Goal: Information Seeking & Learning: Learn about a topic

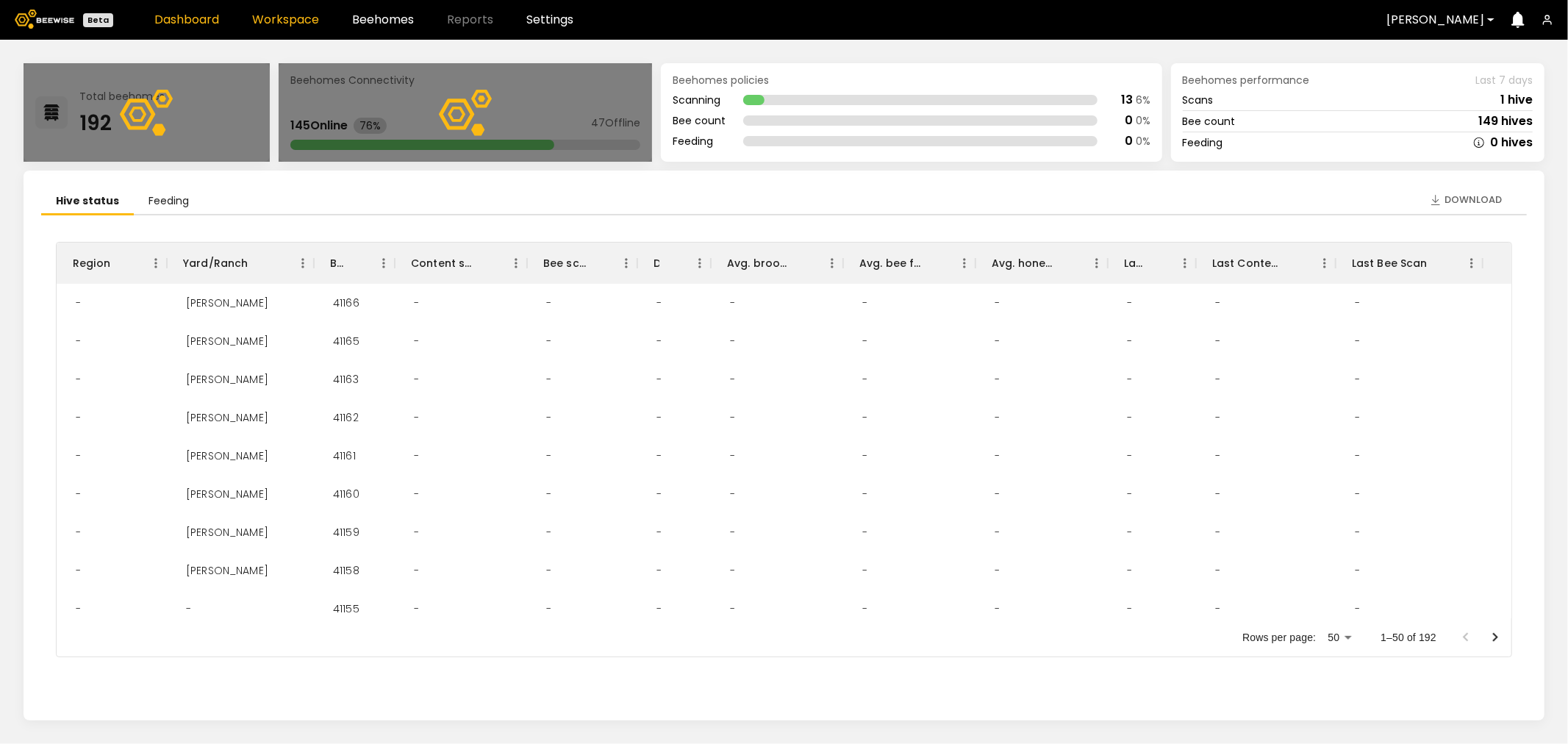
click at [289, 17] on link "Workspace" at bounding box center [285, 20] width 67 height 12
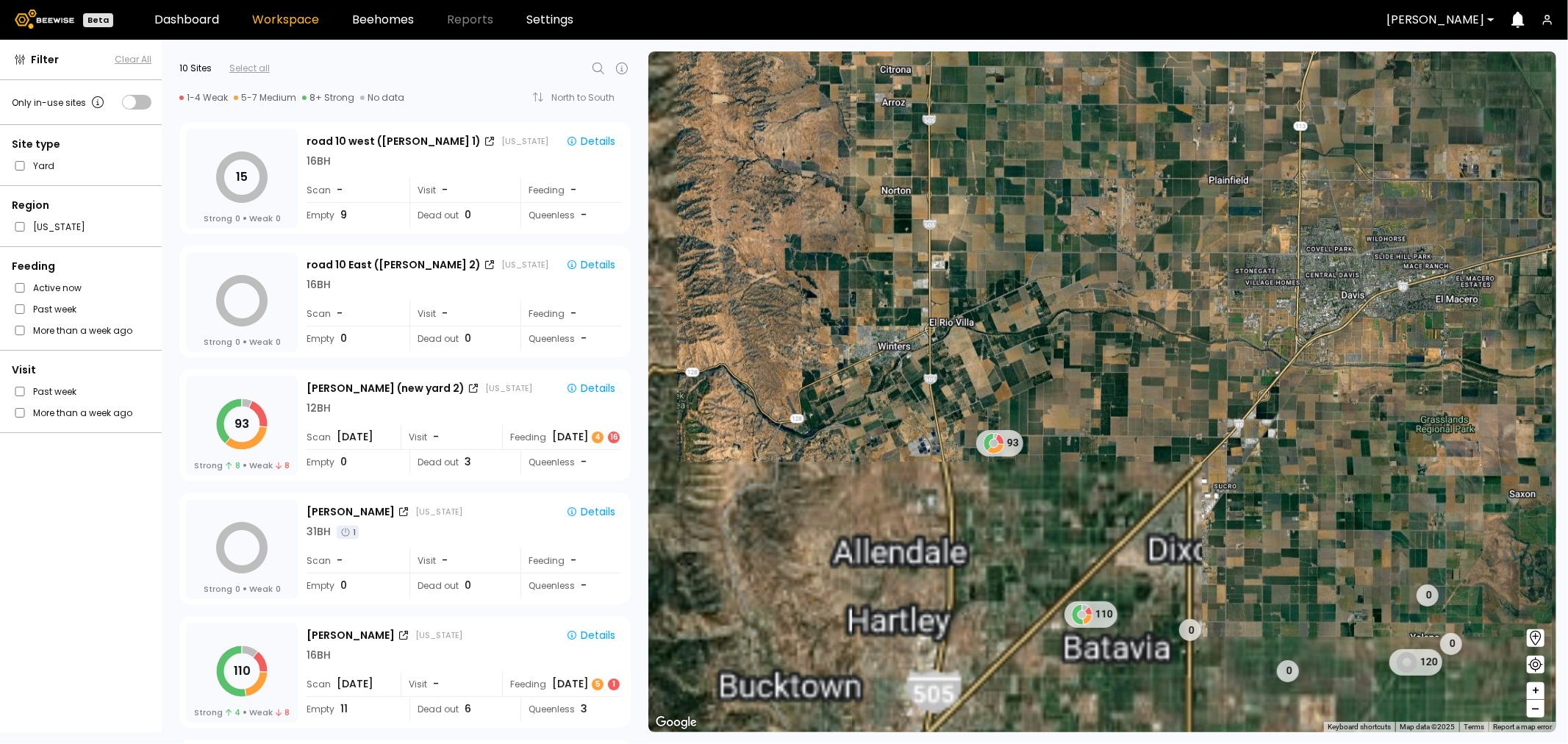
drag, startPoint x: 1096, startPoint y: 474, endPoint x: 1108, endPoint y: 132, distance: 342.2
click at [1108, 134] on div "15 0 93 0 110 0 0 120 0 79" at bounding box center [1103, 392] width 908 height 681
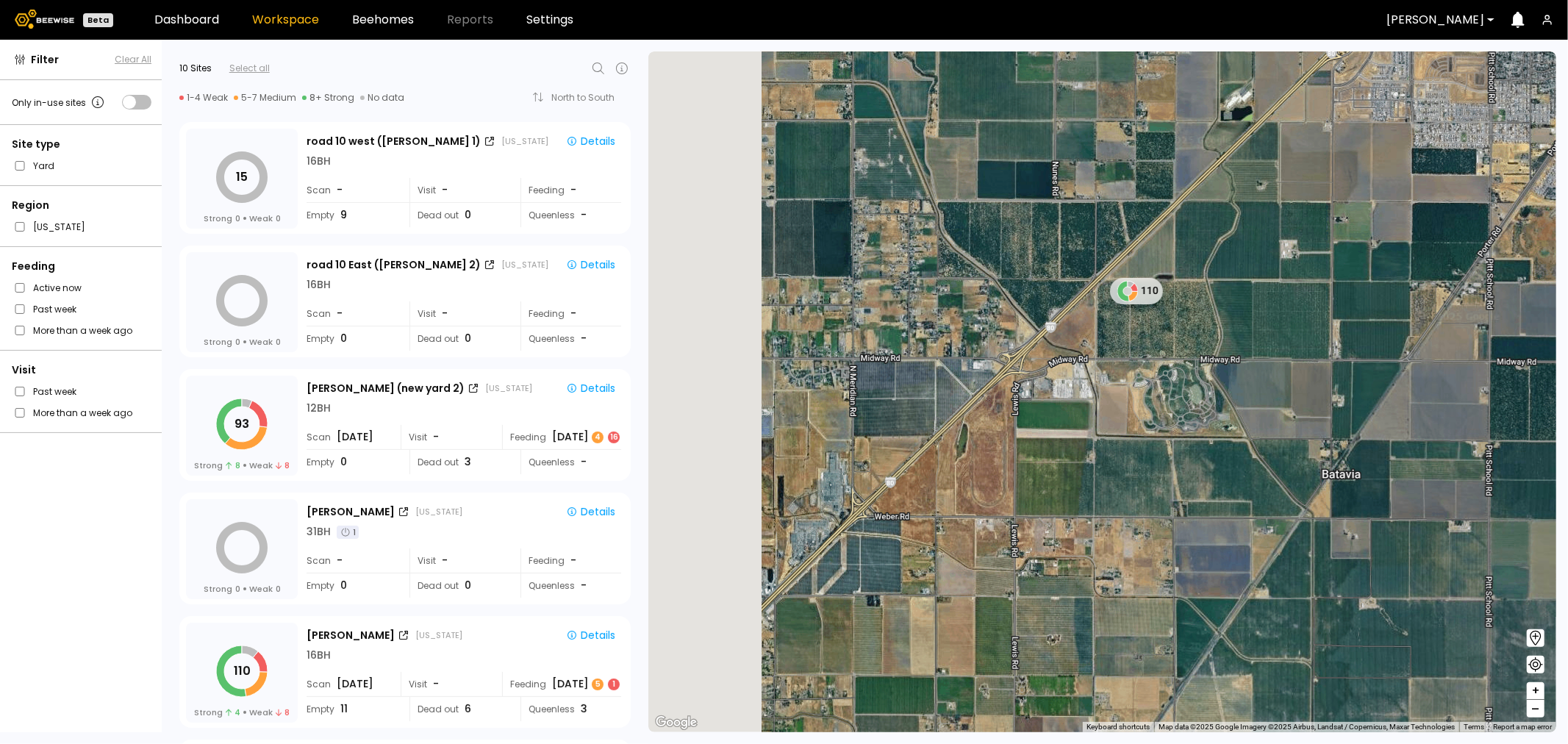
drag, startPoint x: 855, startPoint y: 336, endPoint x: 1094, endPoint y: 219, distance: 266.1
click at [1094, 219] on div "110 0" at bounding box center [1103, 392] width 908 height 681
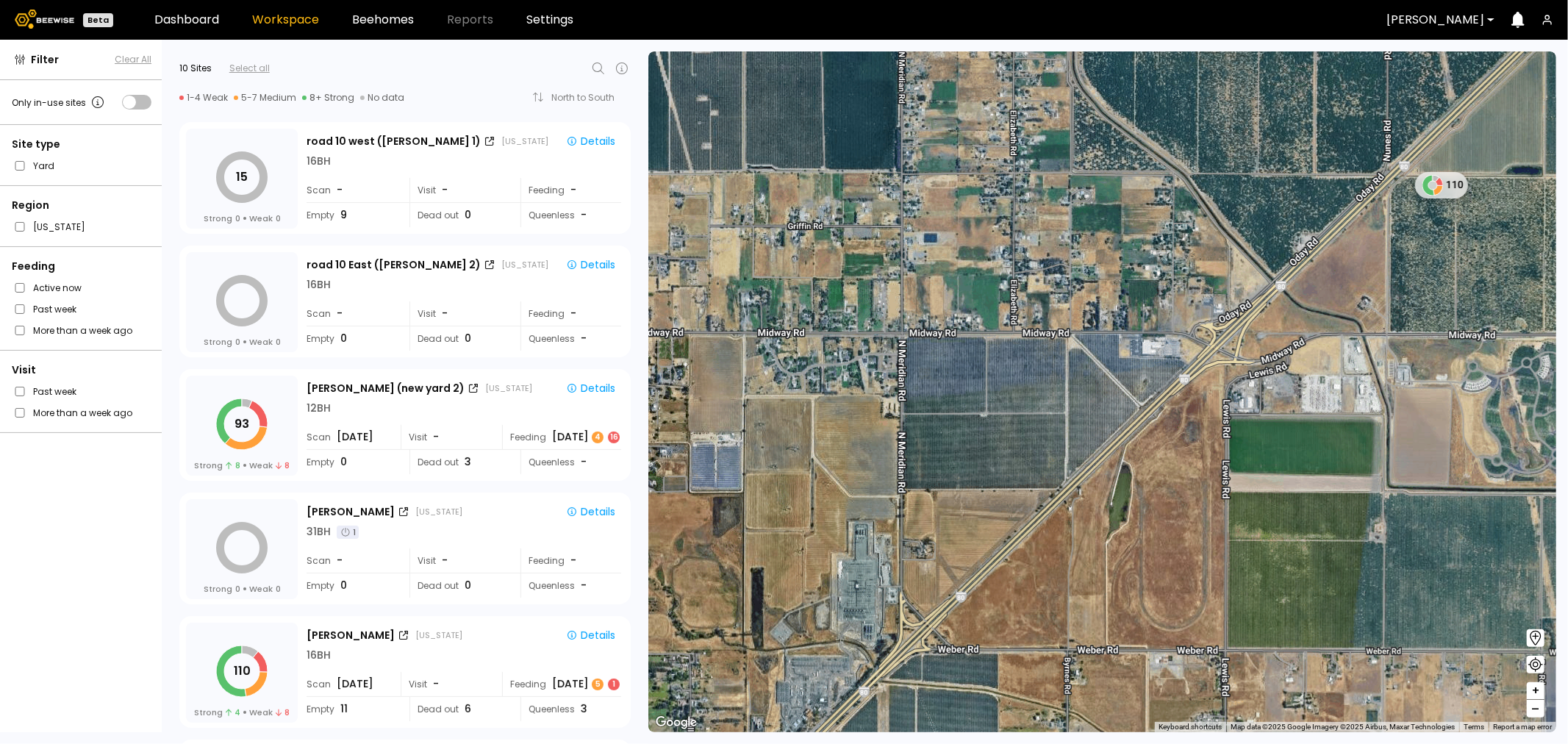
drag, startPoint x: 1298, startPoint y: 269, endPoint x: 1149, endPoint y: 414, distance: 207.9
click at [1149, 414] on div "110" at bounding box center [1103, 392] width 908 height 681
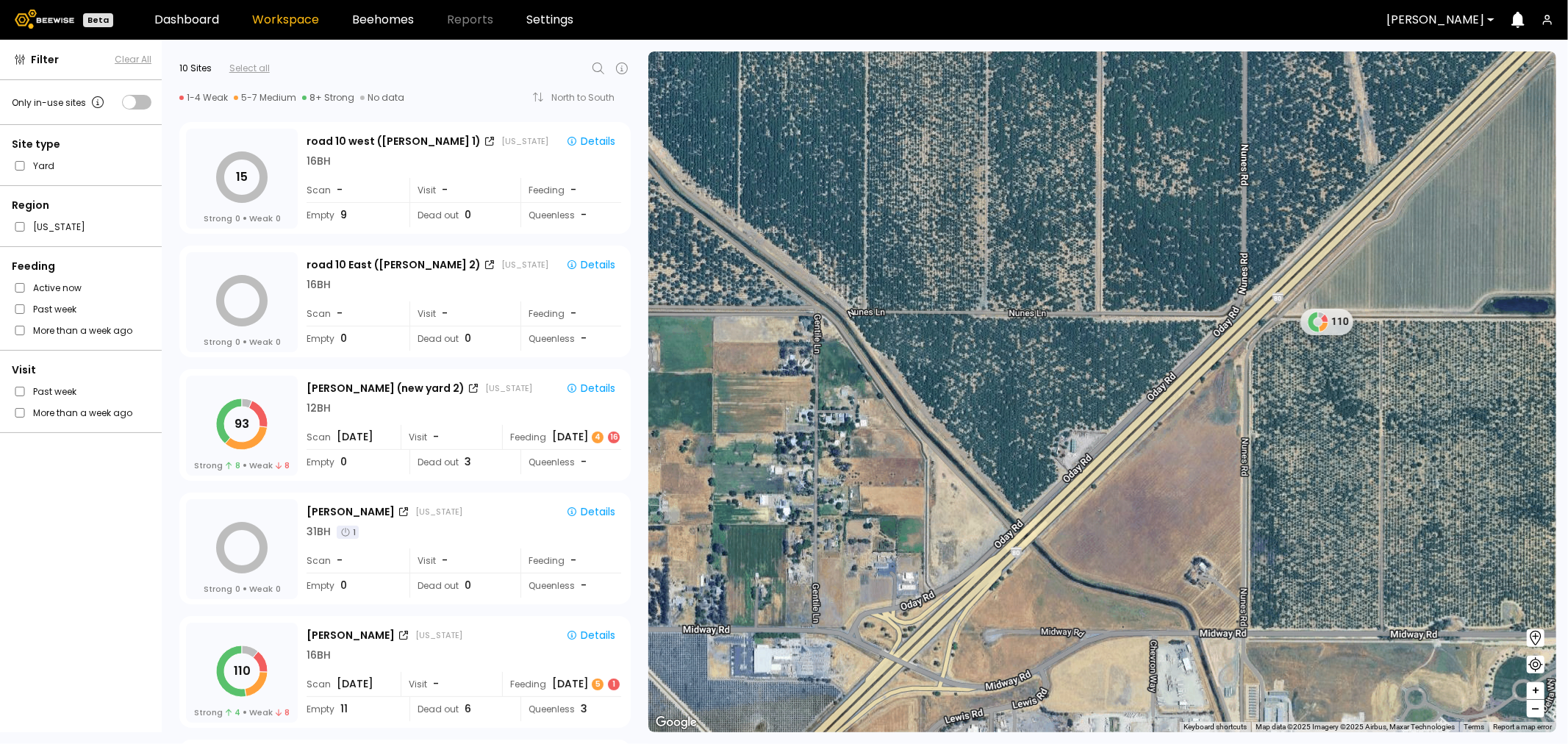
click at [1337, 336] on div "110" at bounding box center [1103, 392] width 908 height 681
click at [1331, 331] on icon at bounding box center [1331, 328] width 9 height 10
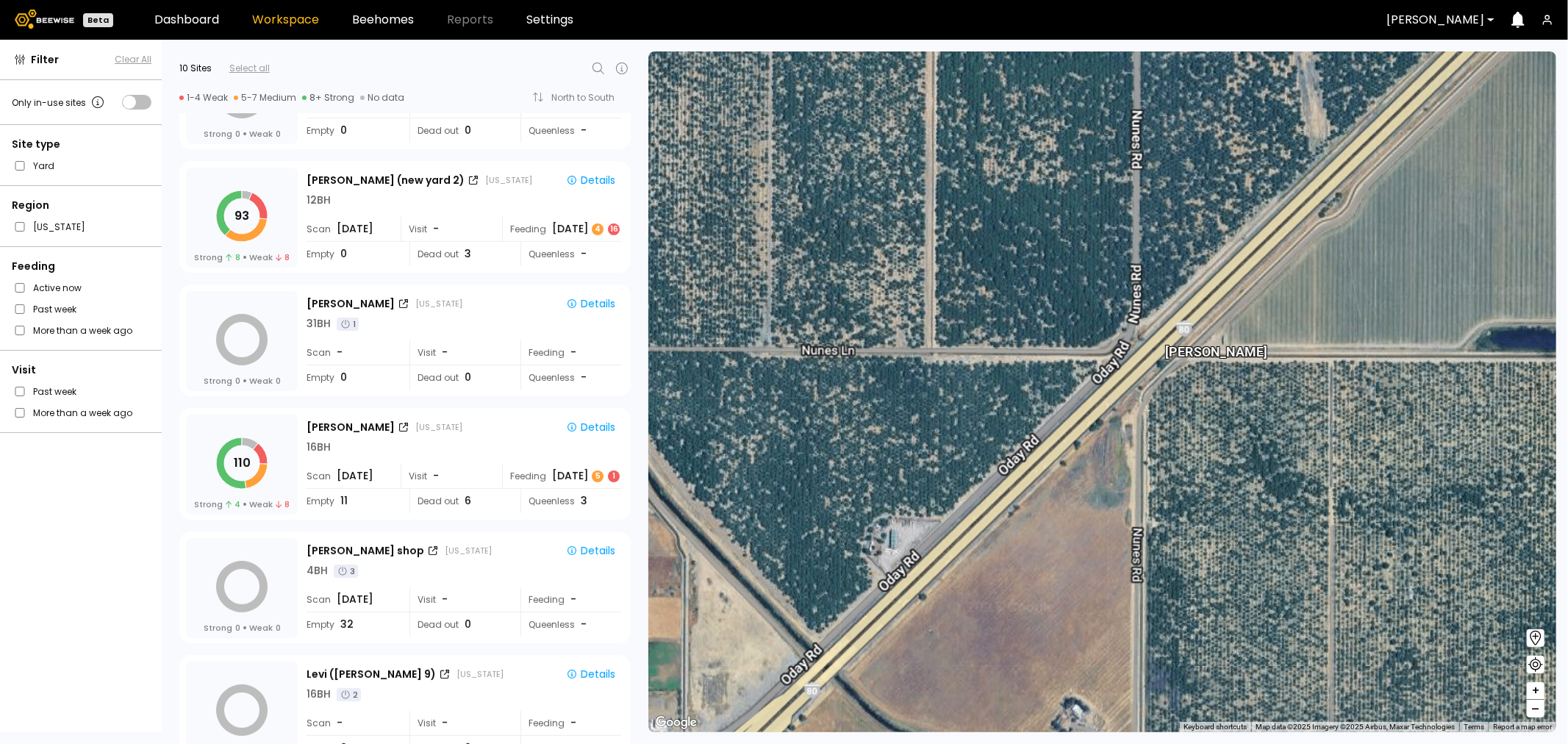
scroll to position [240, 0]
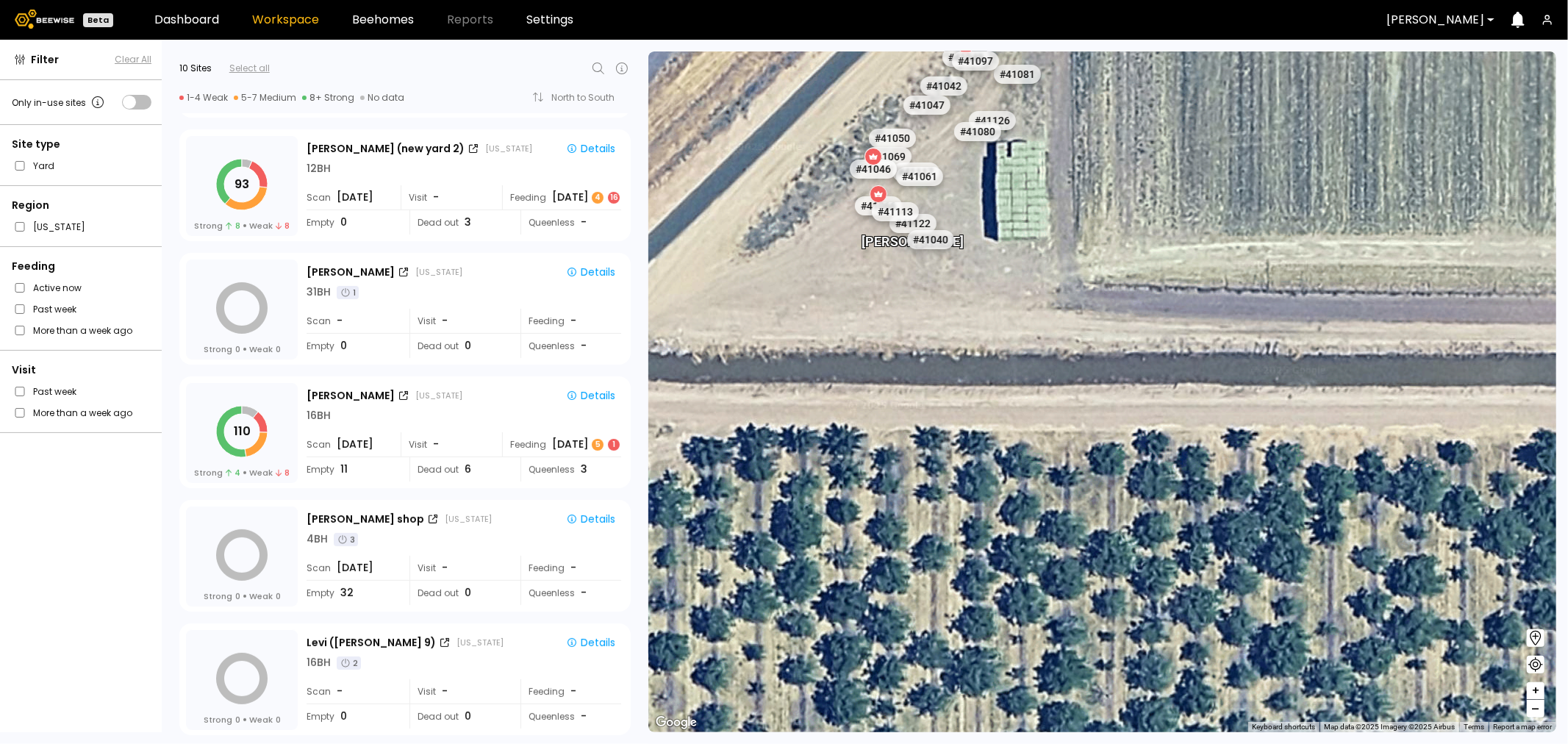
drag, startPoint x: 1037, startPoint y: 265, endPoint x: 1042, endPoint y: 444, distance: 179.1
click at [1042, 493] on div "Nunes # 41073 # 41101 # 40069 # 40702 # 40736 # 40113 # 40203 # 41140 # 40209 #…" at bounding box center [1103, 392] width 908 height 681
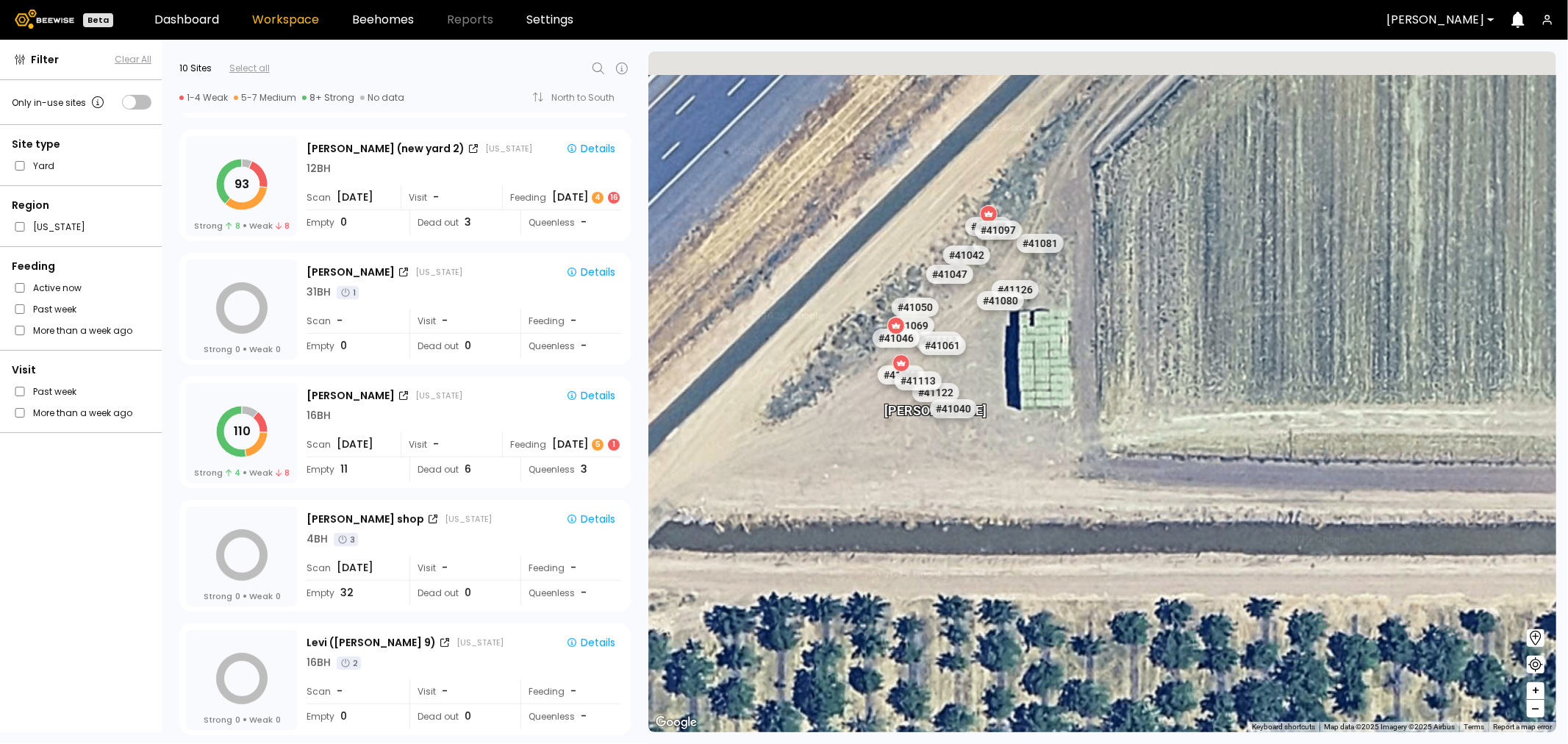
drag, startPoint x: 1067, startPoint y: 288, endPoint x: 1086, endPoint y: 425, distance: 138.3
click at [1086, 425] on div "Nunes # 41073 # 41101 # 40069 # 40702 # 40736 # 40113 # 40203 # 41140 # 40209 #…" at bounding box center [1103, 392] width 908 height 681
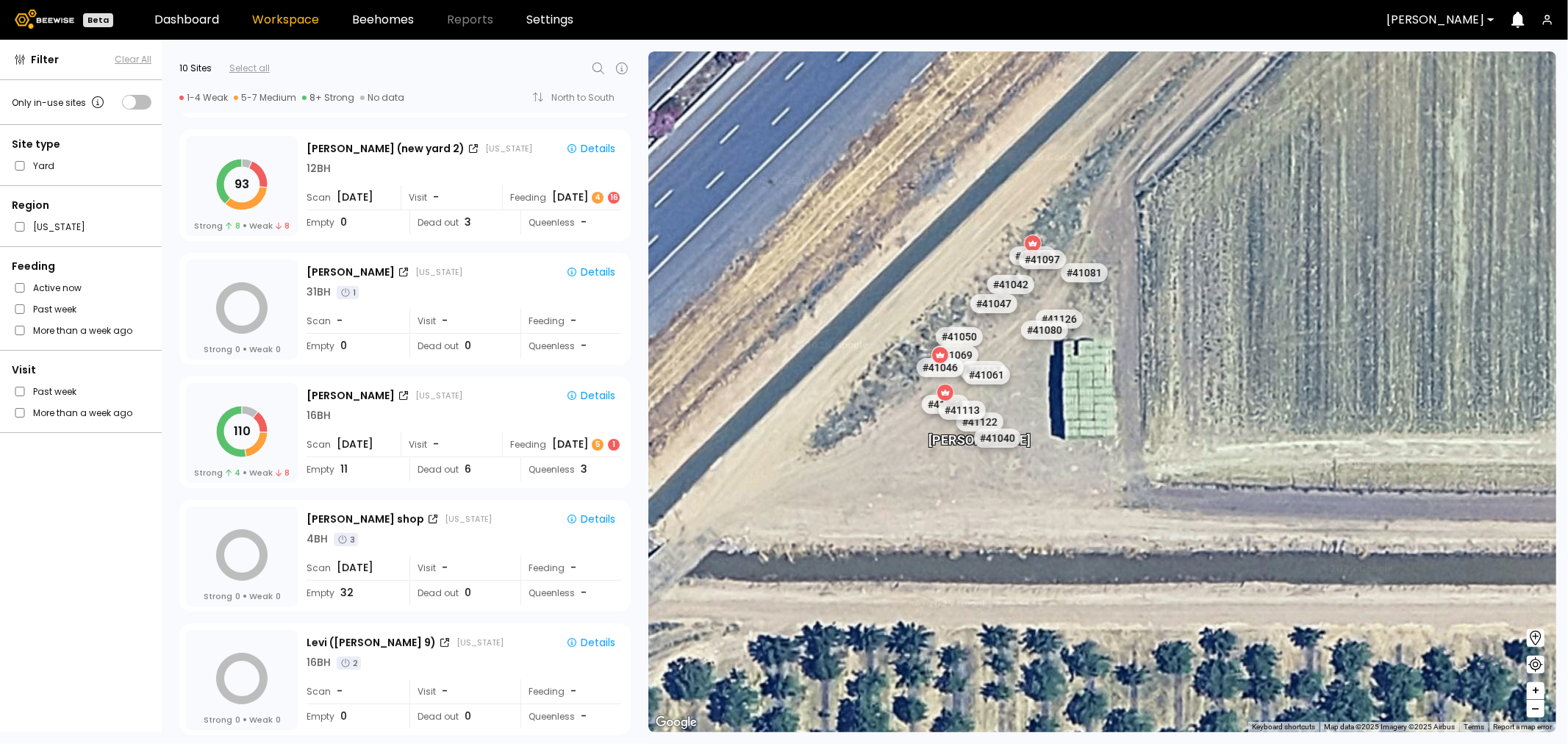
drag, startPoint x: 1004, startPoint y: 350, endPoint x: 1042, endPoint y: 371, distance: 43.4
click at [1042, 371] on div "Nunes # 41073 # 41101 # 40069 # 40702 # 40736 # 40113 # 40203 # 41140 # 40209 #…" at bounding box center [1103, 392] width 908 height 681
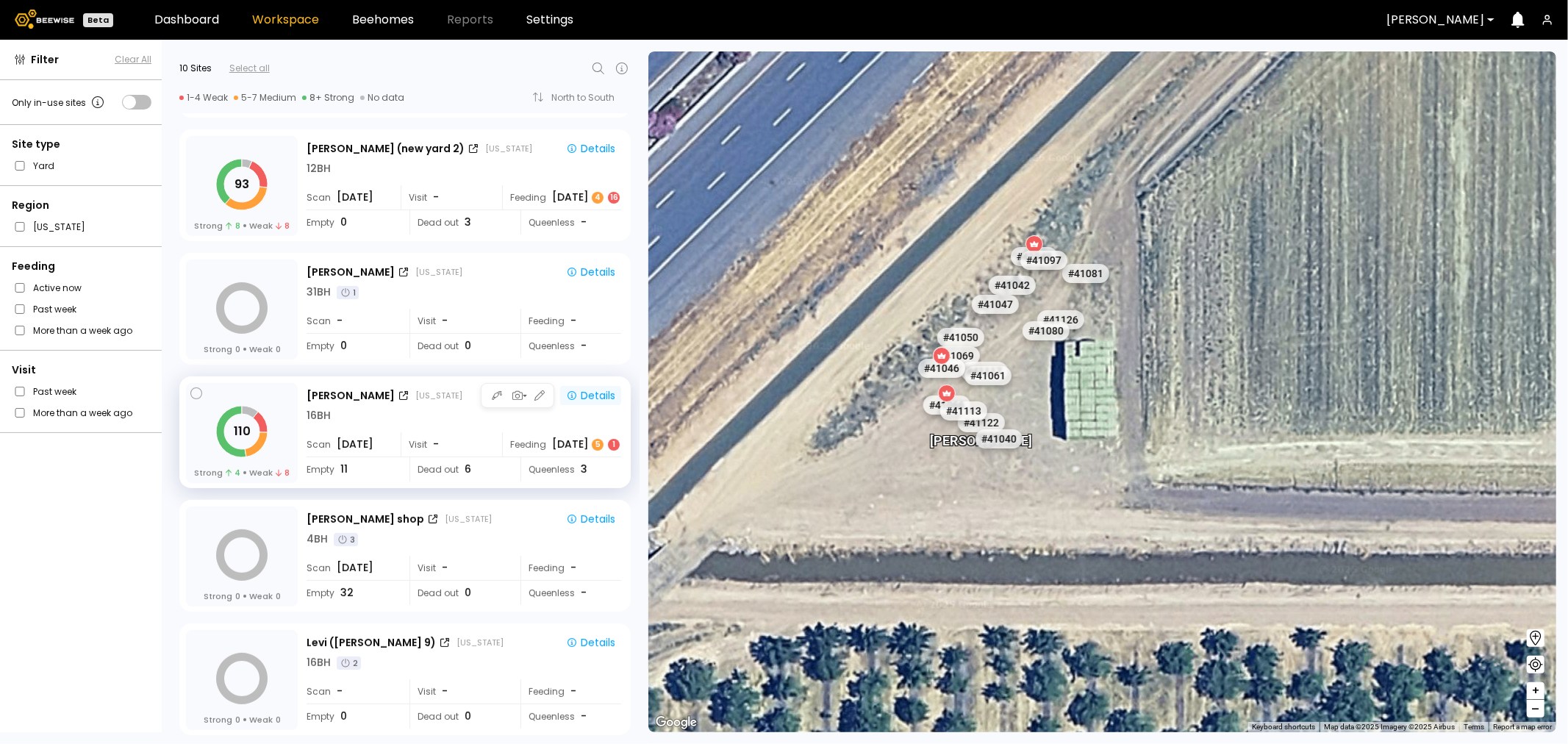
click at [600, 399] on div "Details" at bounding box center [590, 395] width 49 height 13
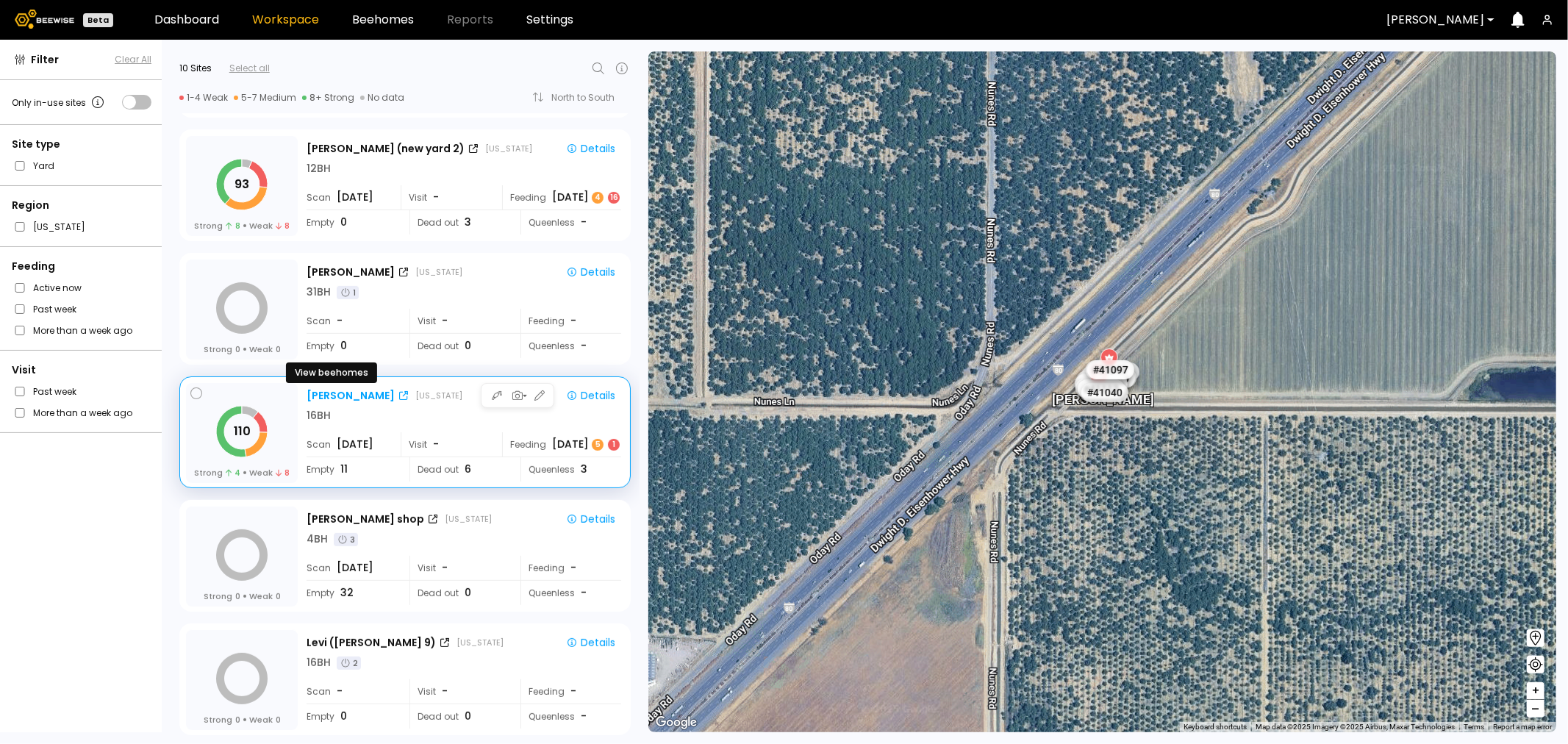
click at [399, 396] on icon at bounding box center [403, 395] width 9 height 9
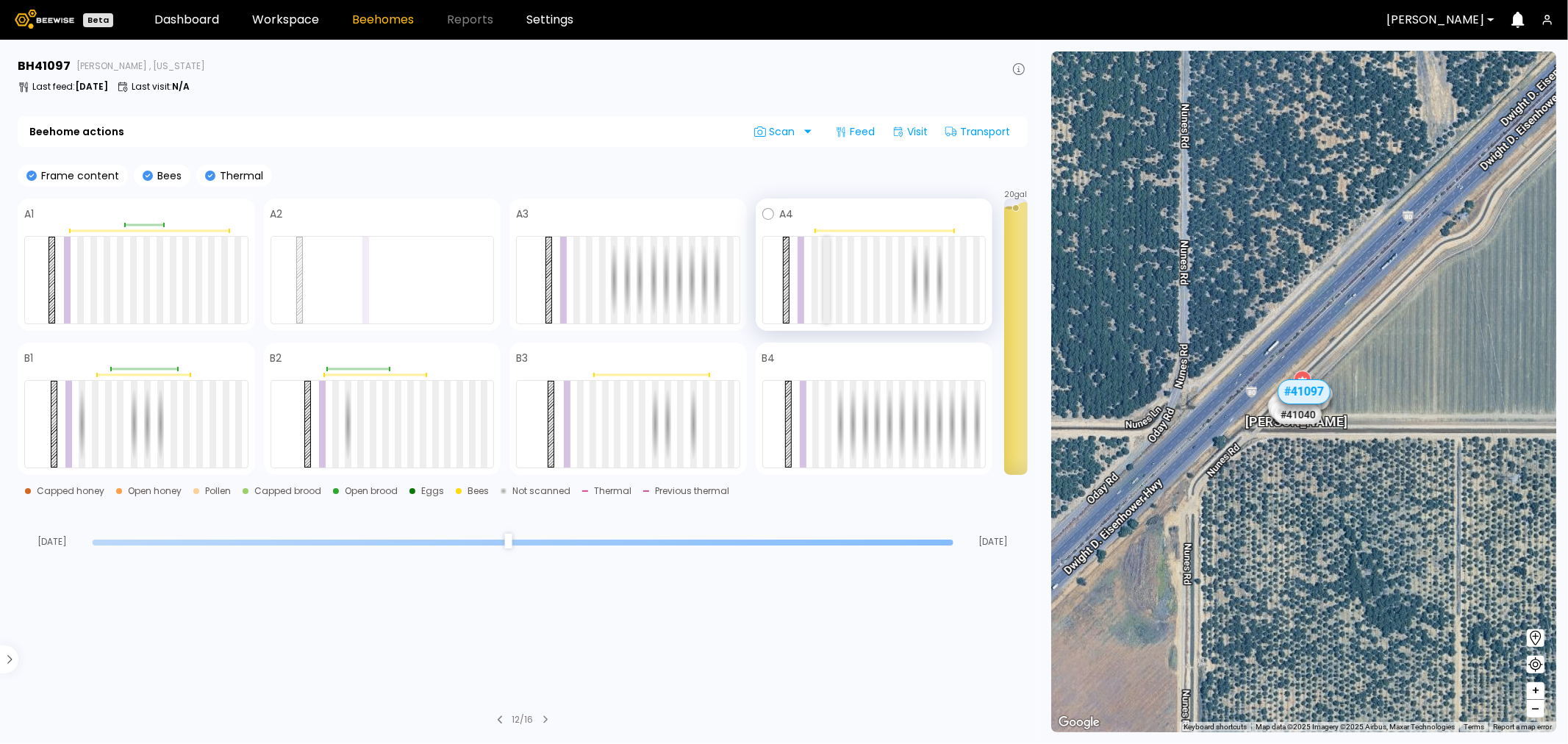
click at [828, 254] on div at bounding box center [827, 280] width 6 height 87
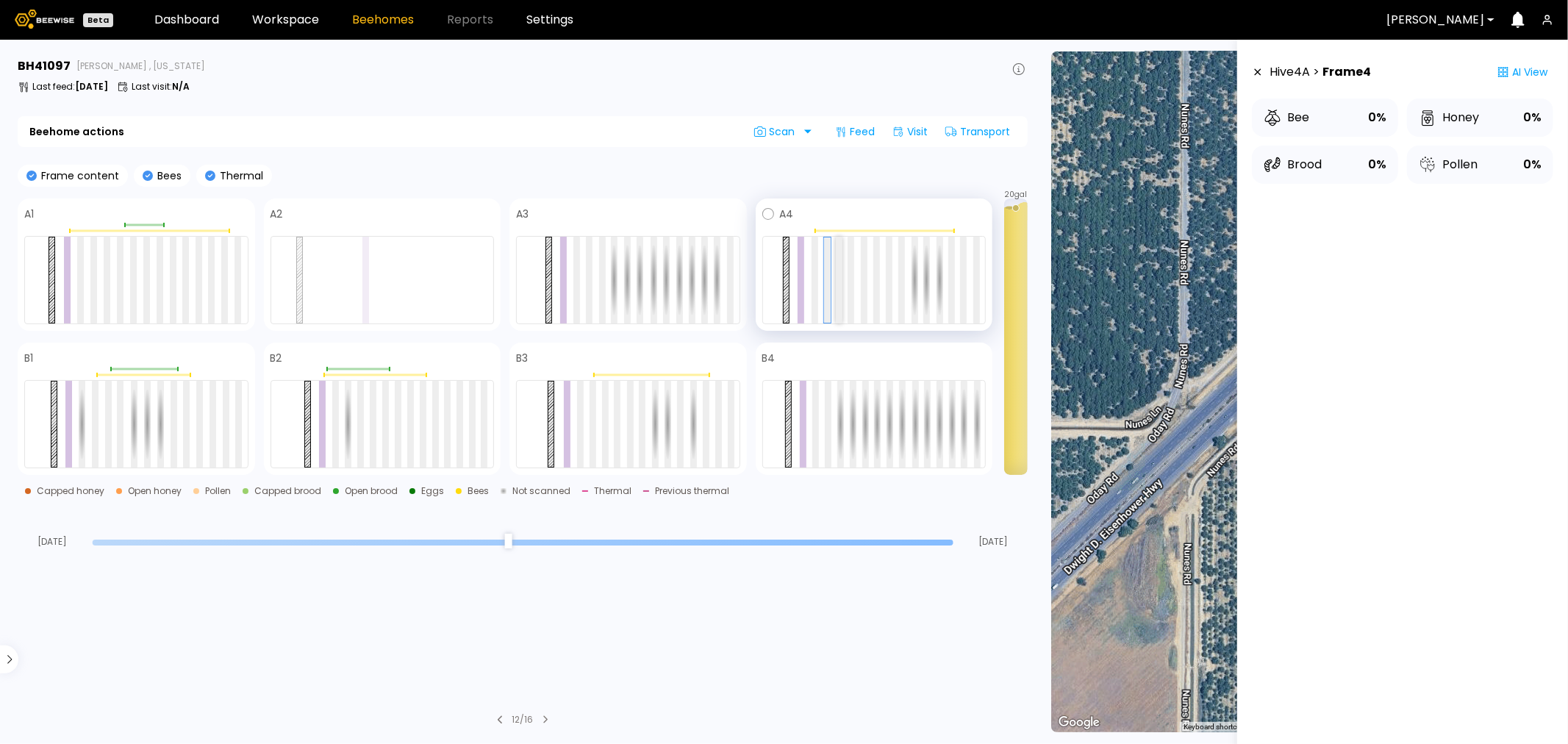
click at [839, 256] on div at bounding box center [839, 280] width 6 height 87
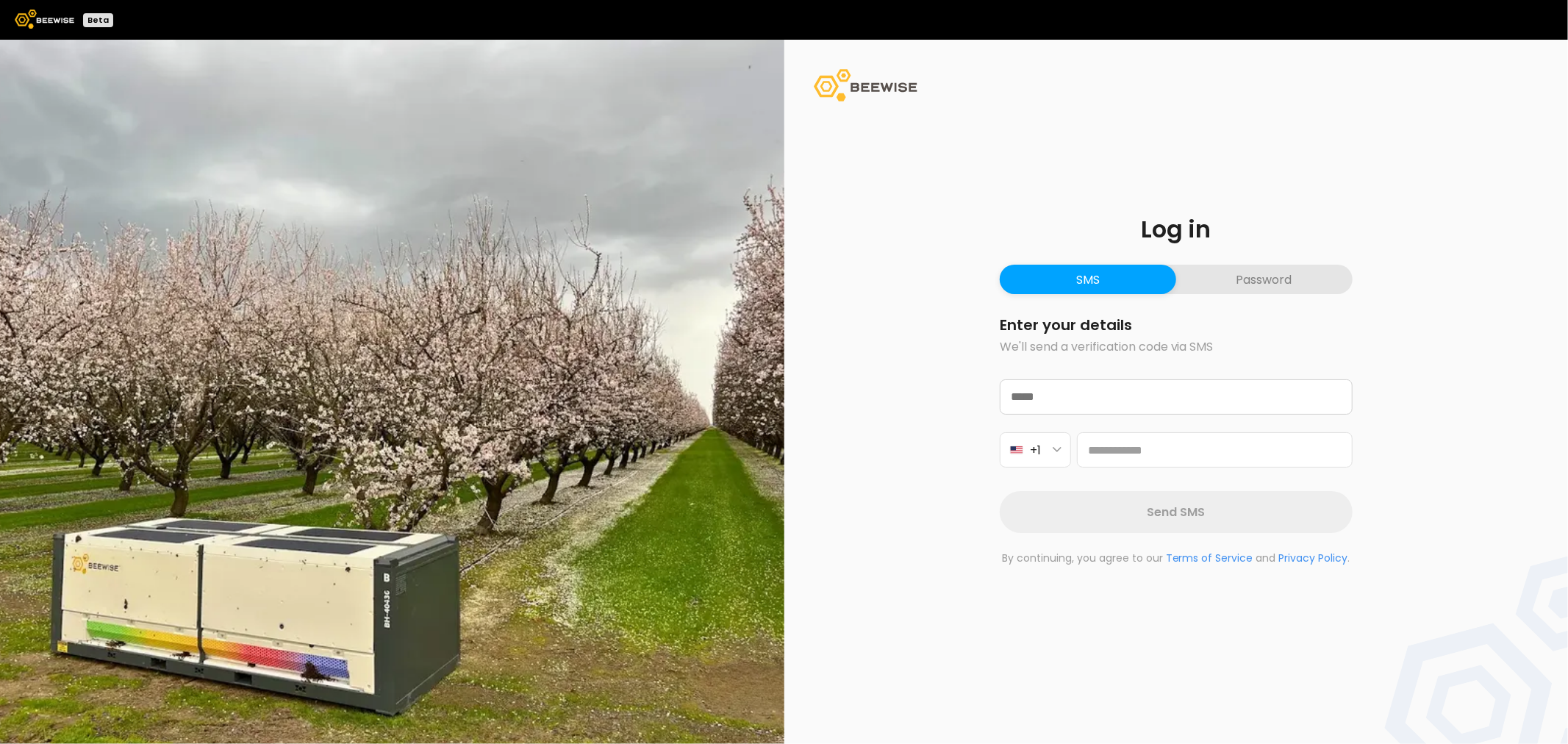
click at [1276, 282] on button "Password" at bounding box center [1264, 279] width 177 height 29
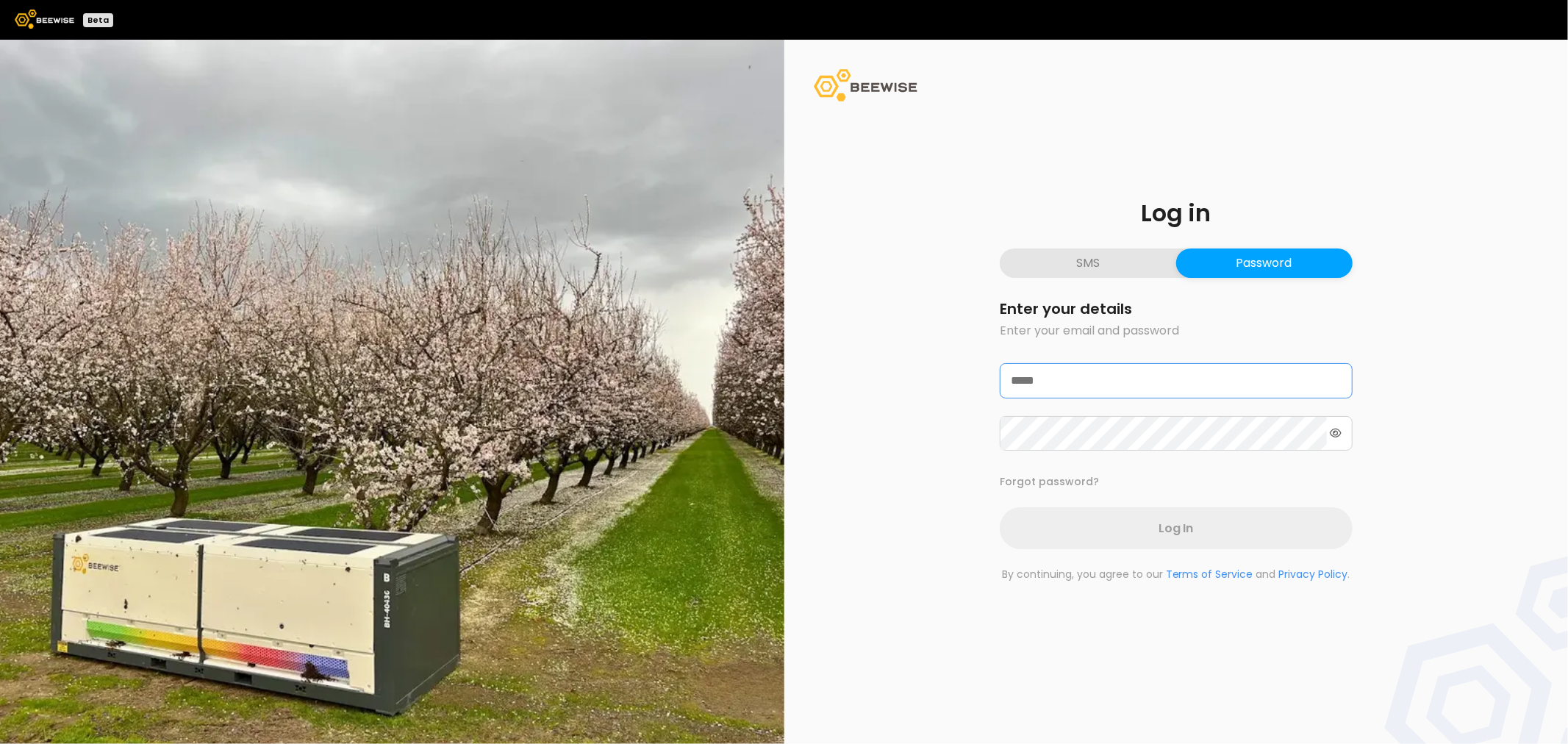
type input "**********"
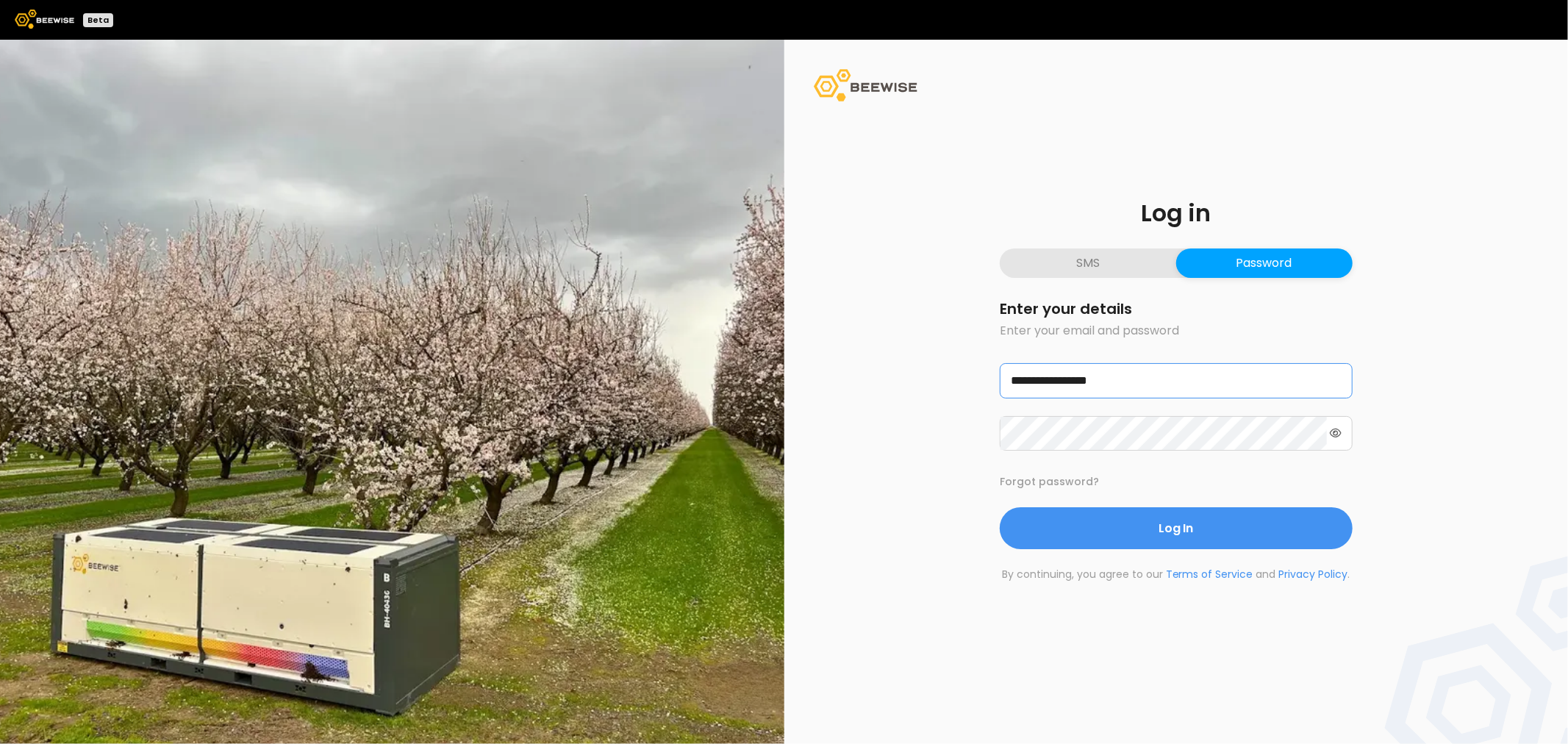
click at [1166, 386] on input "**********" at bounding box center [1176, 381] width 352 height 34
click at [1289, 385] on input "**********" at bounding box center [1176, 381] width 352 height 34
click at [1335, 437] on icon at bounding box center [1335, 433] width 12 height 9
click at [752, 412] on div "**********" at bounding box center [784, 391] width 1568 height 704
click at [1000, 508] on button "Log In" at bounding box center [1176, 528] width 353 height 42
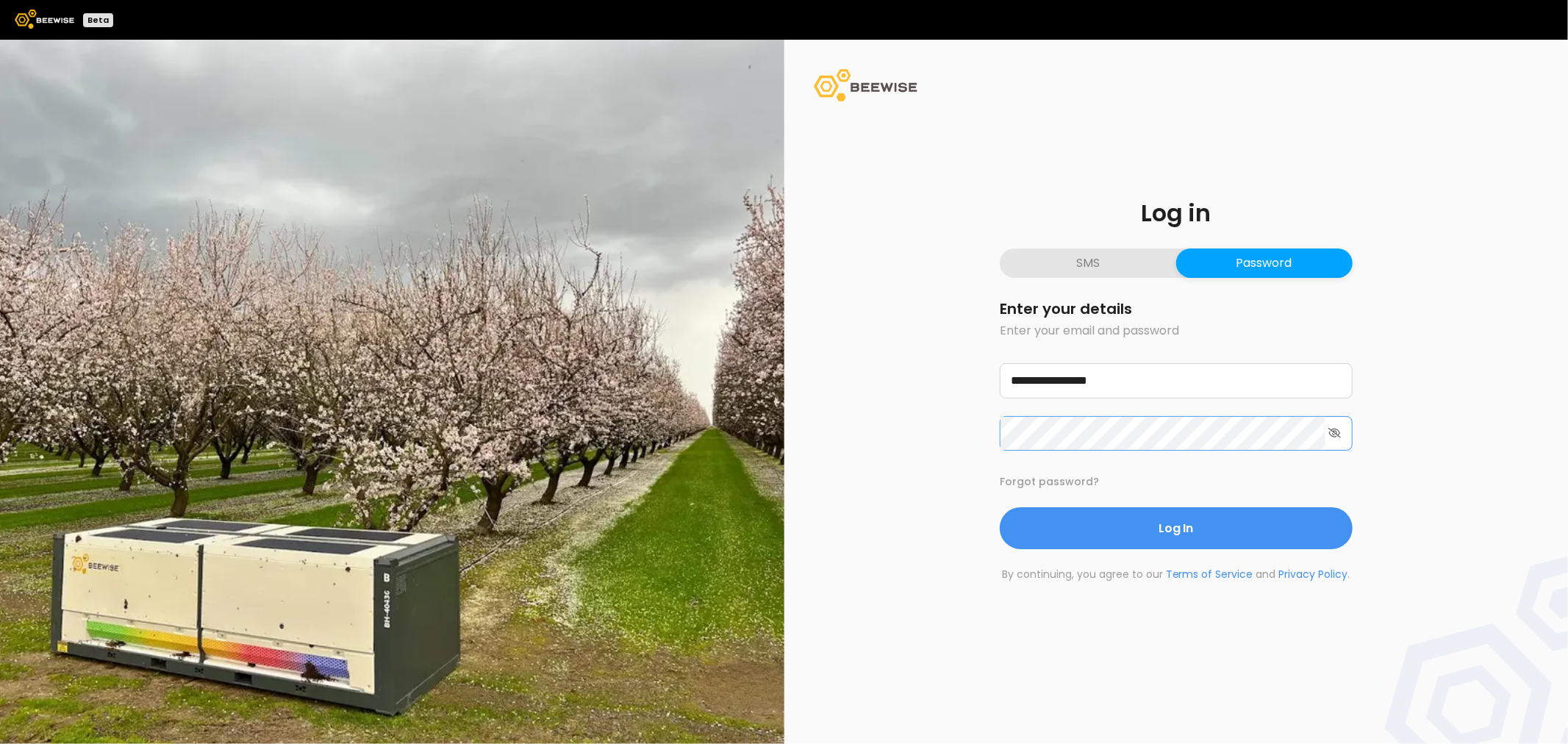
click at [1000, 508] on button "Log In" at bounding box center [1176, 528] width 353 height 42
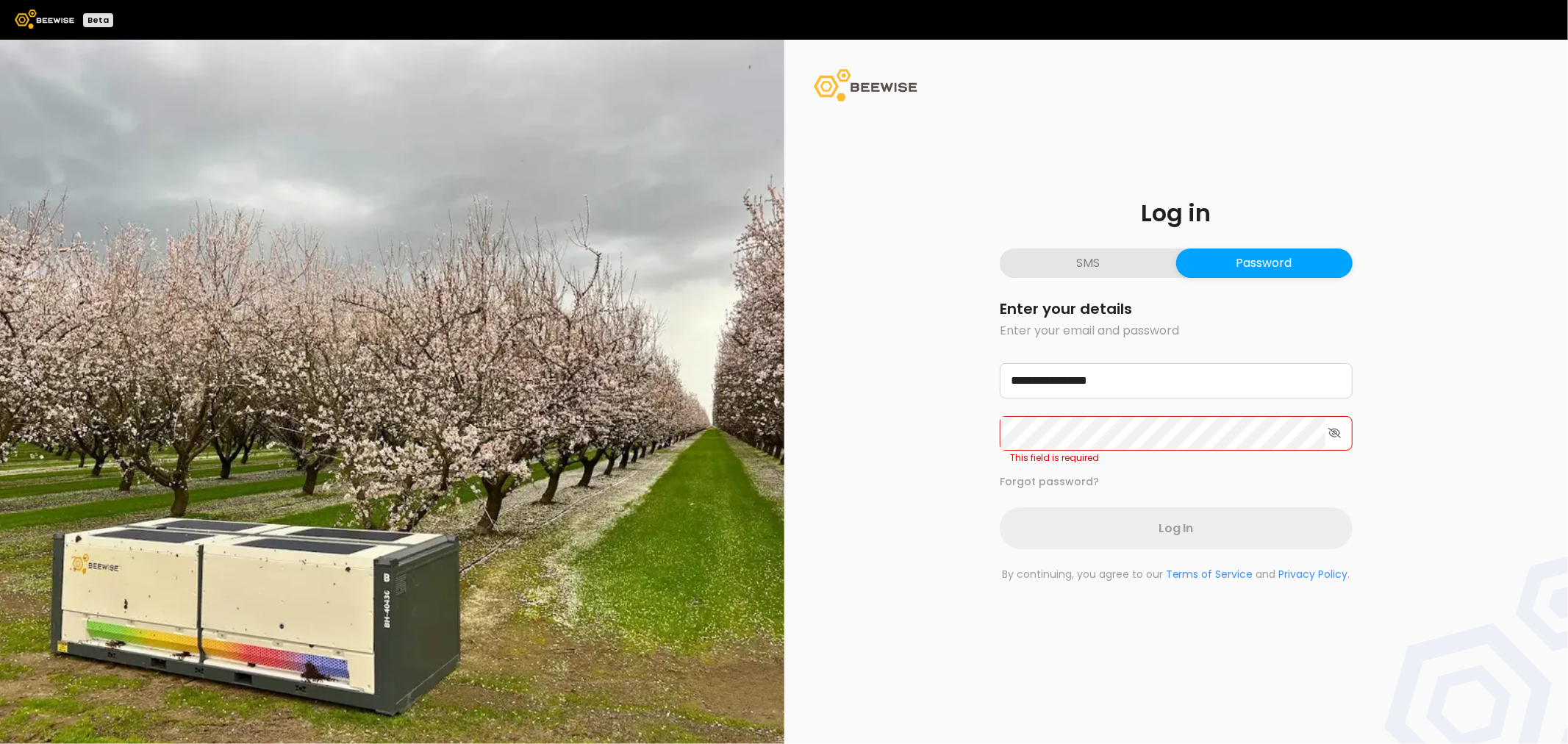
click at [1294, 627] on div "**********" at bounding box center [1176, 391] width 784 height 704
click at [1024, 479] on button "Forgot password?" at bounding box center [1049, 482] width 99 height 16
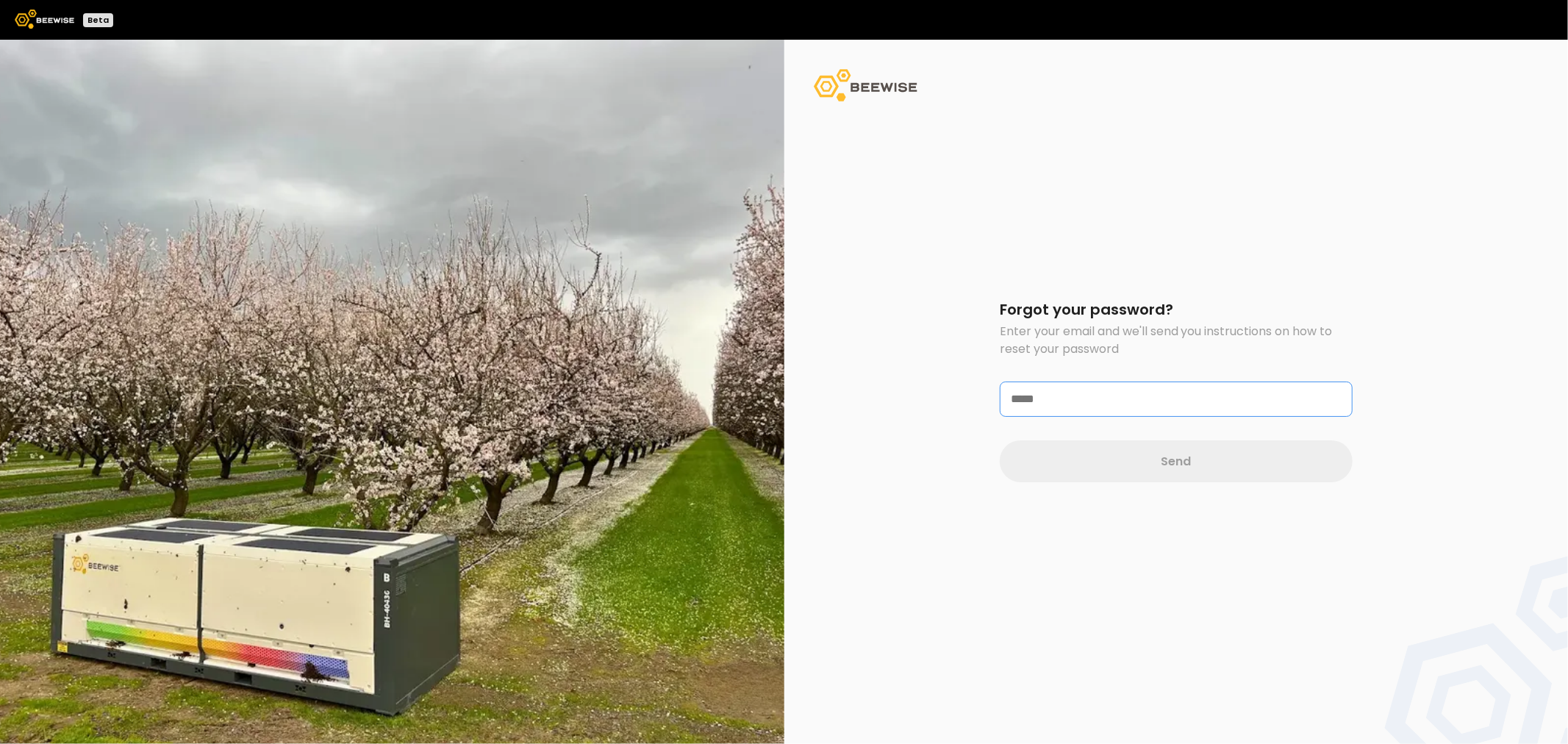
click at [1093, 403] on input "text" at bounding box center [1176, 399] width 352 height 34
type input "**********"
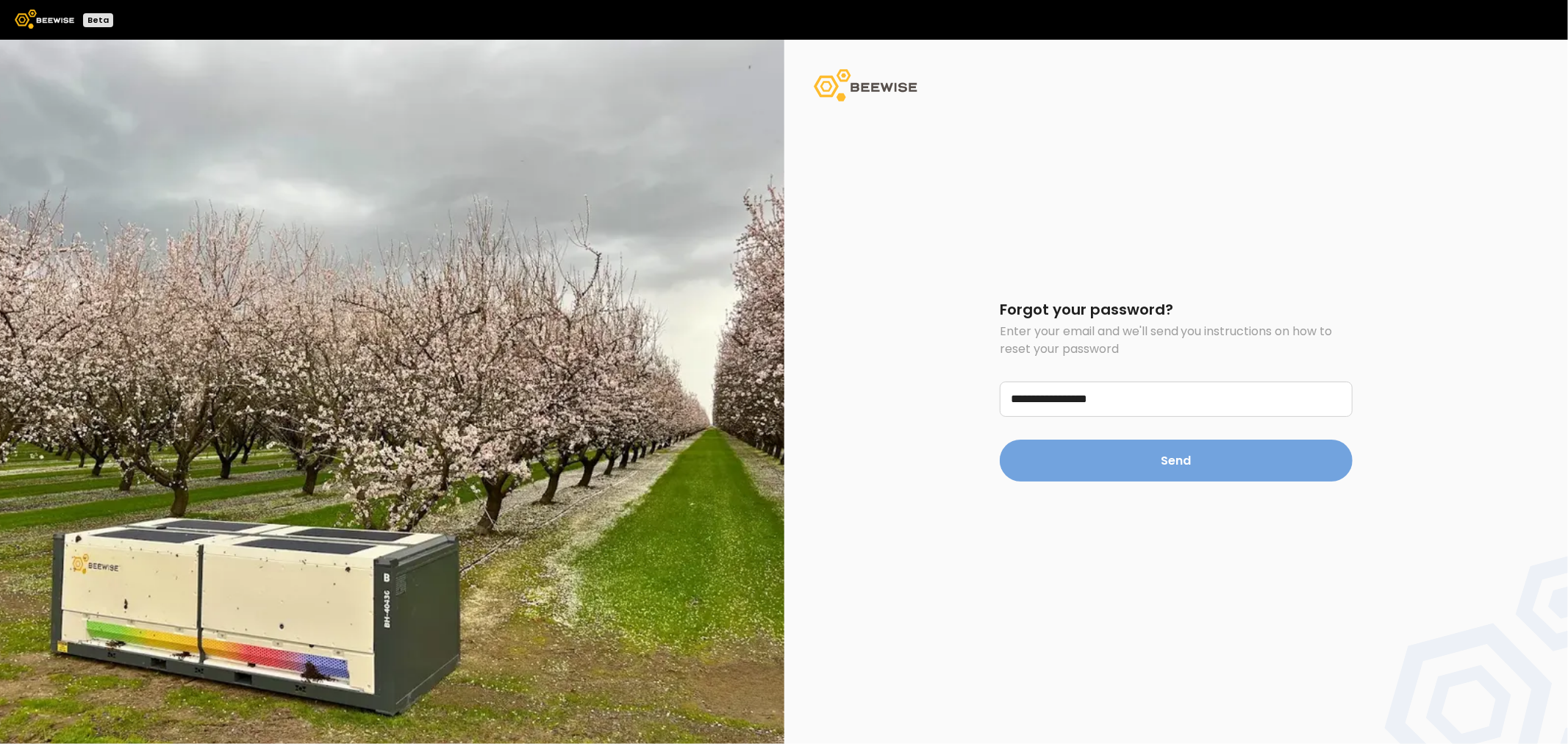
click at [1163, 449] on button "Send" at bounding box center [1176, 460] width 353 height 42
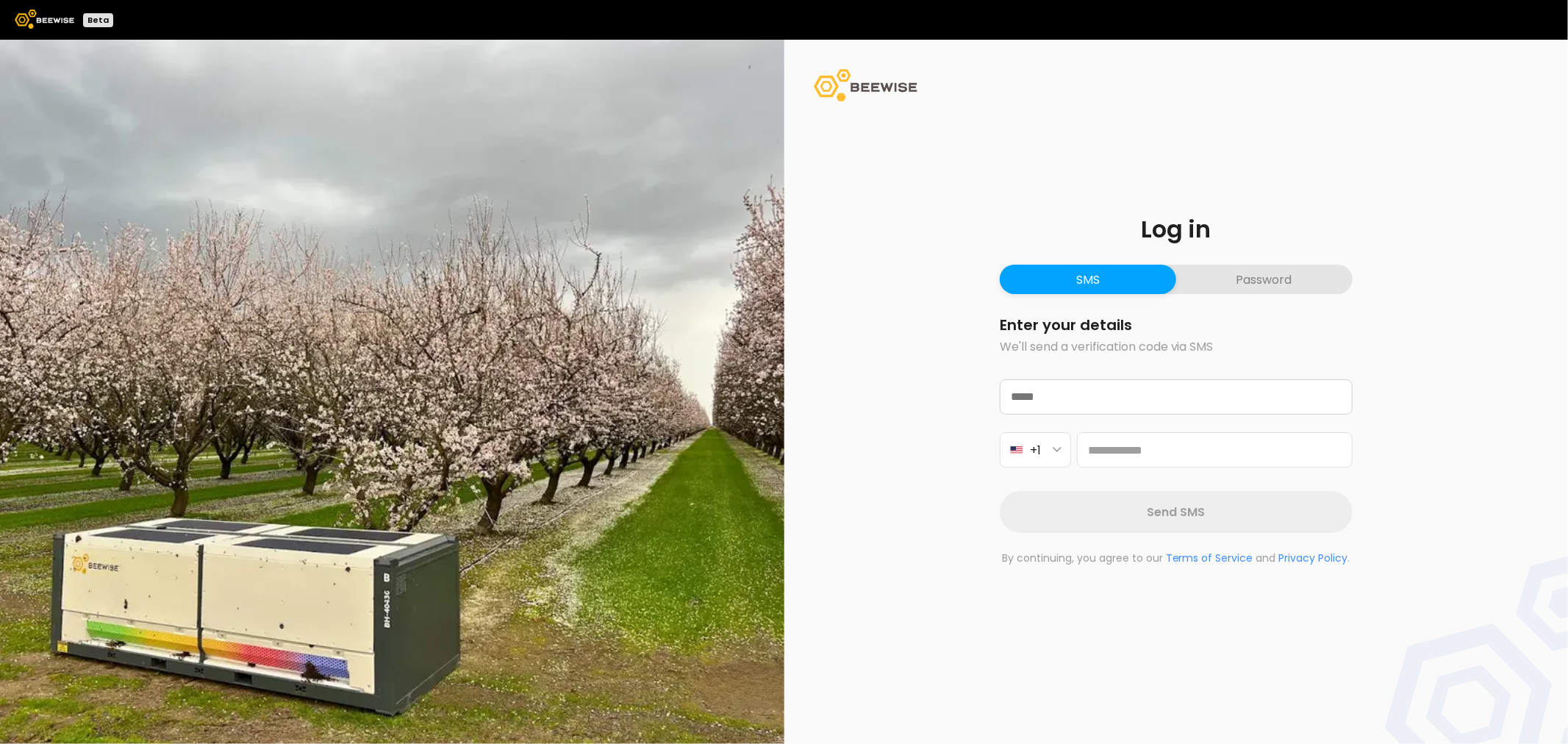
click at [1268, 285] on button "Password" at bounding box center [1264, 279] width 177 height 29
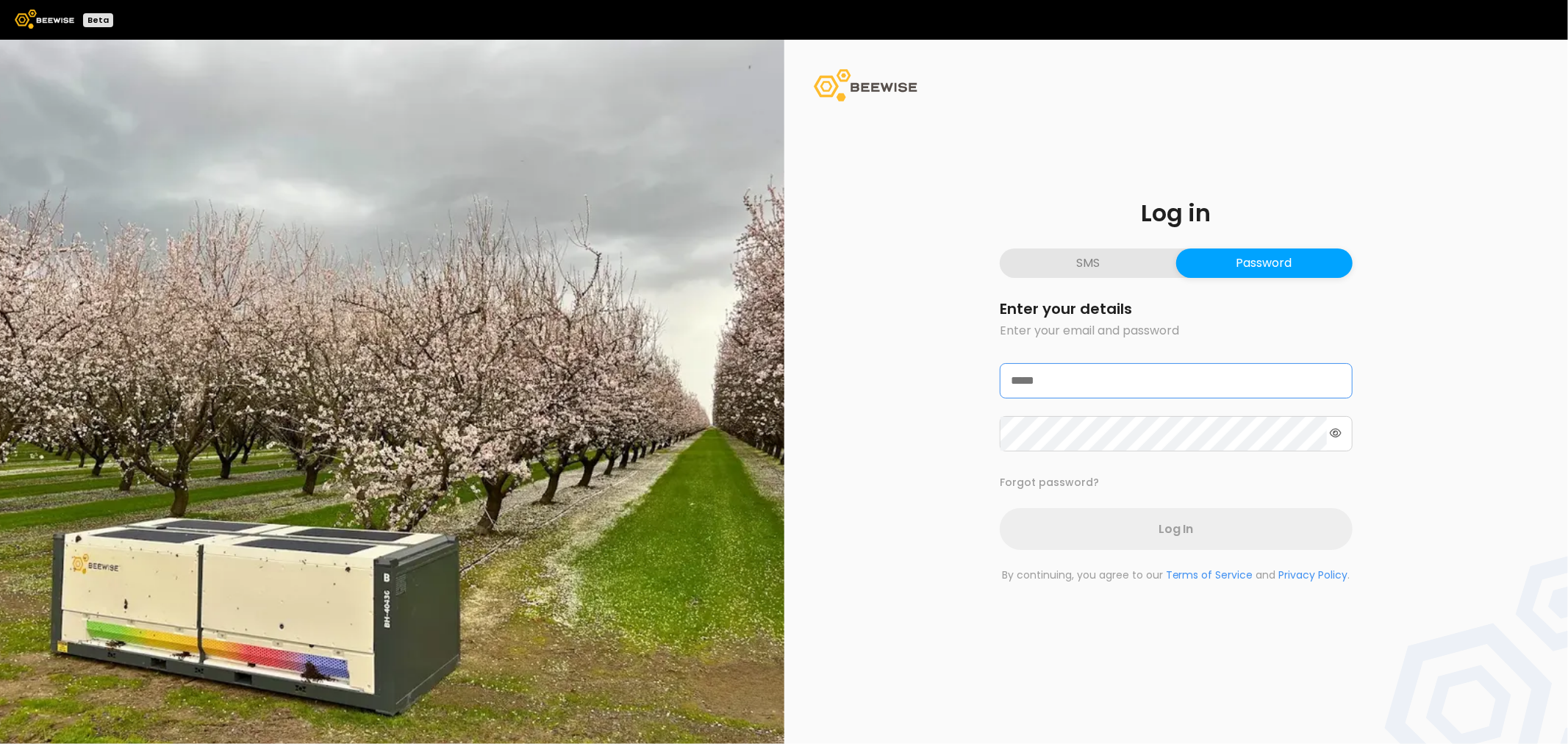
type input "**********"
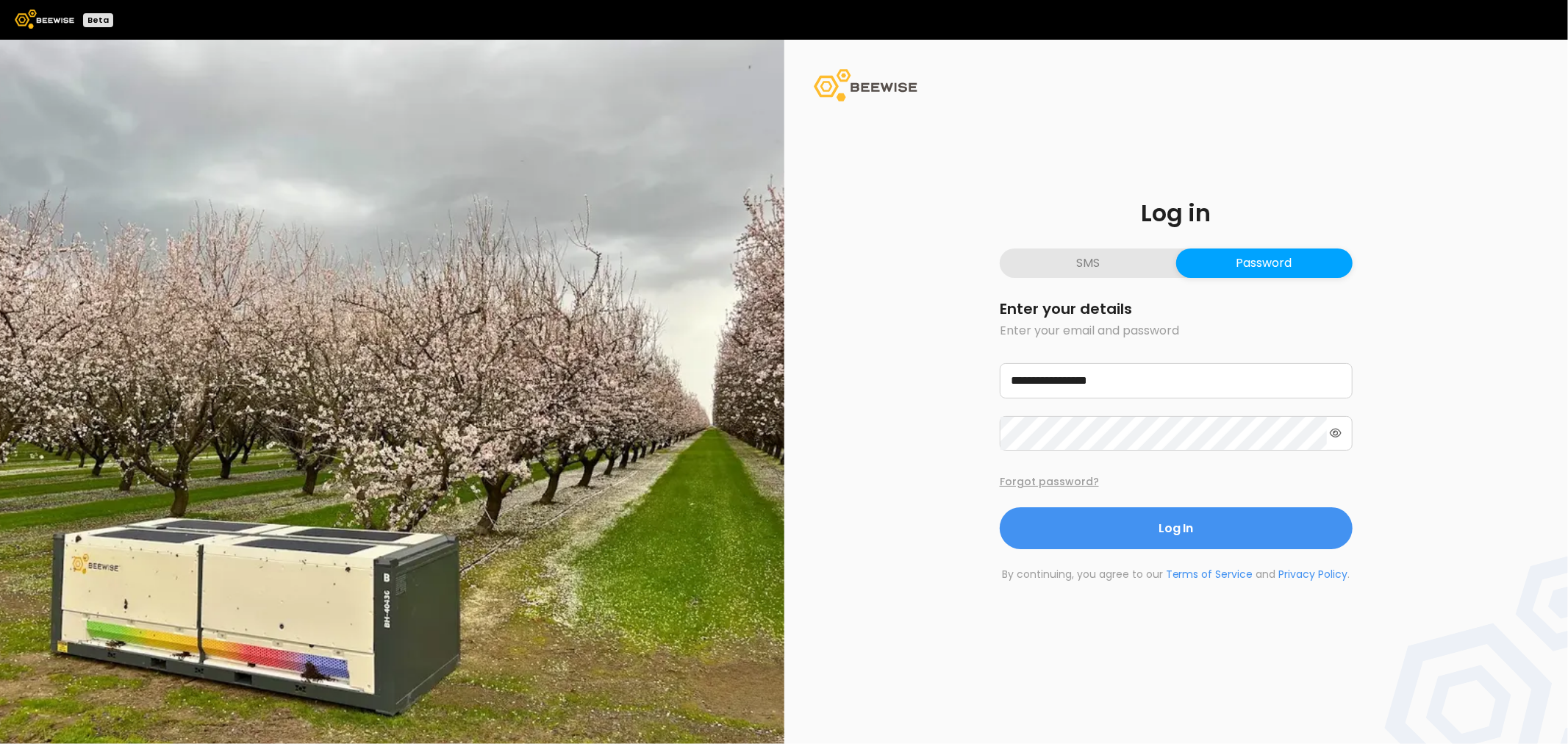
click at [1048, 480] on button "Forgot password?" at bounding box center [1049, 482] width 99 height 16
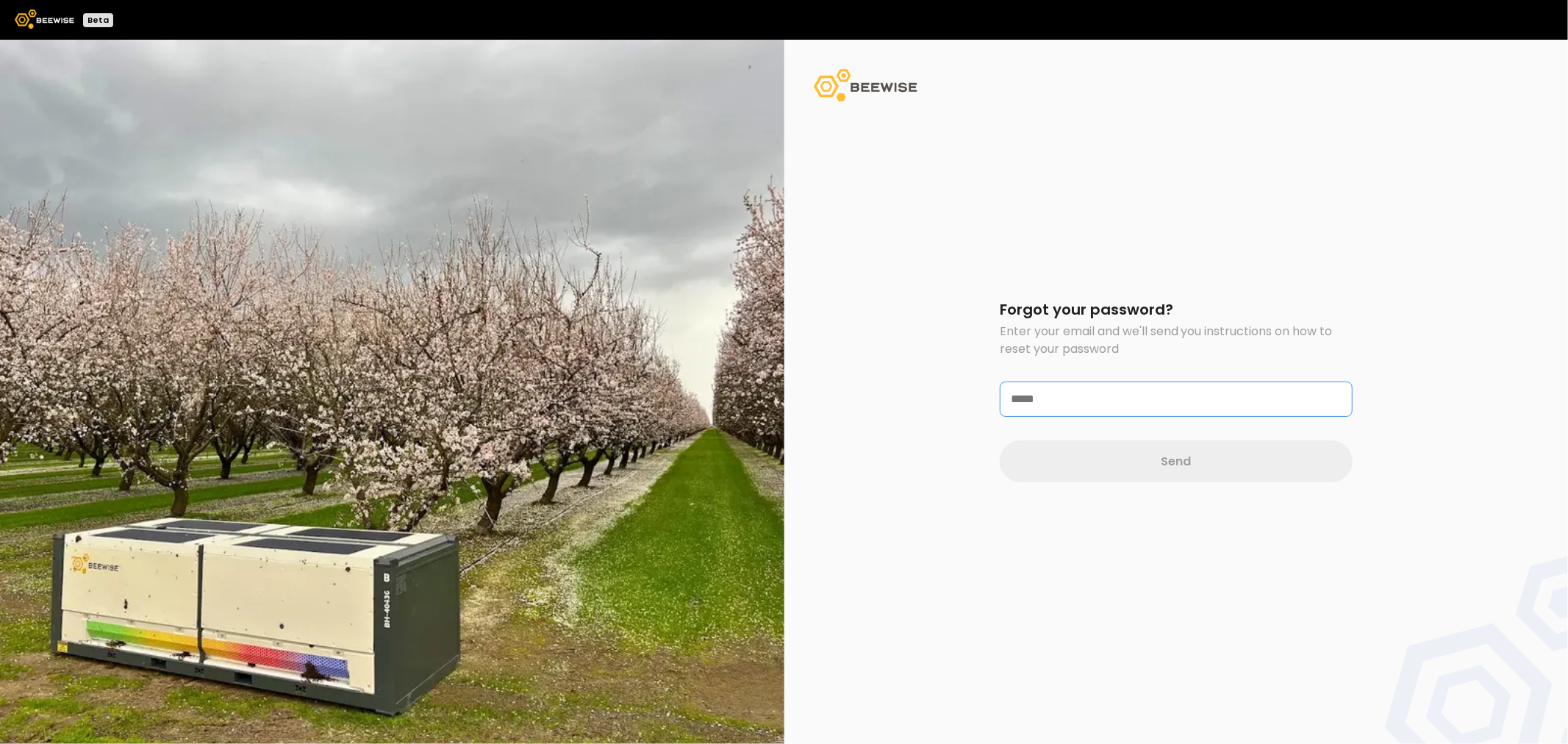
click at [1081, 403] on input "text" at bounding box center [1176, 399] width 352 height 34
type input "**********"
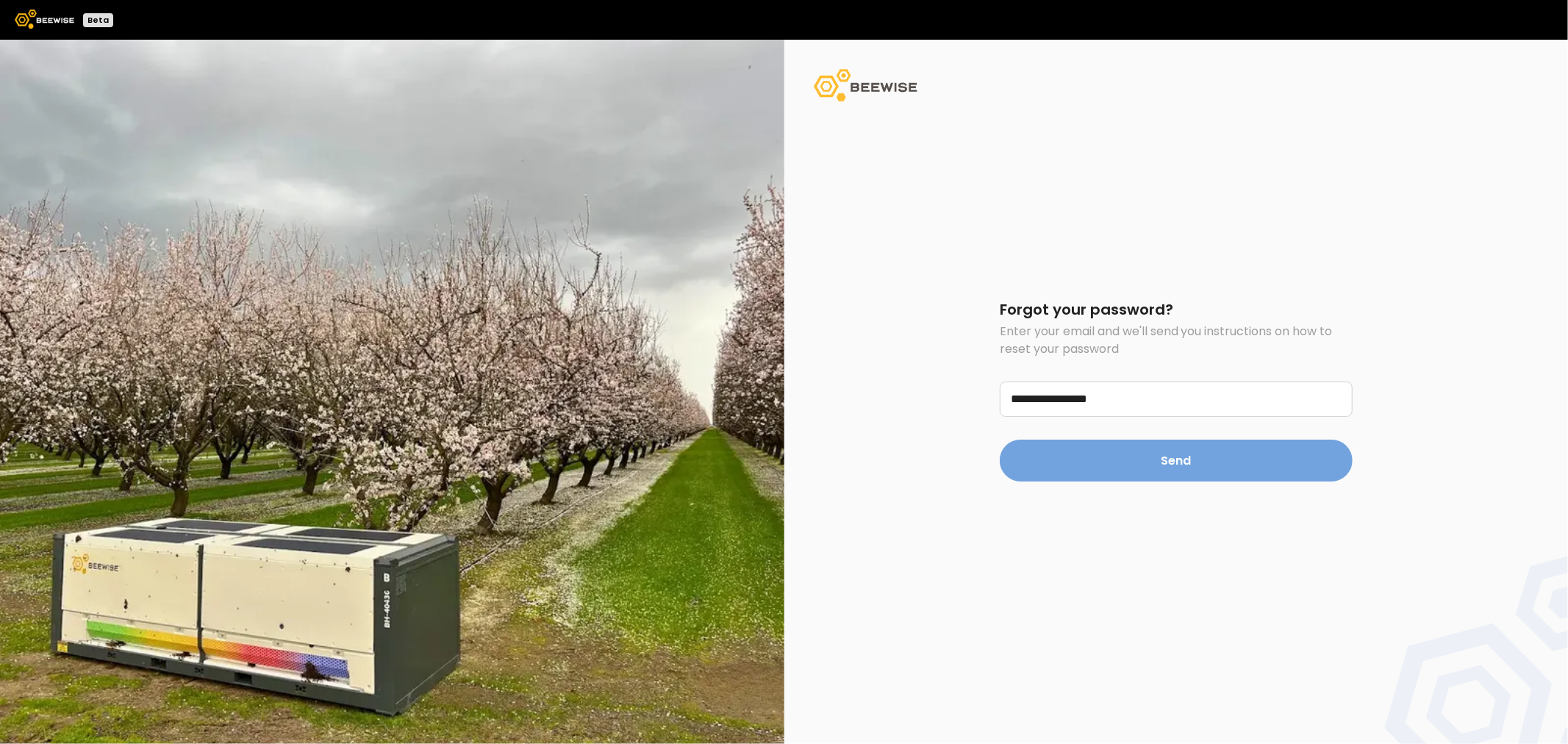
click at [1116, 461] on button "Send" at bounding box center [1176, 460] width 353 height 42
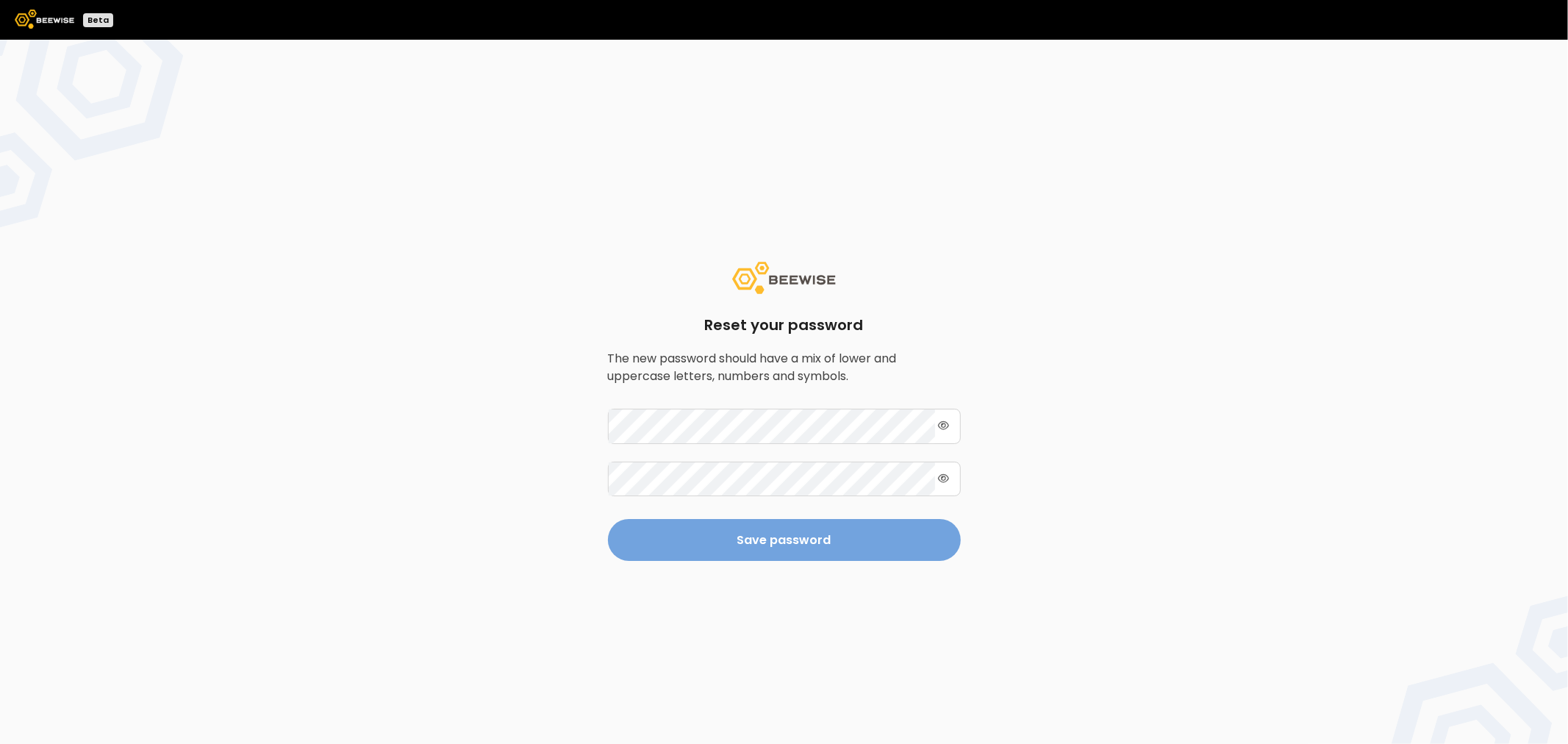
click at [890, 538] on button "Save password" at bounding box center [784, 539] width 353 height 42
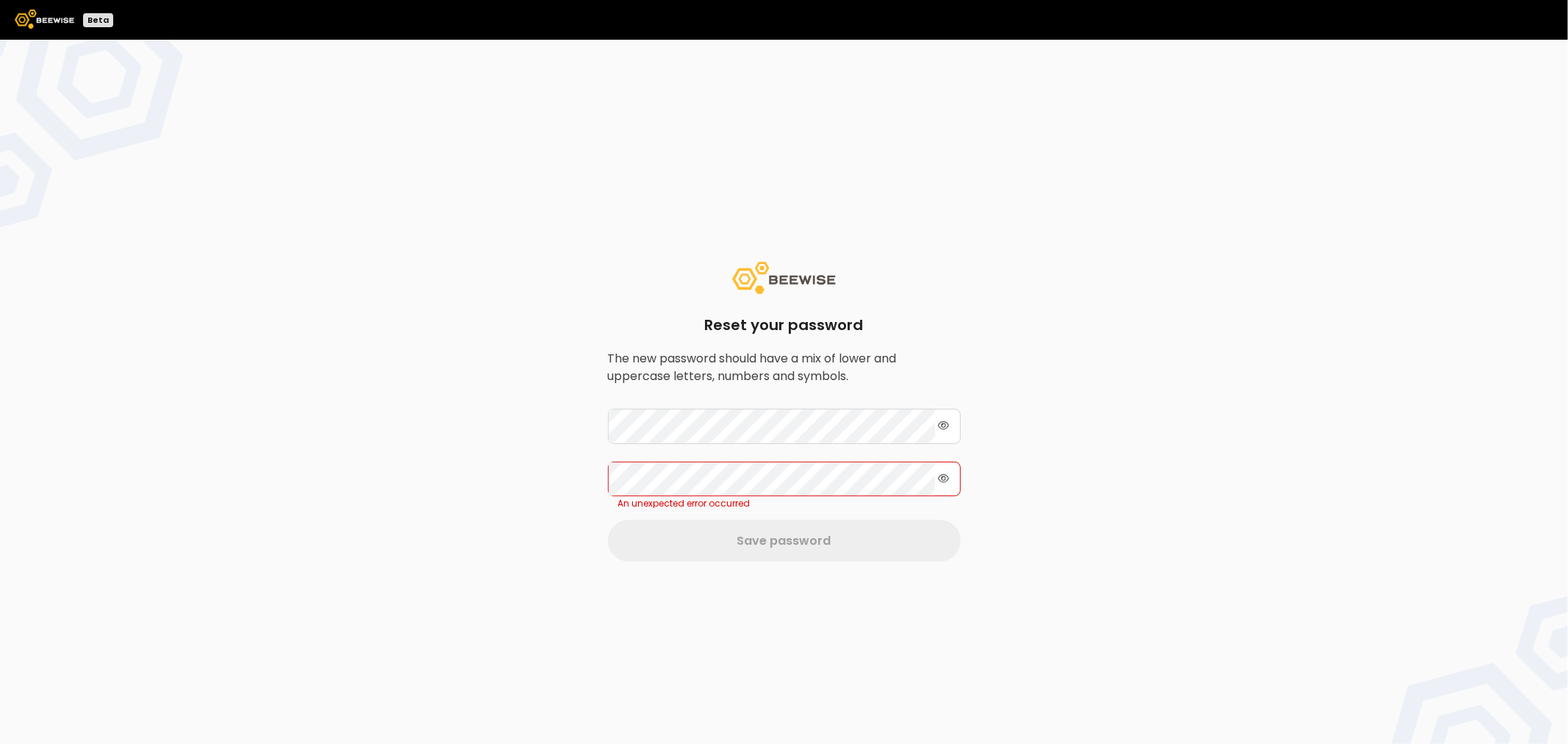
click at [944, 482] on icon at bounding box center [944, 478] width 12 height 9
click at [946, 422] on icon at bounding box center [944, 425] width 12 height 10
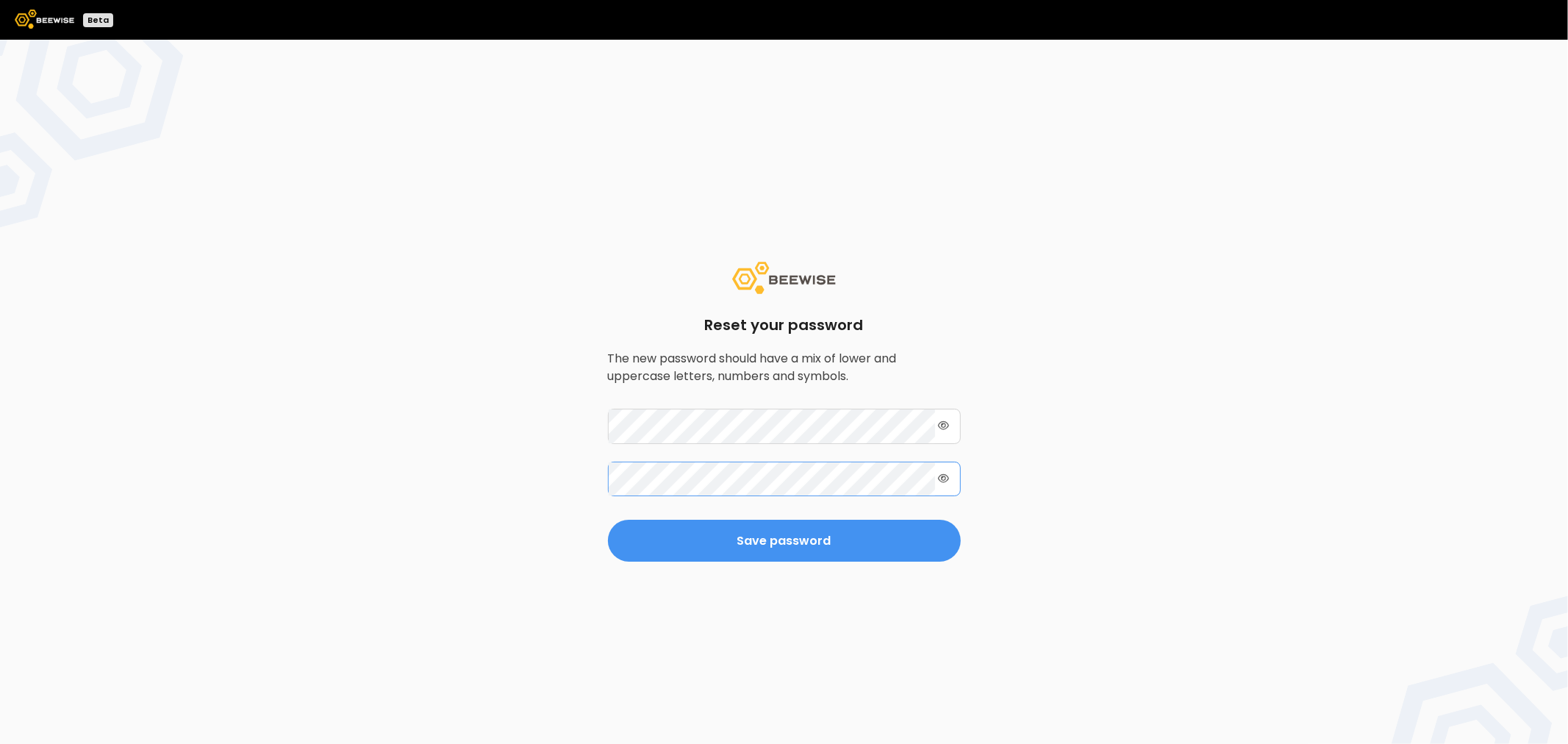
click at [608, 519] on button "Save password" at bounding box center [784, 540] width 353 height 42
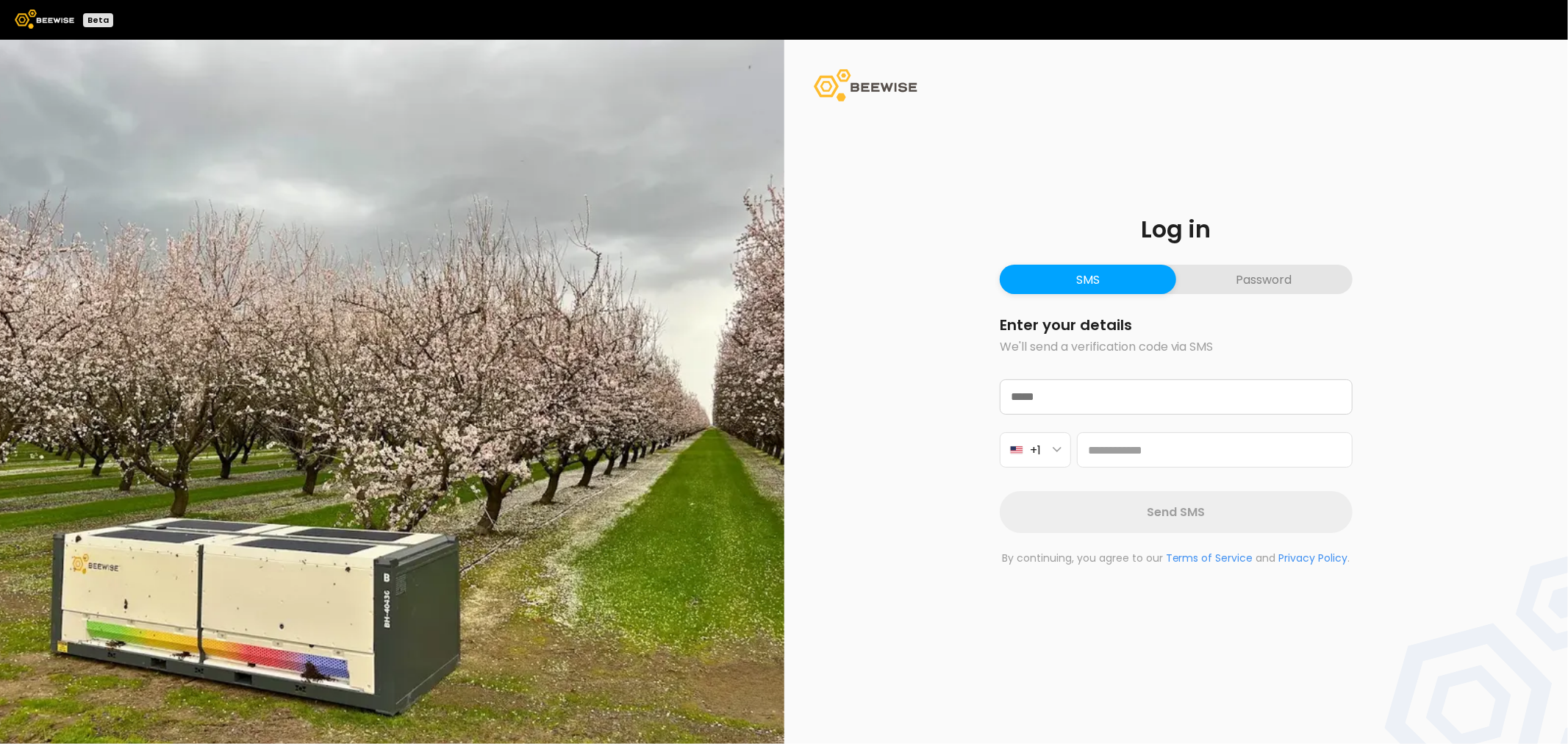
click at [1220, 283] on button "Password" at bounding box center [1264, 279] width 177 height 29
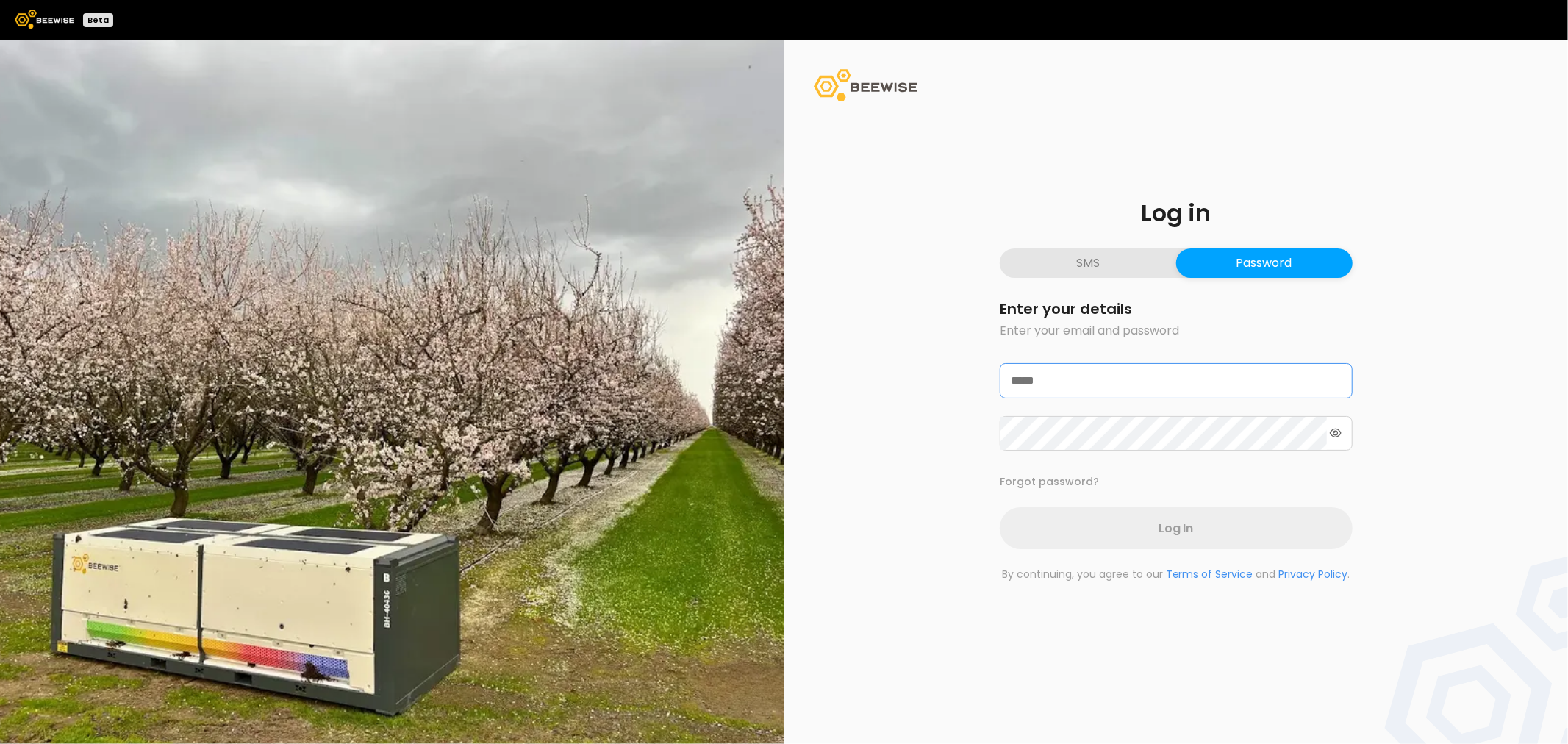
type input "**********"
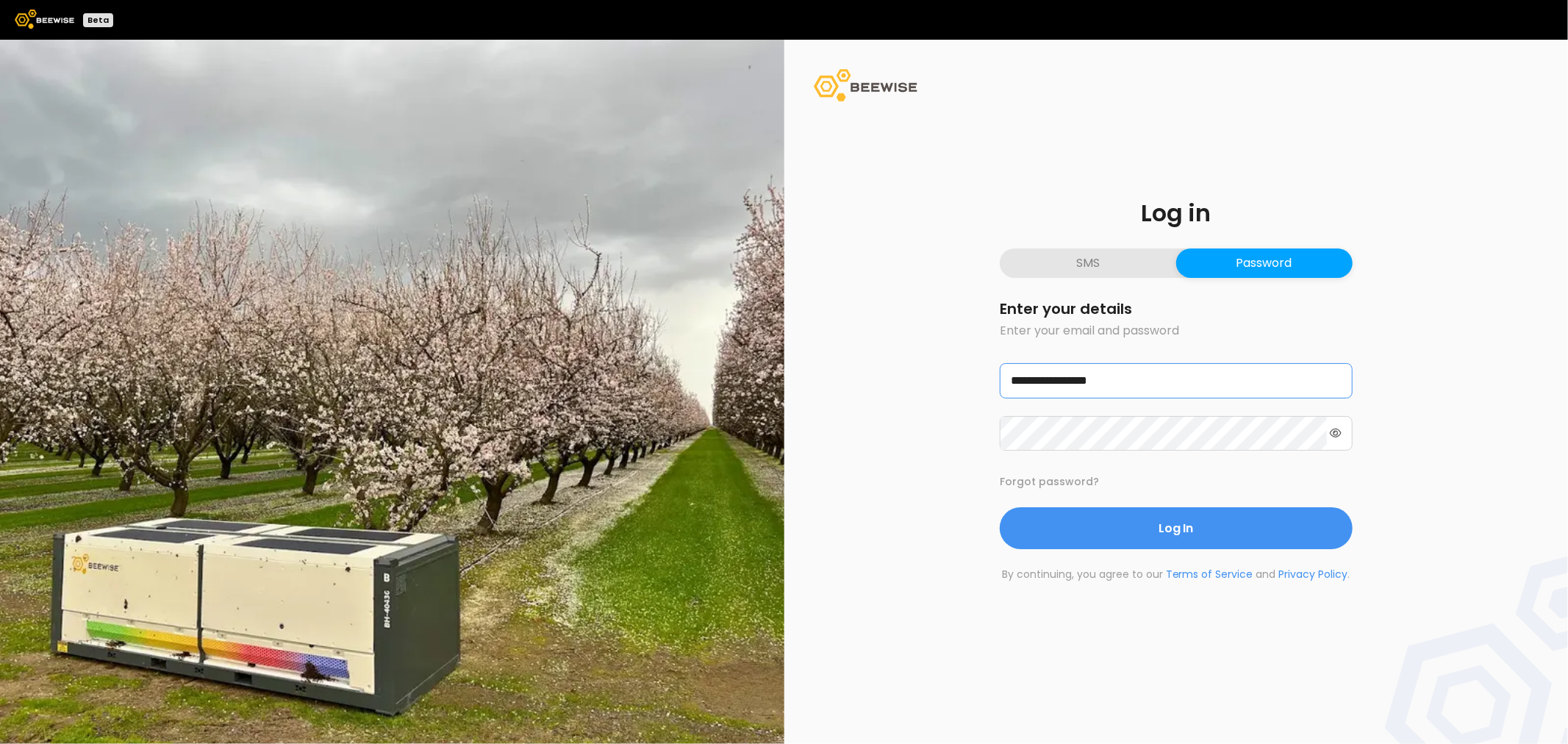
click at [1084, 366] on input "**********" at bounding box center [1176, 381] width 352 height 34
click at [1340, 436] on icon at bounding box center [1335, 433] width 12 height 10
click at [879, 414] on div "**********" at bounding box center [1176, 391] width 784 height 704
click at [1000, 508] on button "Log In" at bounding box center [1176, 528] width 353 height 42
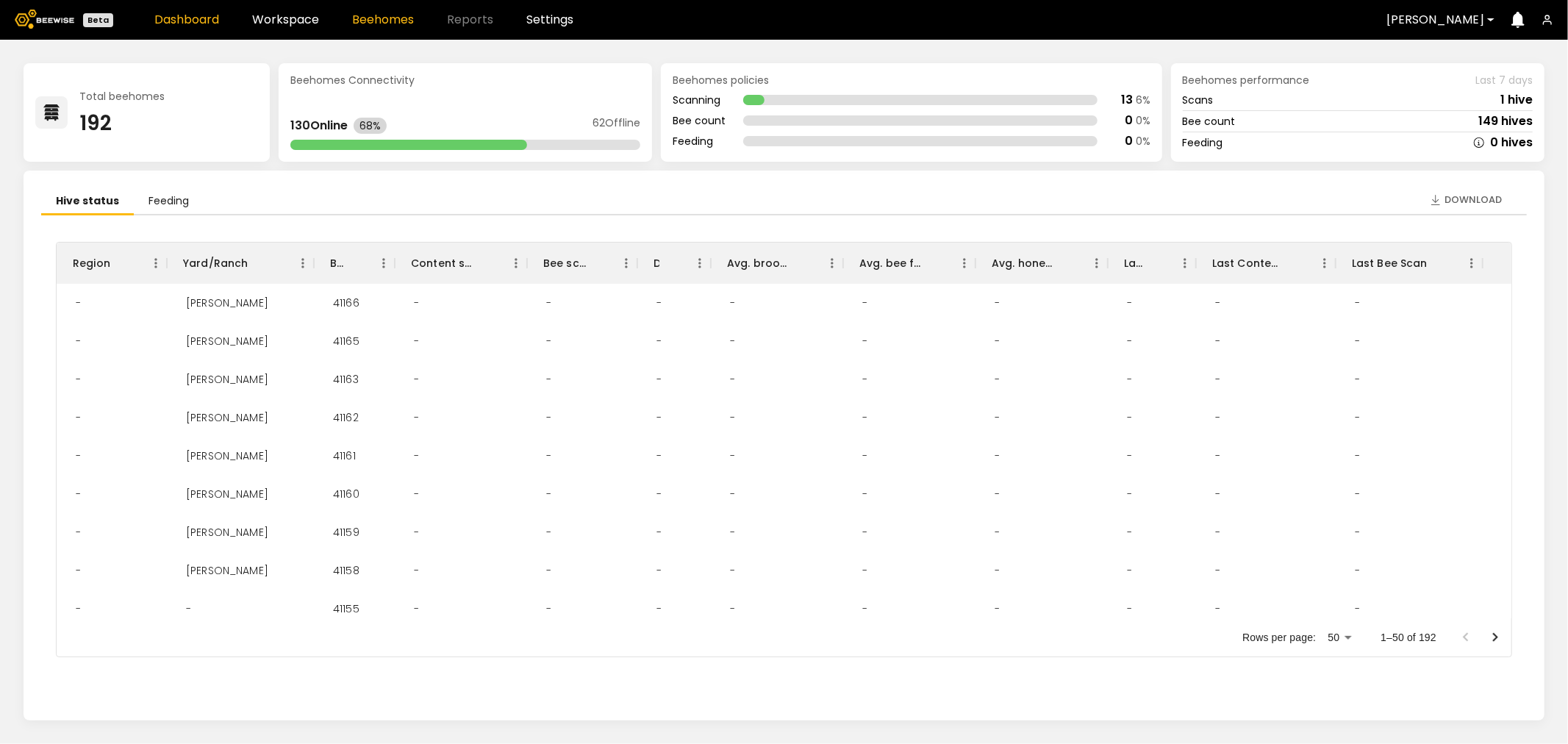
click at [381, 25] on link "Beehomes" at bounding box center [383, 20] width 61 height 12
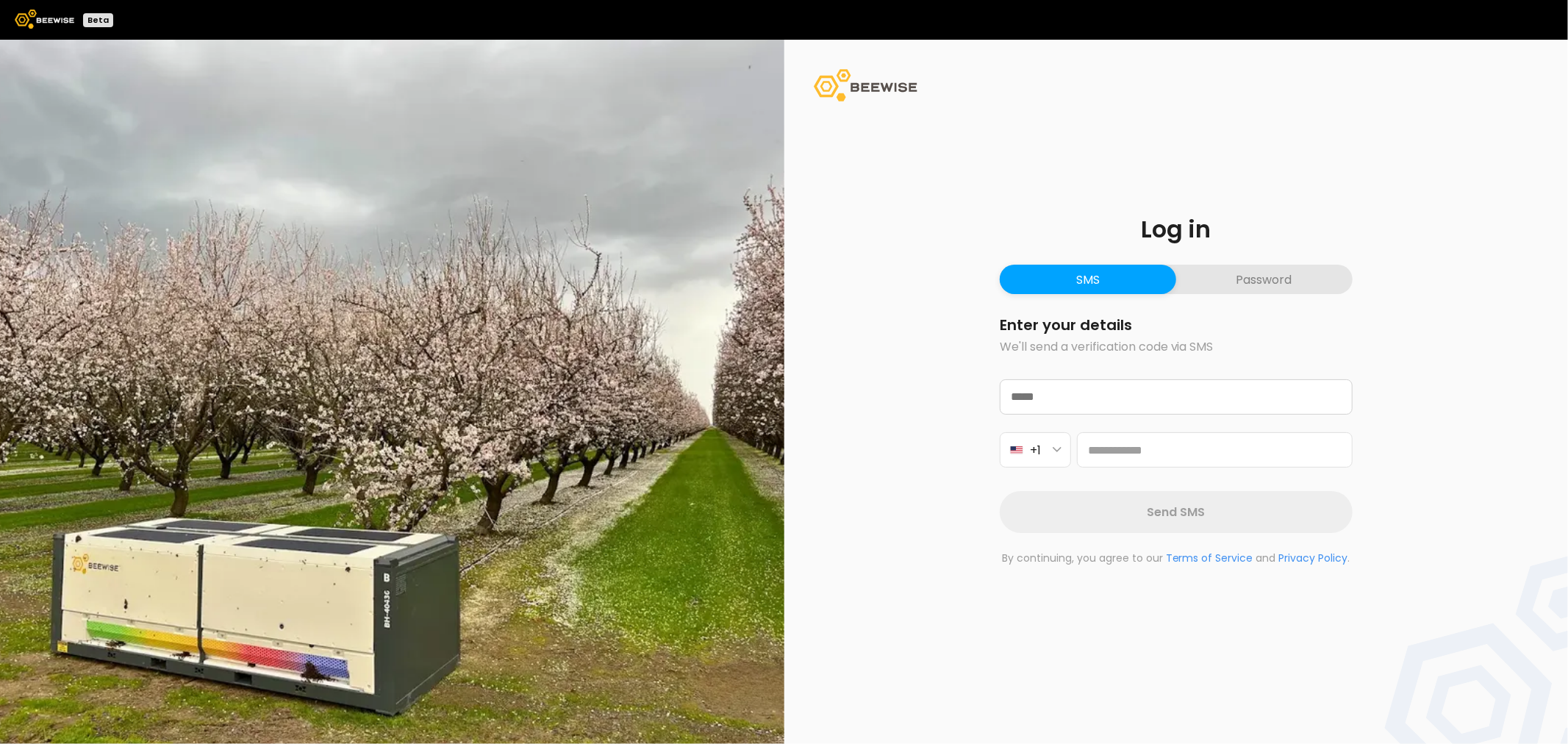
click at [1201, 281] on button "Password" at bounding box center [1264, 279] width 177 height 29
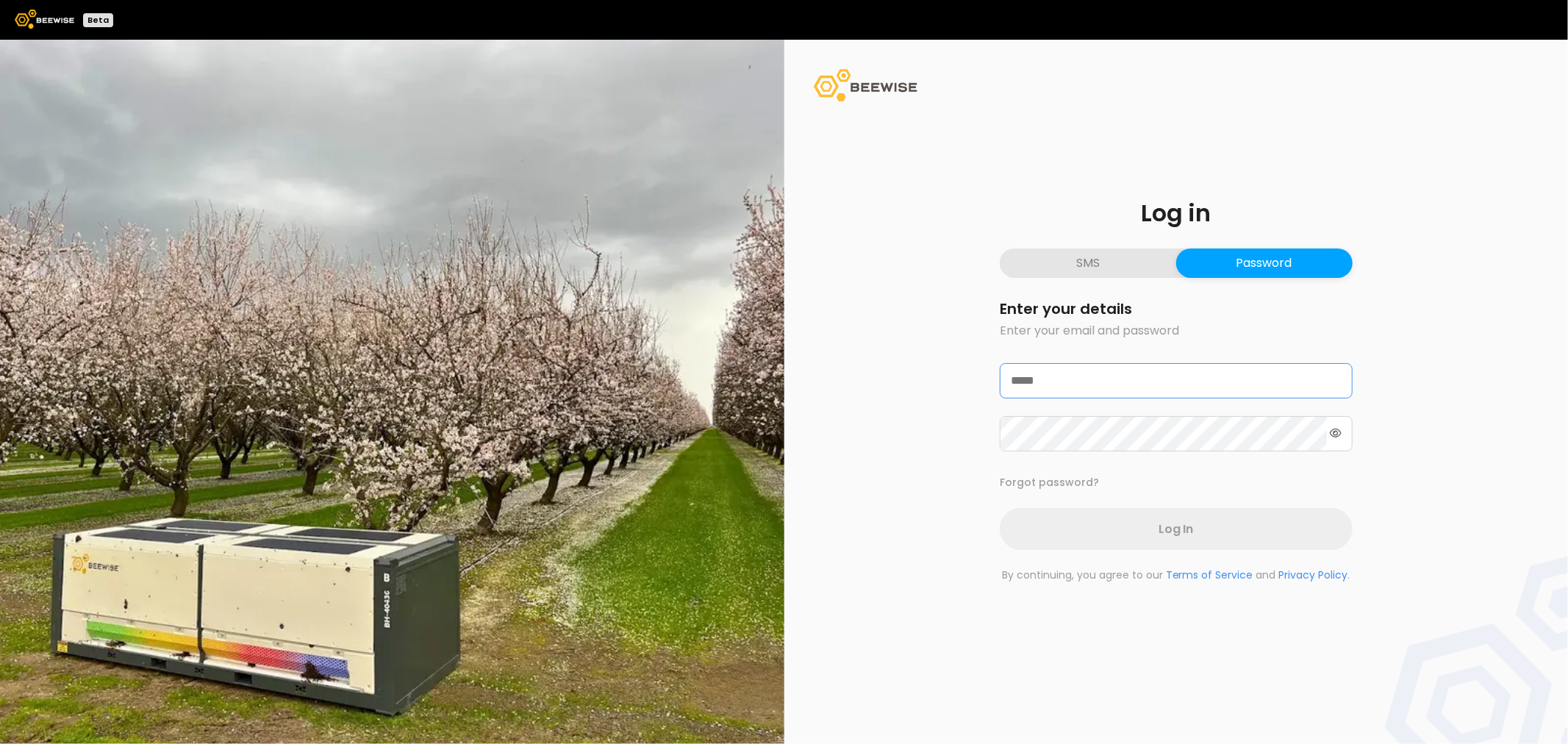
type input "**********"
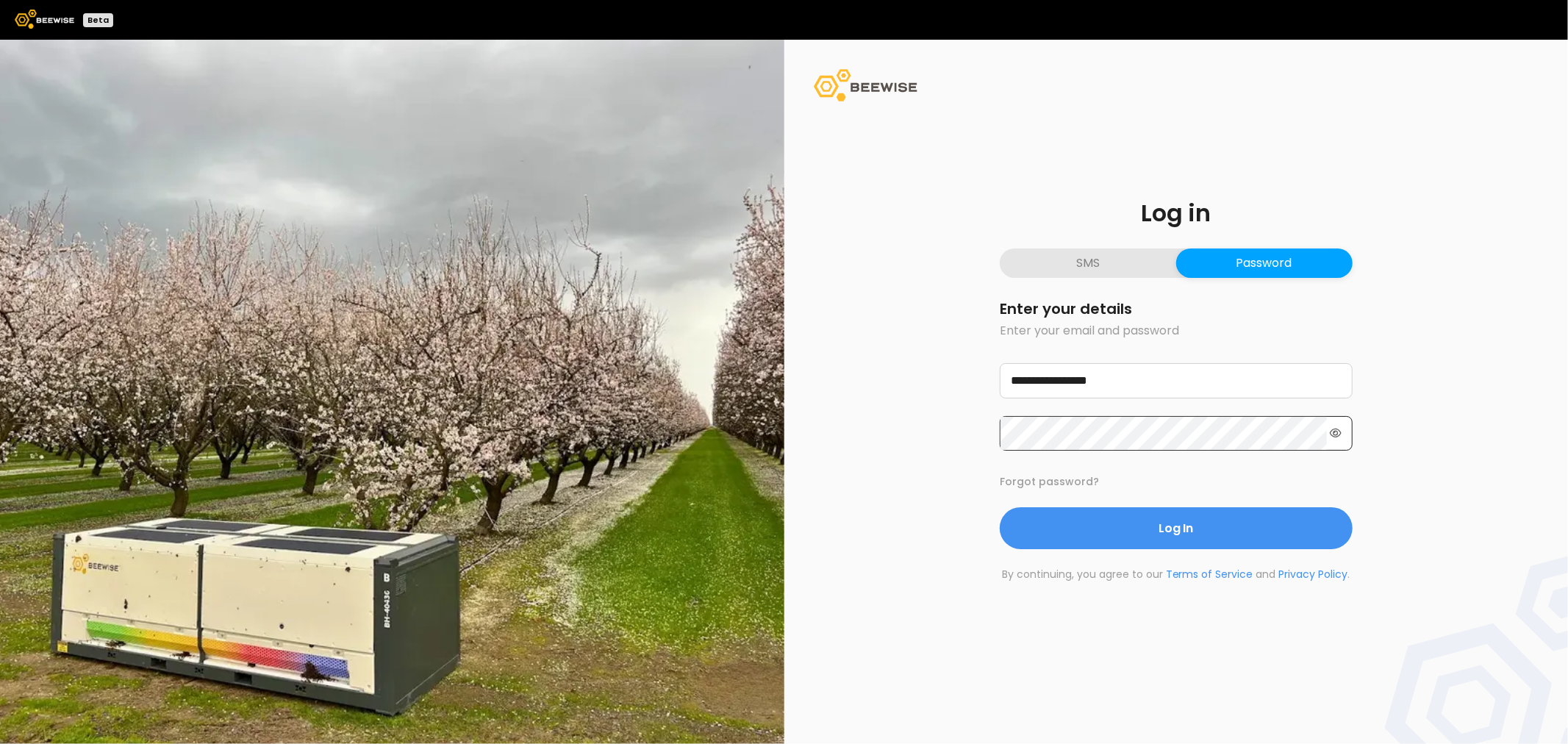
click at [1333, 432] on icon at bounding box center [1335, 433] width 12 height 10
click at [683, 431] on div "**********" at bounding box center [784, 391] width 1568 height 704
click at [1000, 508] on button "Log In" at bounding box center [1176, 528] width 353 height 42
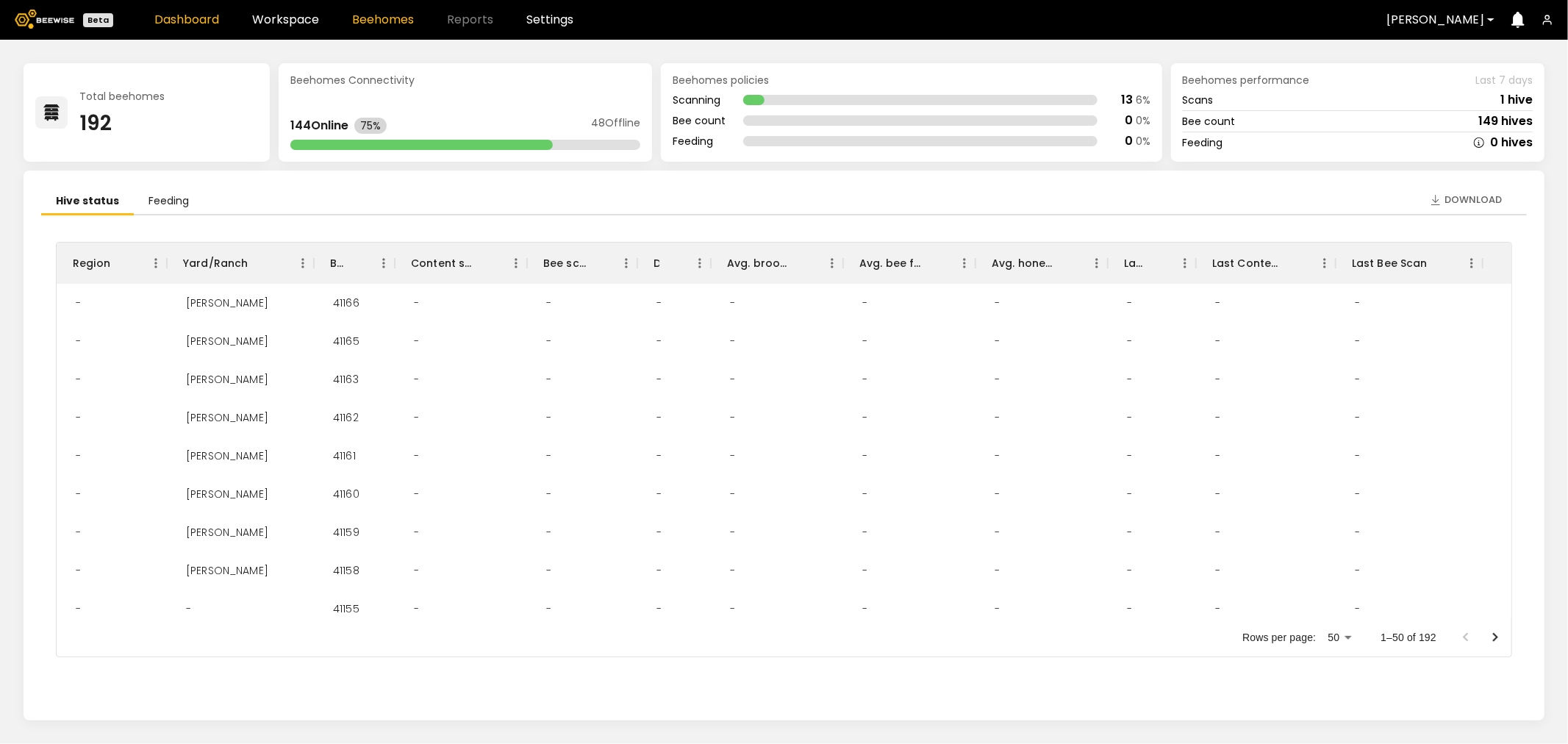
click at [352, 17] on link "Beehomes" at bounding box center [383, 20] width 61 height 12
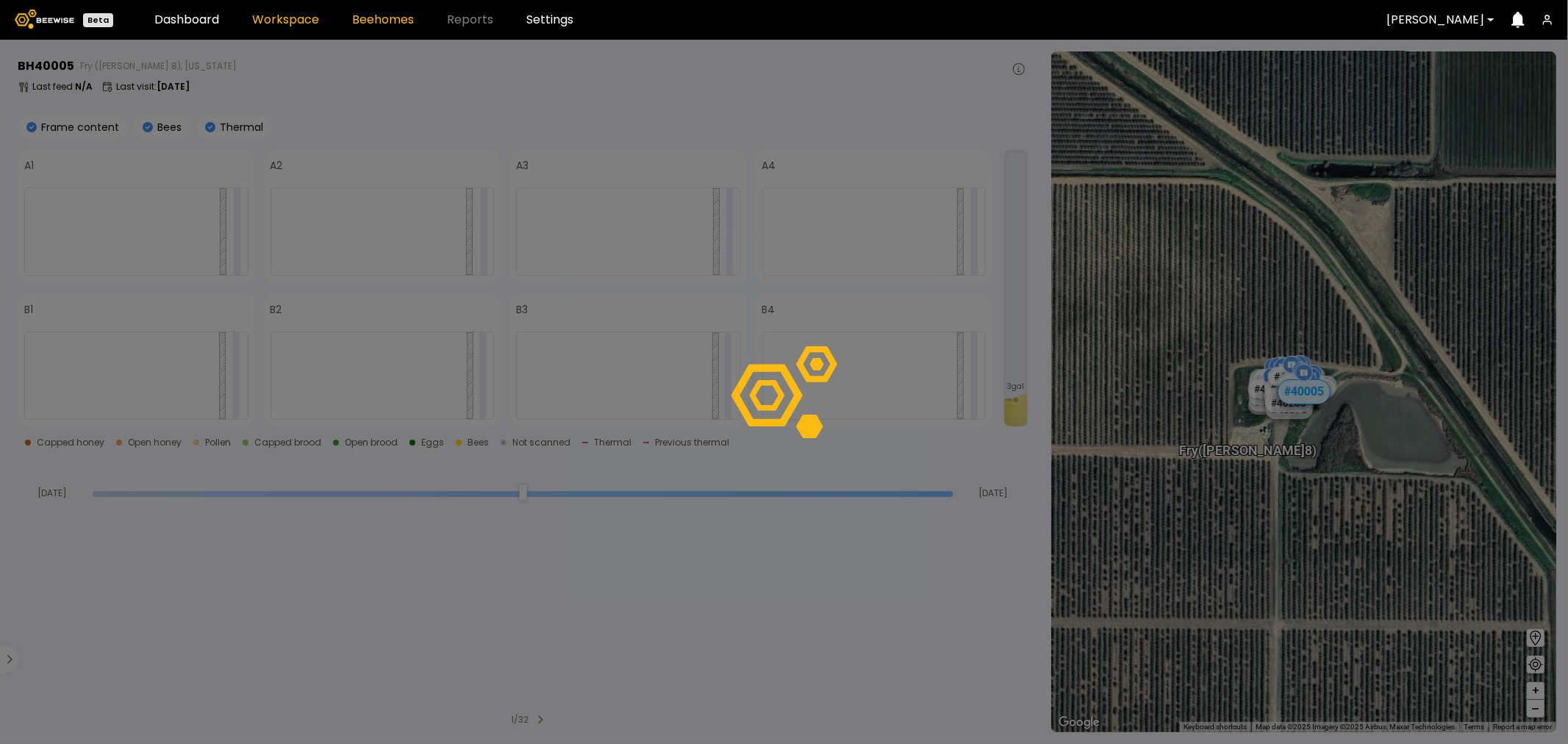
click at [299, 20] on link "Workspace" at bounding box center [285, 20] width 67 height 12
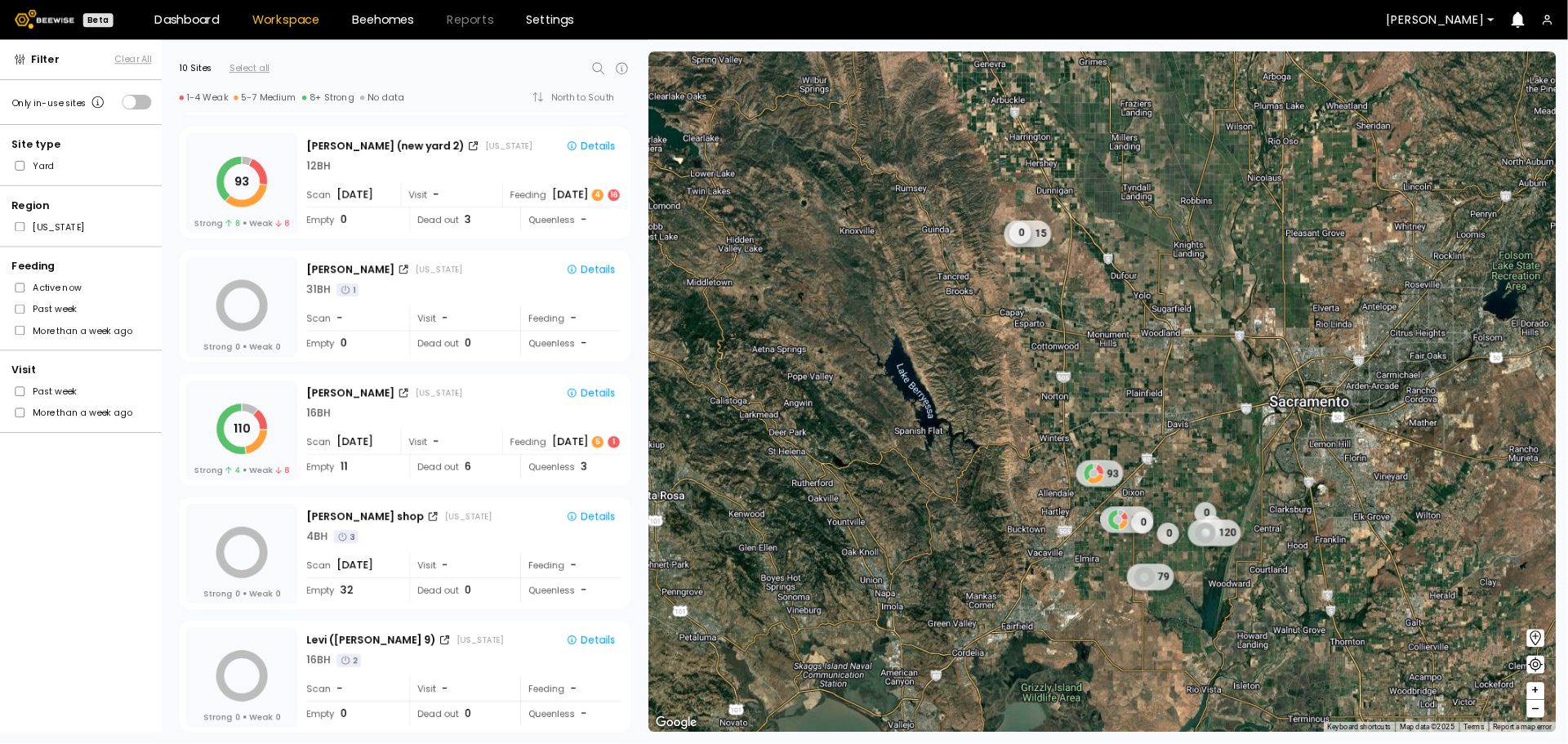
scroll to position [272, 0]
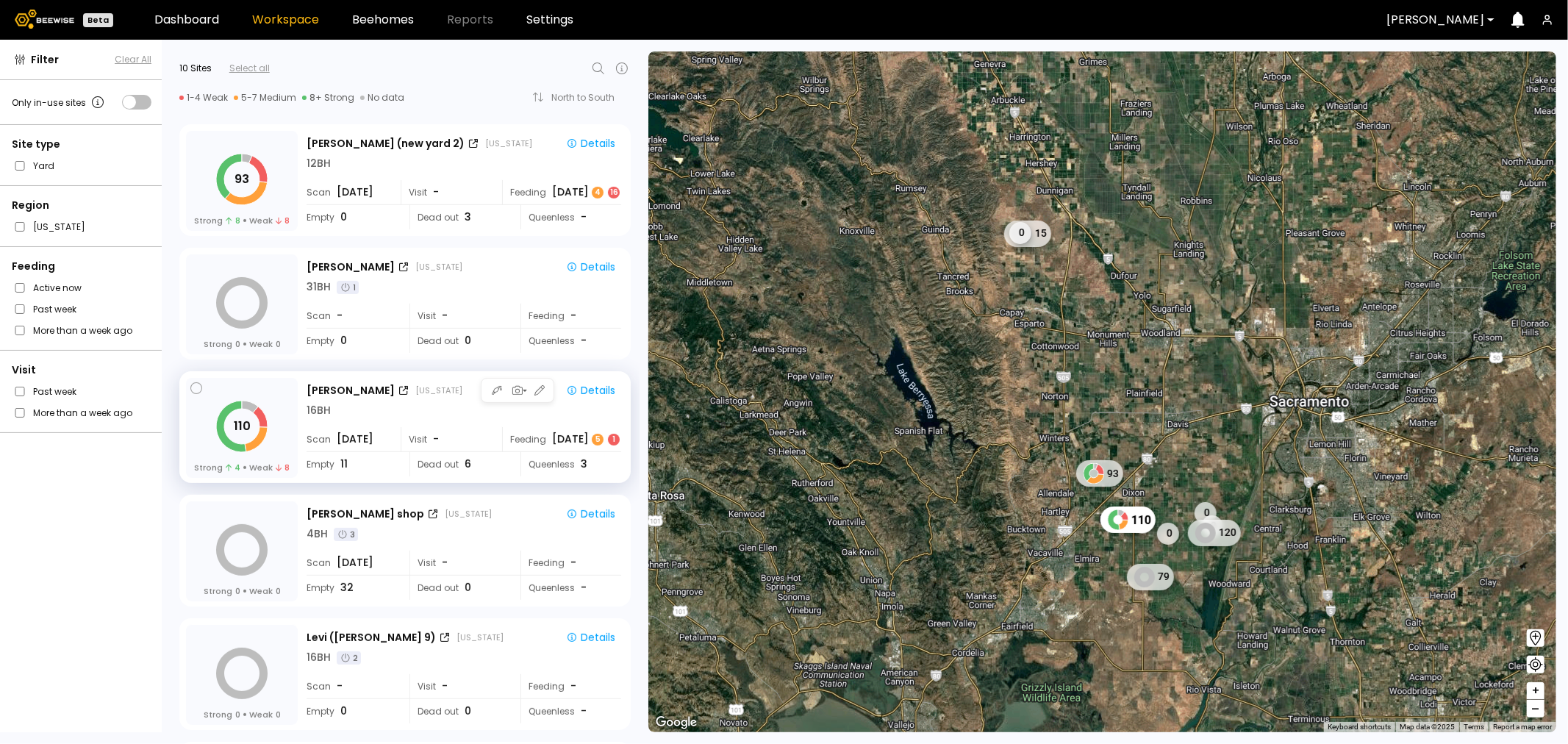
click at [386, 412] on div "16 BH" at bounding box center [464, 411] width 315 height 16
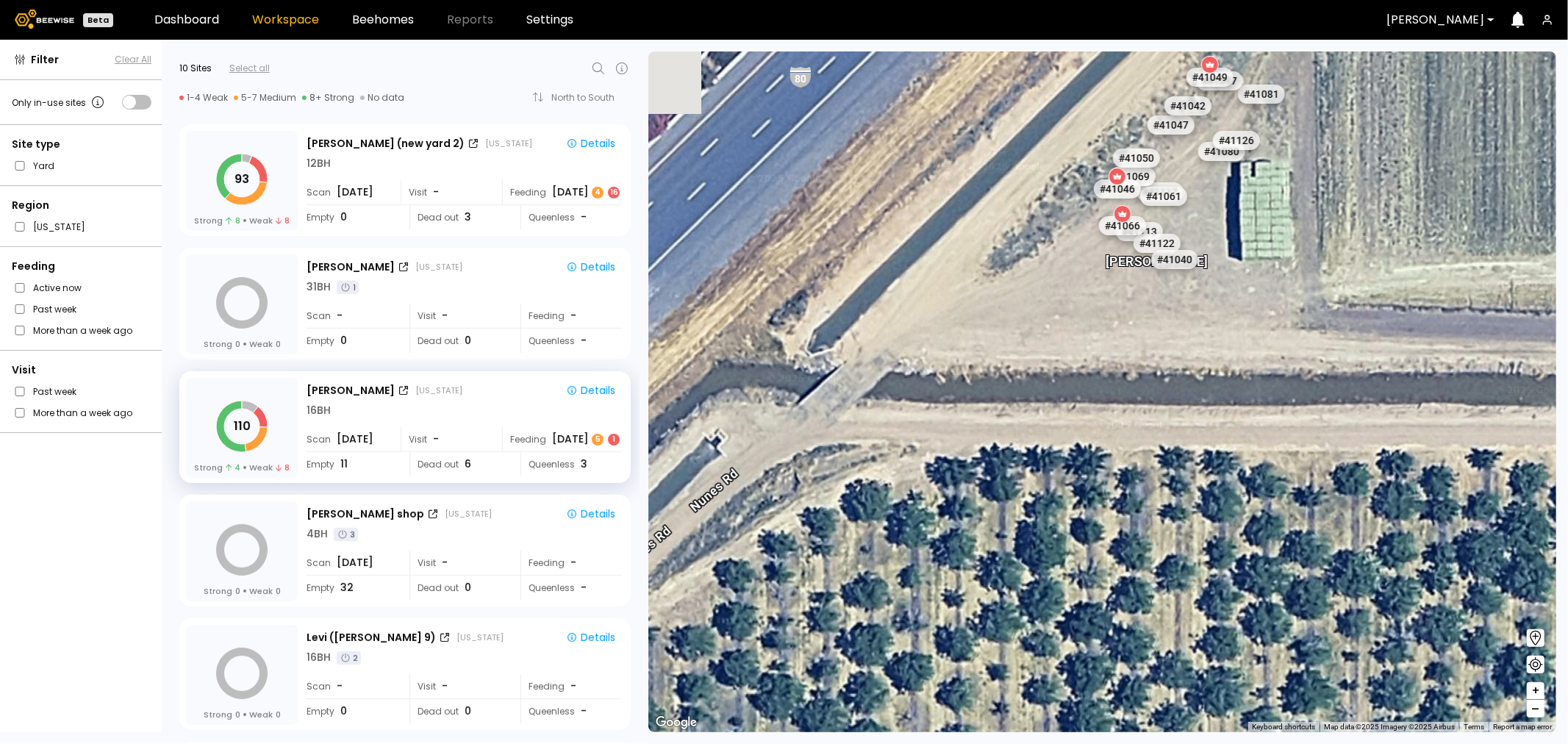
drag, startPoint x: 1244, startPoint y: 251, endPoint x: 1164, endPoint y: 434, distance: 199.7
click at [1164, 434] on div "Nunes # 41073 # 41101 # 40736 # 40069 # 40702 # 40113 # 41140 # 40345 # 40306 #…" at bounding box center [1103, 392] width 908 height 681
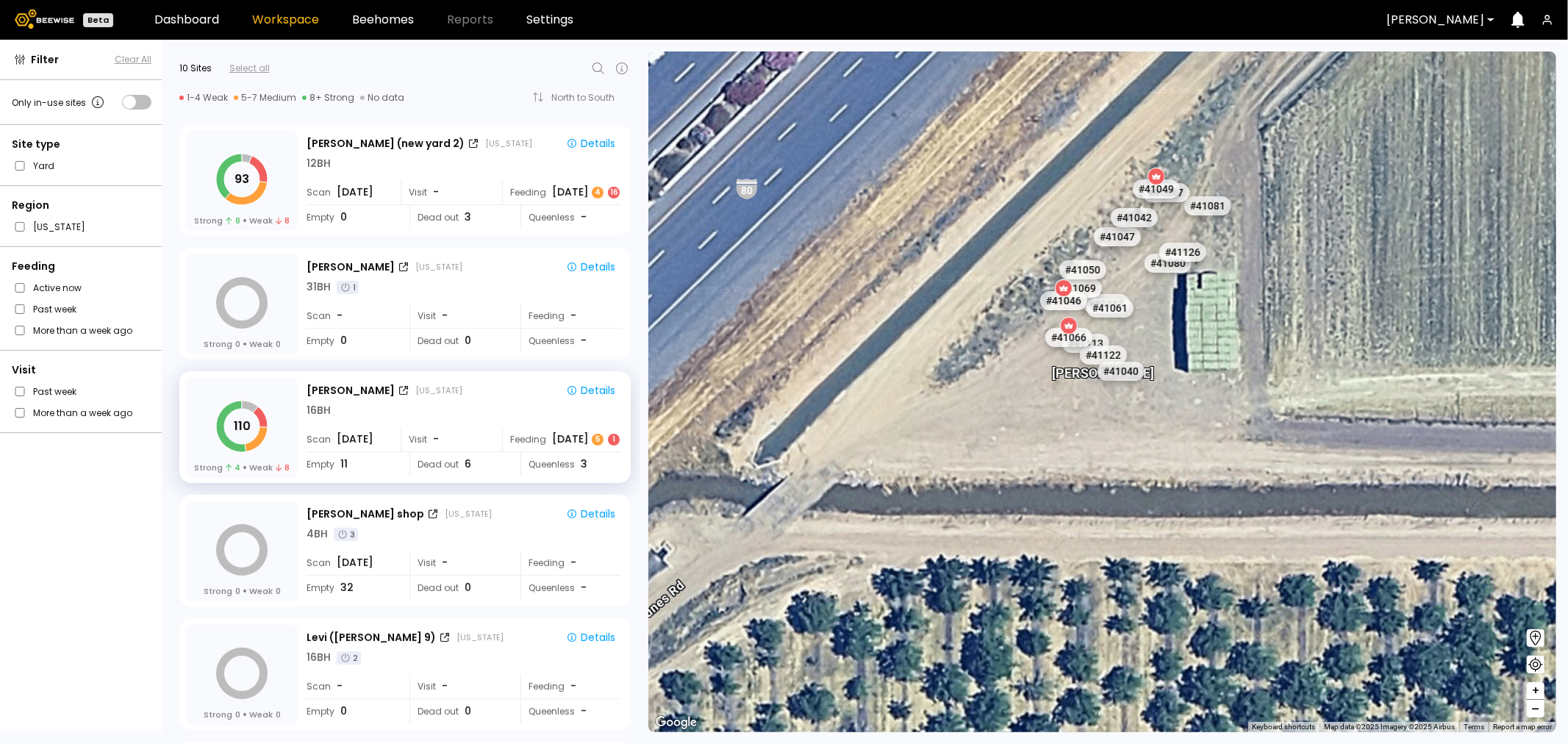
drag, startPoint x: 1119, startPoint y: 307, endPoint x: 1069, endPoint y: 400, distance: 105.6
click at [1069, 400] on div "Nunes # 41073 # 41101 # 40736 # 40069 # 40702 # 40113 # 41140 # 40345 # 40306 #…" at bounding box center [1103, 392] width 908 height 681
click at [384, 162] on div "12 BH" at bounding box center [464, 164] width 315 height 16
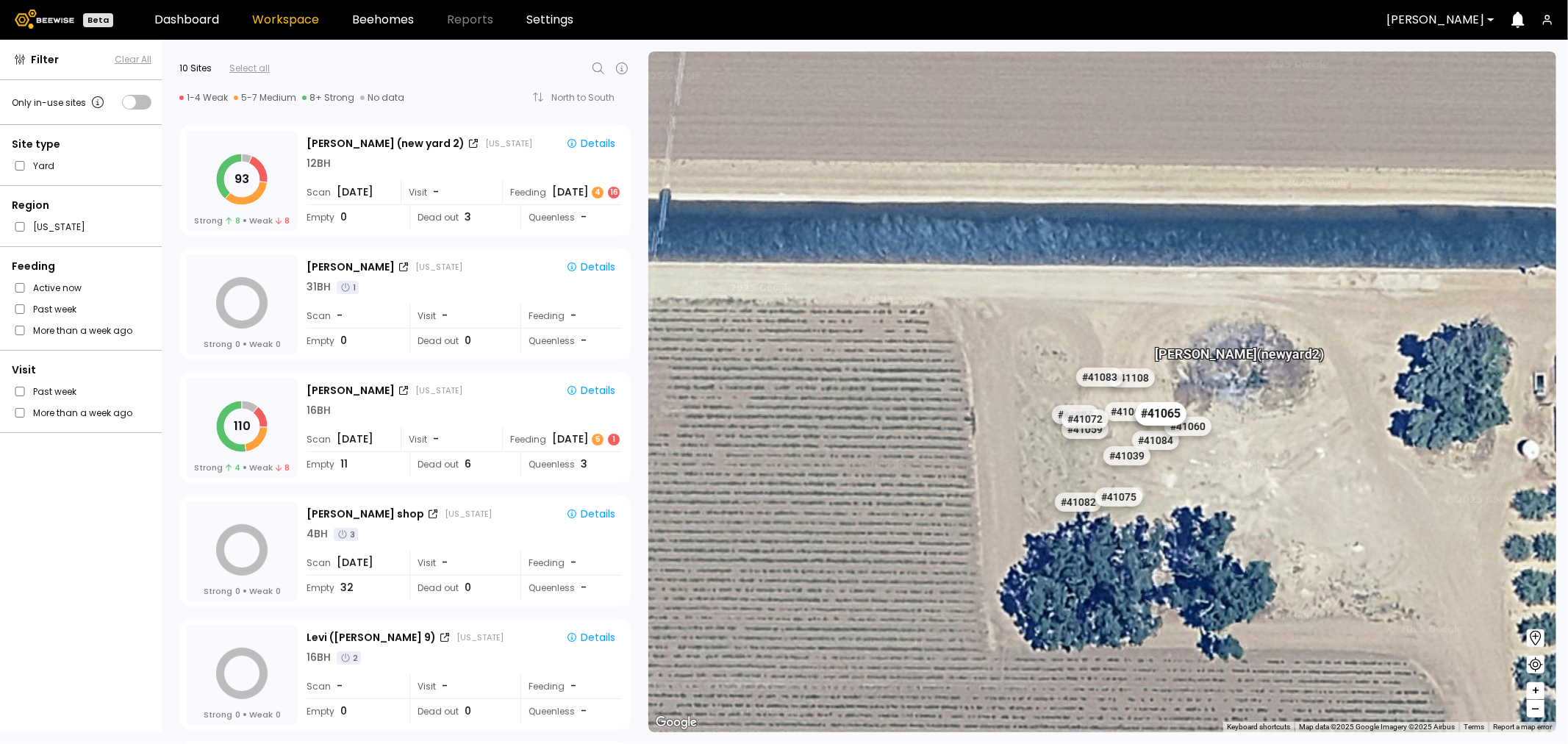
click at [1152, 414] on div "# 41065" at bounding box center [1160, 414] width 51 height 24
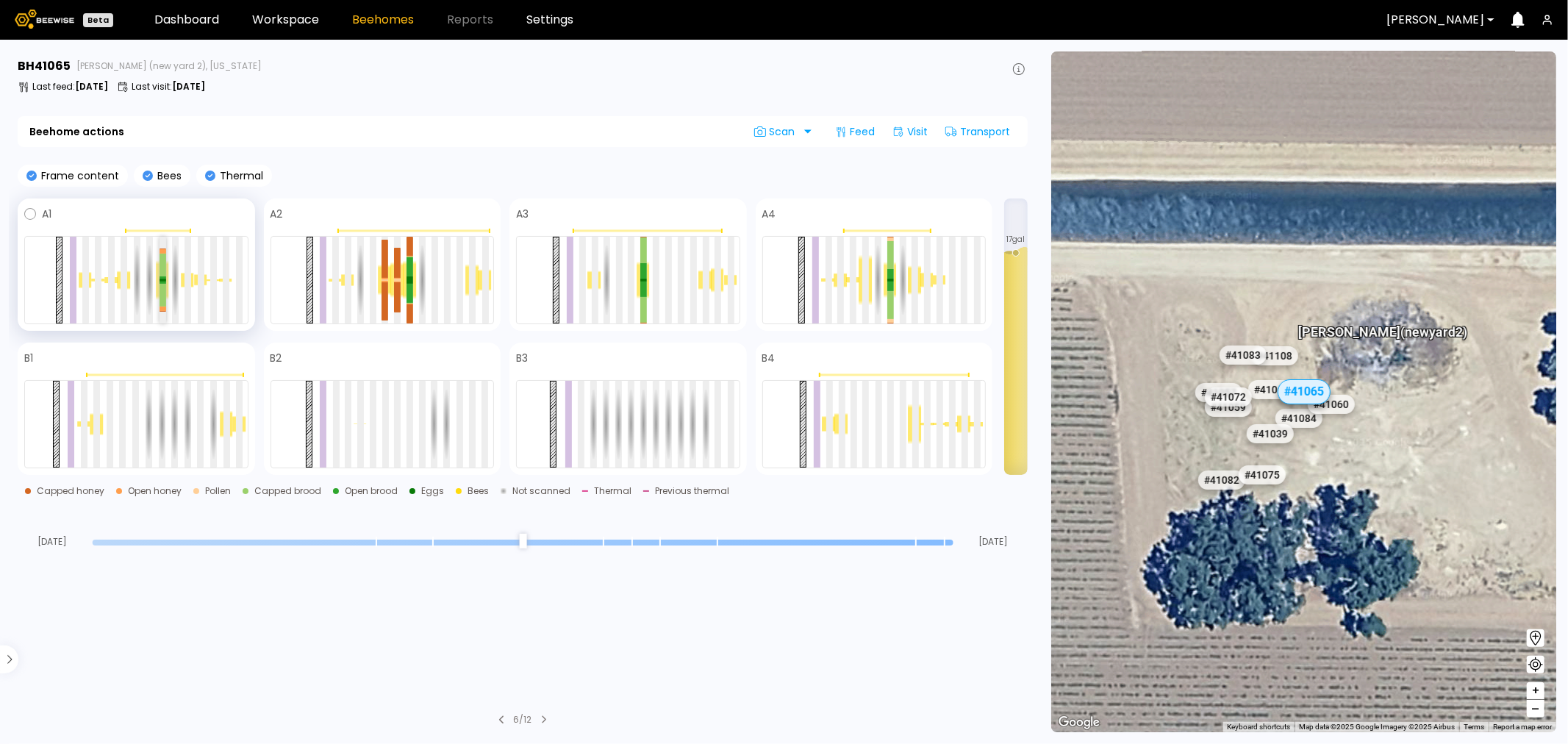
click at [162, 270] on div at bounding box center [162, 266] width 6 height 24
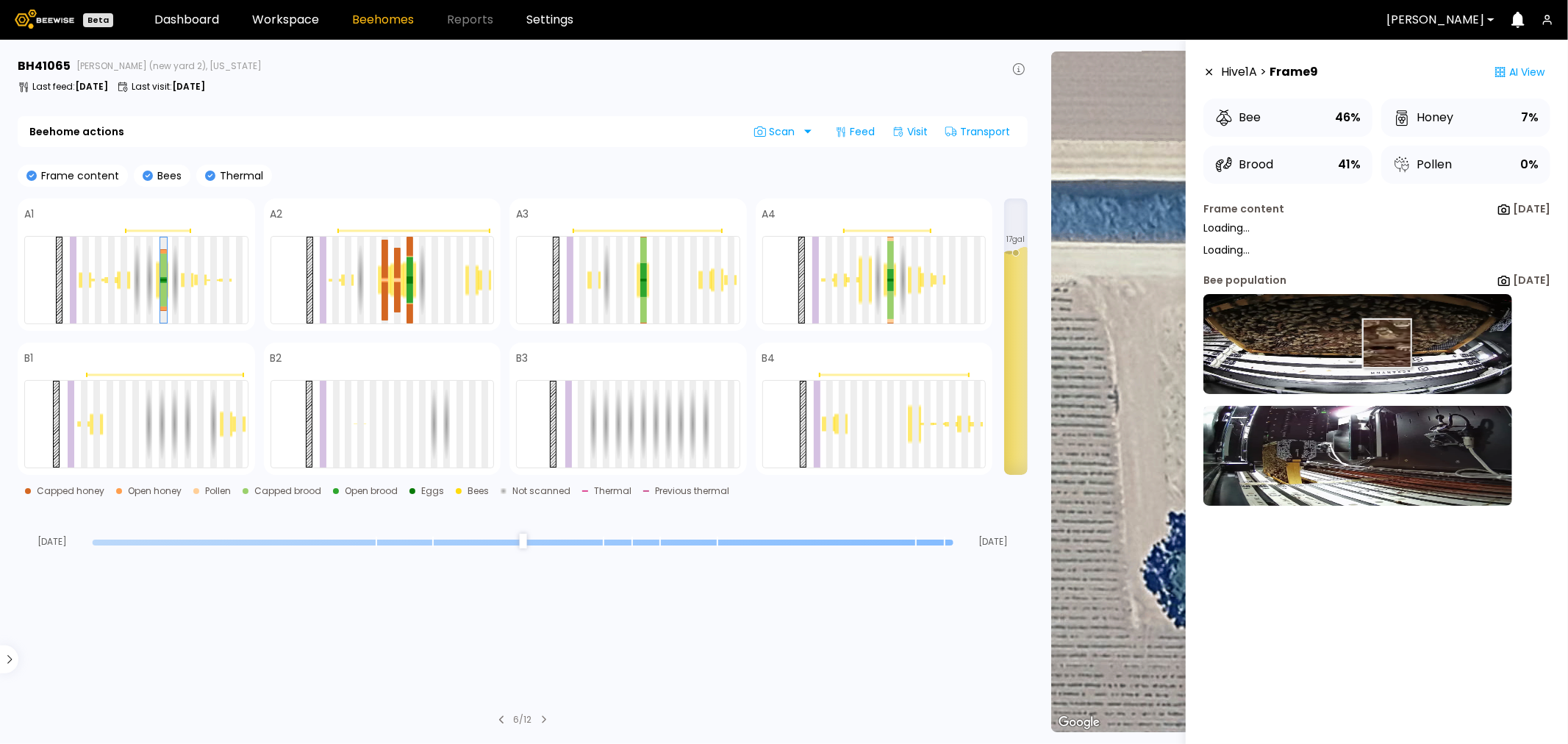
click at [1368, 344] on img at bounding box center [1358, 344] width 309 height 100
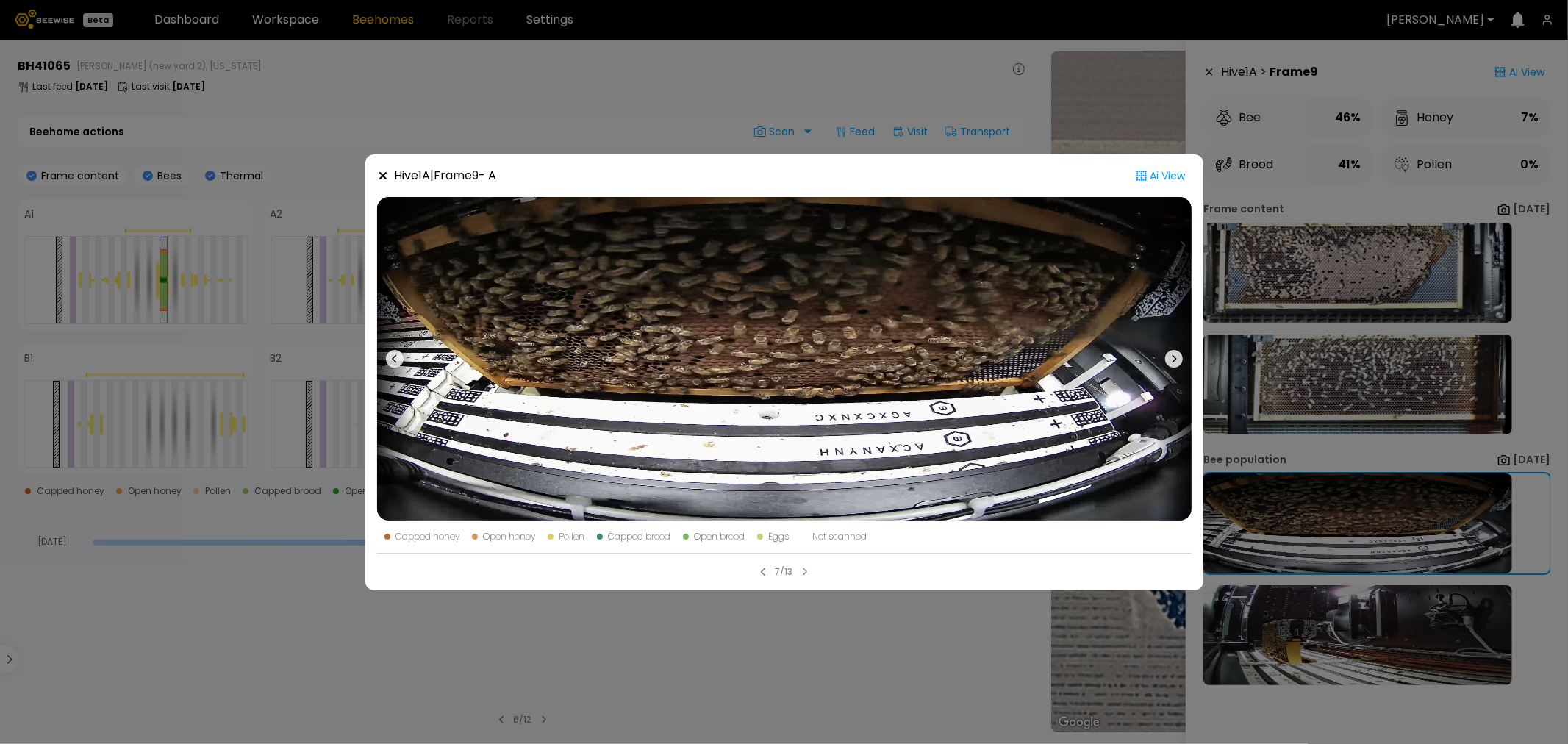
click at [934, 86] on div "Hive 1 A | Frame 9 - A Ai View Capped honey Open honey Pollen Capped brood Open…" at bounding box center [784, 372] width 1568 height 744
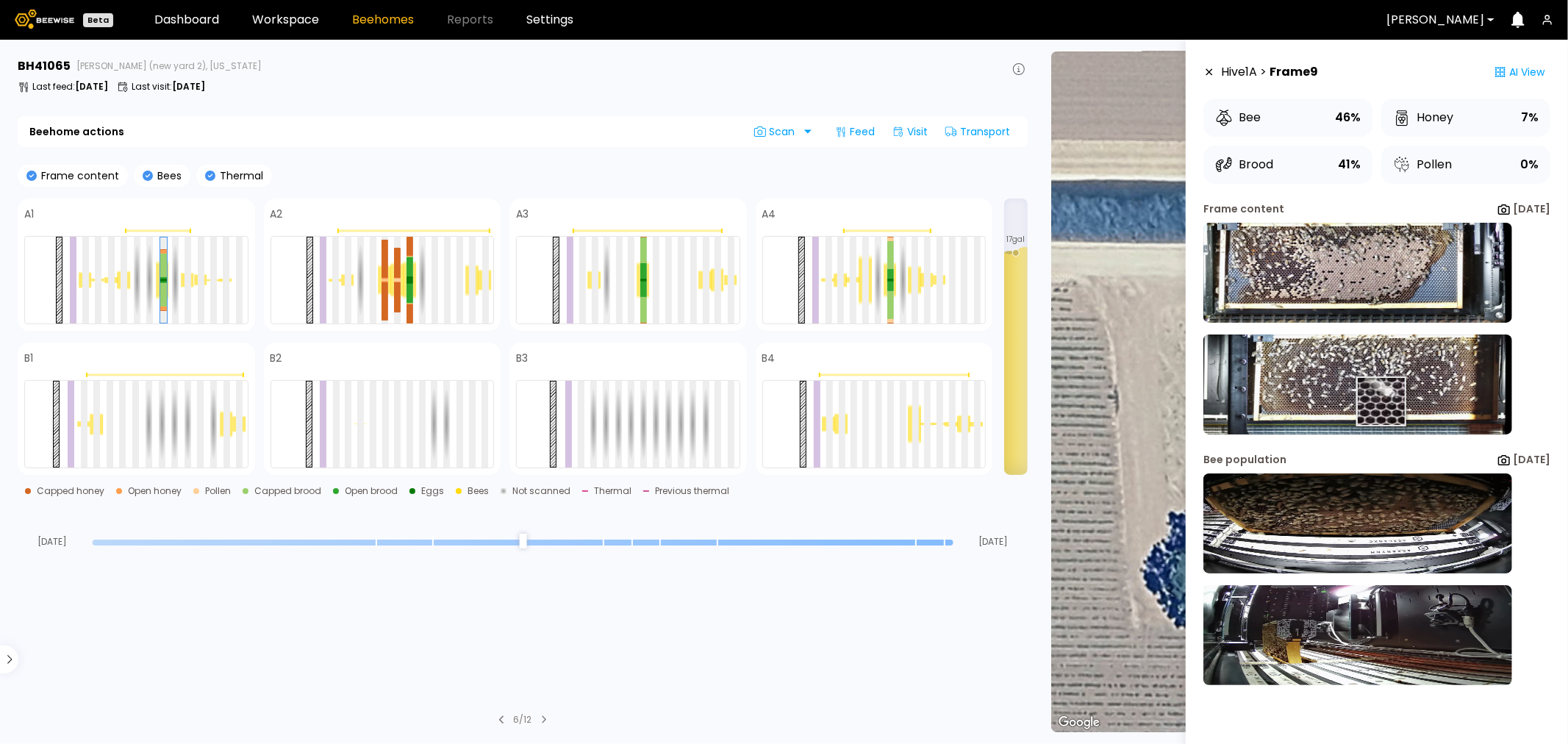
click at [1369, 405] on img at bounding box center [1358, 384] width 309 height 100
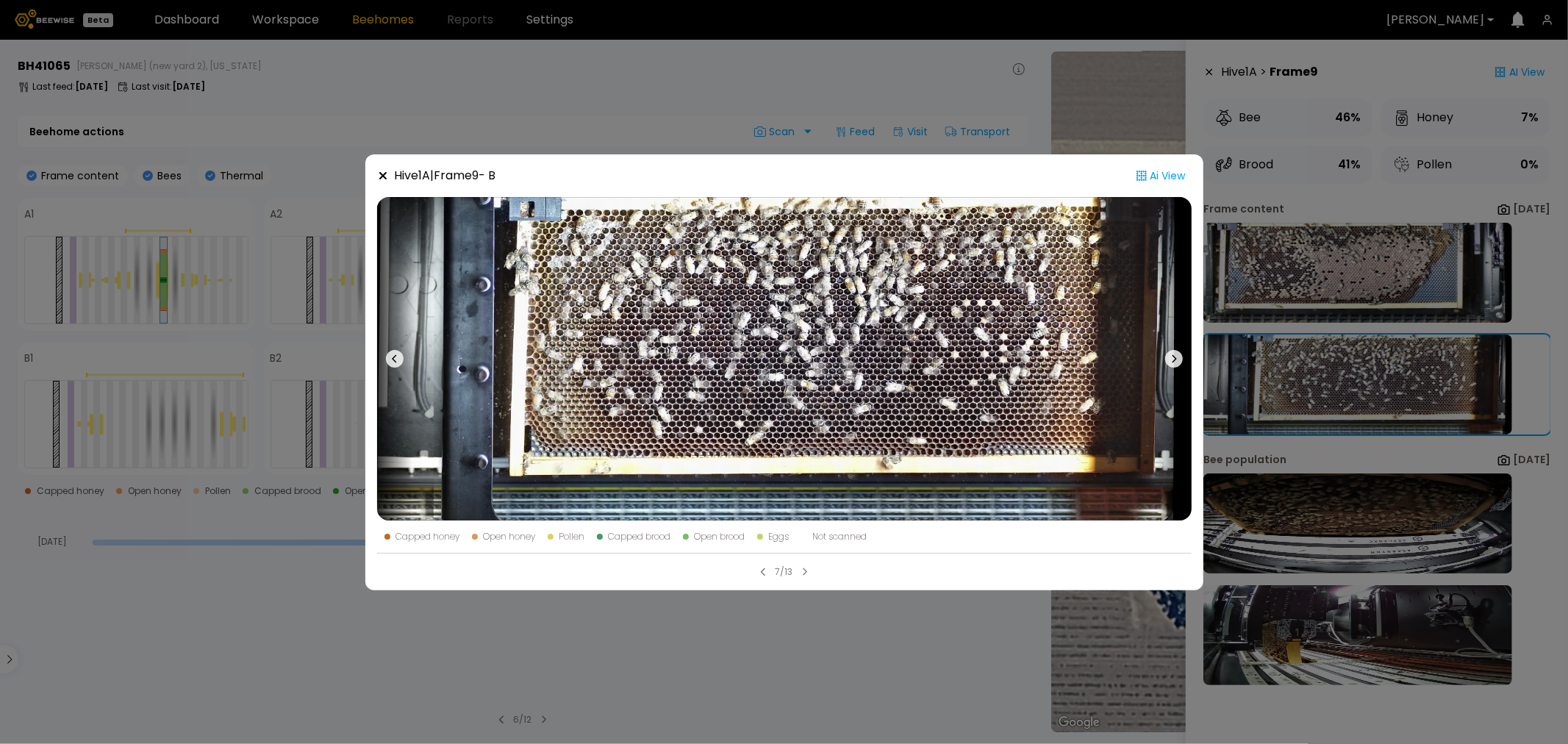
click at [1275, 276] on div "Hive 1 A | Frame 9 - B Ai View Capped honey Open honey Pollen Capped brood Open…" at bounding box center [784, 372] width 1568 height 744
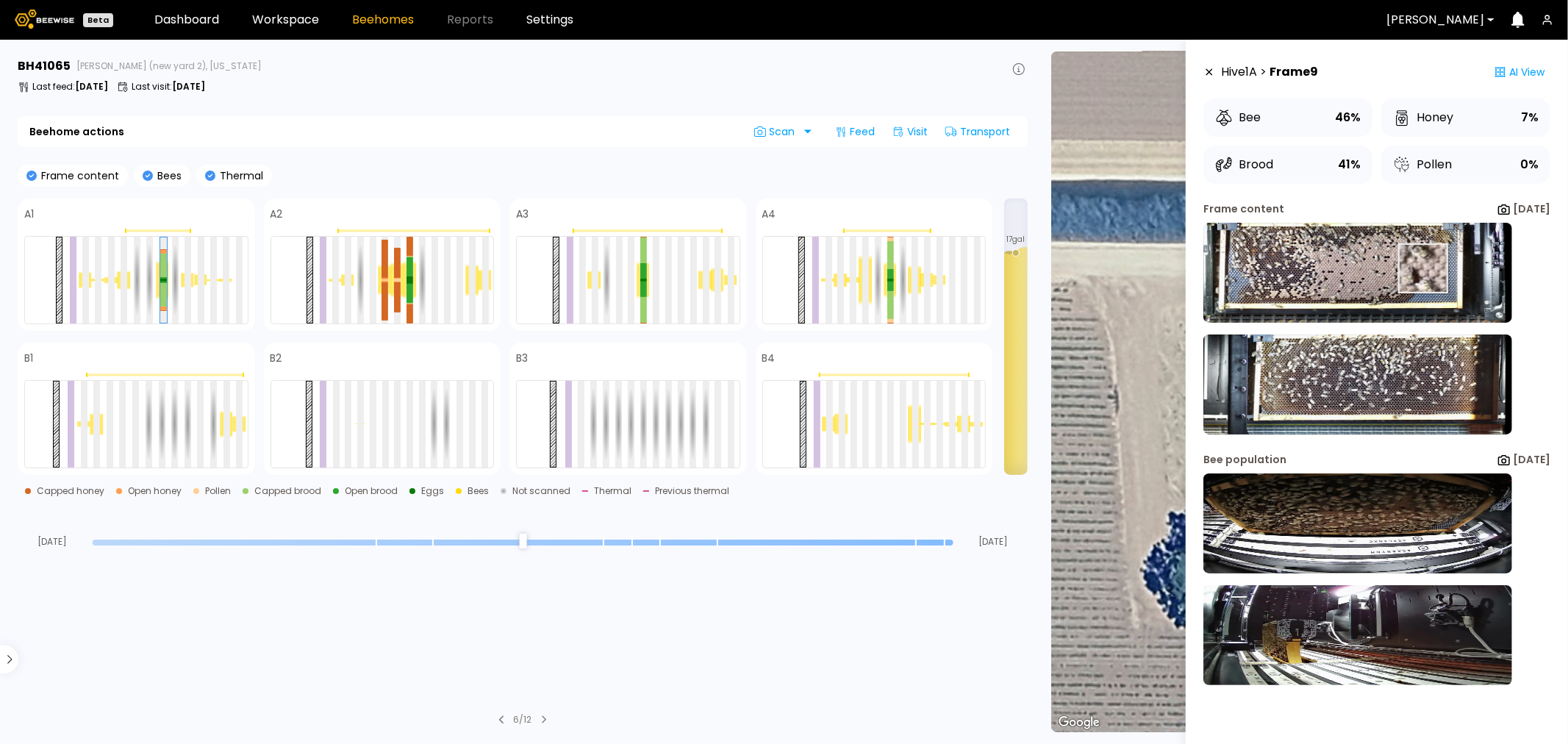
click at [1399, 268] on img at bounding box center [1358, 273] width 309 height 100
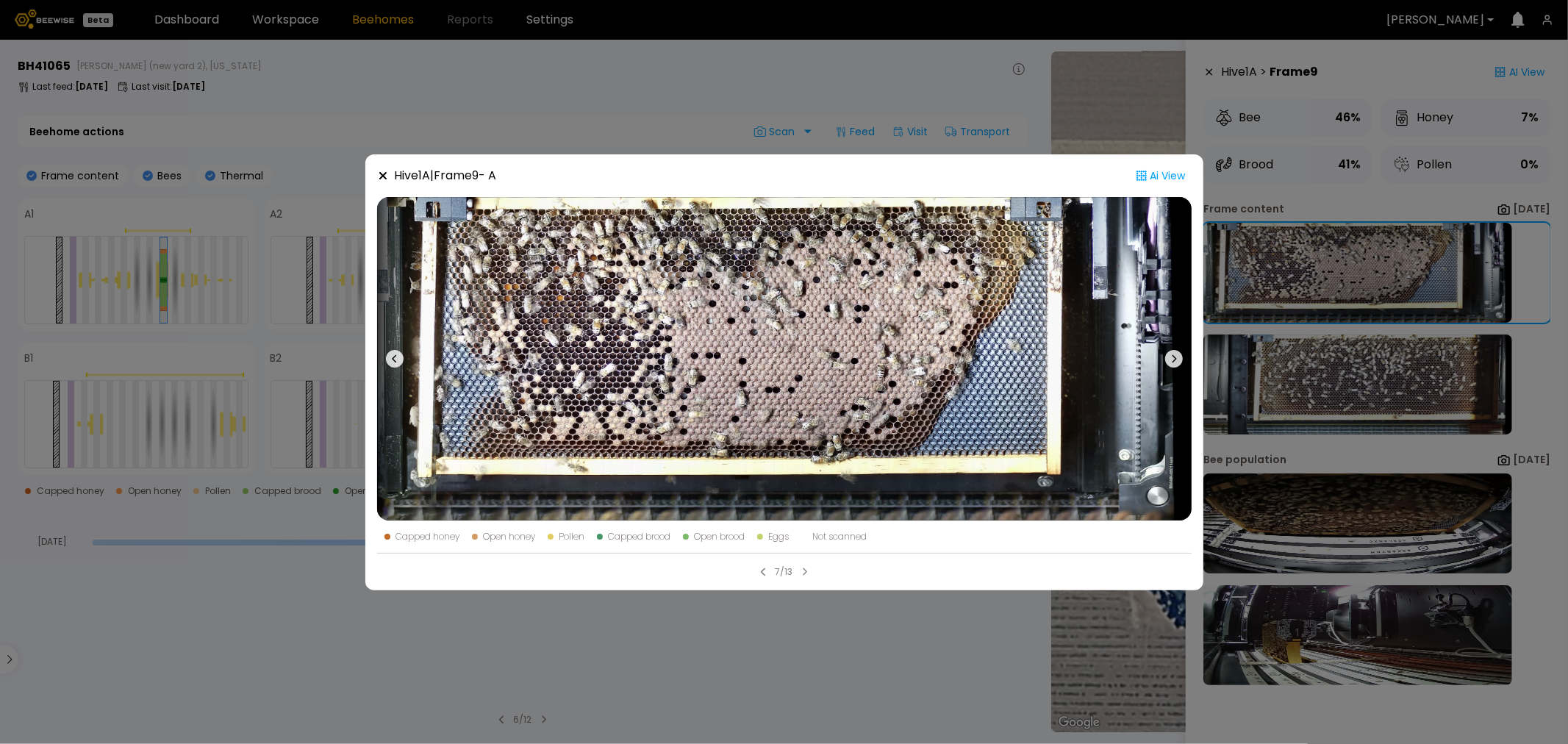
click at [1300, 359] on div "Hive 1 A | Frame 9 - A Ai View Capped honey Open honey Pollen Capped brood Open…" at bounding box center [784, 372] width 1568 height 744
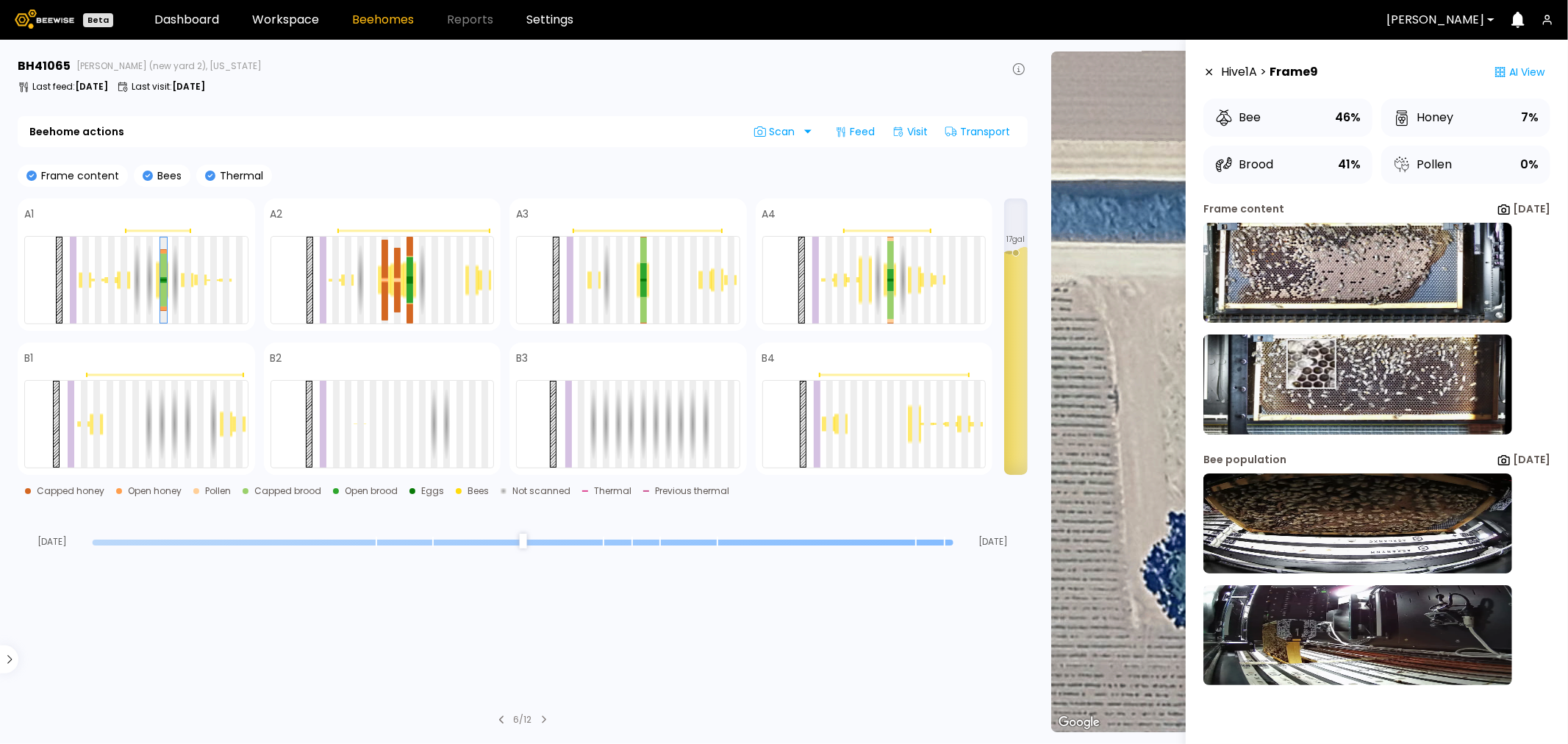
click at [1300, 369] on img at bounding box center [1358, 384] width 309 height 100
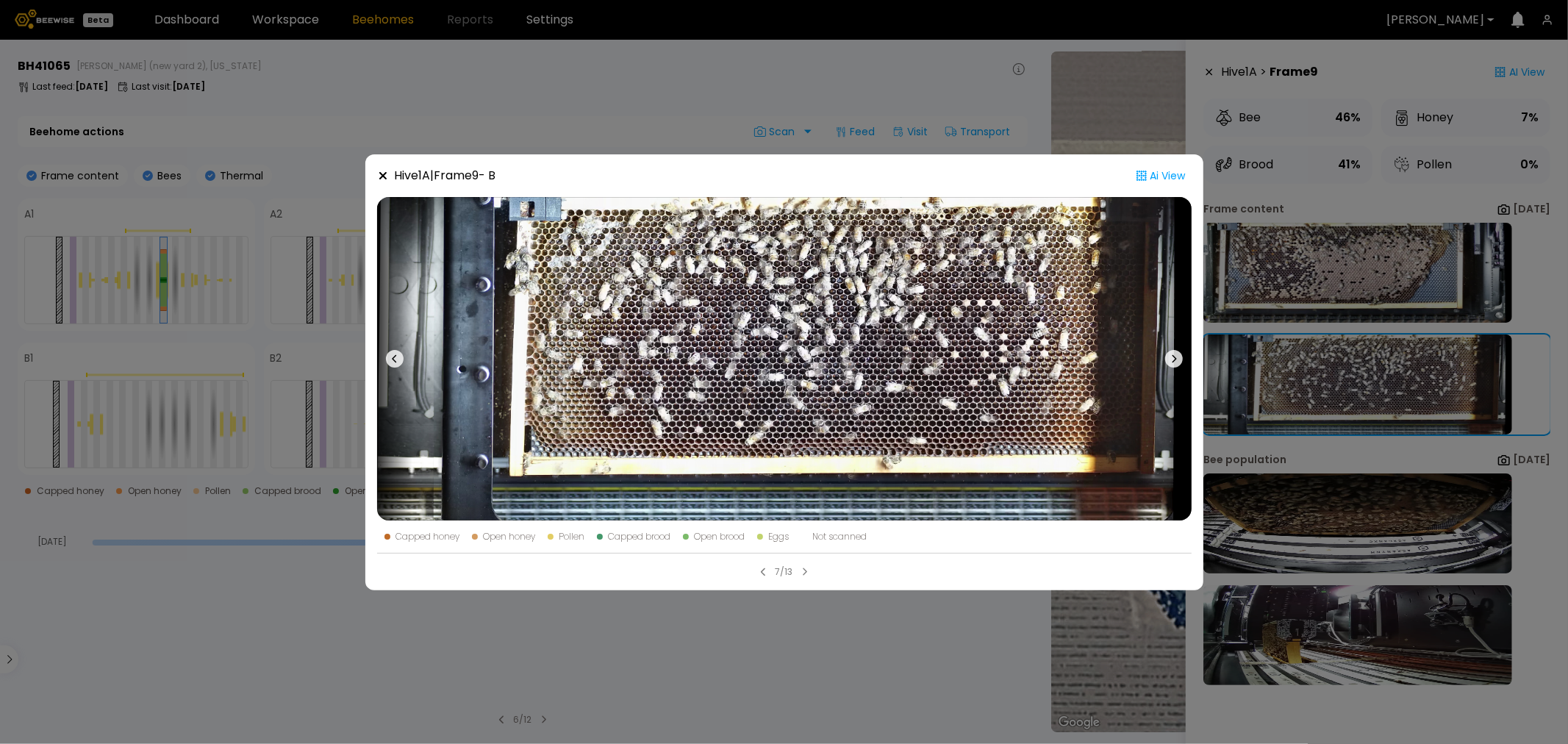
click at [561, 113] on div "Hive 1 A | Frame 9 - B Ai View Capped honey Open honey Pollen Capped brood Open…" at bounding box center [784, 372] width 1568 height 744
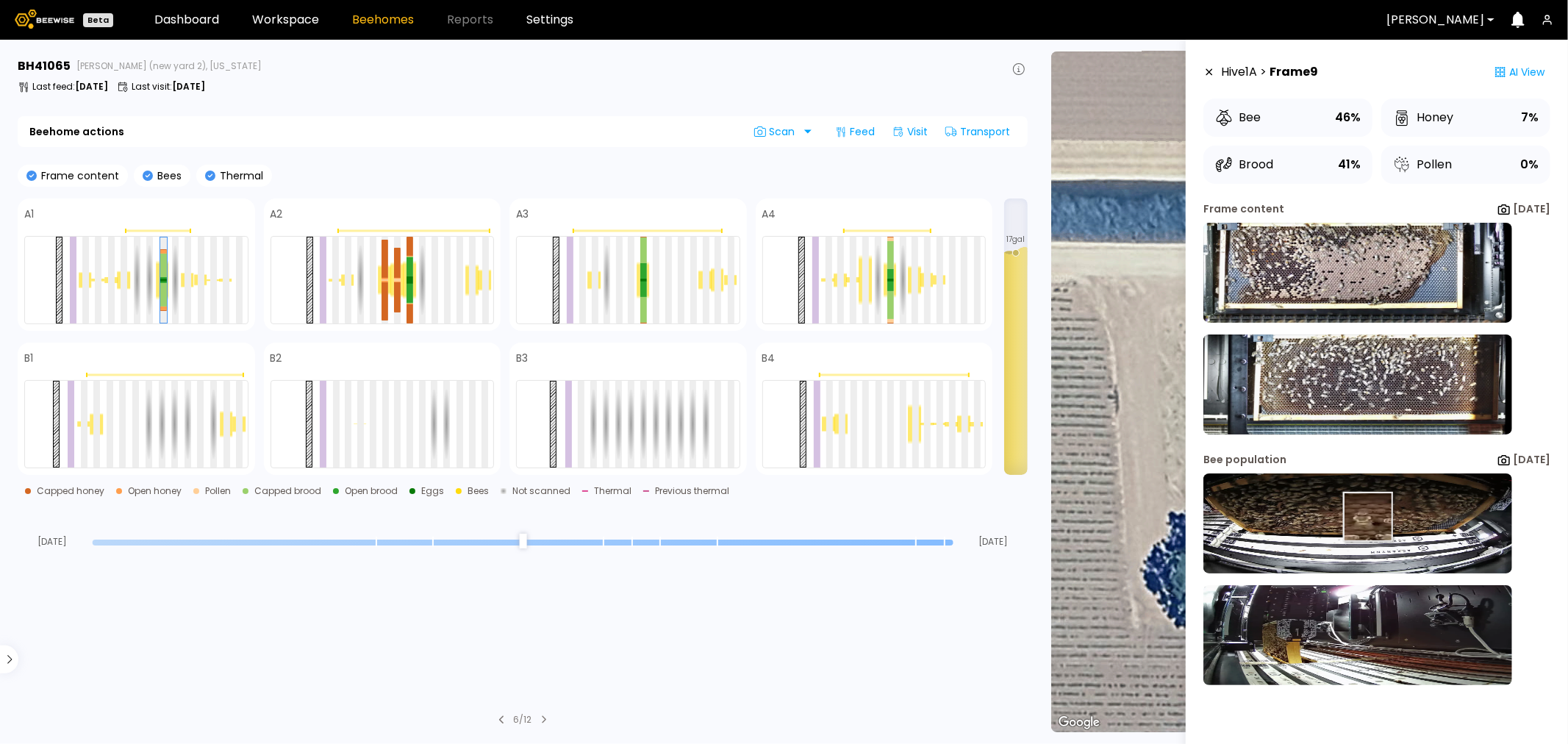
click at [1350, 517] on img at bounding box center [1358, 523] width 309 height 100
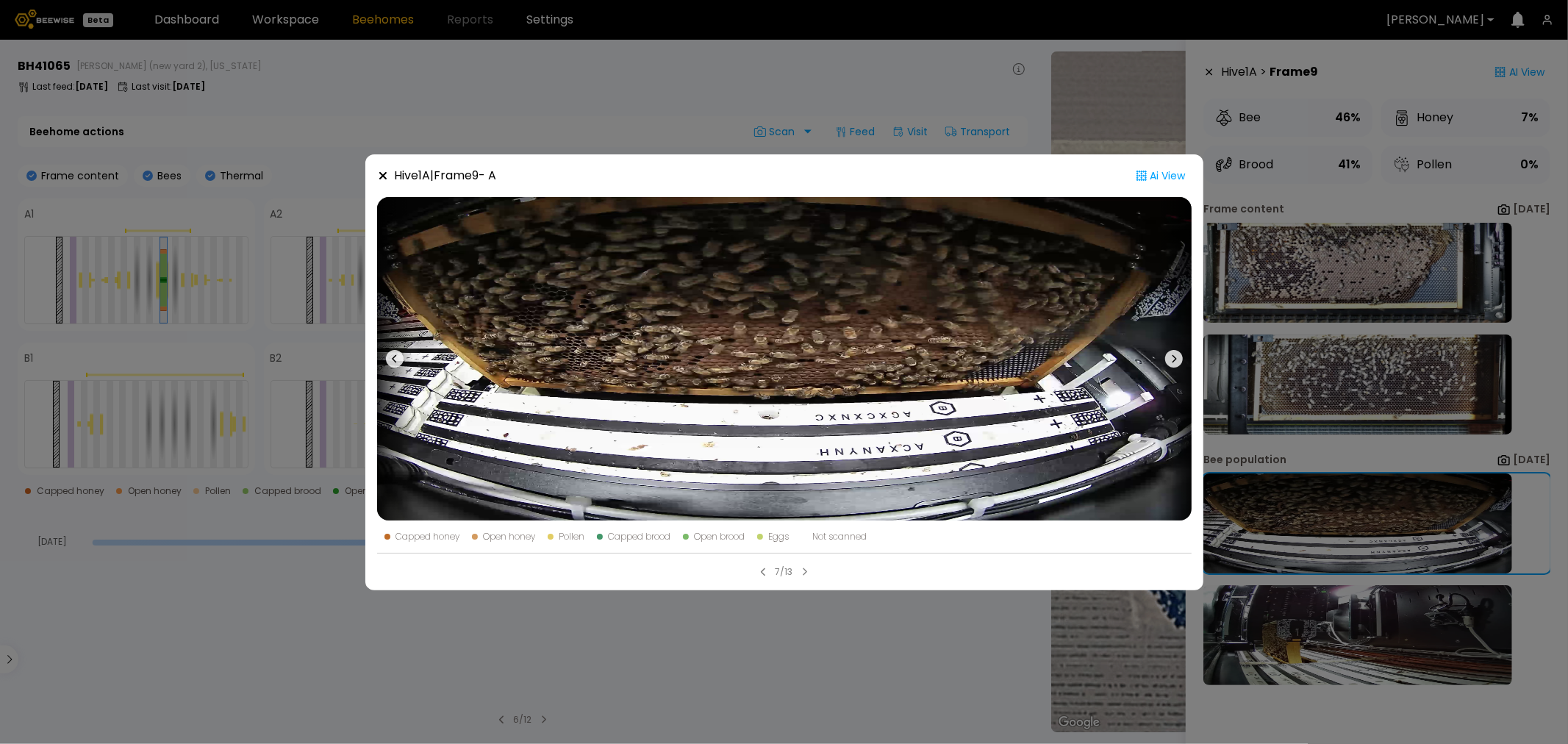
click at [1397, 629] on div "Hive 1 A | Frame 9 - A Ai View Capped honey Open honey Pollen Capped brood Open…" at bounding box center [784, 372] width 1568 height 744
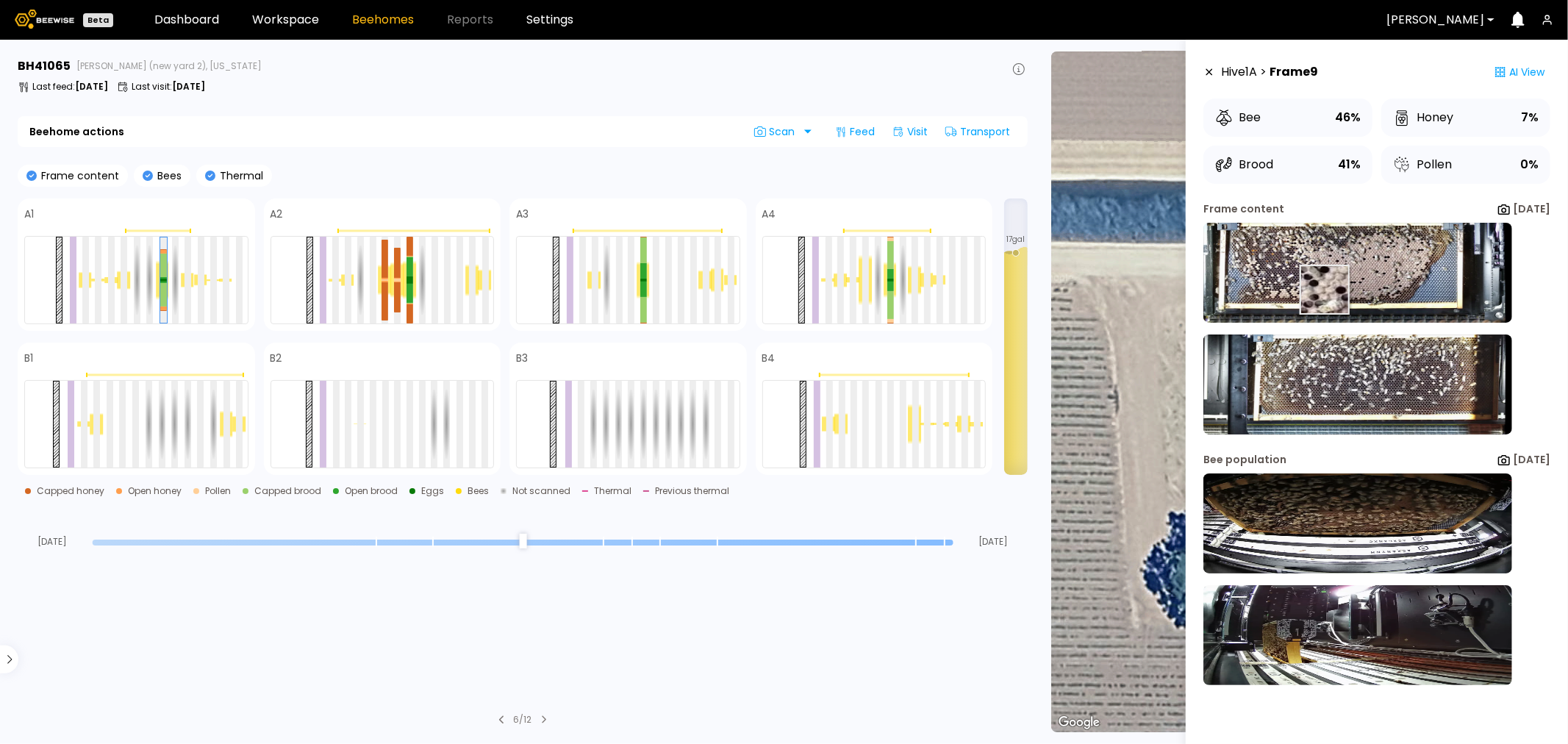
click at [1312, 289] on img at bounding box center [1358, 273] width 309 height 100
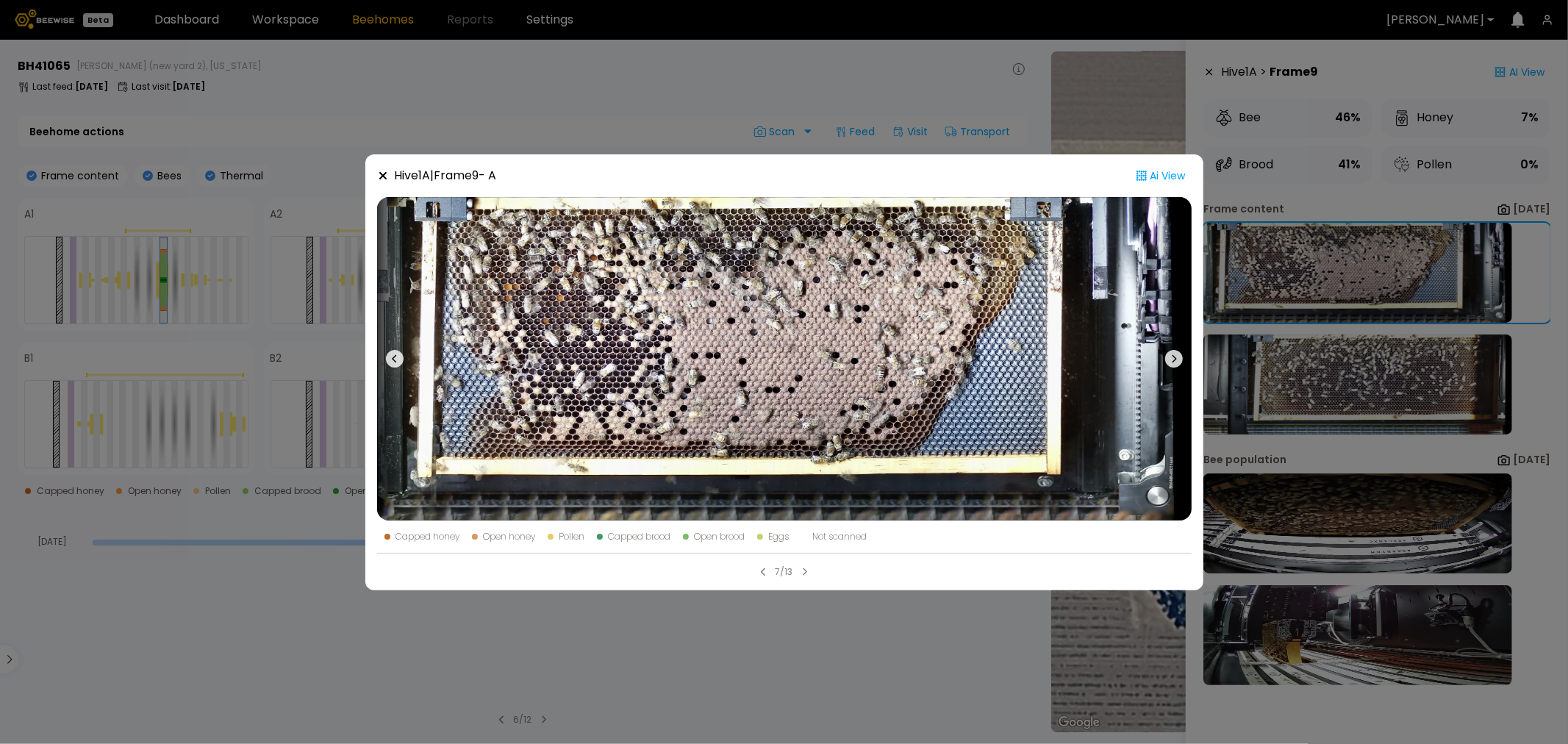
click at [1347, 396] on div "Hive 1 A | Frame 9 - A Ai View Capped honey Open honey Pollen Capped brood Open…" at bounding box center [784, 372] width 1568 height 744
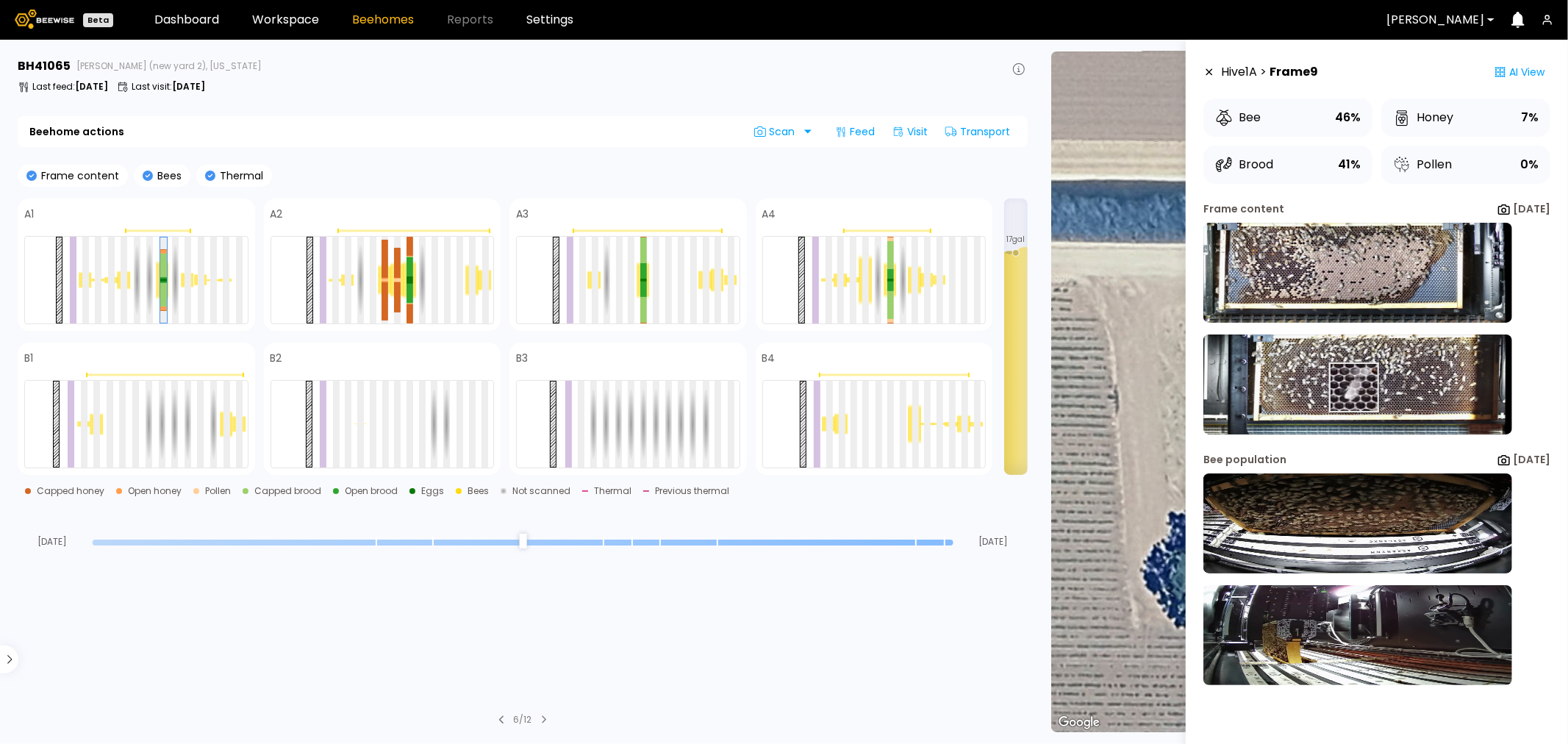
click at [1337, 386] on img at bounding box center [1358, 384] width 309 height 100
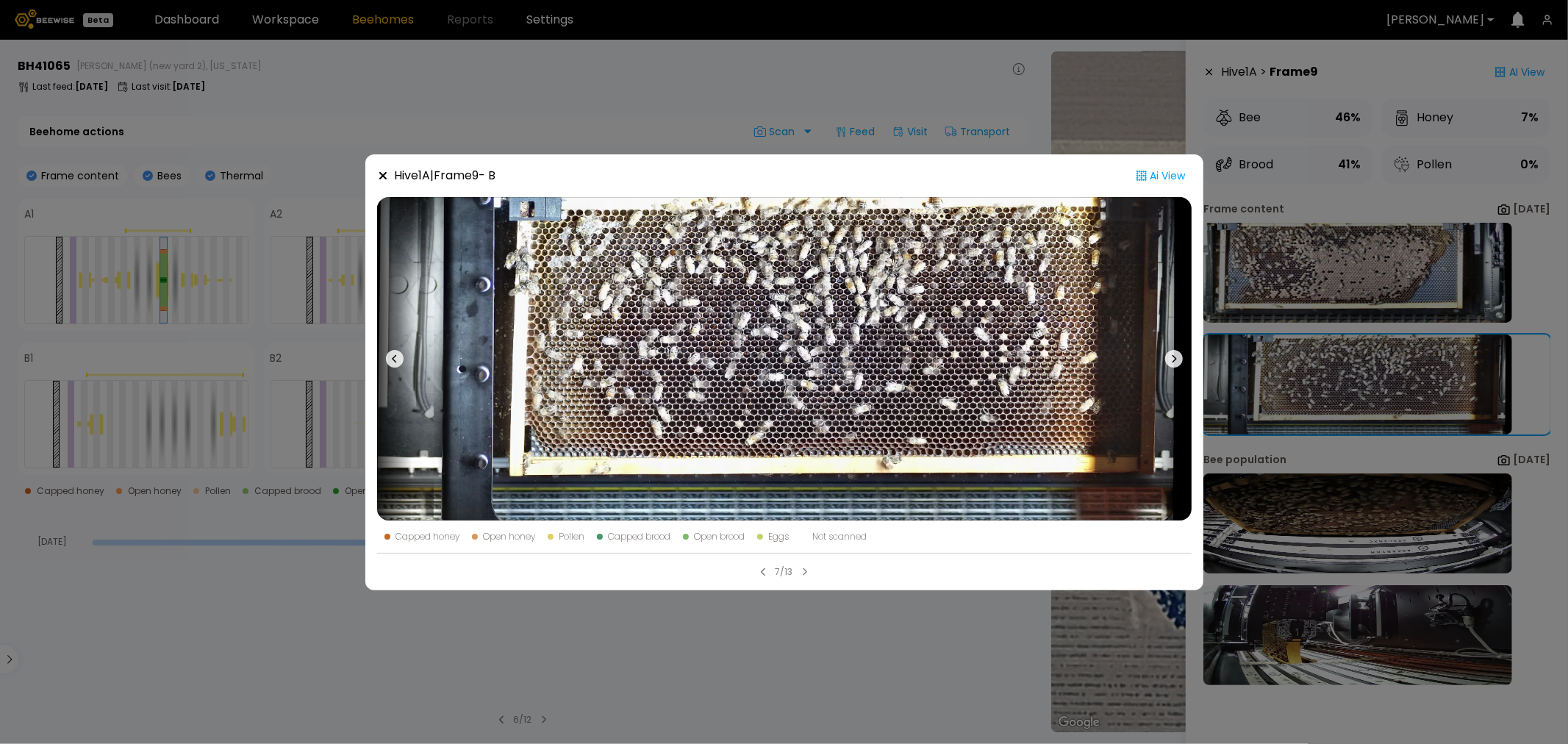
click at [862, 83] on div "Hive 1 A | Frame 9 - B Ai View Capped honey Open honey Pollen Capped brood Open…" at bounding box center [784, 372] width 1568 height 744
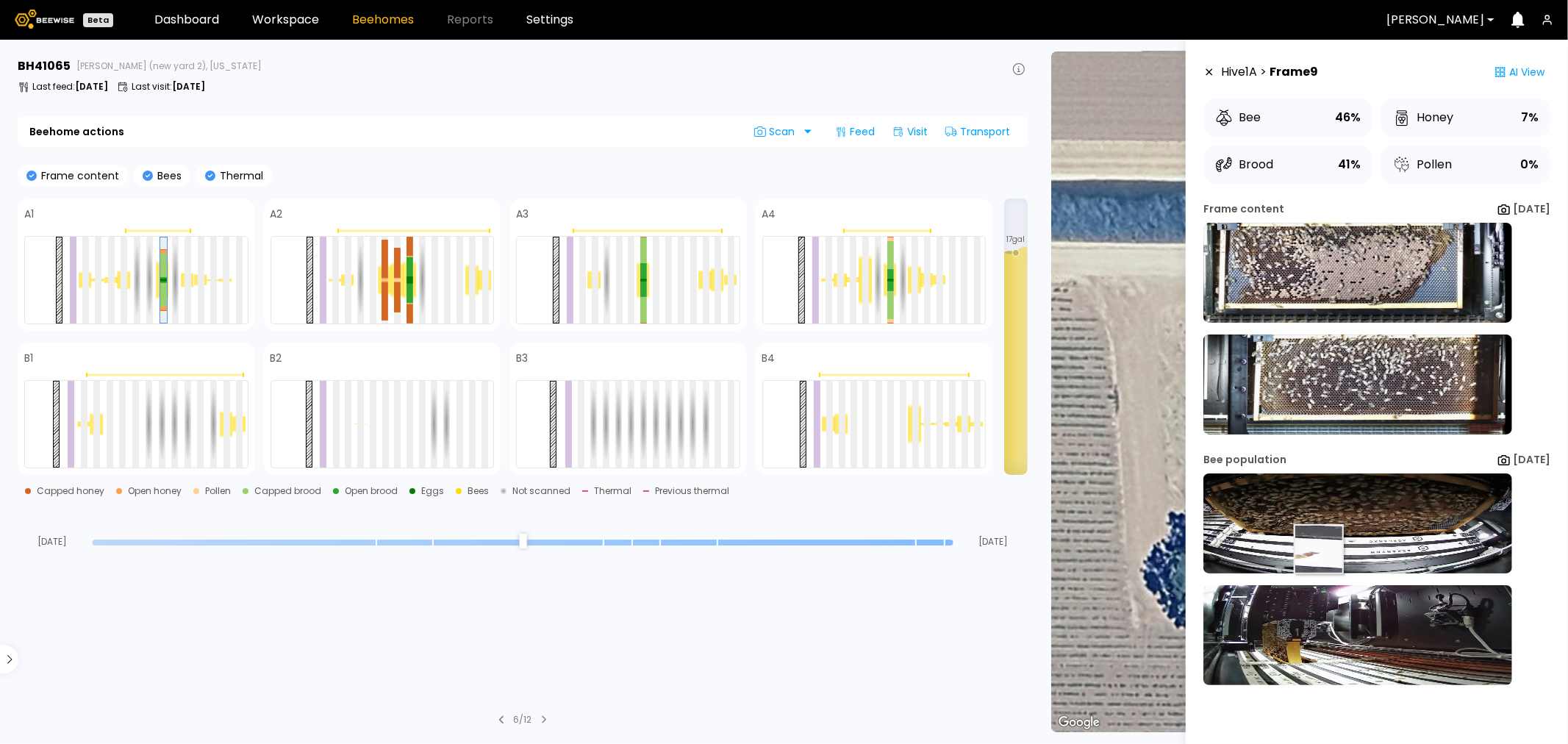
click at [1311, 545] on img at bounding box center [1358, 523] width 309 height 100
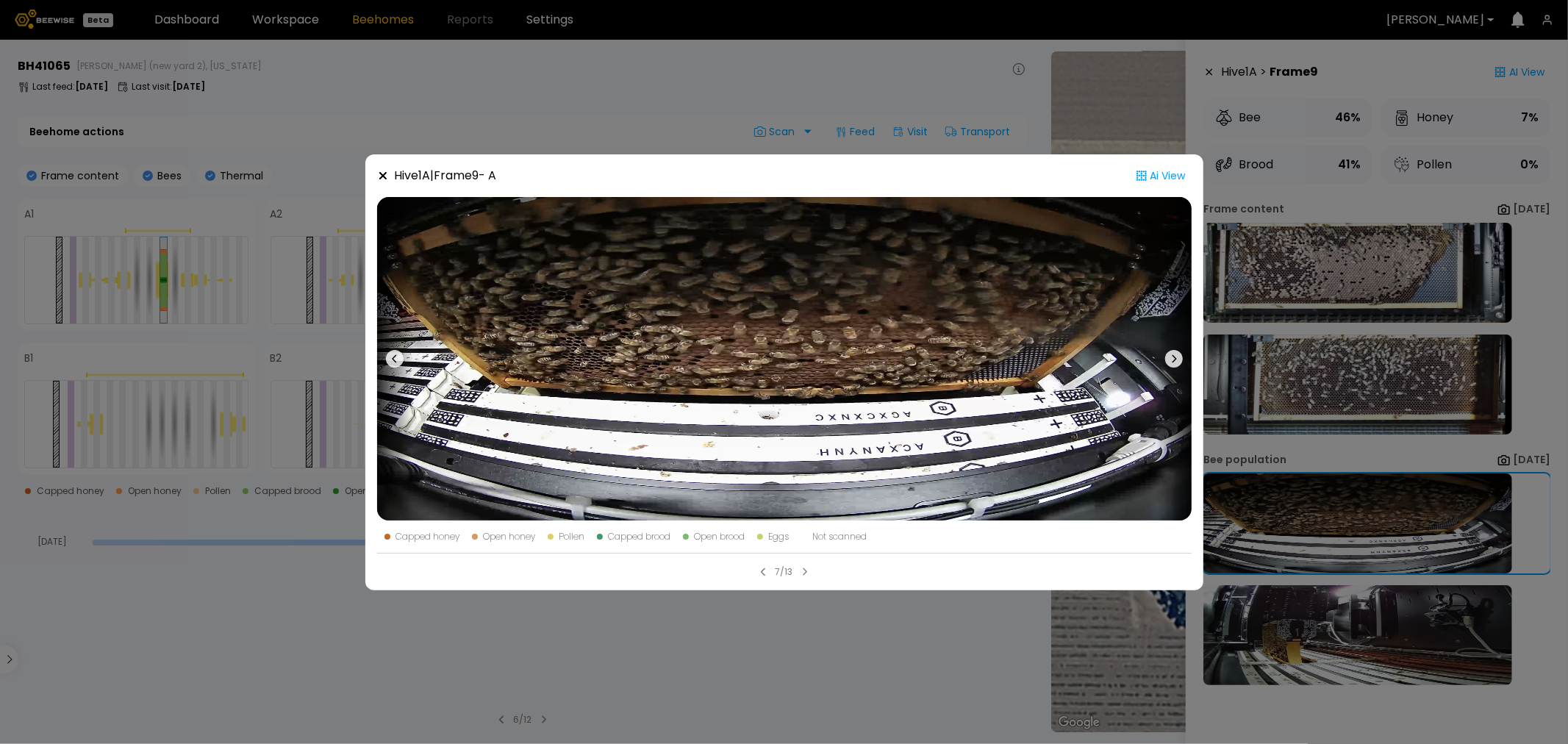
click at [814, 80] on div "Hive 1 A | Frame 9 - A Ai View Capped honey Open honey Pollen Capped brood Open…" at bounding box center [784, 372] width 1568 height 744
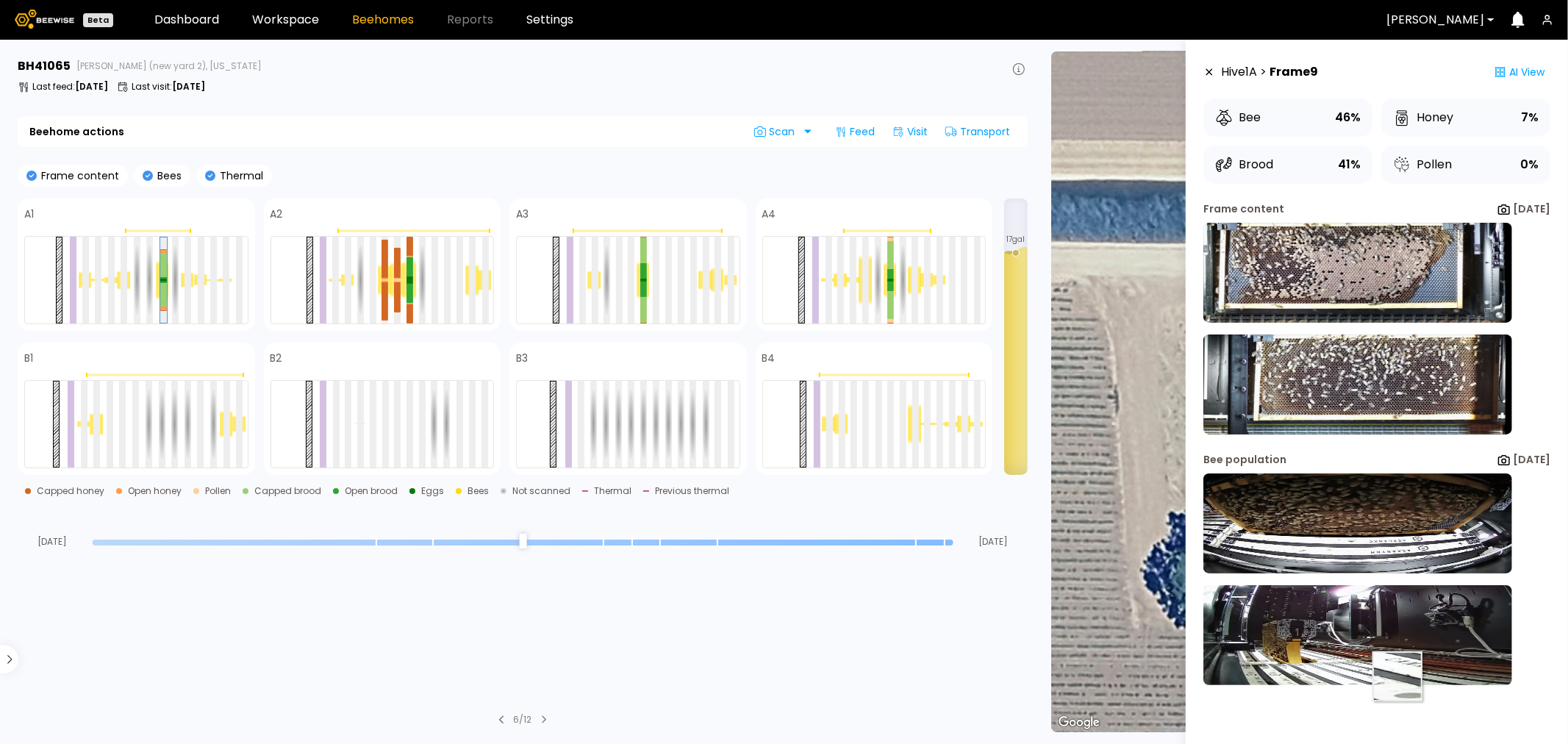
click at [1376, 676] on img at bounding box center [1358, 634] width 309 height 100
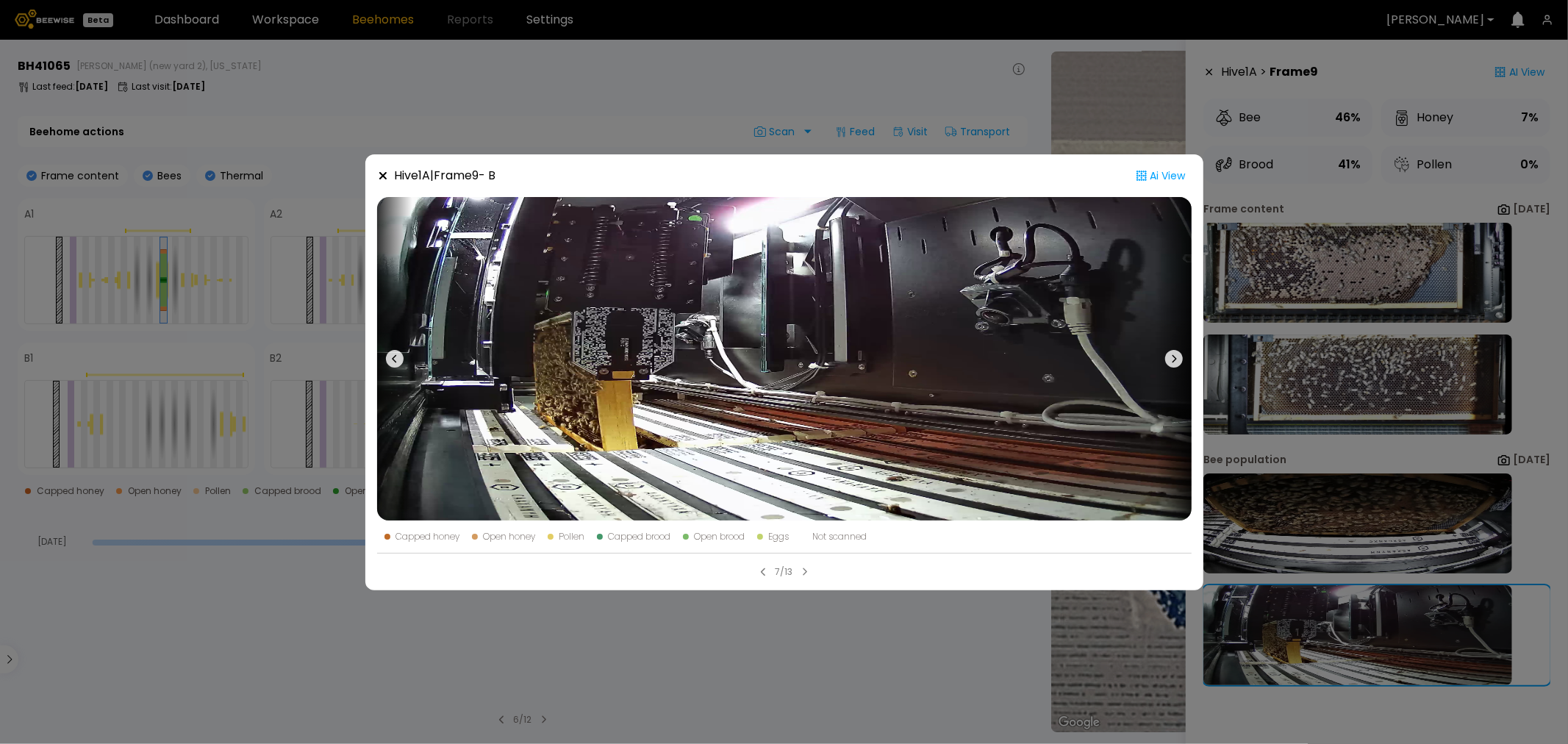
click at [732, 104] on div "Hive 1 A | Frame 9 - B Ai View Capped honey Open honey Pollen Capped brood Open…" at bounding box center [784, 372] width 1568 height 744
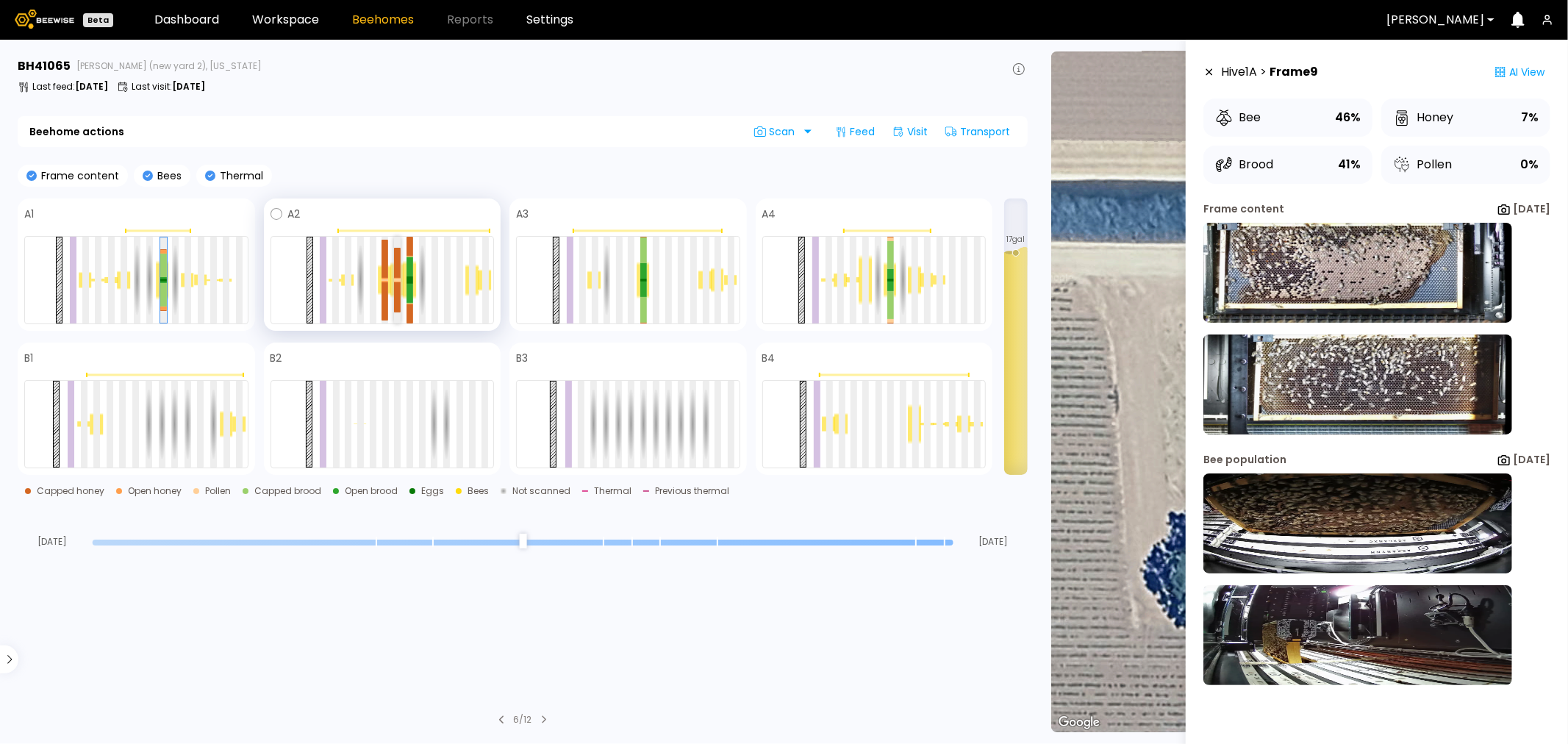
click at [394, 280] on div at bounding box center [397, 281] width 6 height 2
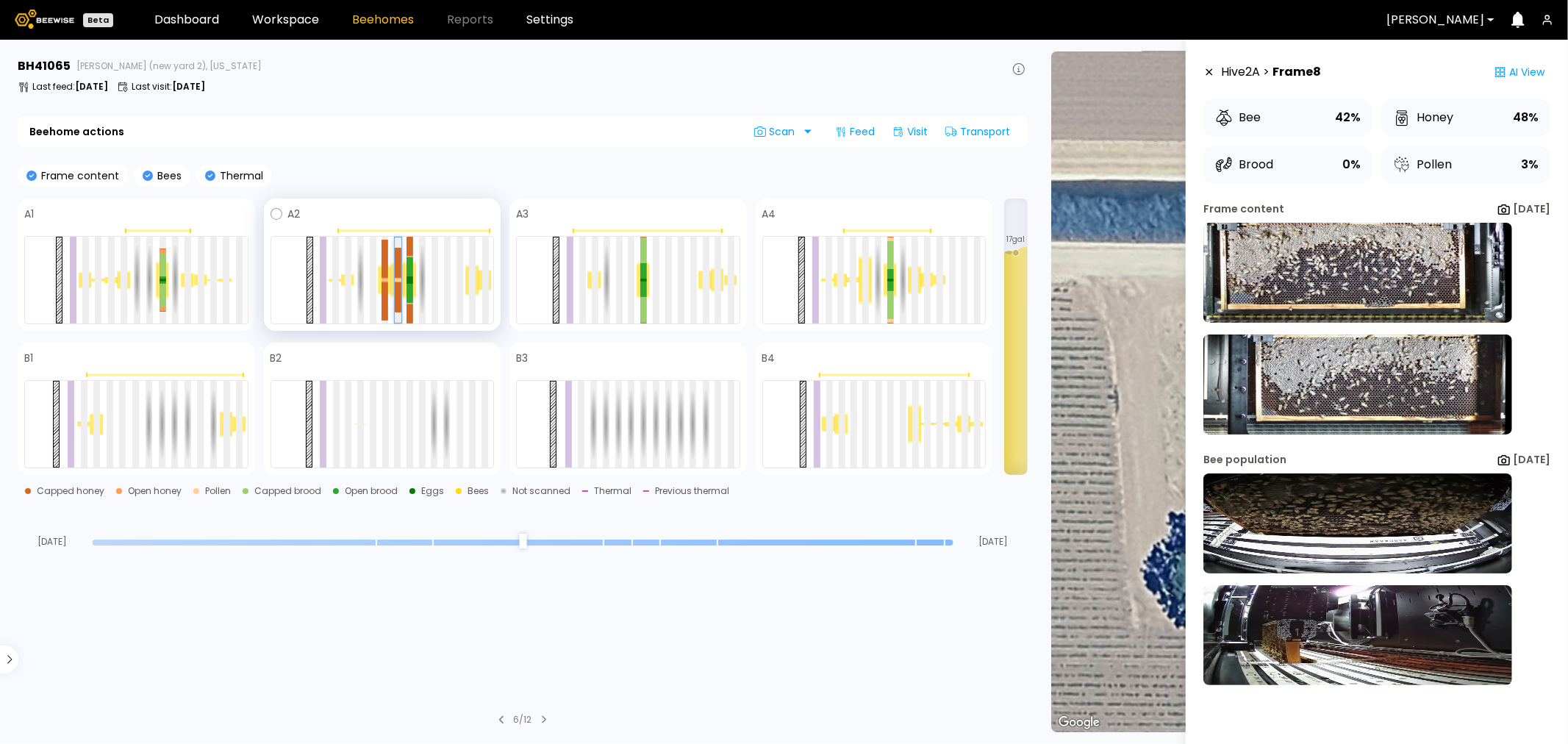
click at [395, 278] on div at bounding box center [398, 279] width 6 height 2
click at [382, 278] on div at bounding box center [385, 279] width 6 height 2
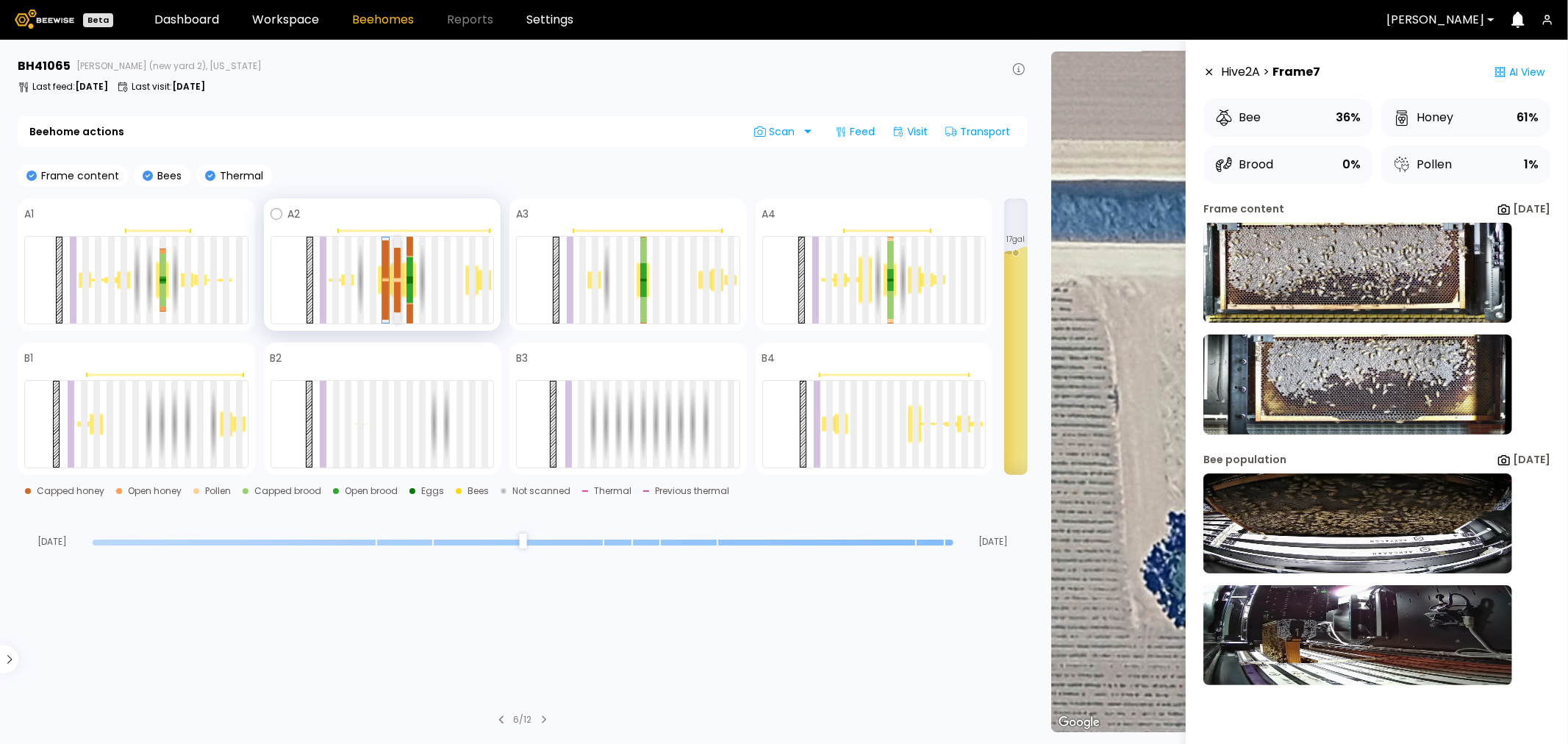
click at [398, 272] on div at bounding box center [397, 262] width 6 height 30
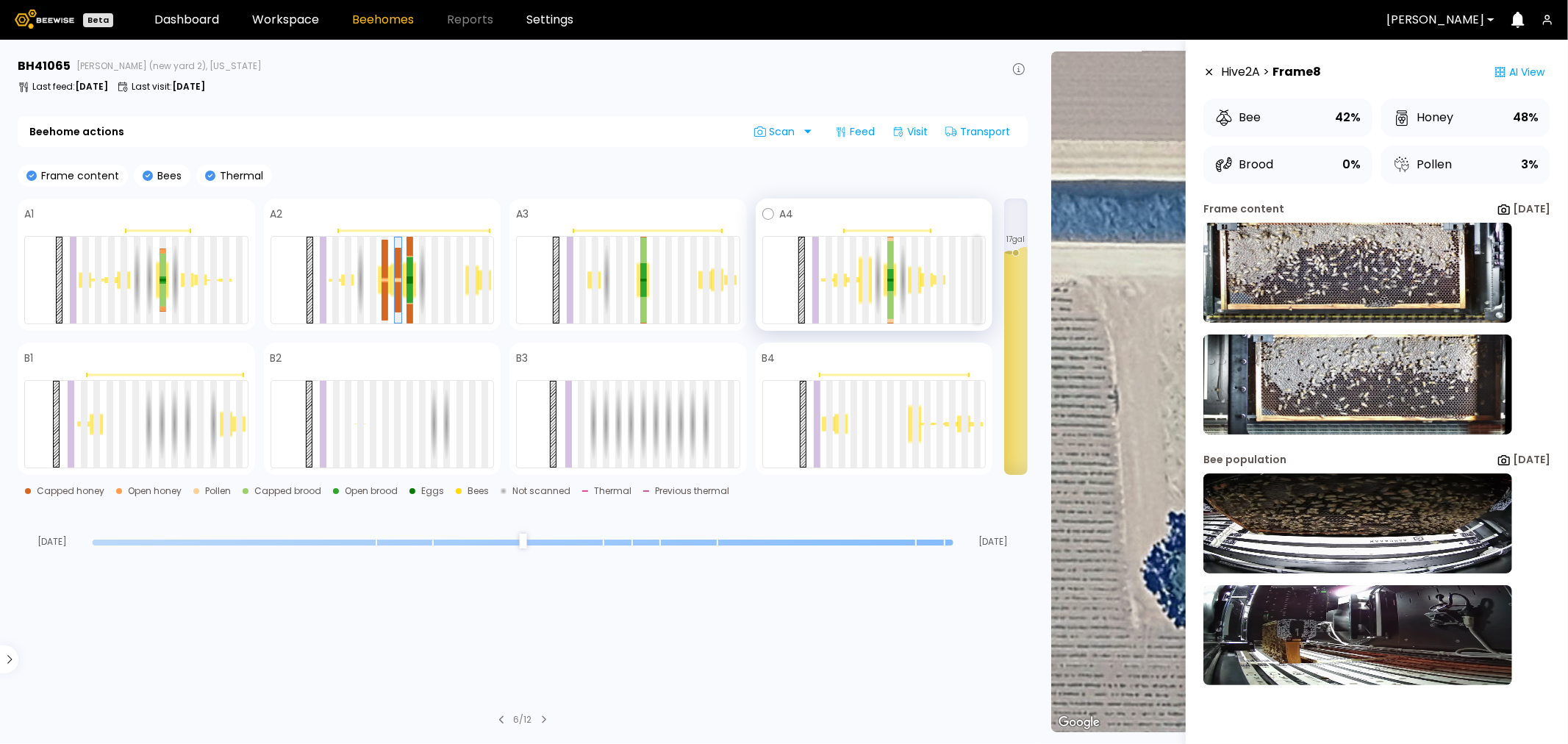
click at [978, 270] on div at bounding box center [978, 280] width 6 height 87
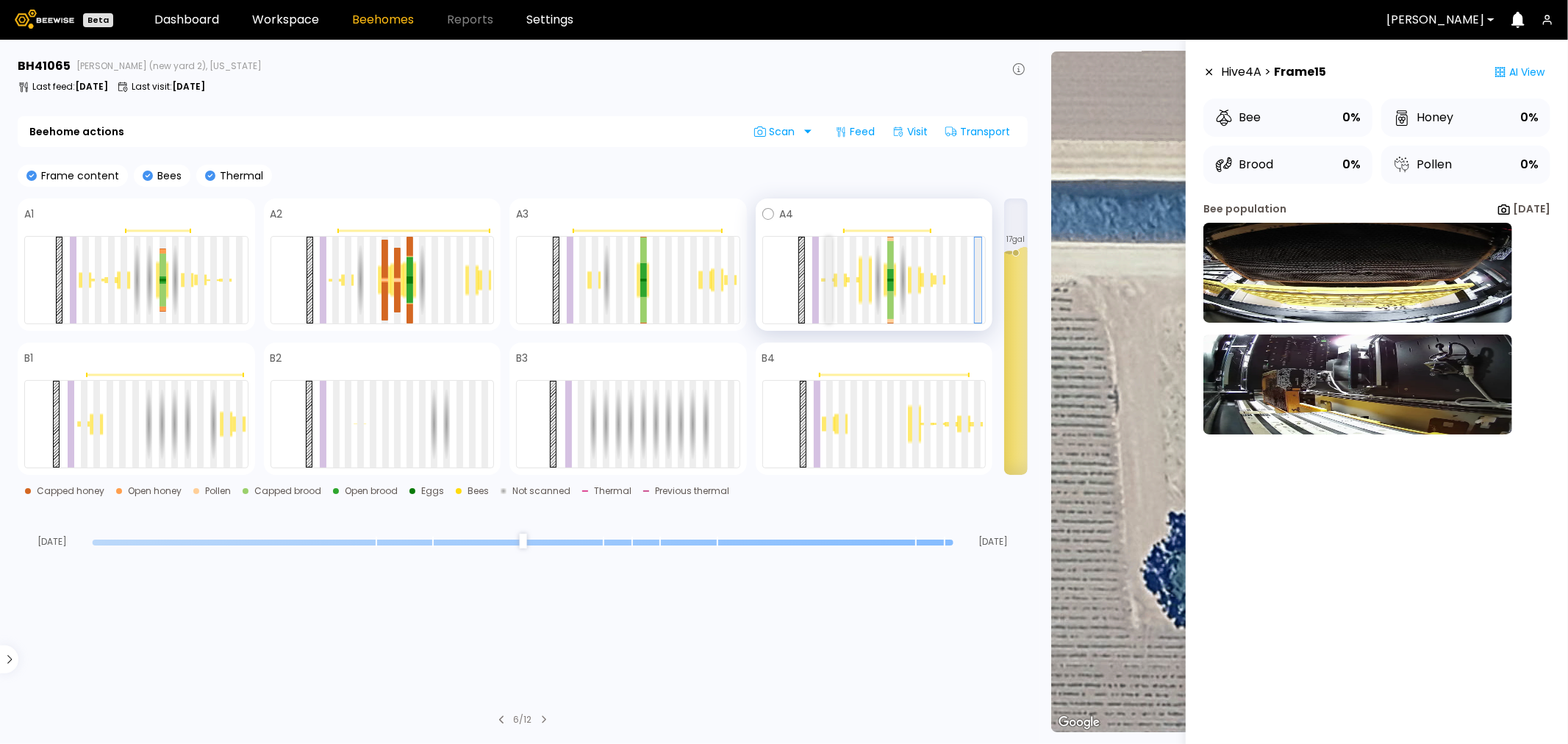
click at [828, 266] on div at bounding box center [829, 280] width 6 height 87
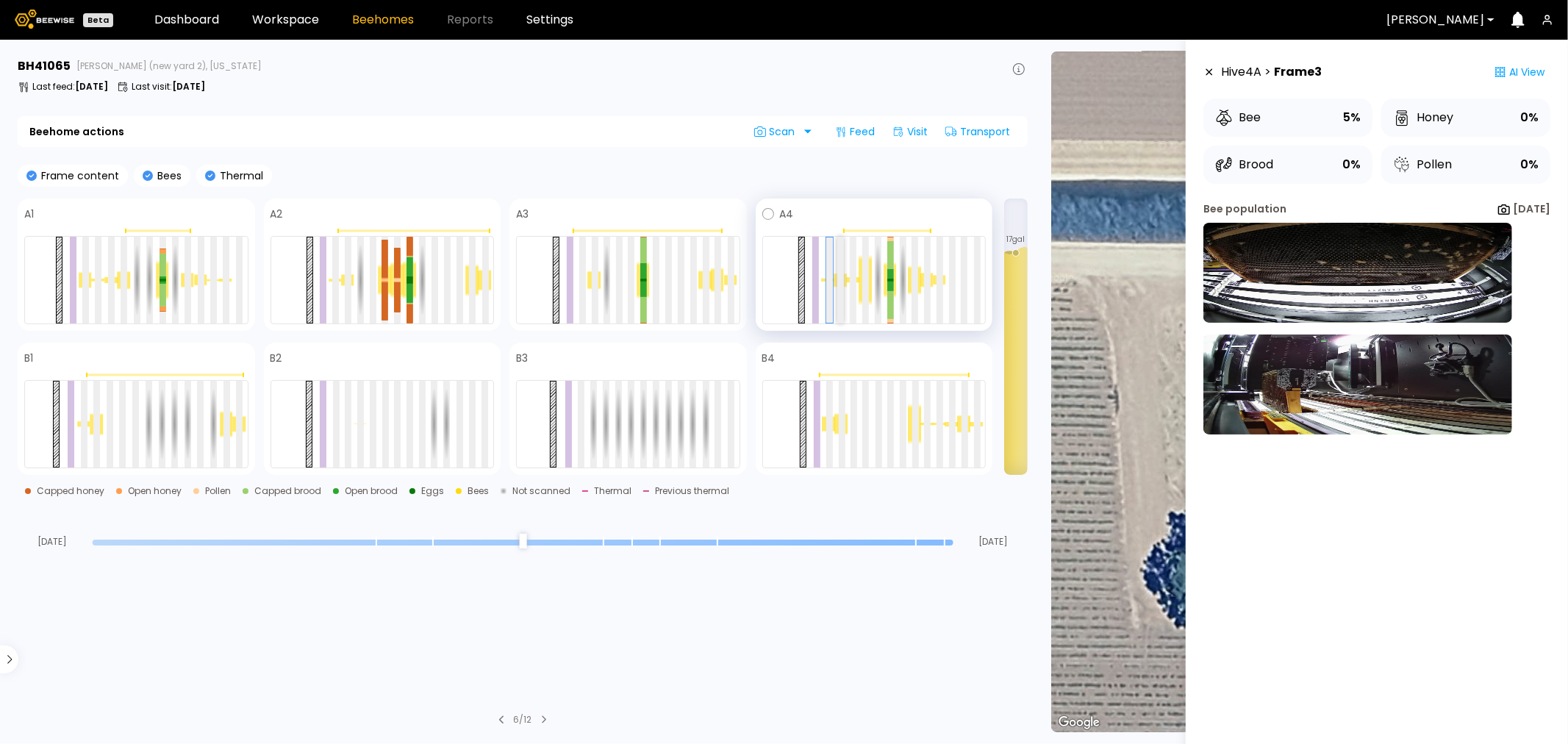
click at [838, 263] on div at bounding box center [840, 280] width 6 height 87
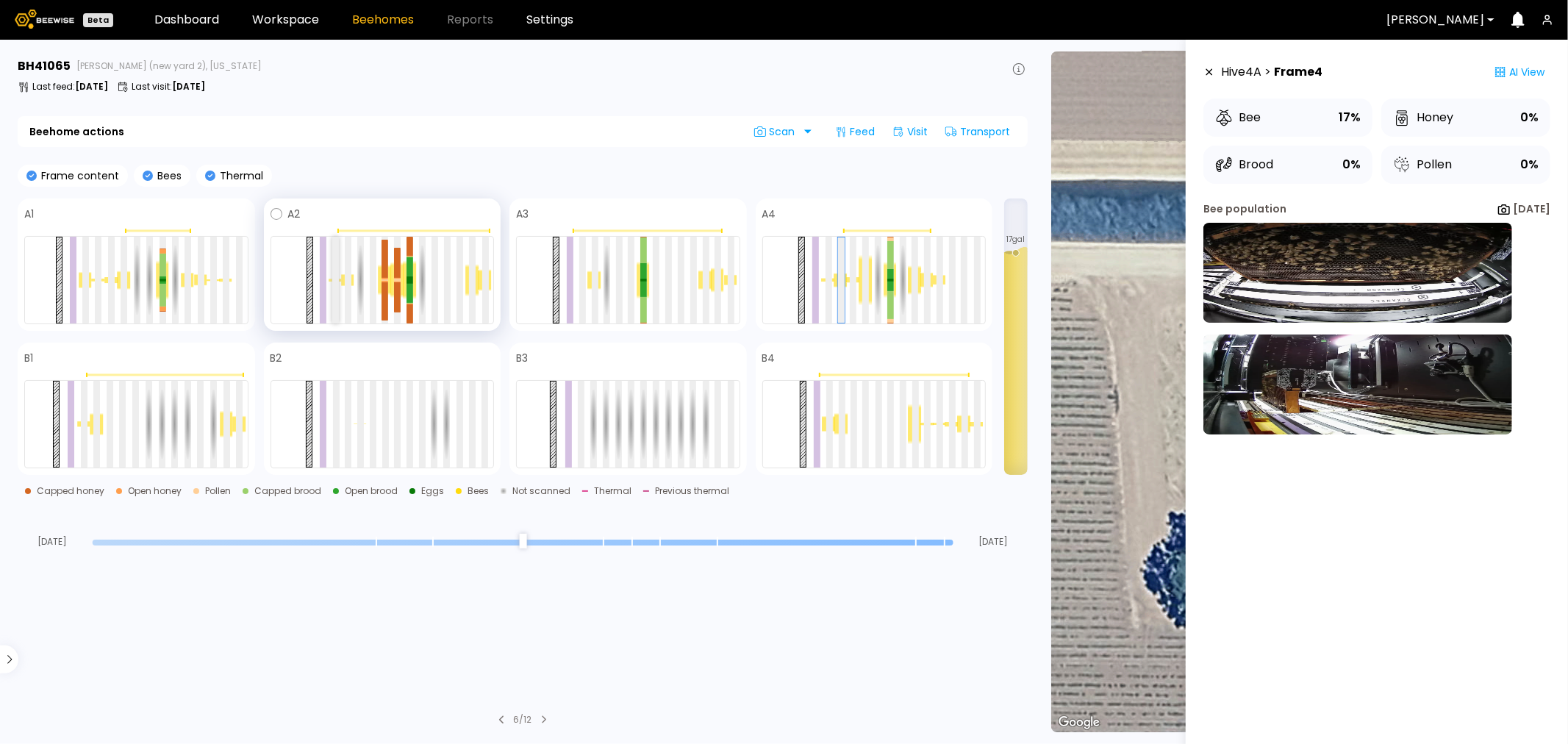
click at [335, 255] on div at bounding box center [336, 280] width 6 height 87
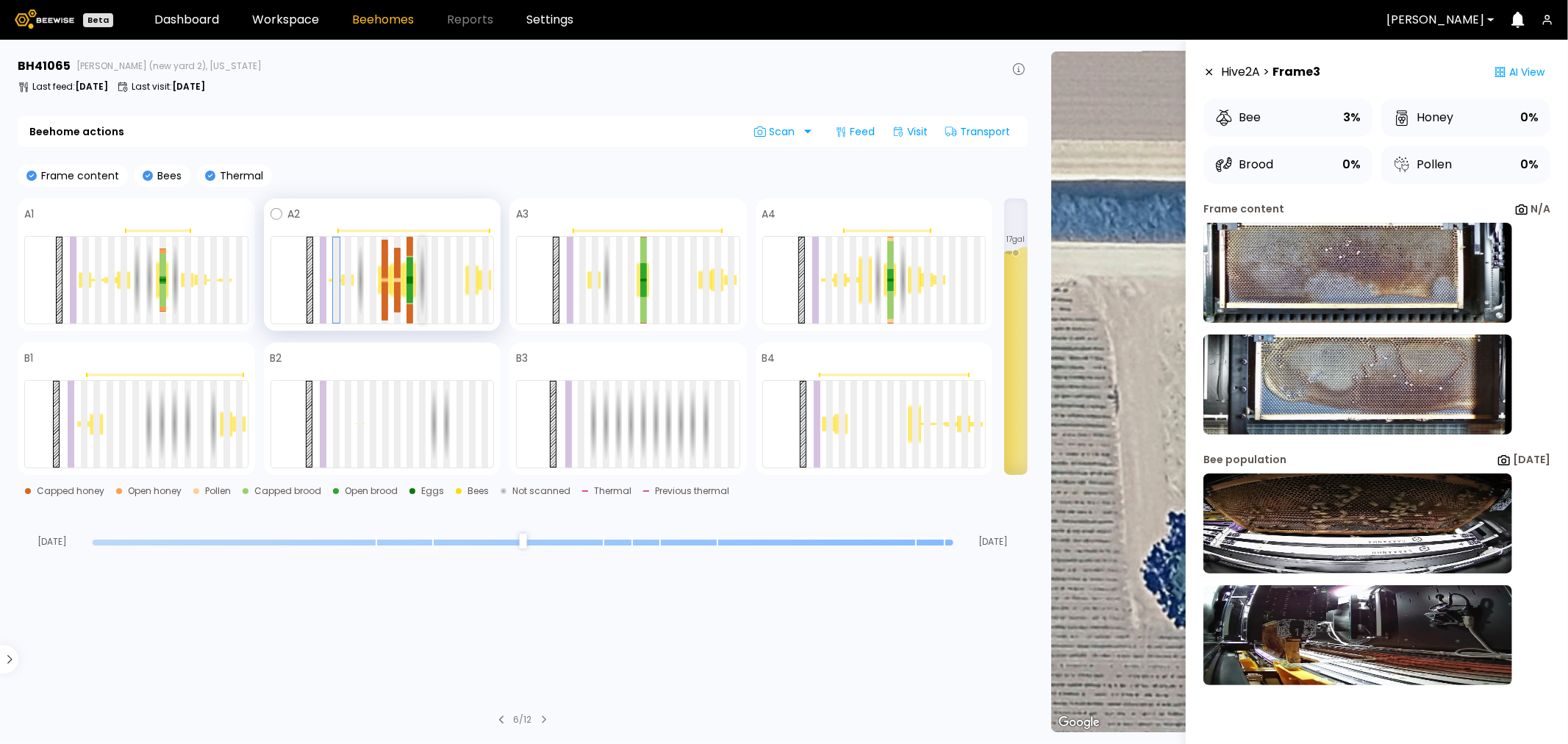
click at [425, 270] on div at bounding box center [423, 280] width 6 height 87
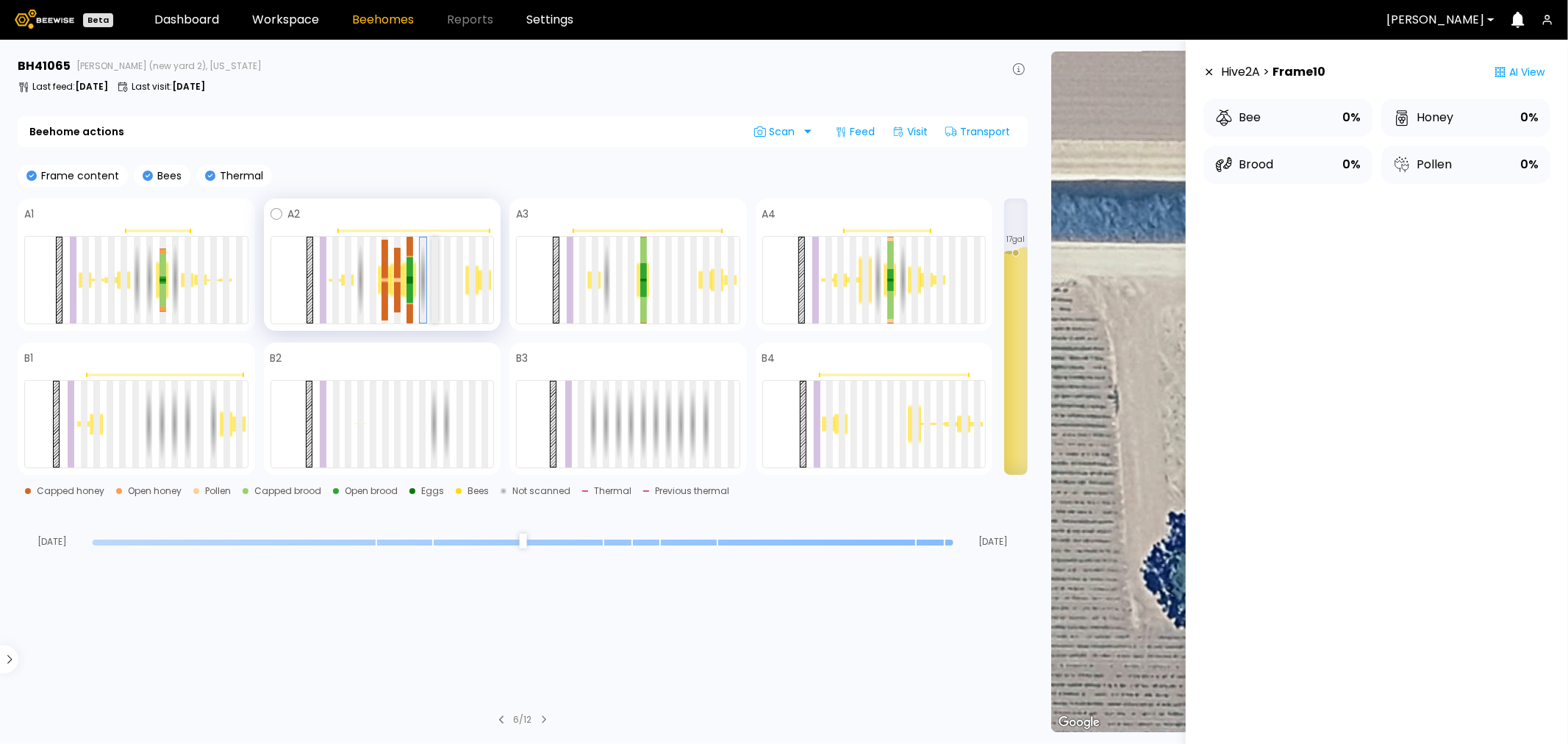
click at [437, 270] on div at bounding box center [434, 280] width 6 height 87
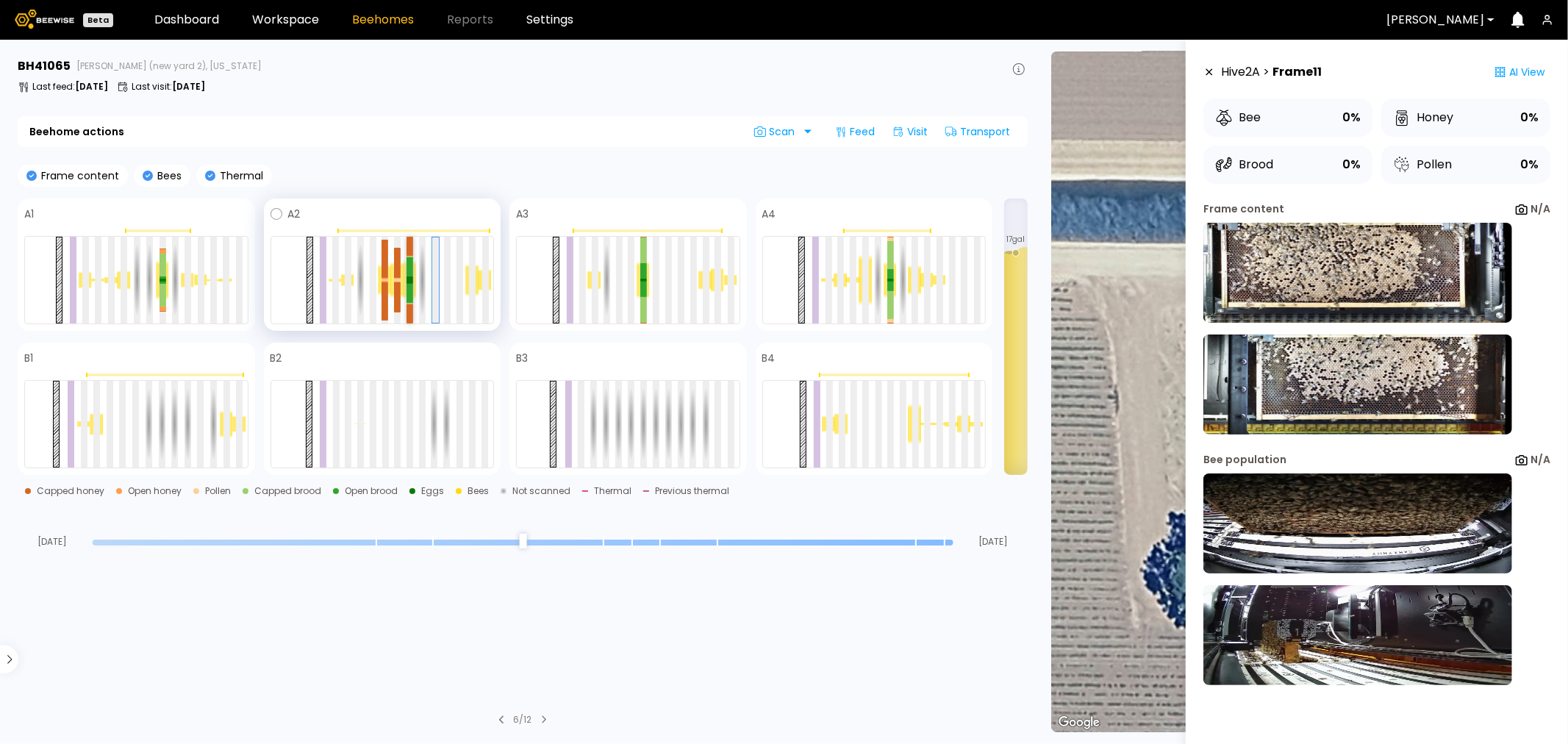
click at [408, 268] on div at bounding box center [410, 266] width 6 height 20
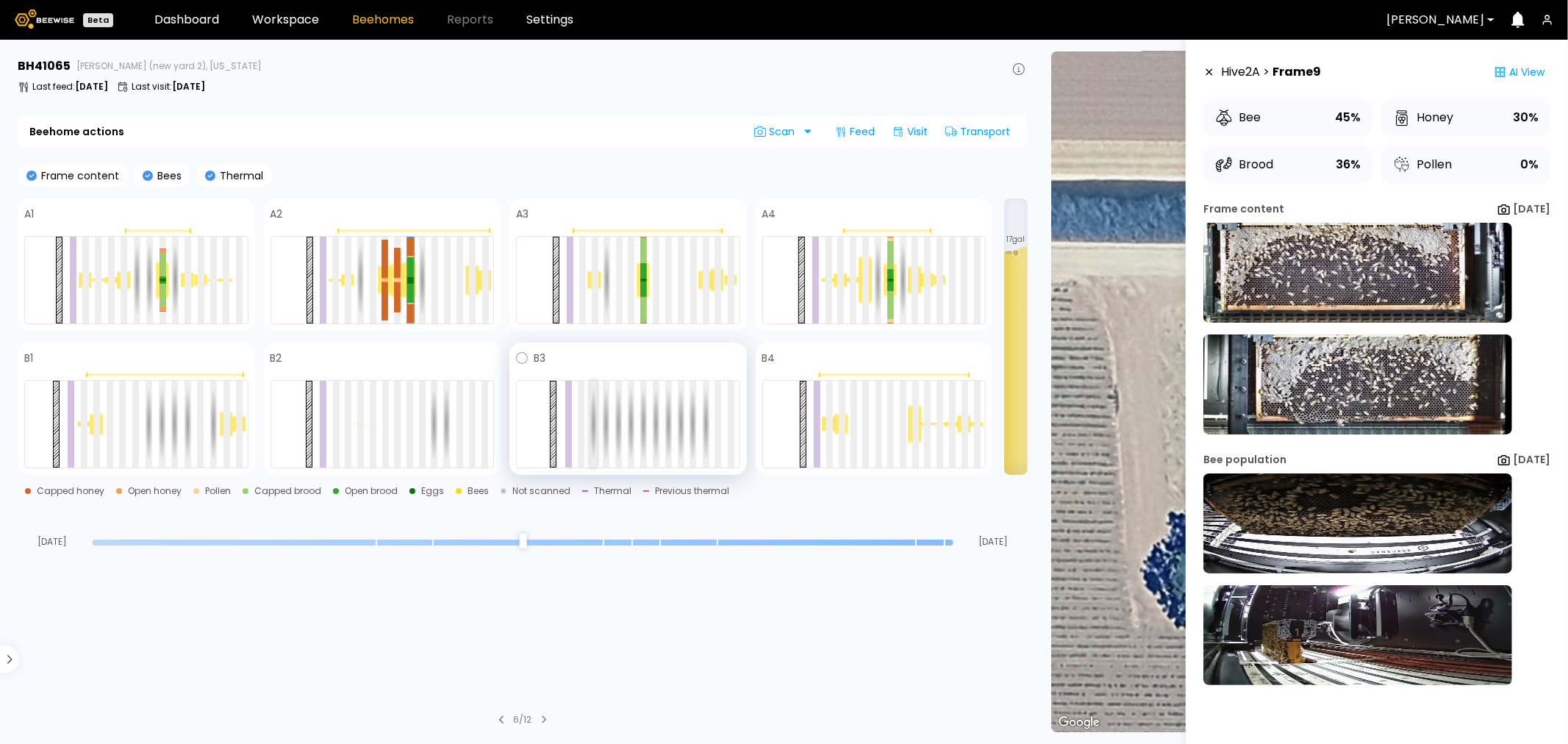
click at [592, 415] on div at bounding box center [594, 424] width 6 height 87
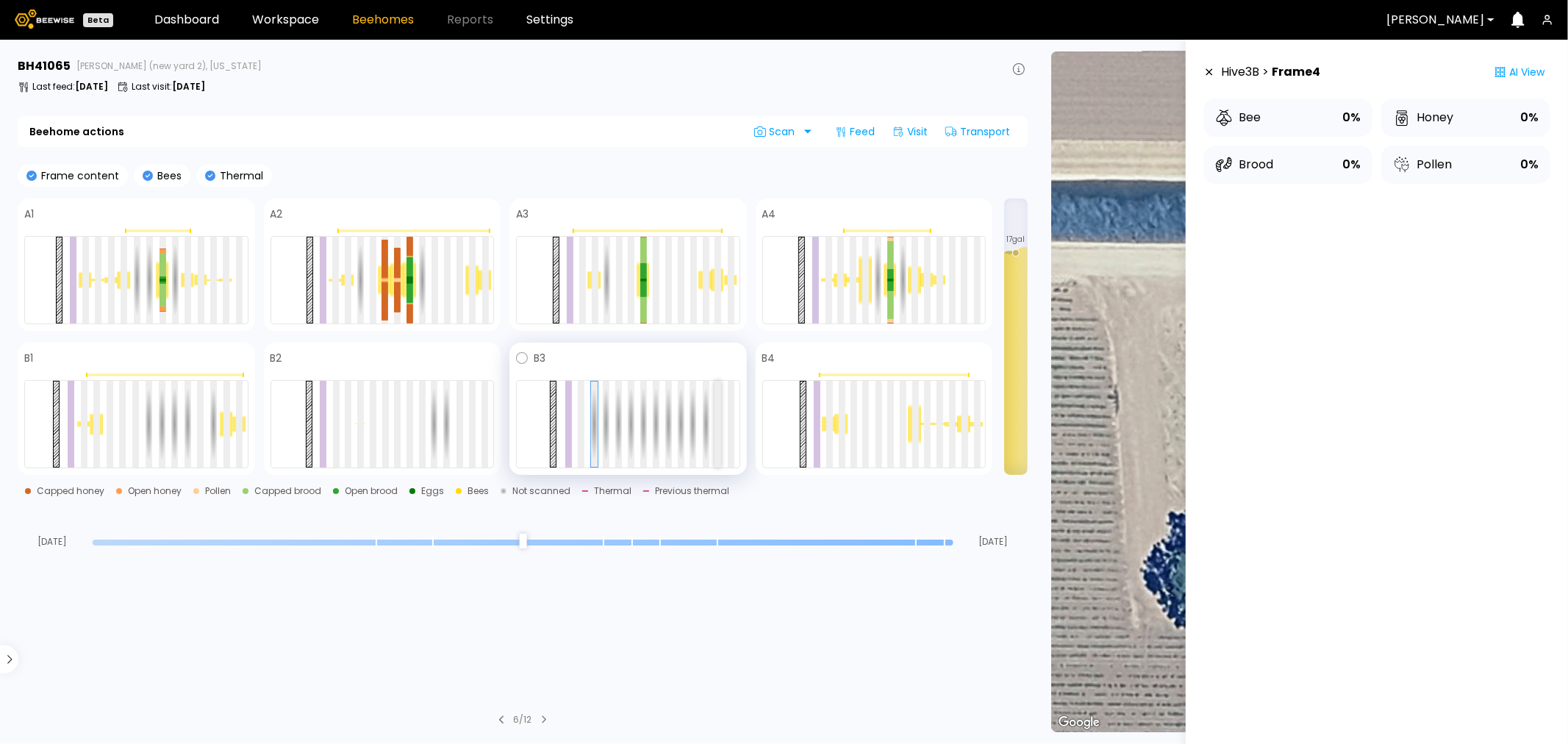
click at [717, 428] on div at bounding box center [718, 424] width 6 height 87
click at [729, 426] on div at bounding box center [731, 424] width 6 height 87
click at [583, 426] on div at bounding box center [581, 424] width 6 height 87
click at [486, 424] on div at bounding box center [485, 424] width 6 height 87
click at [334, 415] on div at bounding box center [336, 424] width 6 height 87
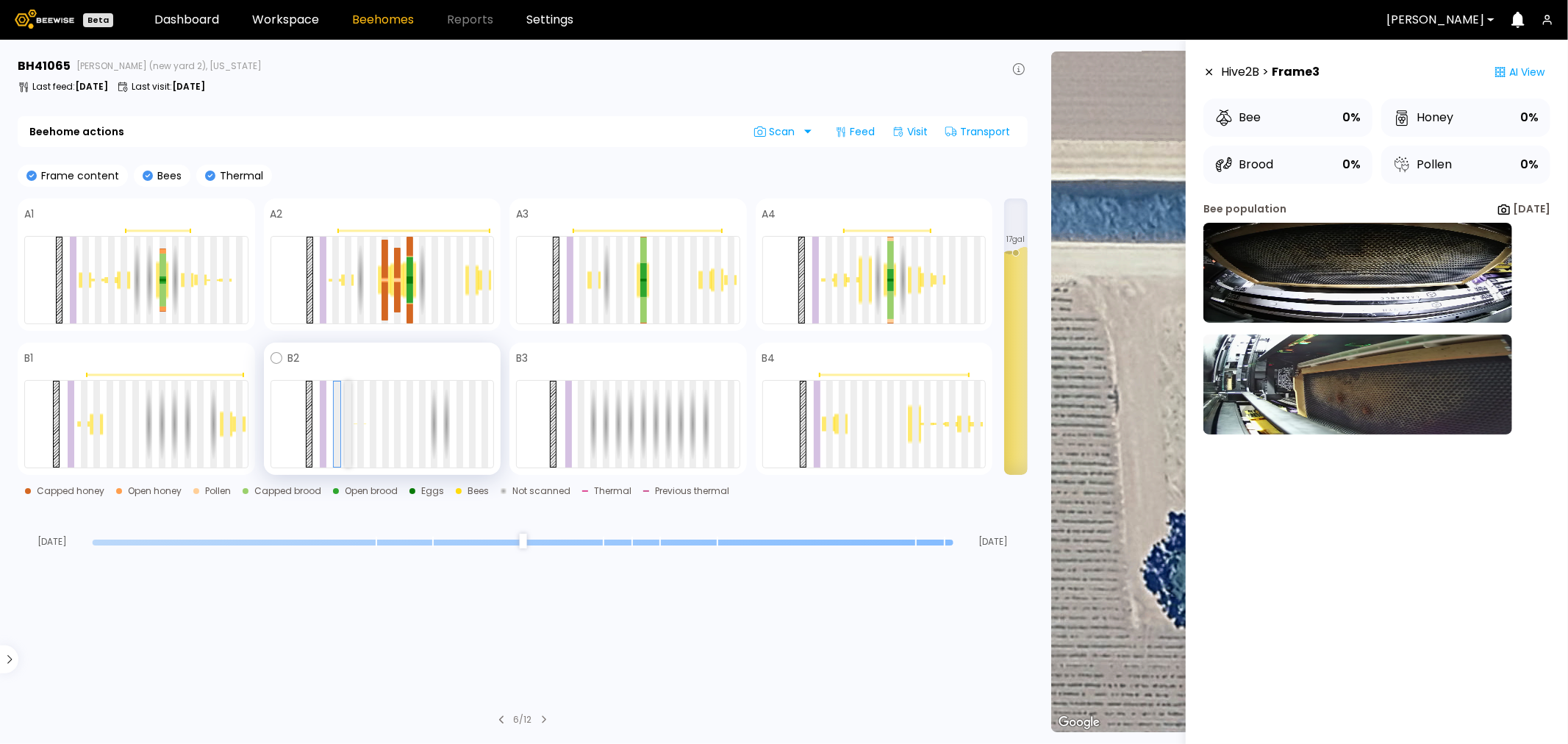
click at [345, 417] on div at bounding box center [348, 424] width 6 height 87
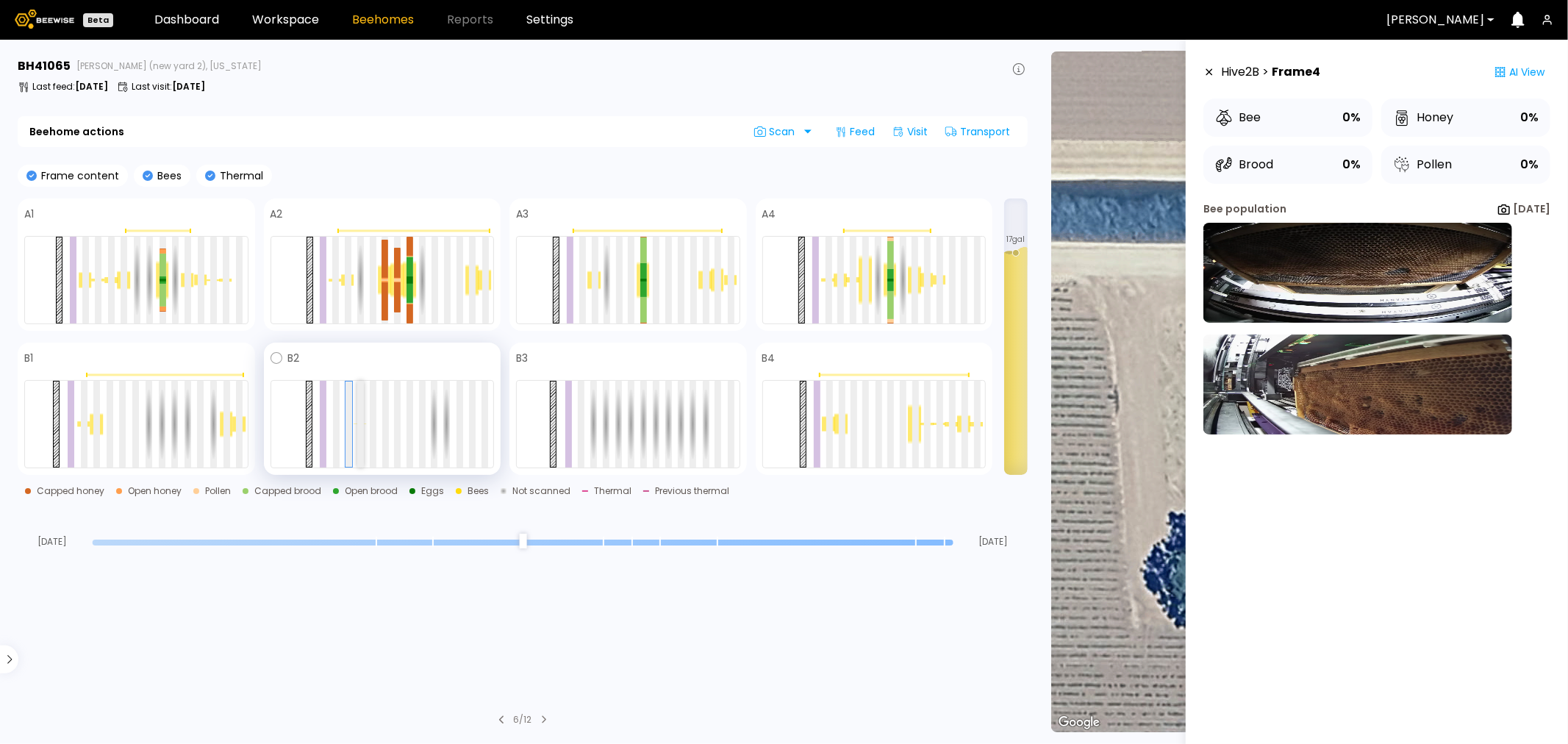
click at [358, 419] on div at bounding box center [360, 424] width 6 height 87
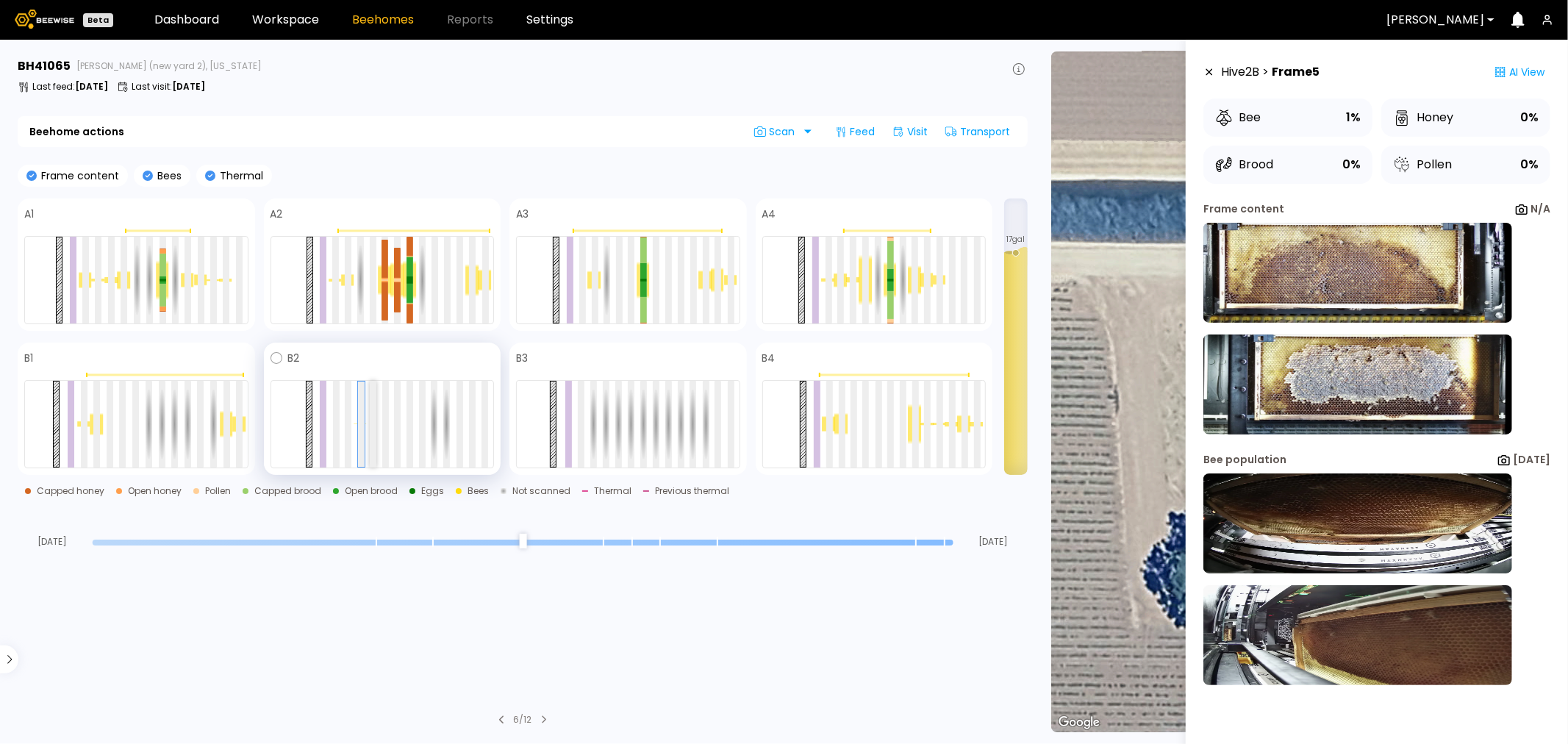
click at [371, 419] on div at bounding box center [373, 424] width 6 height 87
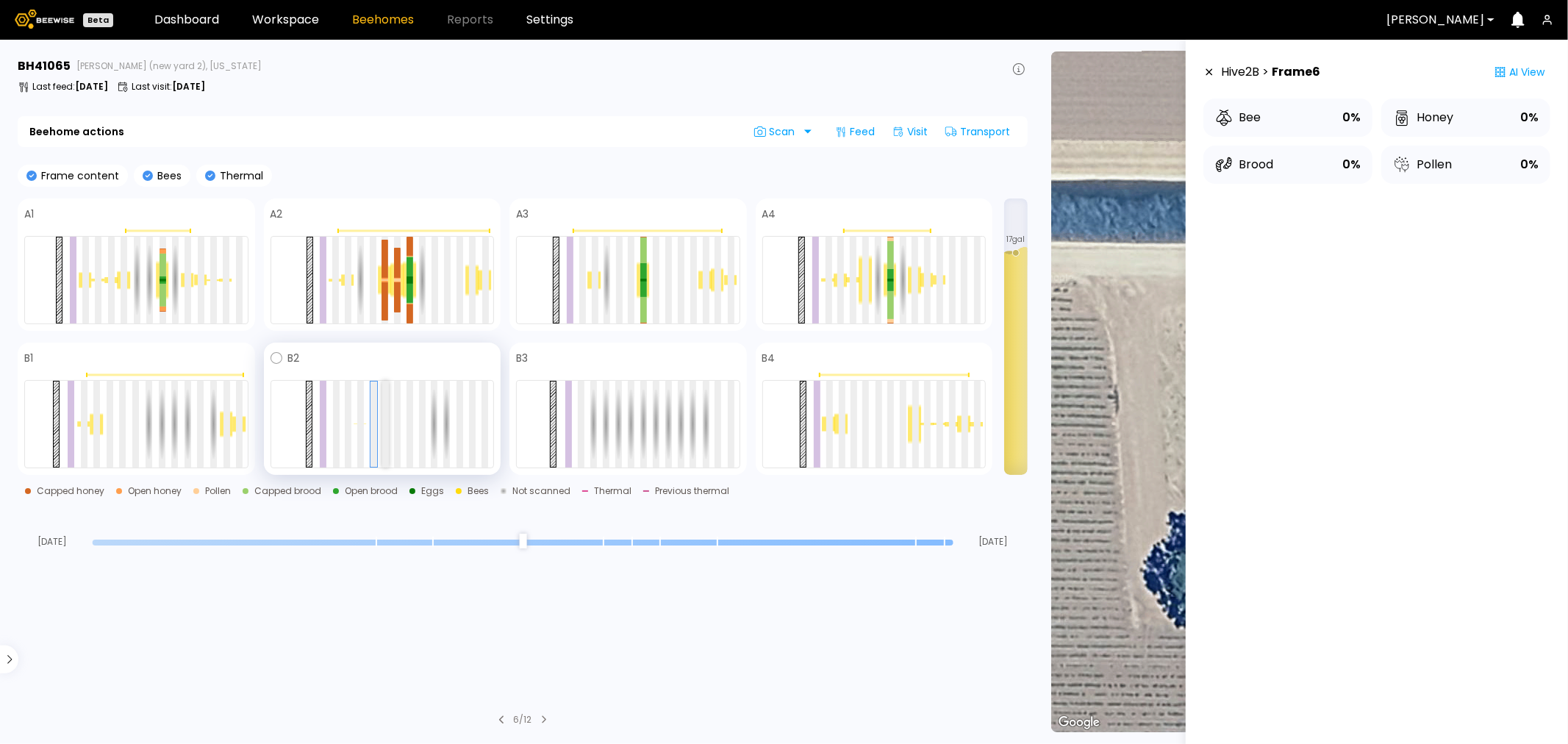
click at [385, 422] on div at bounding box center [385, 424] width 6 height 87
click at [409, 420] on div at bounding box center [410, 424] width 6 height 87
click at [462, 416] on div at bounding box center [460, 424] width 6 height 87
click at [469, 417] on div at bounding box center [472, 424] width 6 height 87
click at [482, 415] on div at bounding box center [485, 424] width 6 height 87
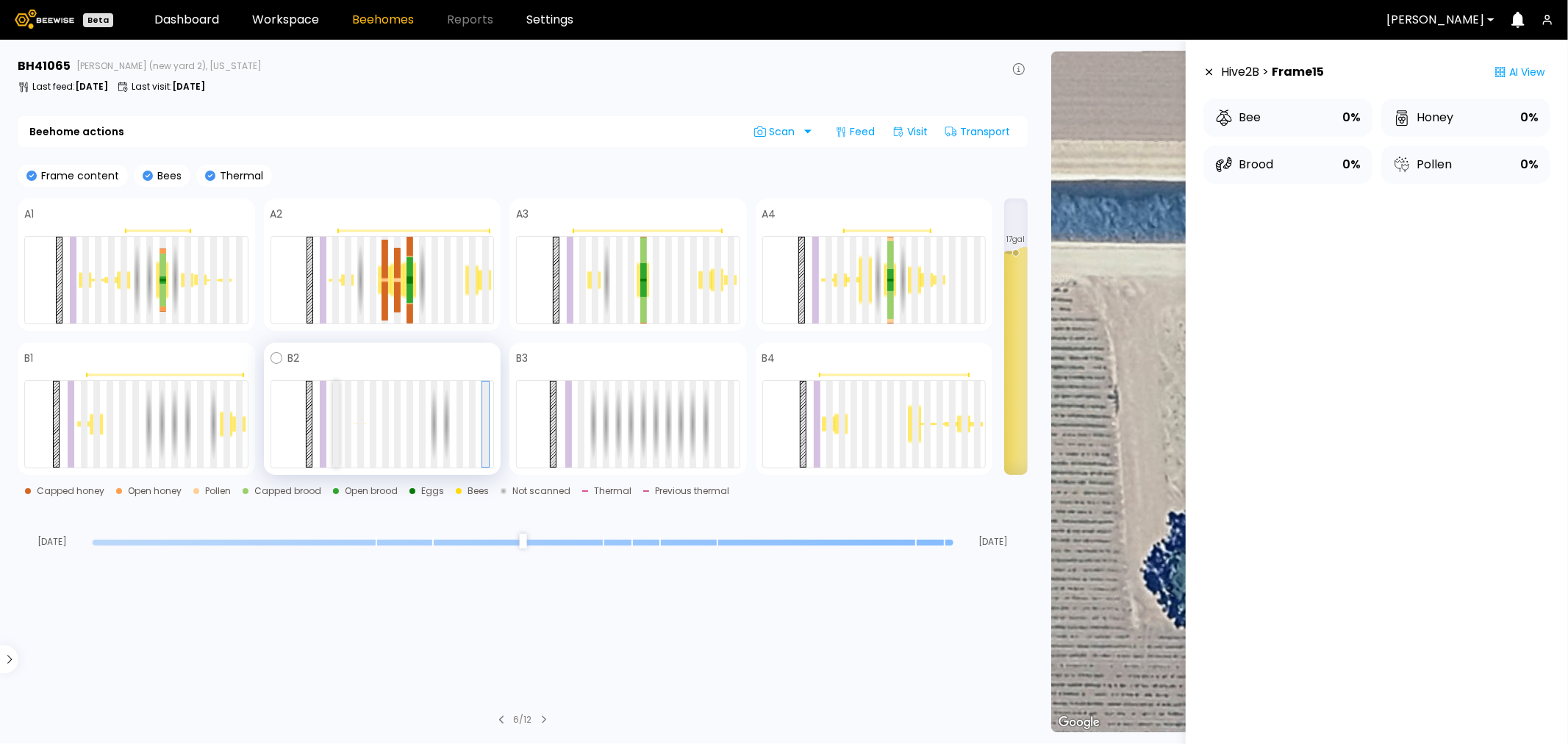
click at [333, 436] on div at bounding box center [336, 424] width 6 height 87
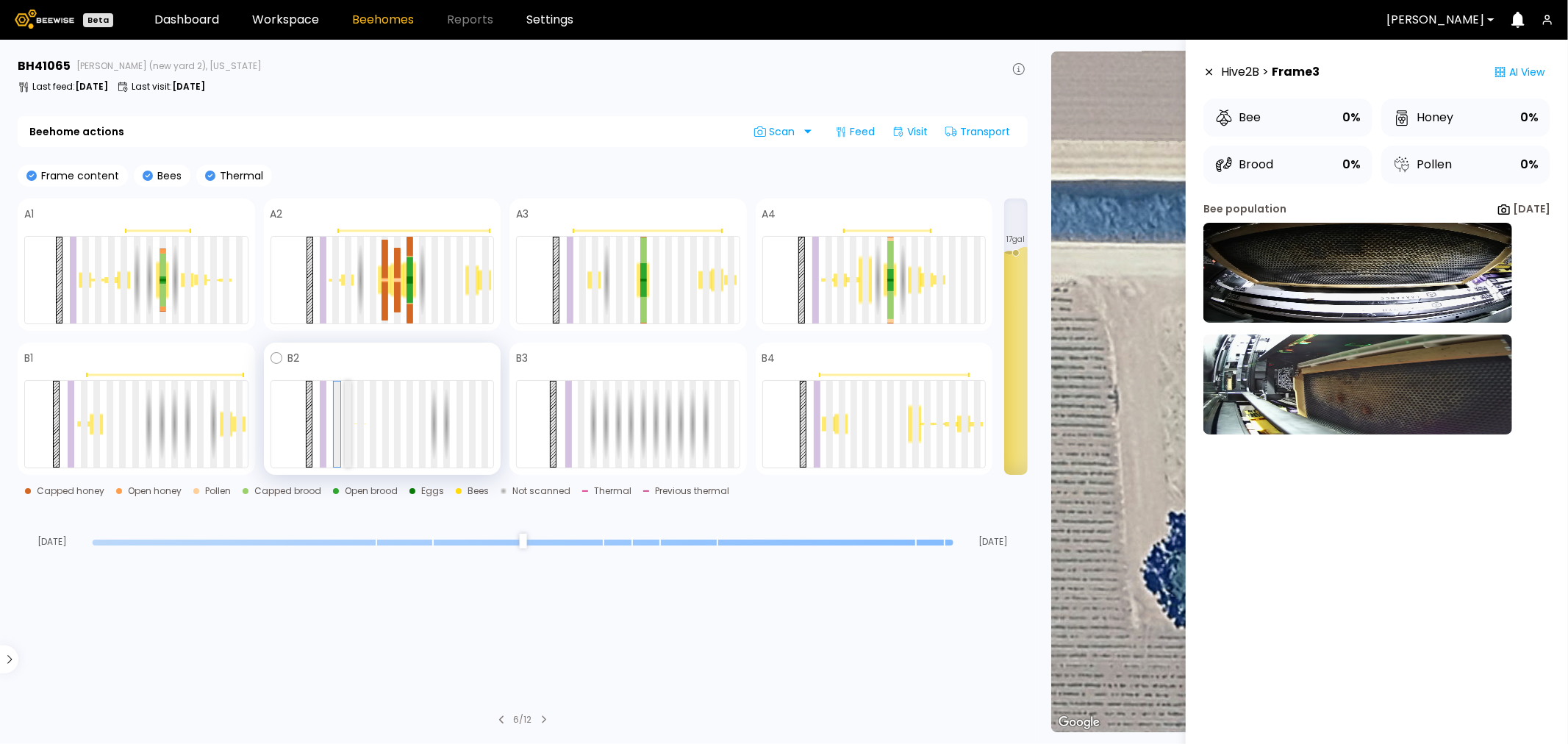
click at [348, 430] on div at bounding box center [348, 424] width 6 height 87
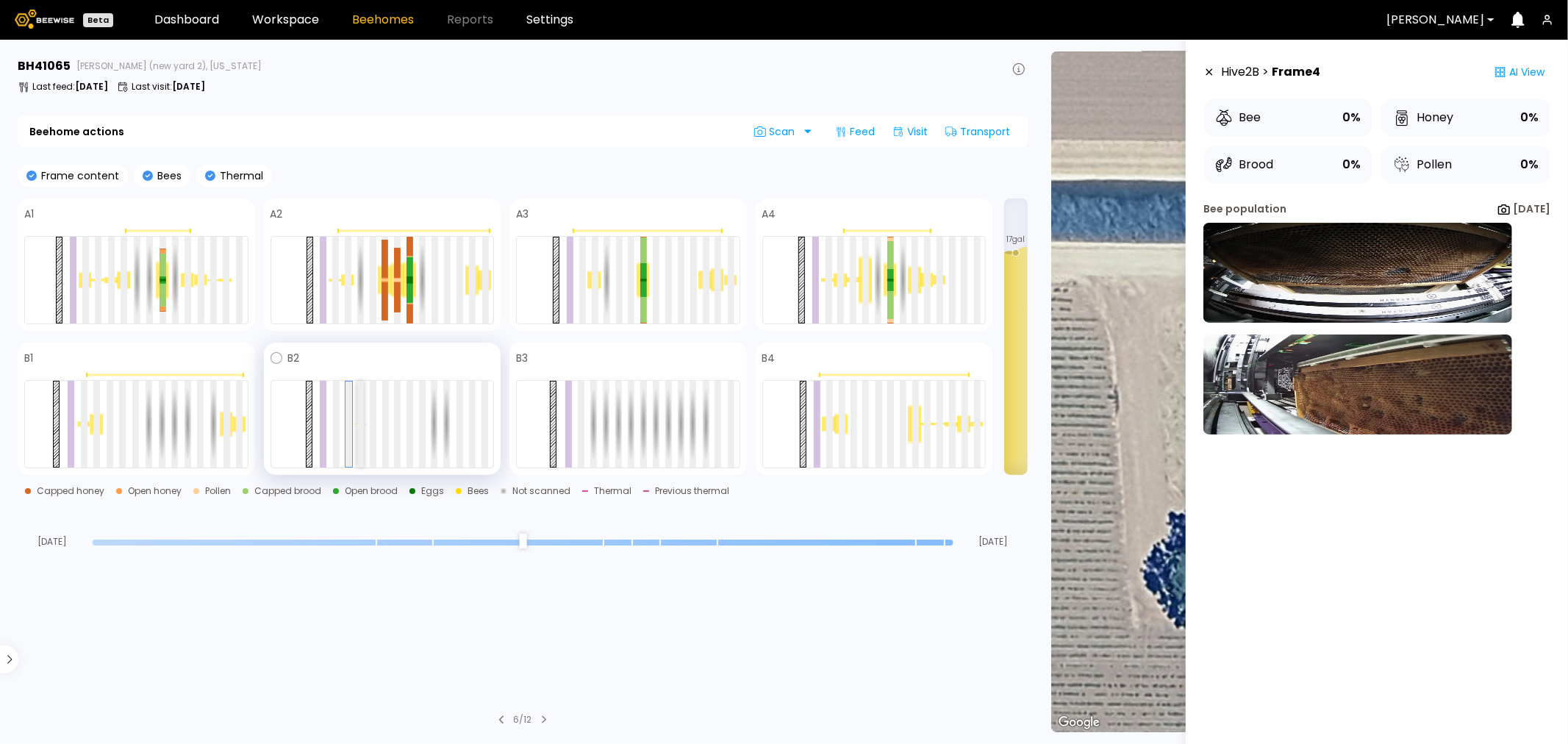
click at [359, 425] on div at bounding box center [360, 424] width 6 height 87
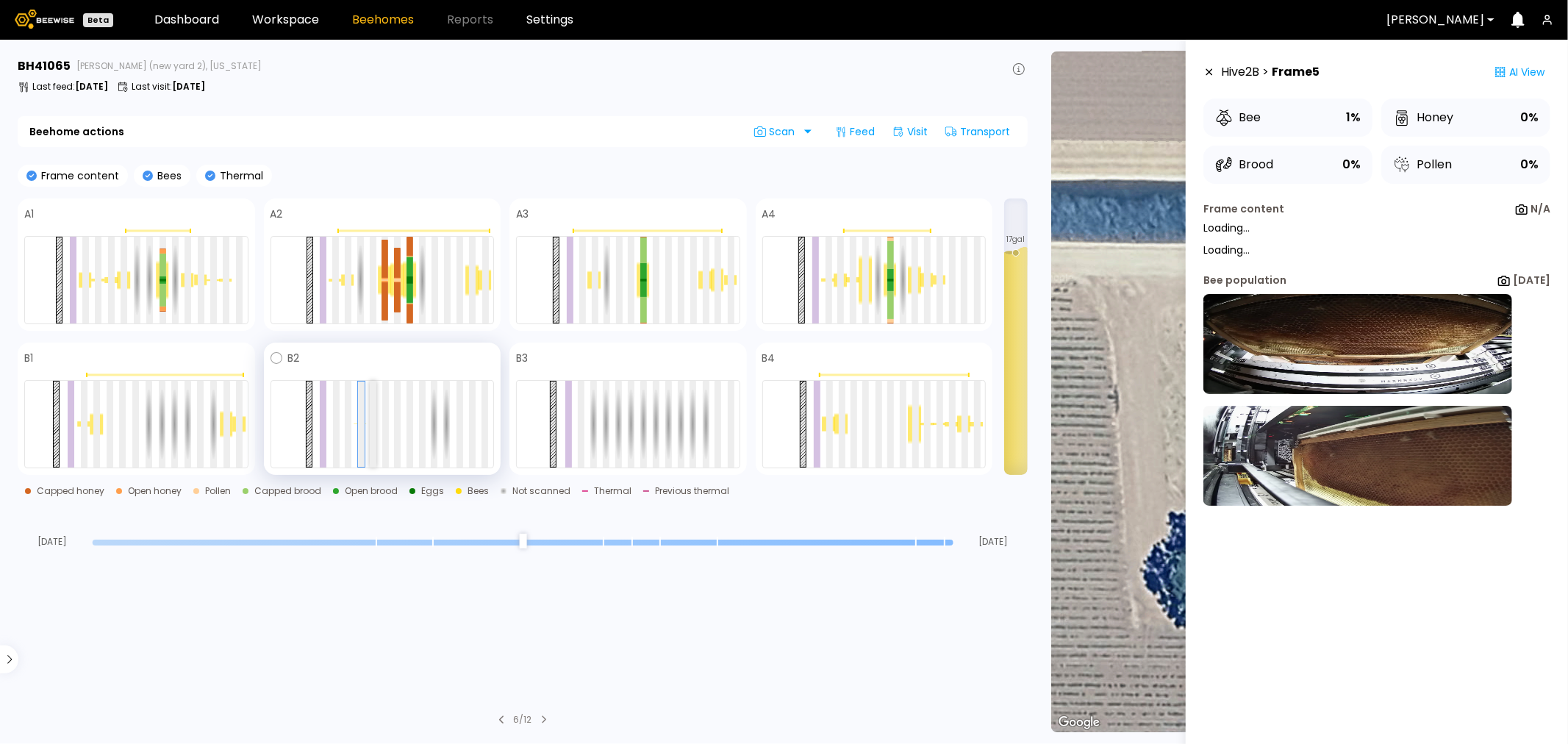
click at [371, 423] on div at bounding box center [373, 424] width 6 height 87
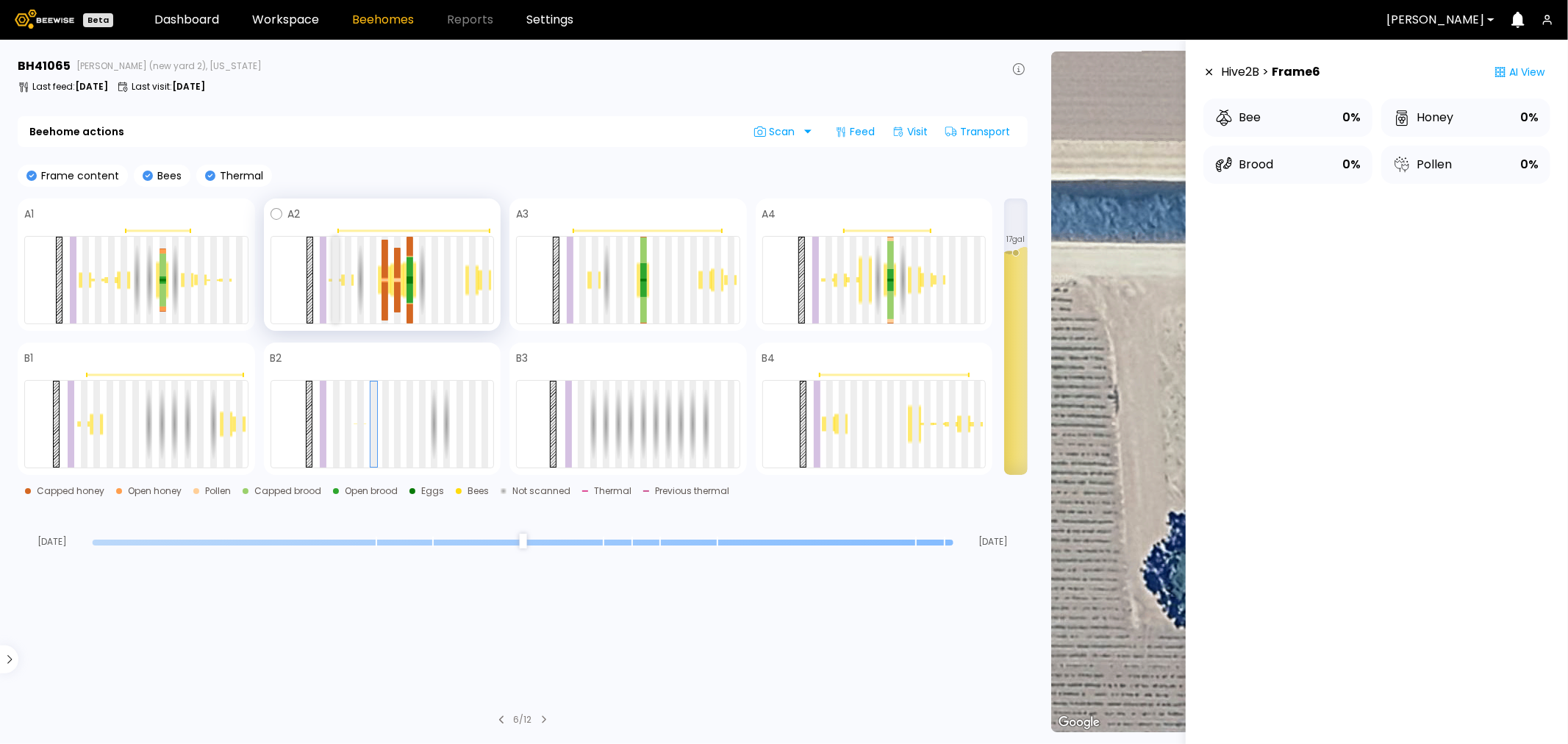
click at [336, 255] on div at bounding box center [336, 280] width 6 height 87
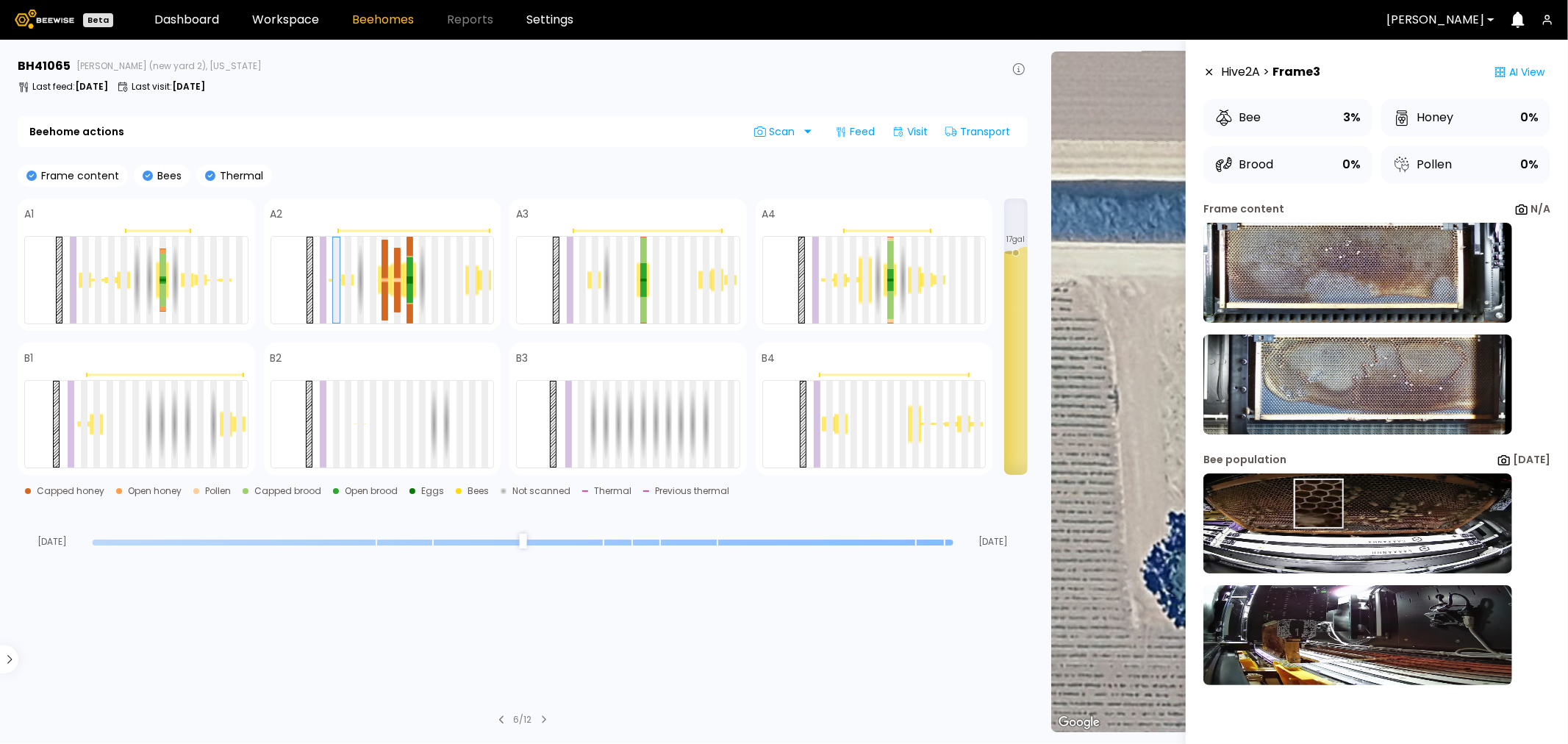
click at [1306, 504] on img at bounding box center [1358, 523] width 309 height 100
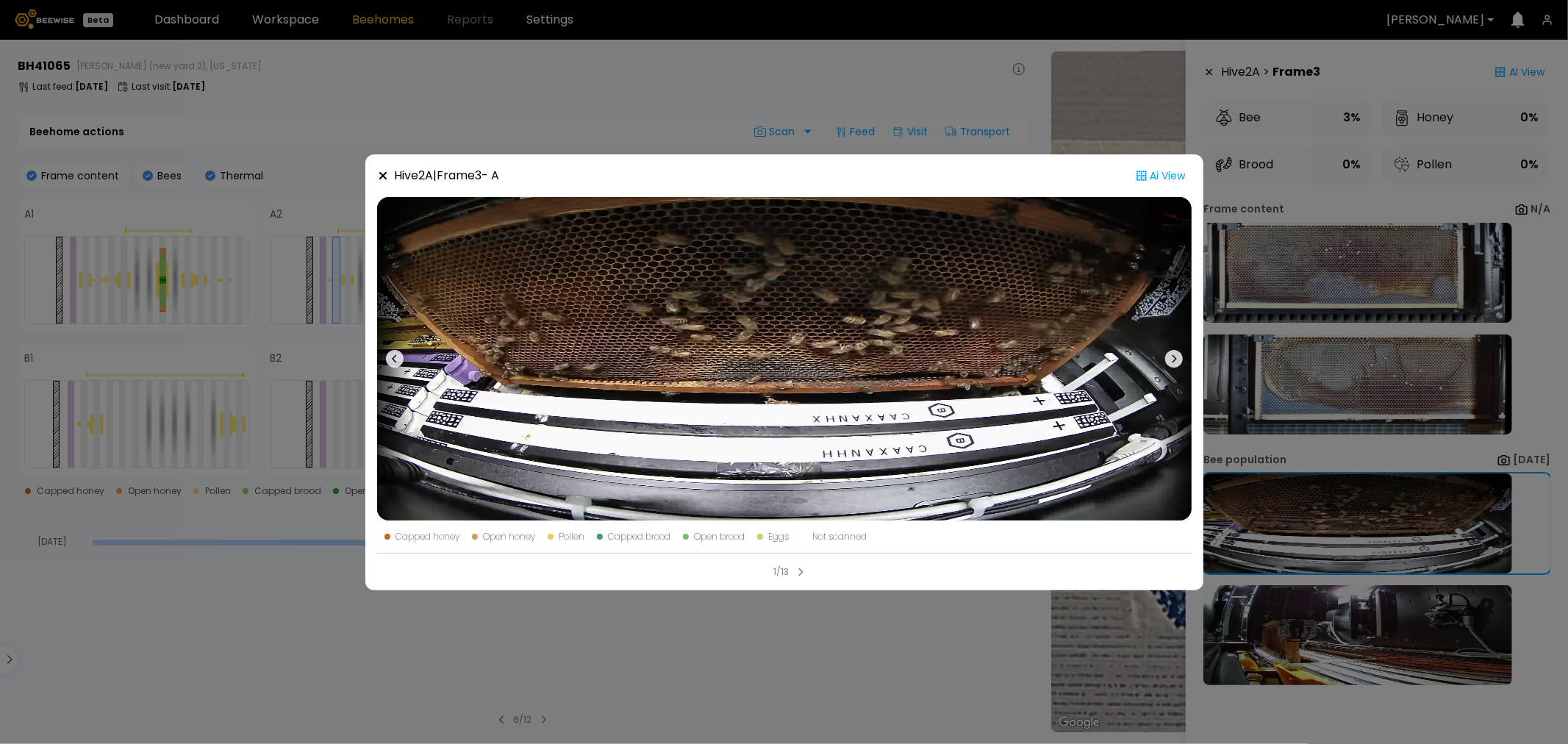
click at [1002, 623] on div "Hive 2 A | Frame 3 - A Ai View Capped honey Open honey Pollen Capped brood Open…" at bounding box center [784, 372] width 1568 height 744
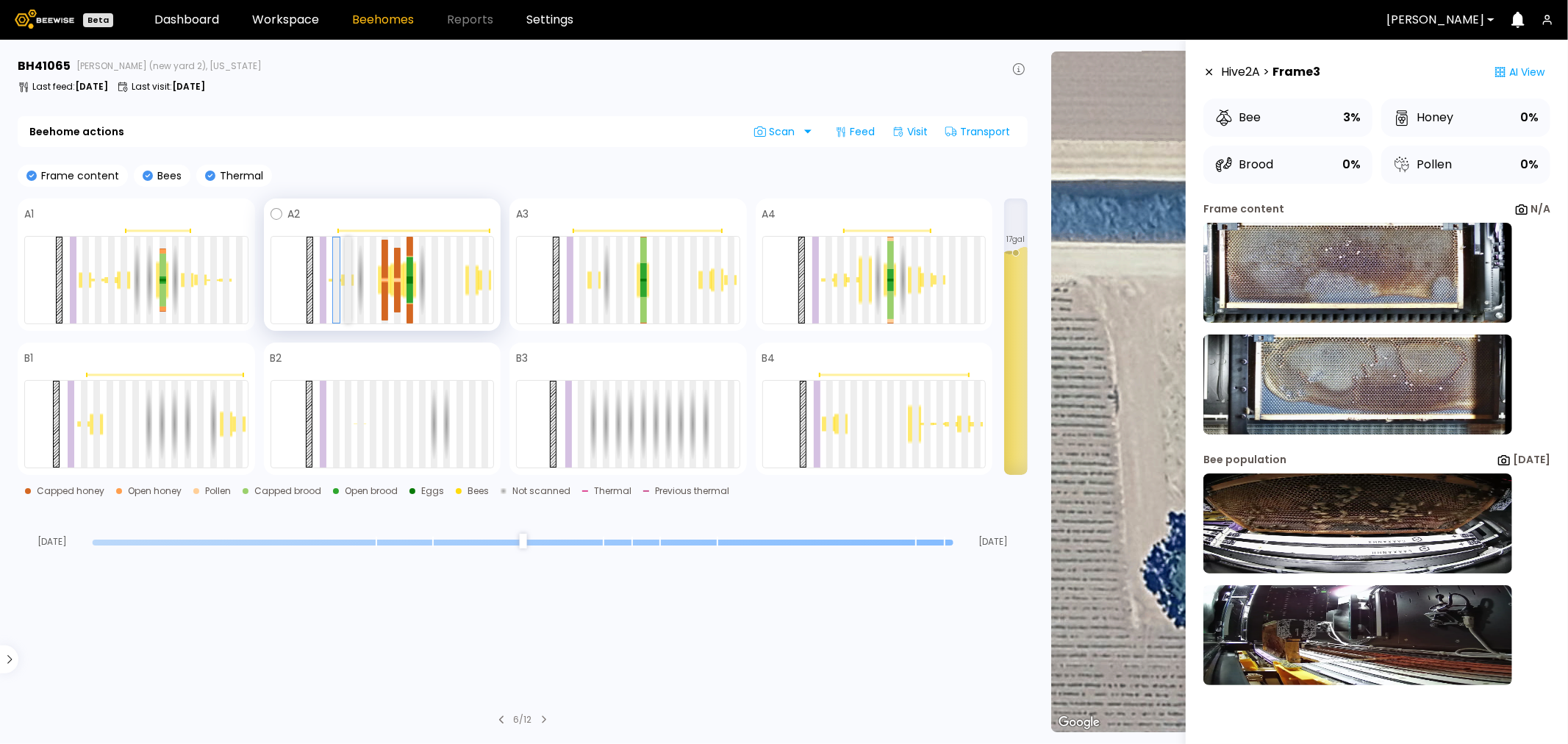
click at [350, 257] on div at bounding box center [348, 280] width 6 height 87
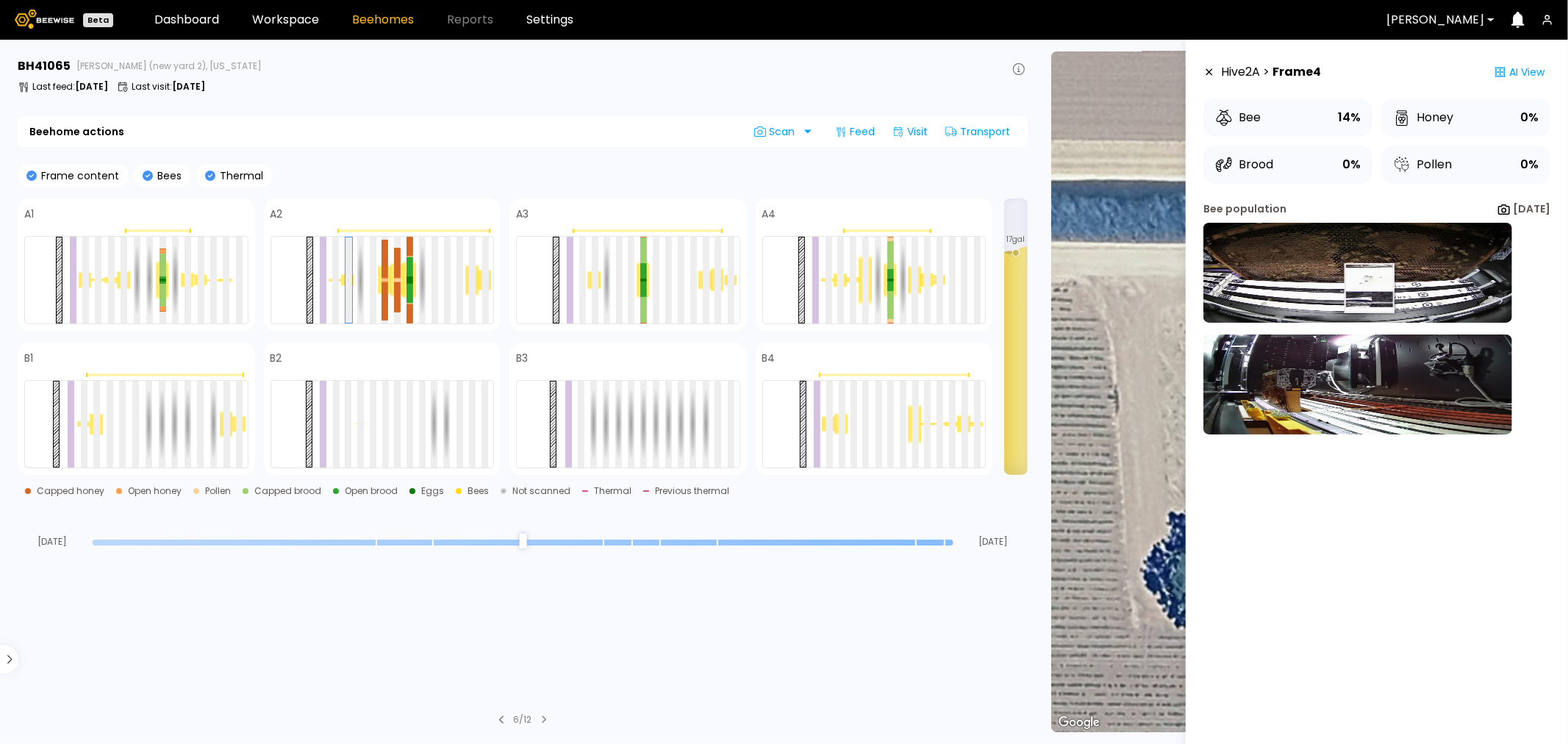
click at [1351, 288] on img at bounding box center [1358, 273] width 309 height 100
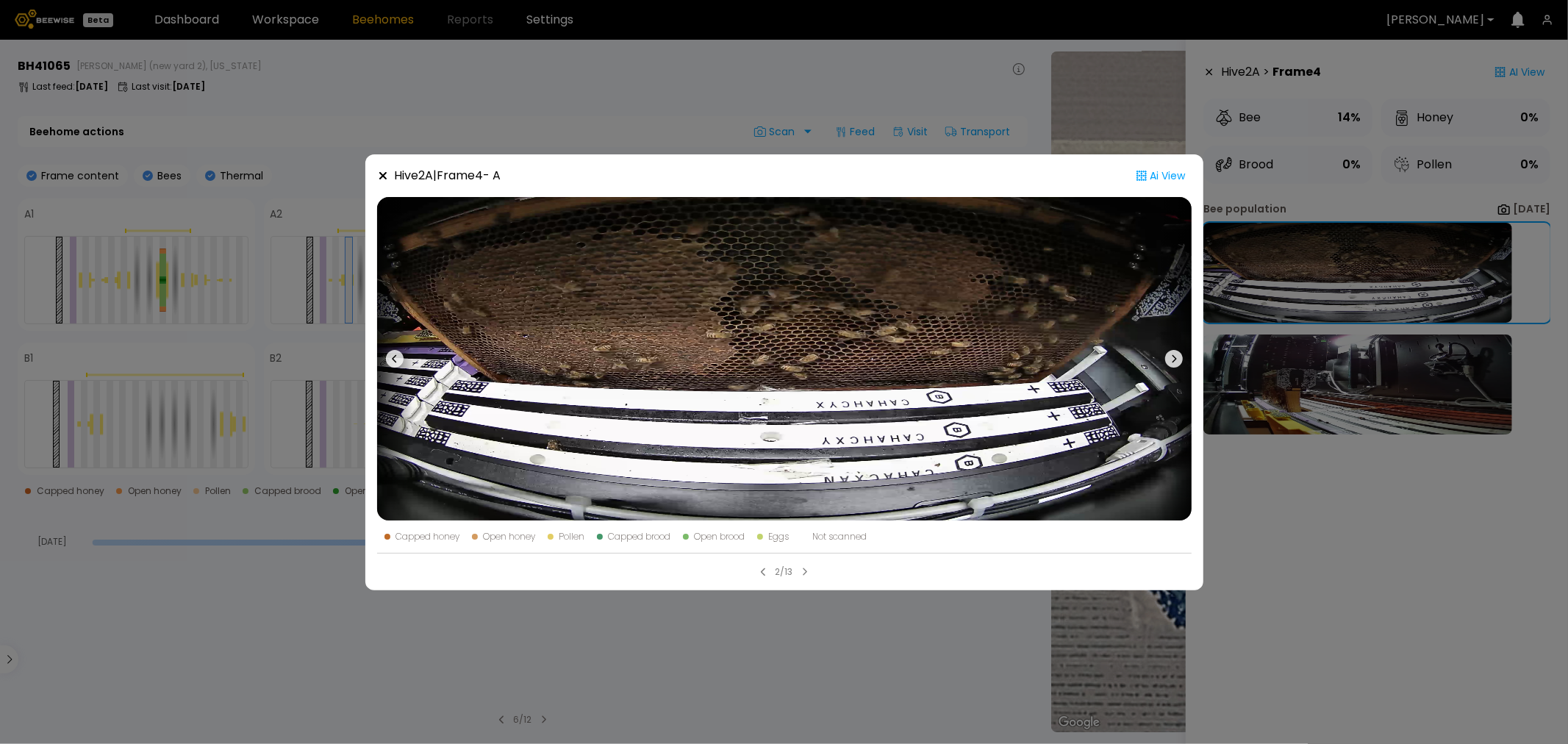
click at [1344, 353] on div "Hive 2 A | Frame 4 - A Ai View Capped honey Open honey Pollen Capped brood Open…" at bounding box center [784, 372] width 1568 height 744
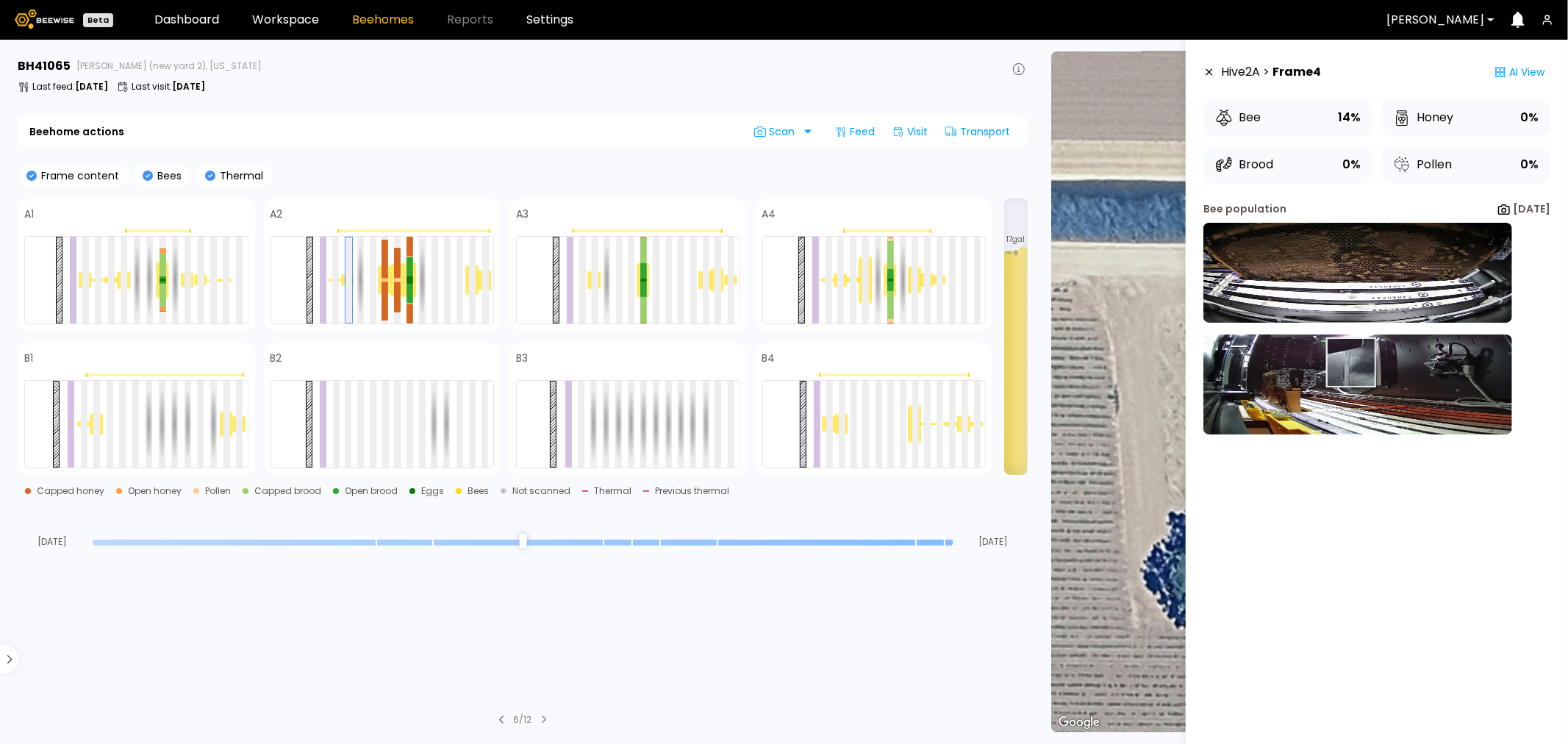
click at [1334, 363] on img at bounding box center [1358, 384] width 309 height 100
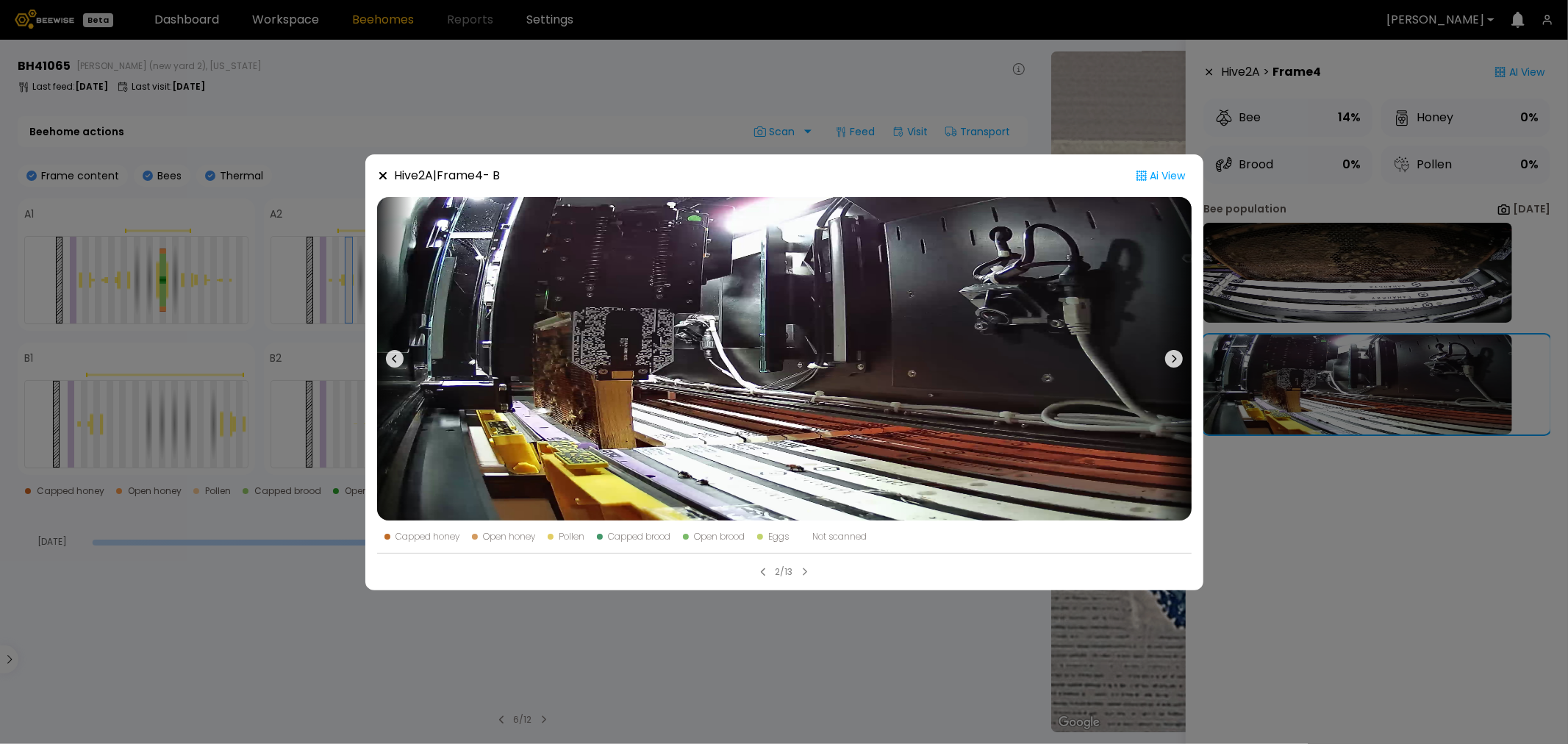
click at [709, 625] on div "Hive 2 A | Frame 4 - B Ai View Capped honey Open honey Pollen Capped brood Open…" at bounding box center [784, 372] width 1568 height 744
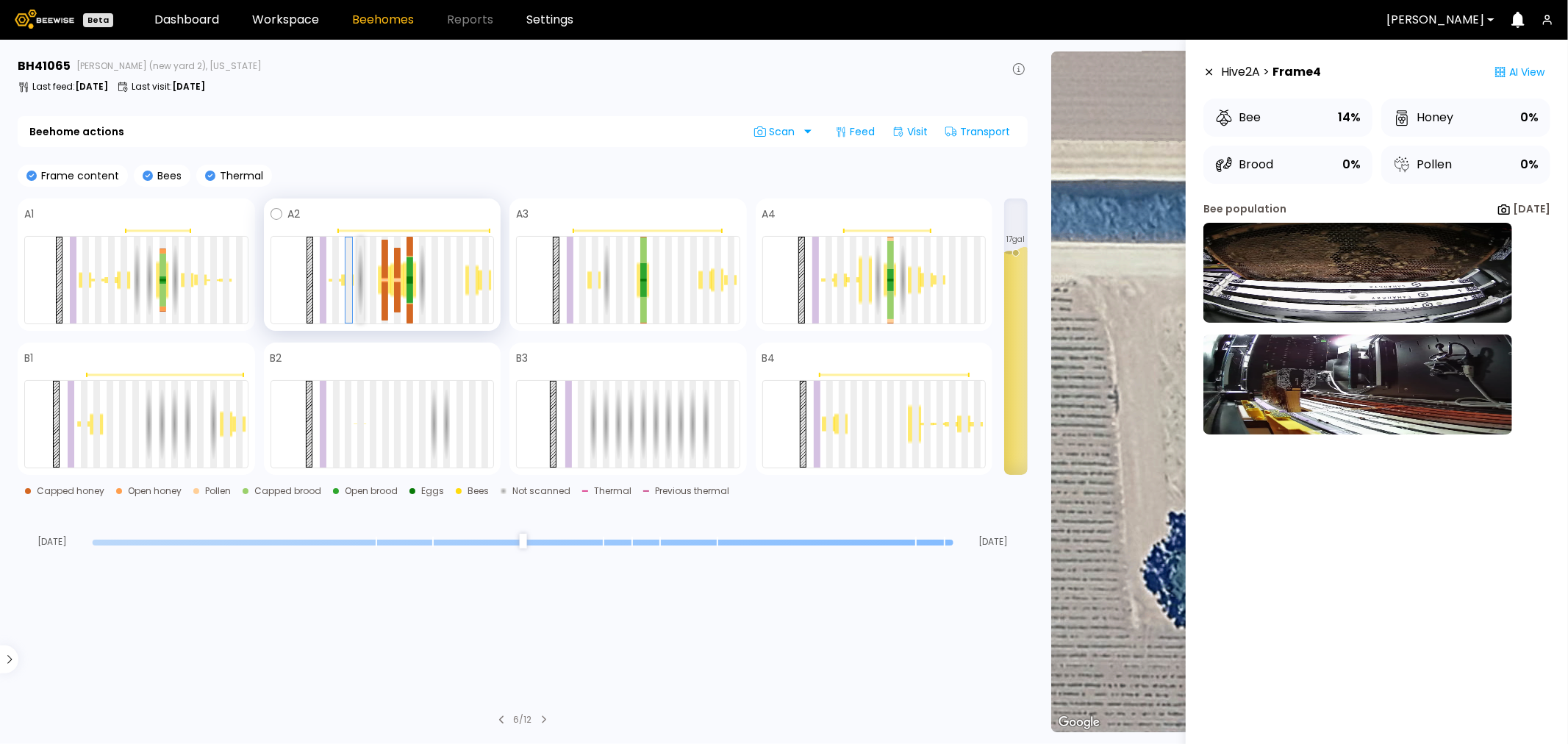
click at [357, 270] on div at bounding box center [360, 280] width 6 height 87
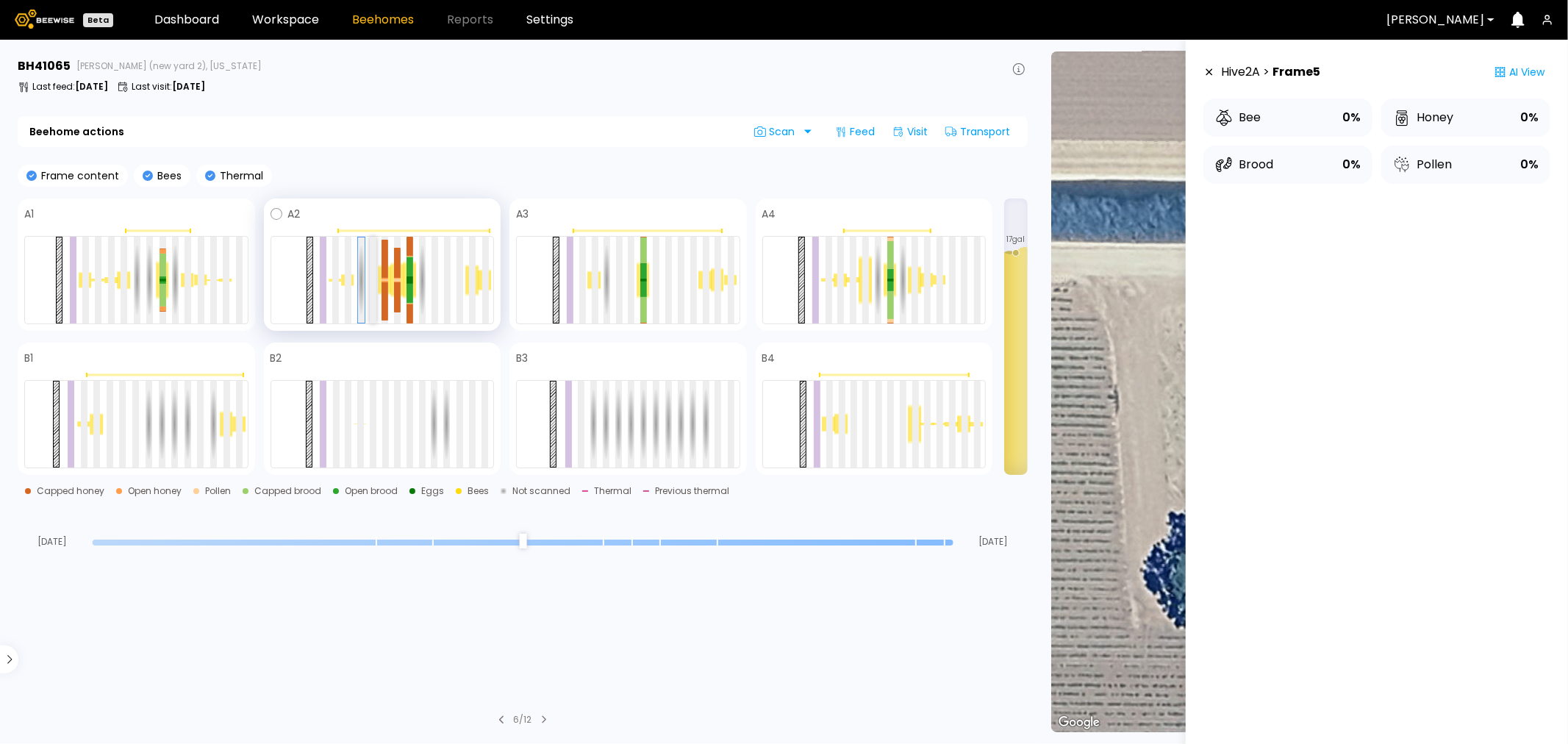
click at [372, 277] on div at bounding box center [373, 280] width 6 height 87
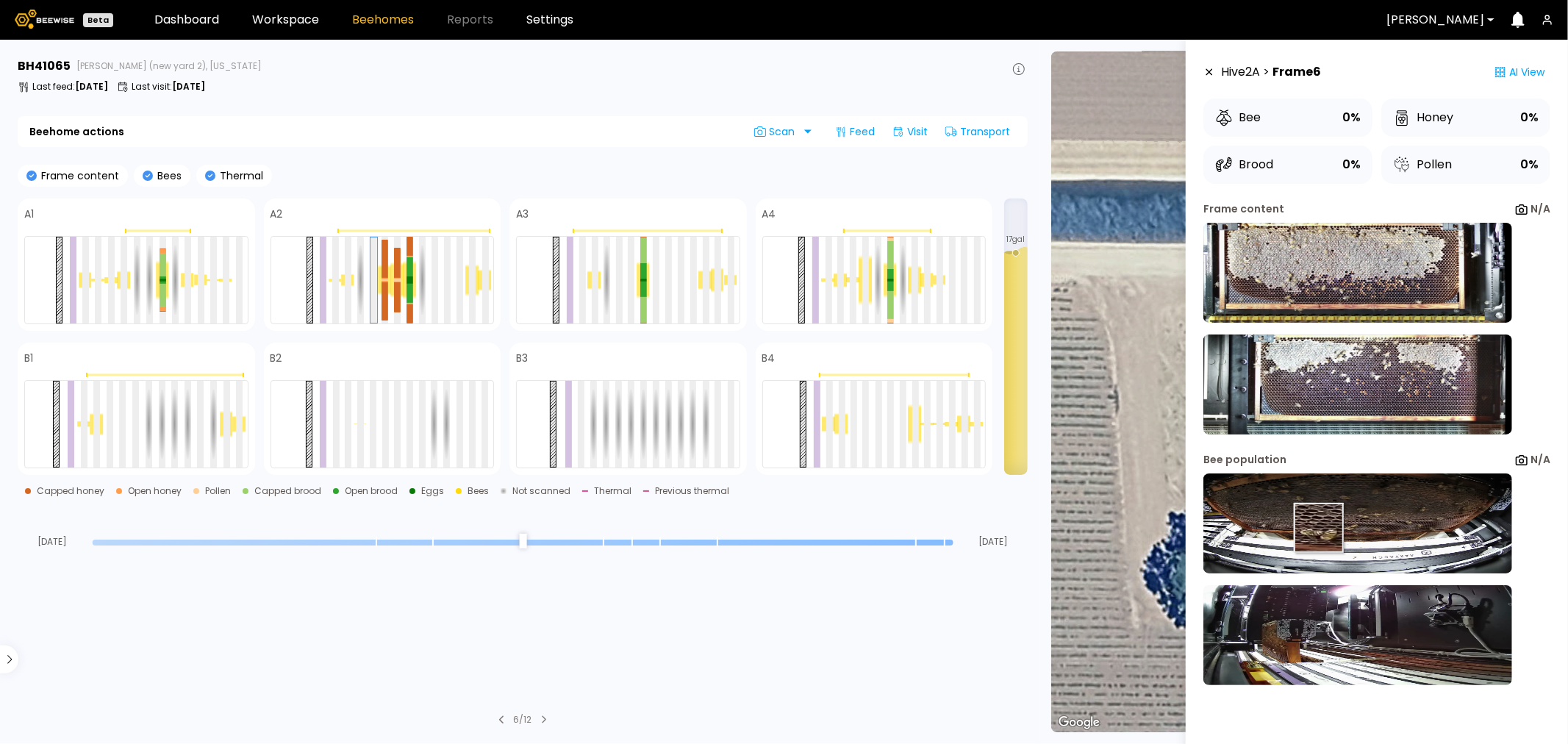
click at [1306, 528] on img at bounding box center [1358, 523] width 309 height 100
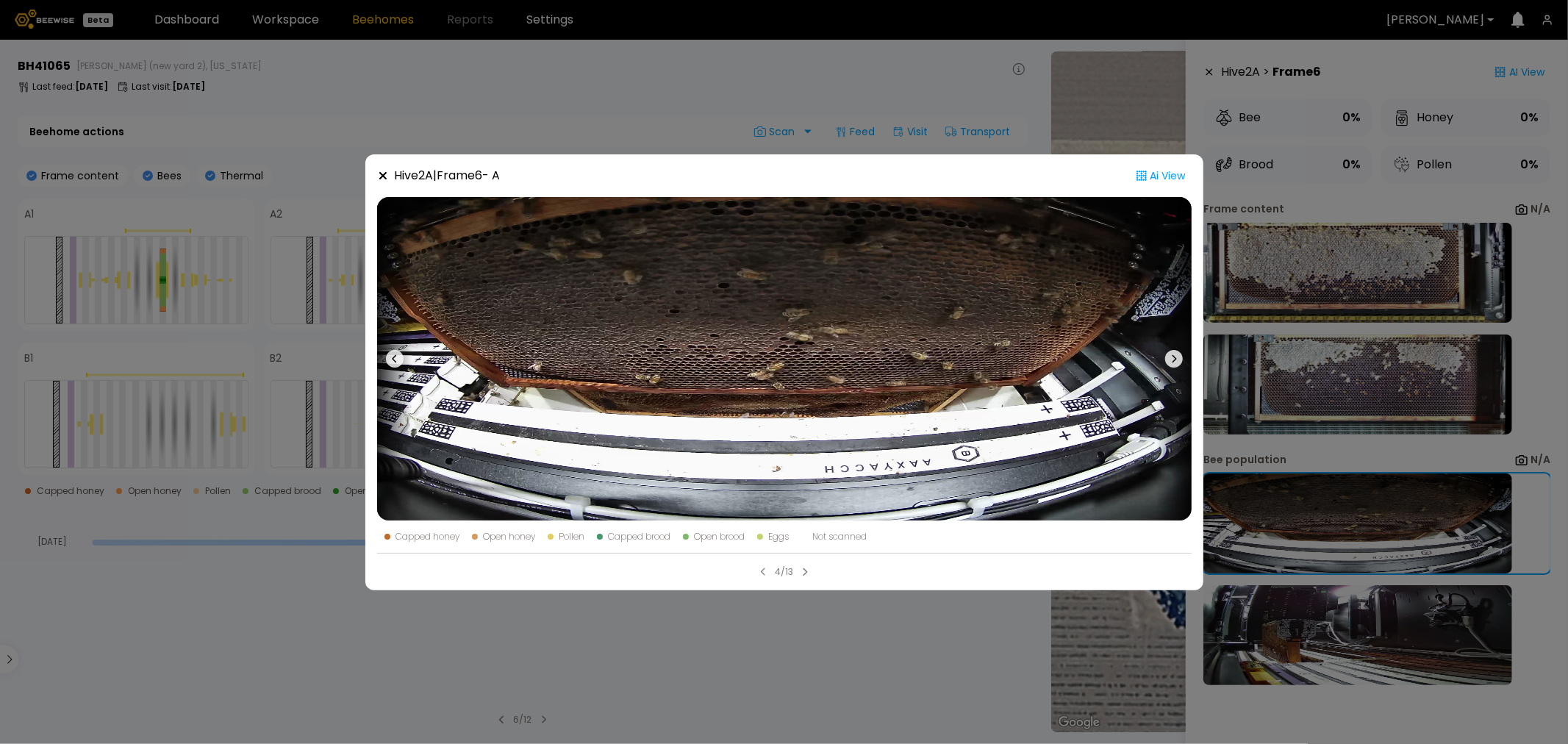
click at [1319, 601] on div "Hive 2 A | Frame 6 - A Ai View Capped honey Open honey Pollen Capped brood Open…" at bounding box center [784, 372] width 1568 height 744
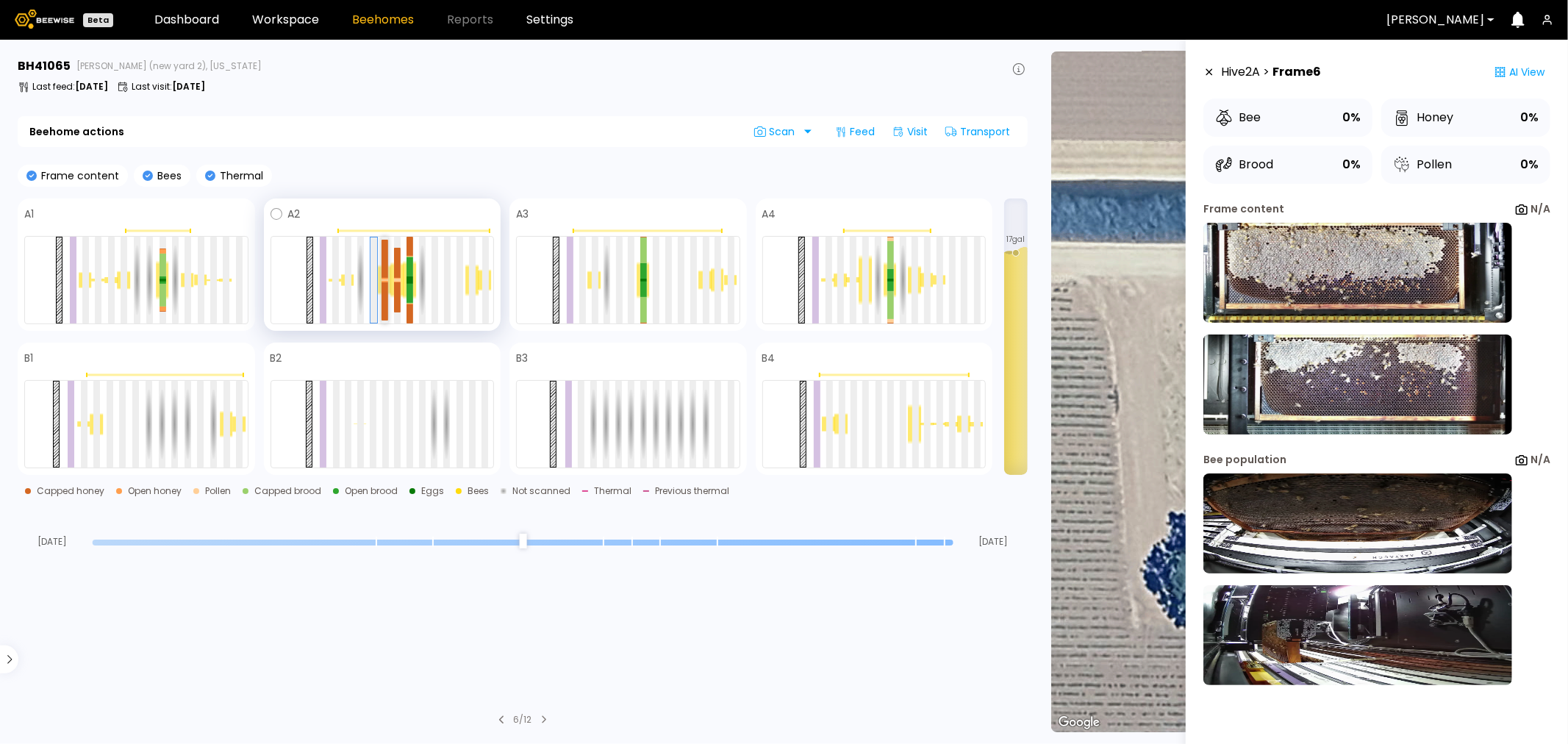
click at [382, 266] on div at bounding box center [385, 259] width 6 height 38
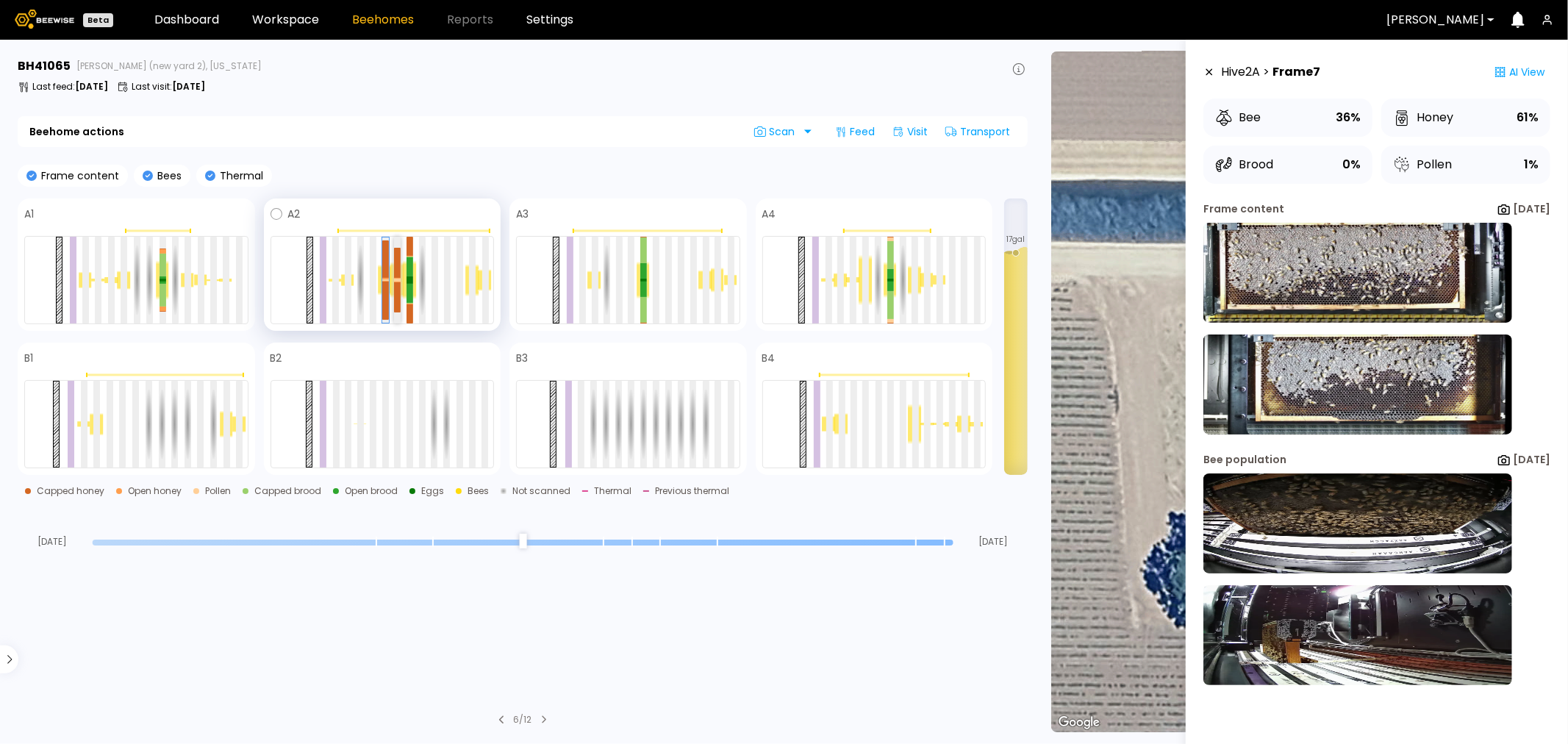
click at [397, 266] on div at bounding box center [397, 262] width 6 height 30
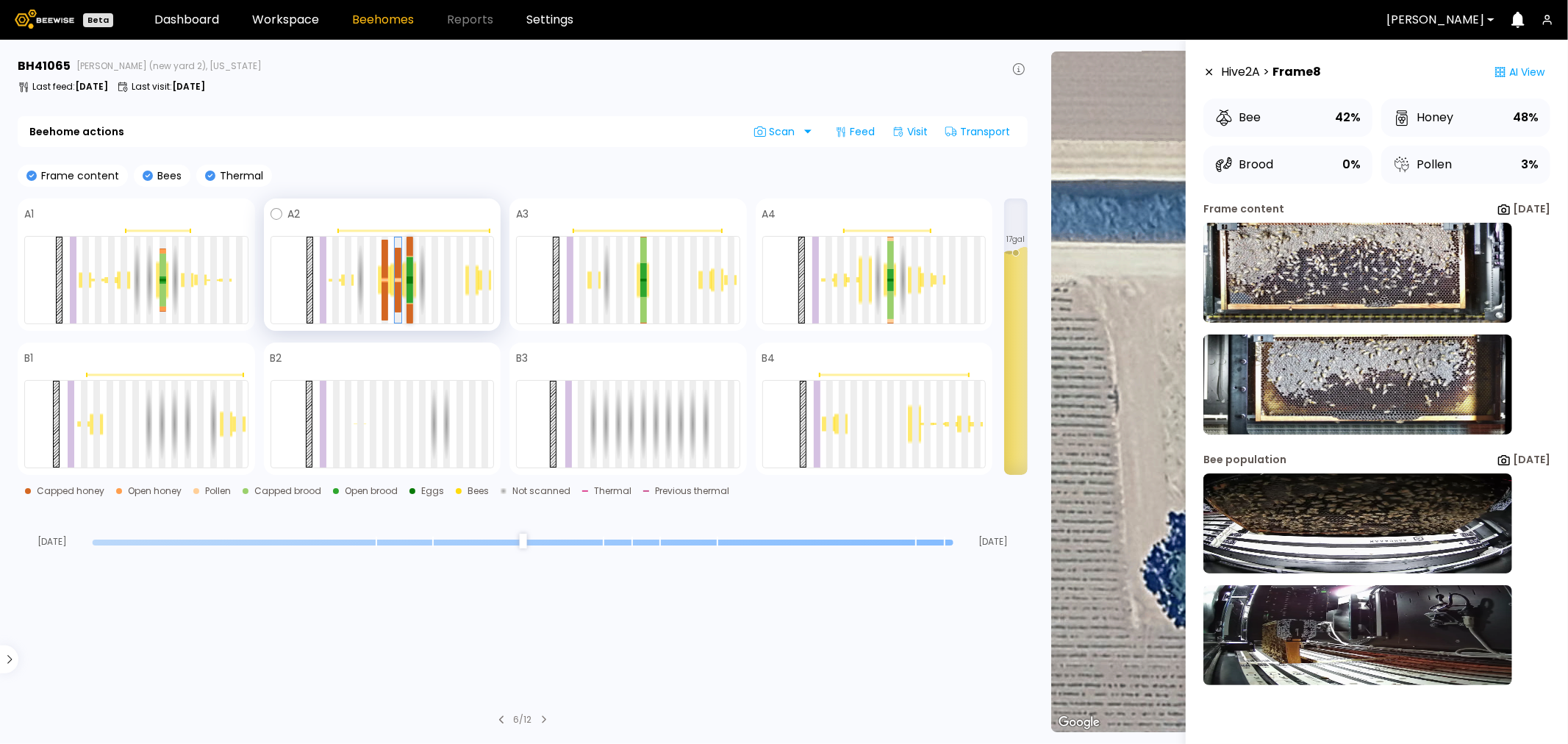
click at [410, 266] on div at bounding box center [410, 266] width 6 height 20
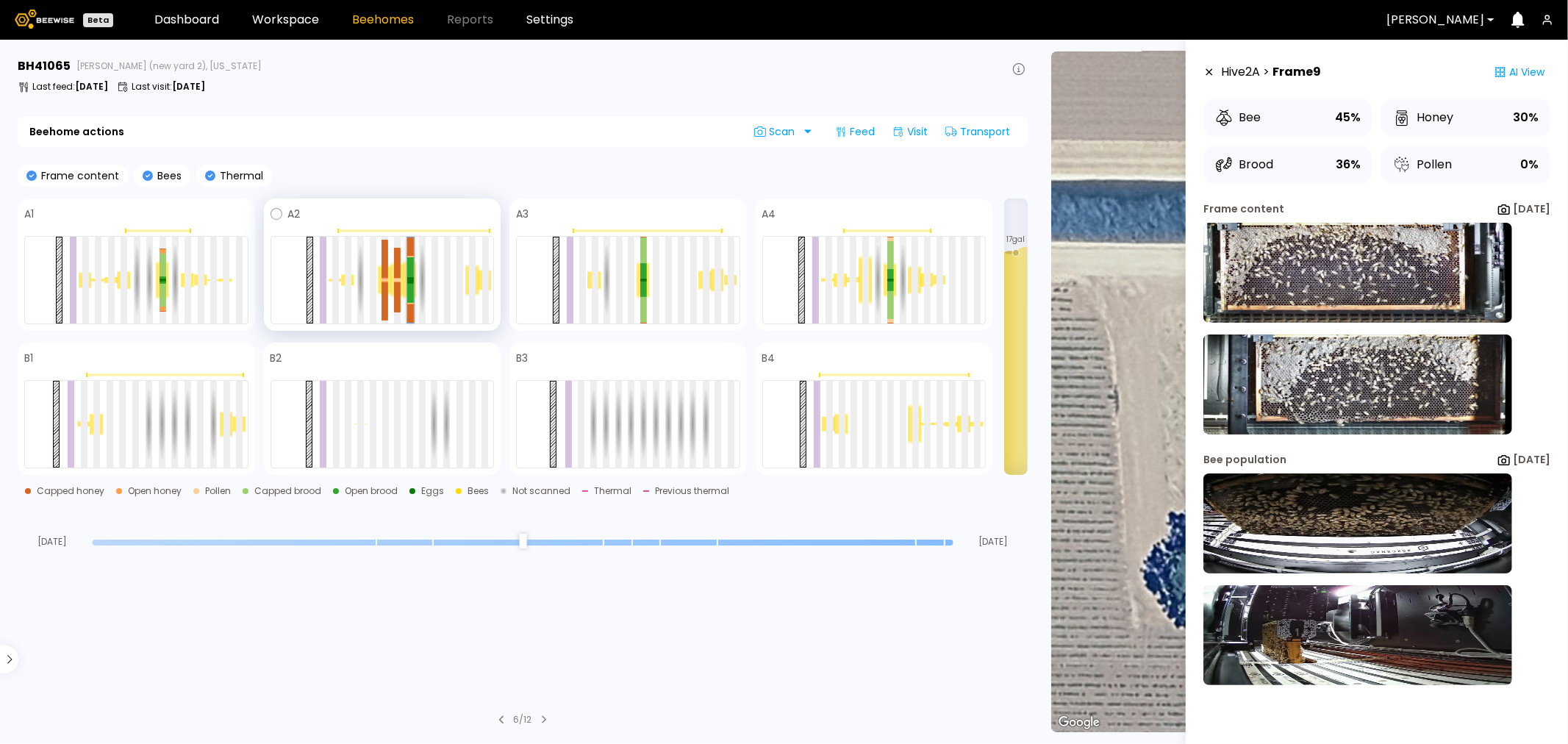
click at [410, 266] on div at bounding box center [411, 266] width 6 height 19
click at [1439, 295] on img at bounding box center [1358, 273] width 309 height 100
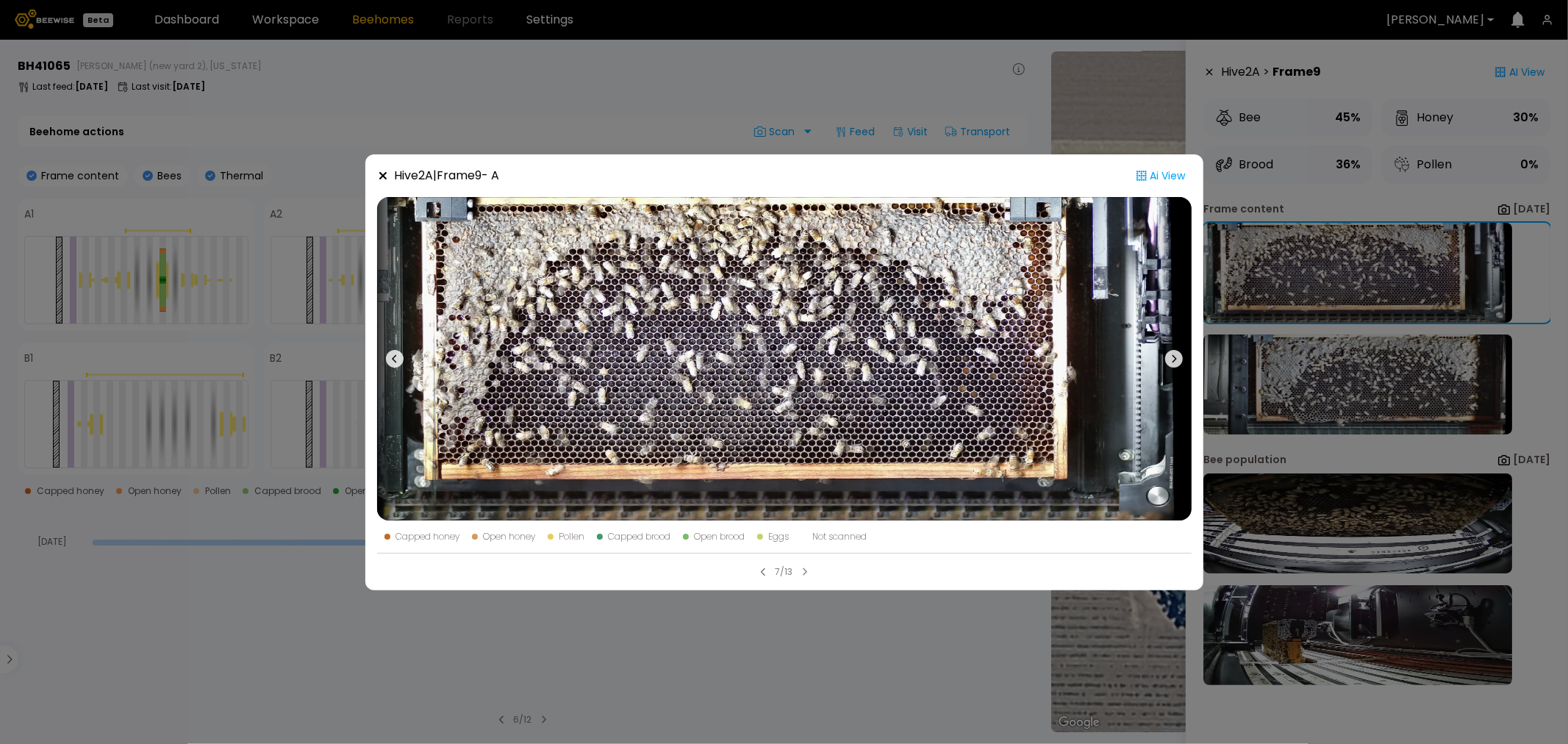
click at [645, 120] on div "Hive 2 A | Frame 9 - A Ai View Capped honey Open honey Pollen Capped brood Open…" at bounding box center [784, 372] width 1568 height 744
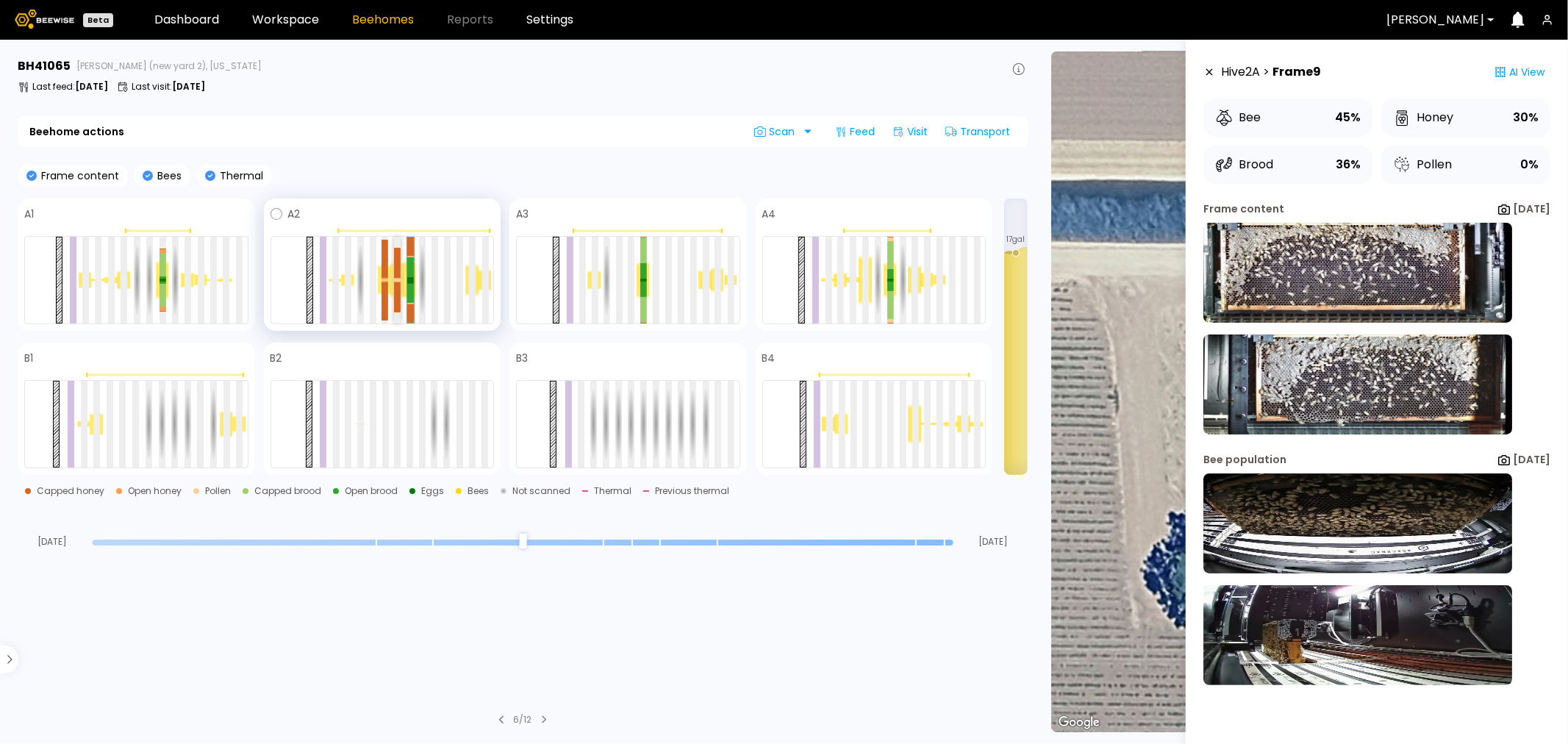
click at [400, 273] on div at bounding box center [397, 262] width 6 height 30
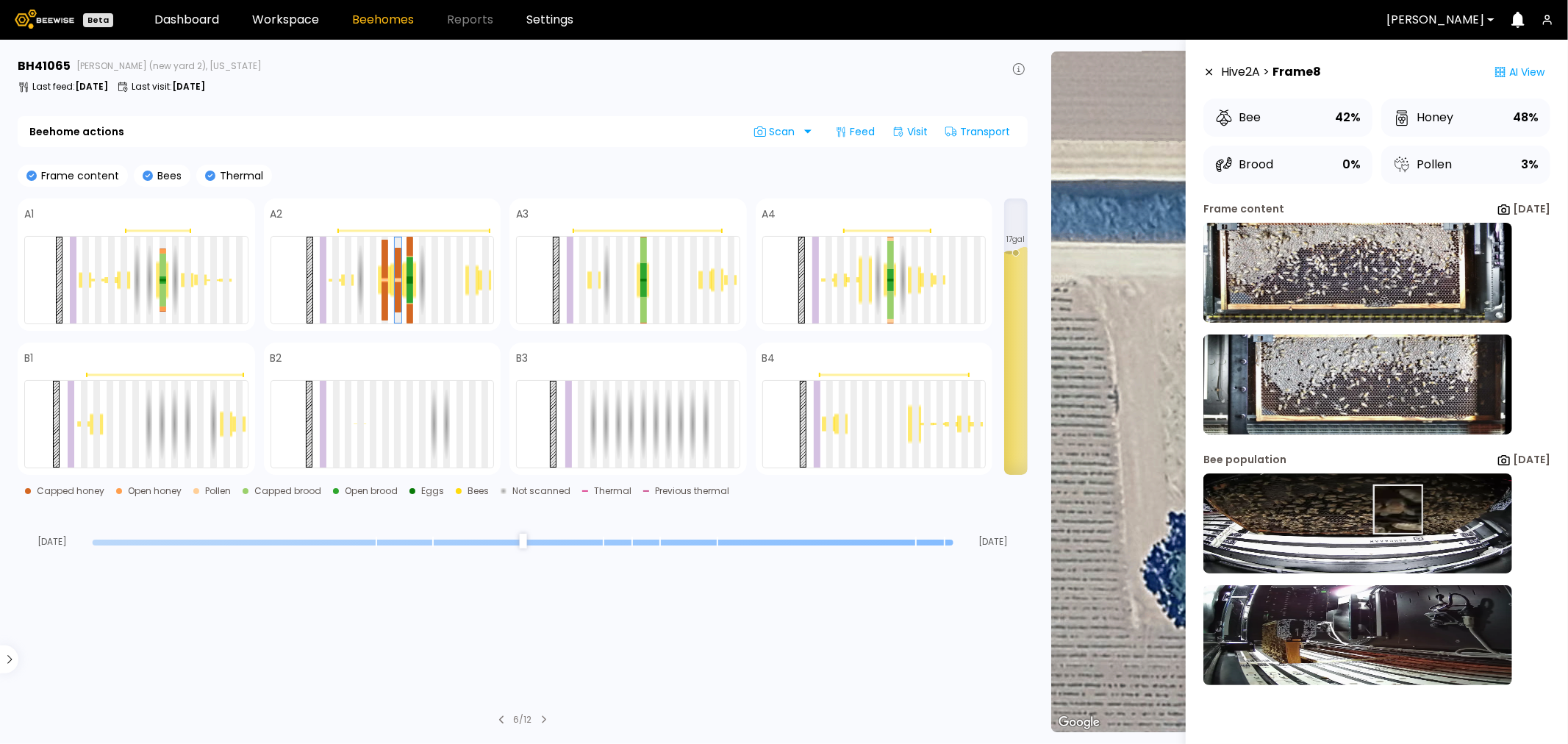
click at [1378, 511] on img at bounding box center [1358, 523] width 309 height 100
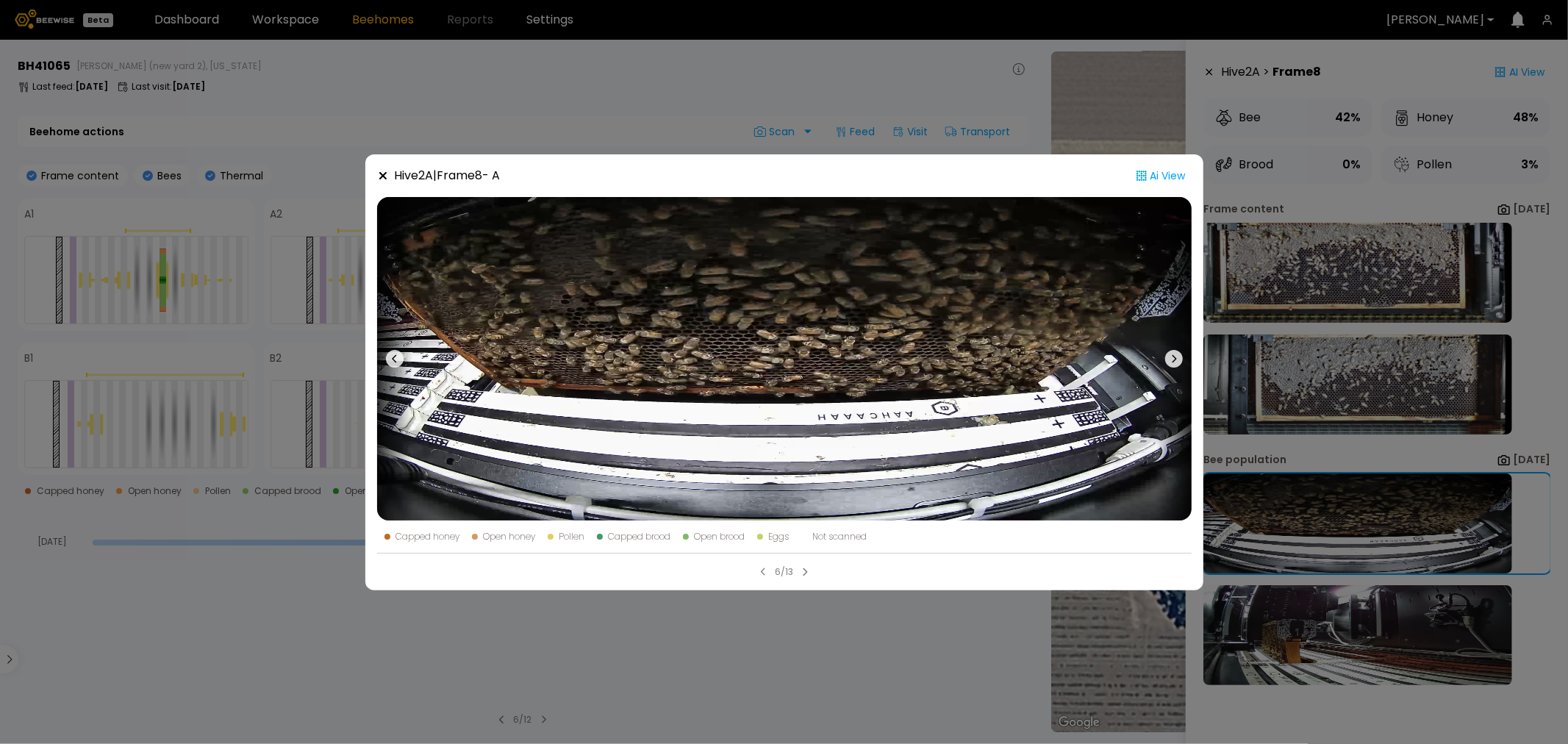
click at [855, 70] on div "Hive 2 A | Frame 8 - A Ai View Capped honey Open honey Pollen Capped brood Open…" at bounding box center [784, 372] width 1568 height 744
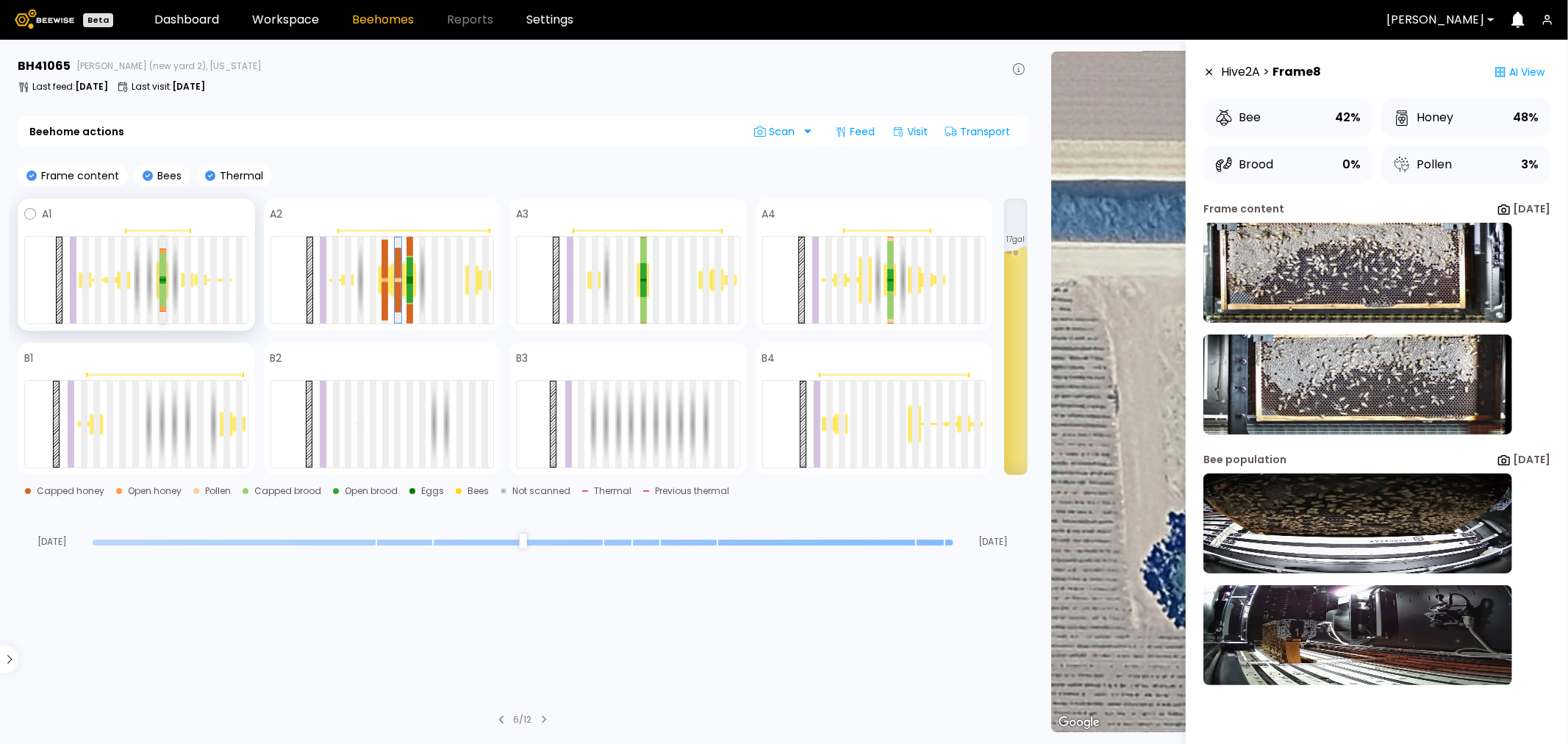
click at [160, 273] on div at bounding box center [162, 266] width 6 height 24
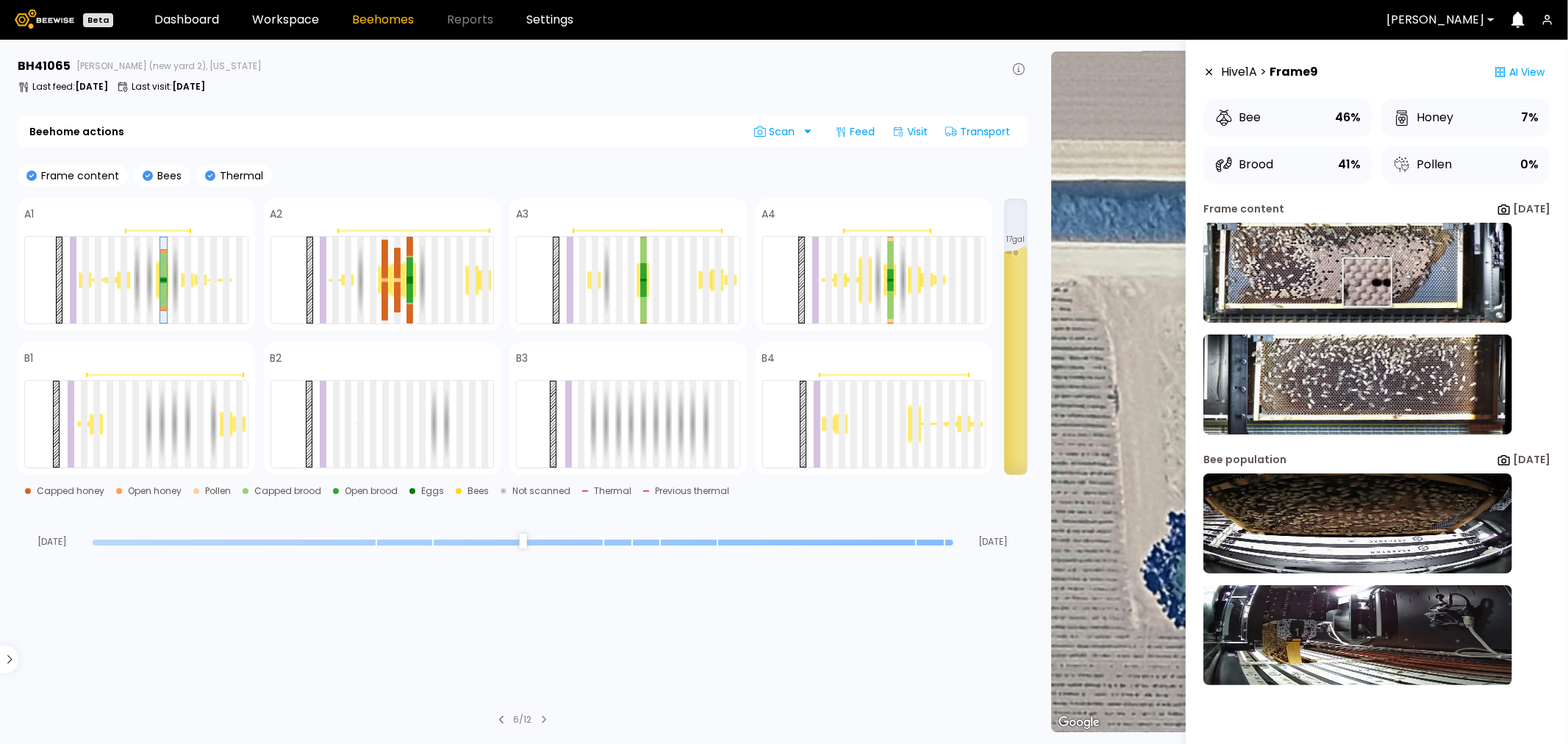
click at [1350, 282] on img at bounding box center [1358, 273] width 309 height 100
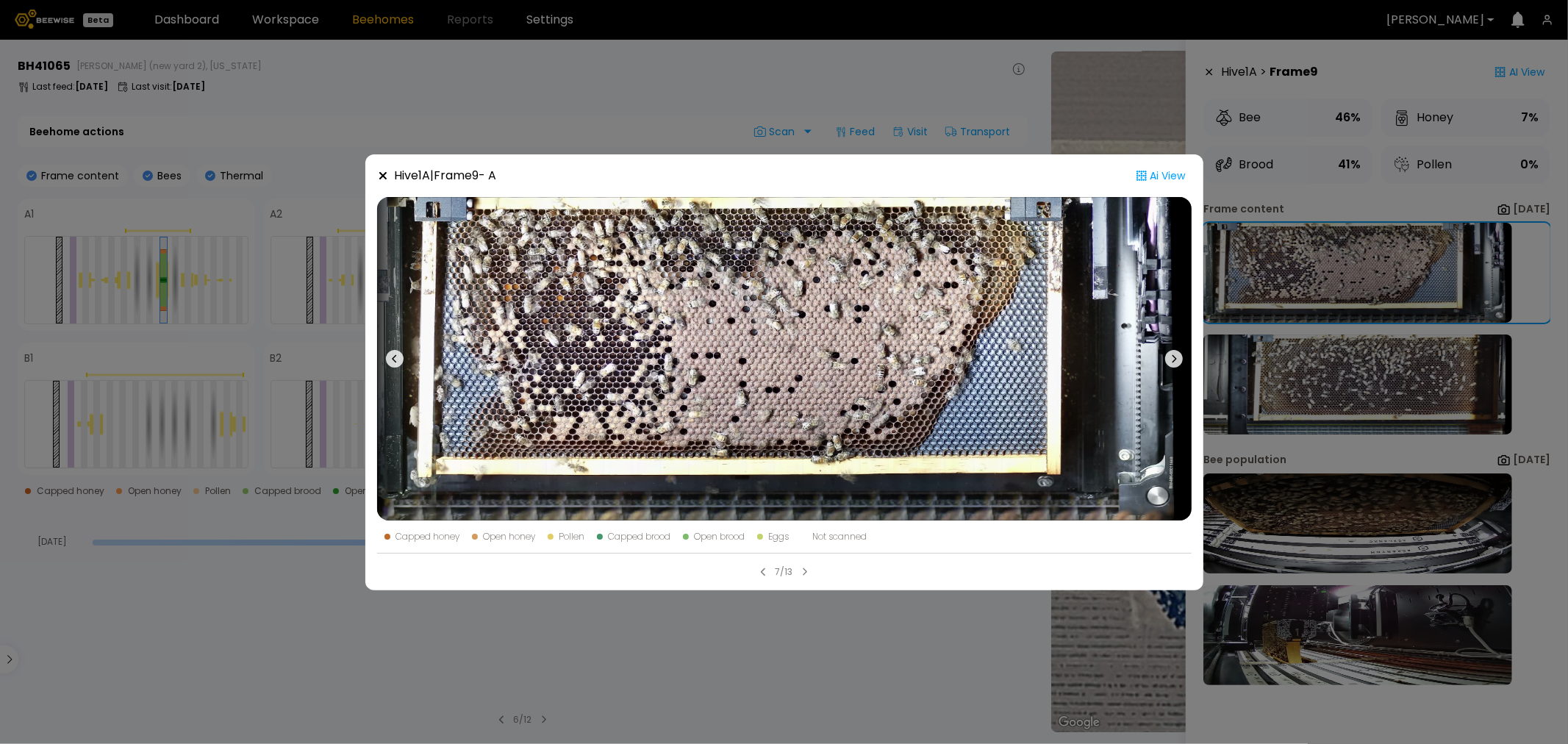
click at [1334, 392] on div "Hive 1 A | Frame 9 - A Ai View Capped honey Open honey Pollen Capped brood Open…" at bounding box center [784, 372] width 1568 height 744
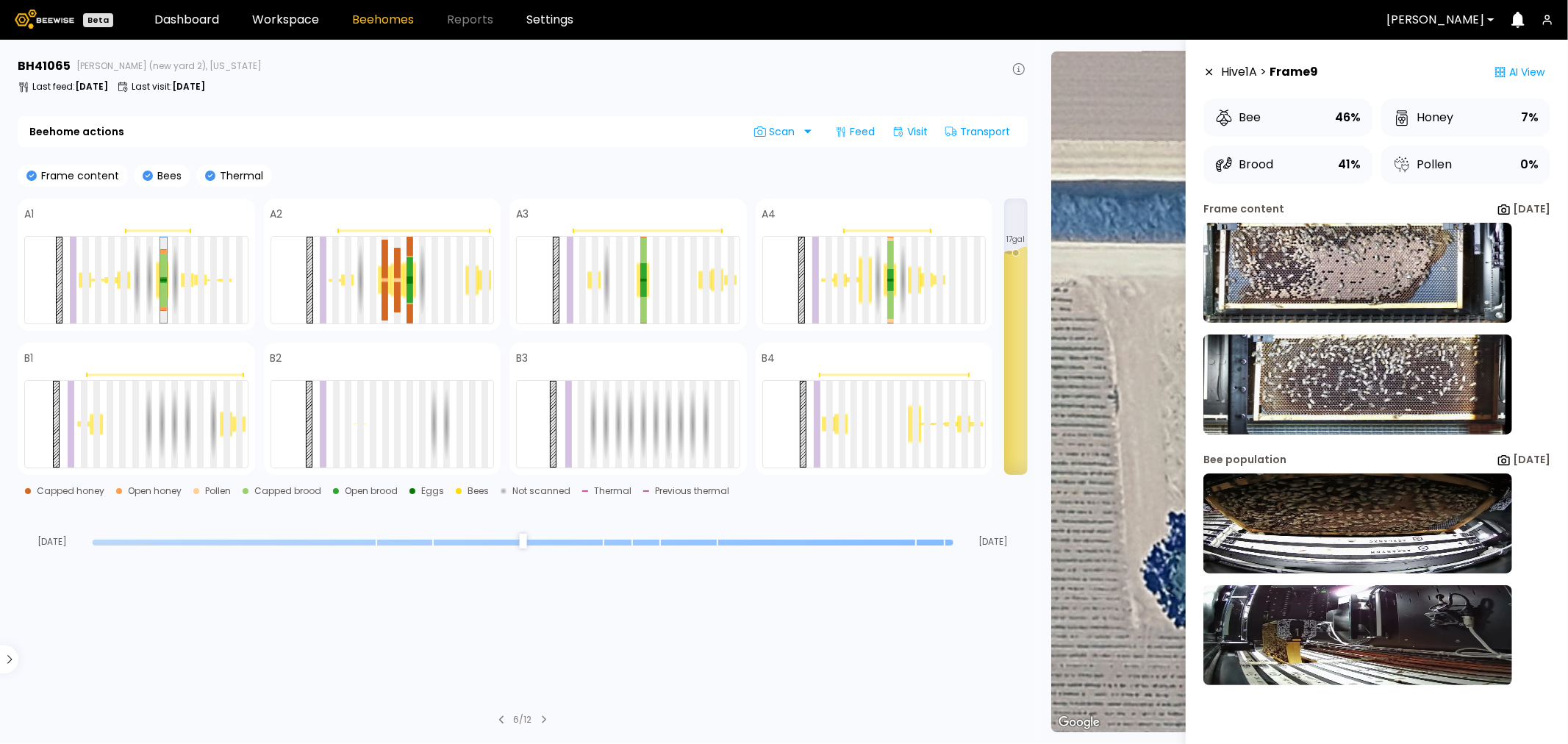
click at [1334, 392] on img at bounding box center [1358, 384] width 309 height 100
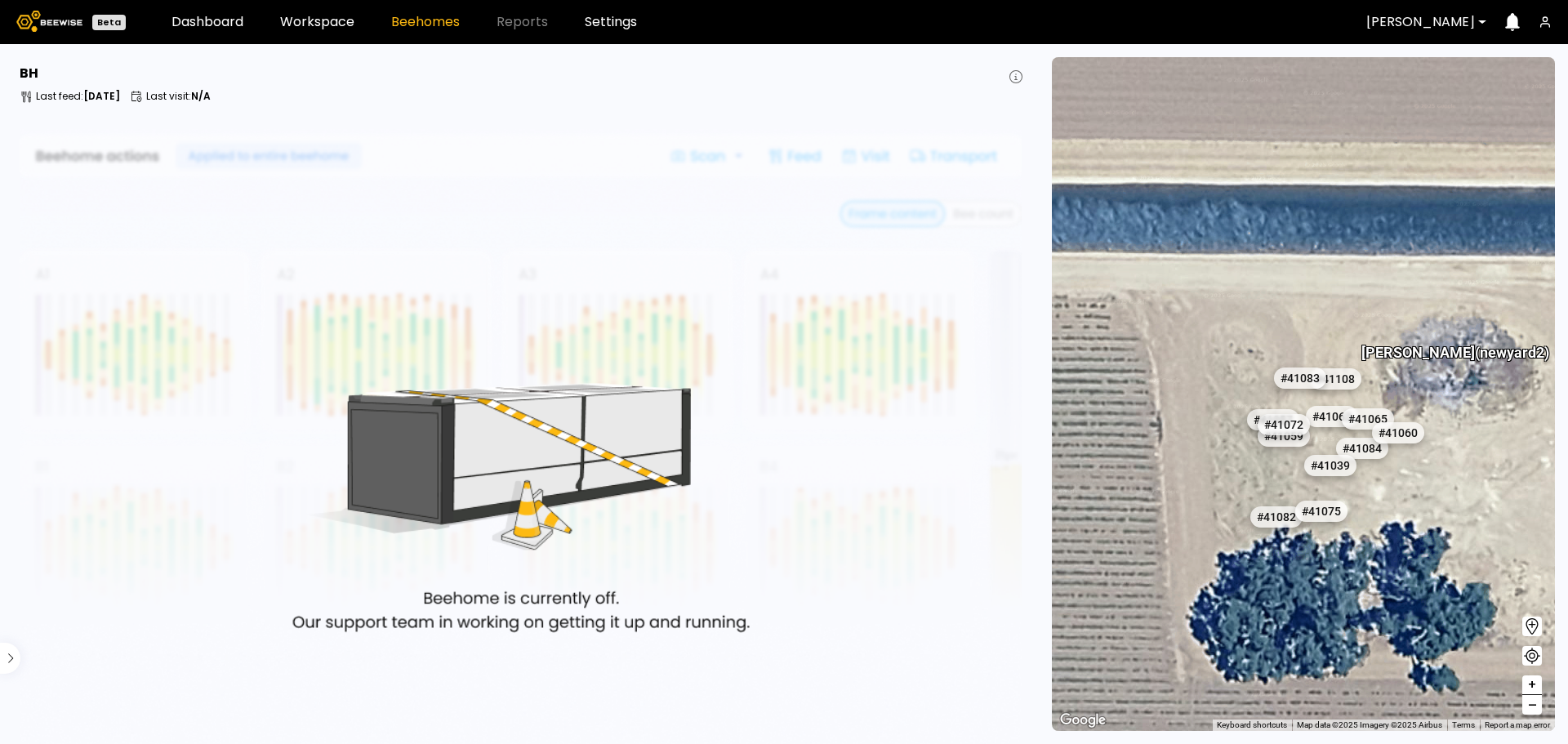
click at [524, 341] on img at bounding box center [522, 438] width 1006 height 618
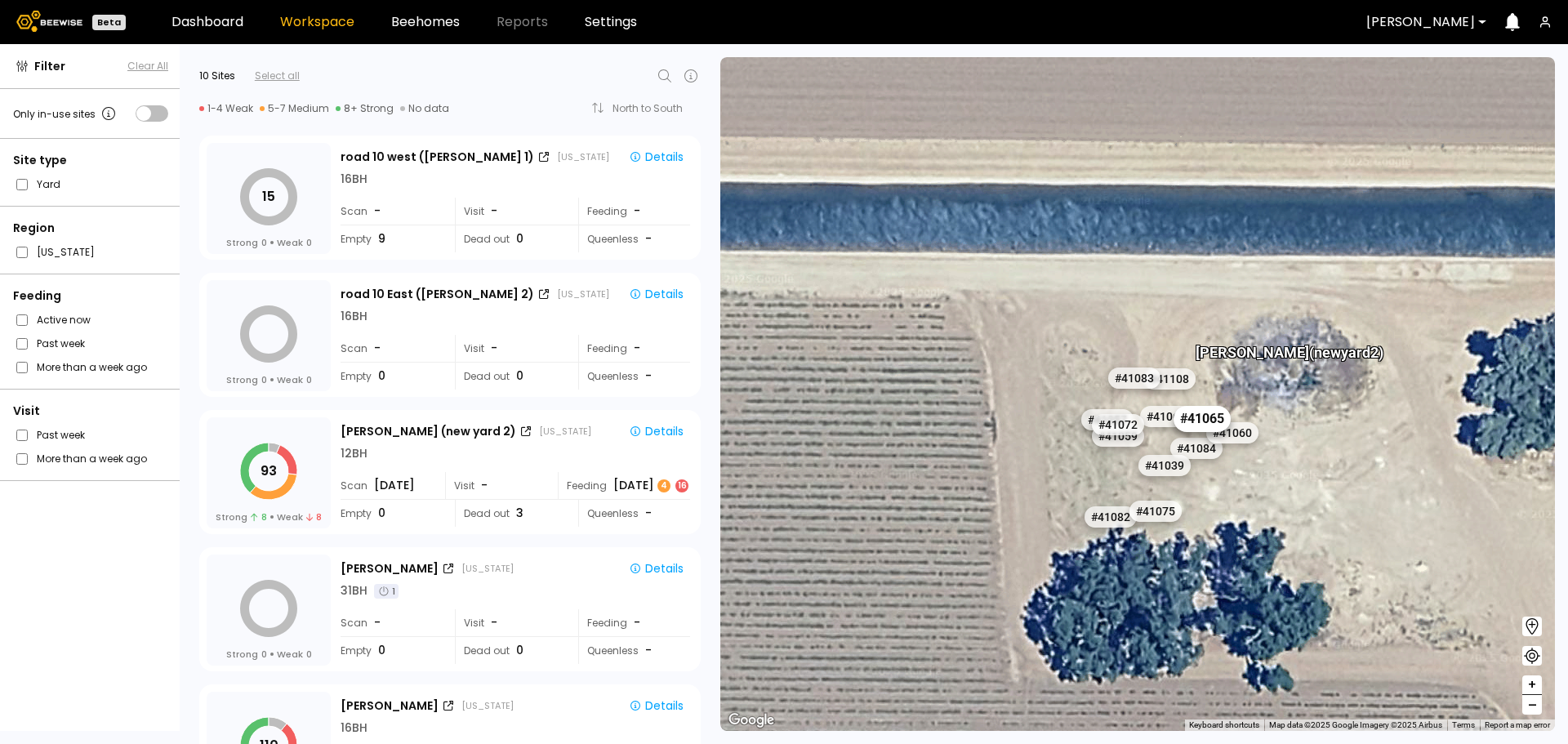
click at [1197, 425] on div "# 41065" at bounding box center [1201, 418] width 57 height 26
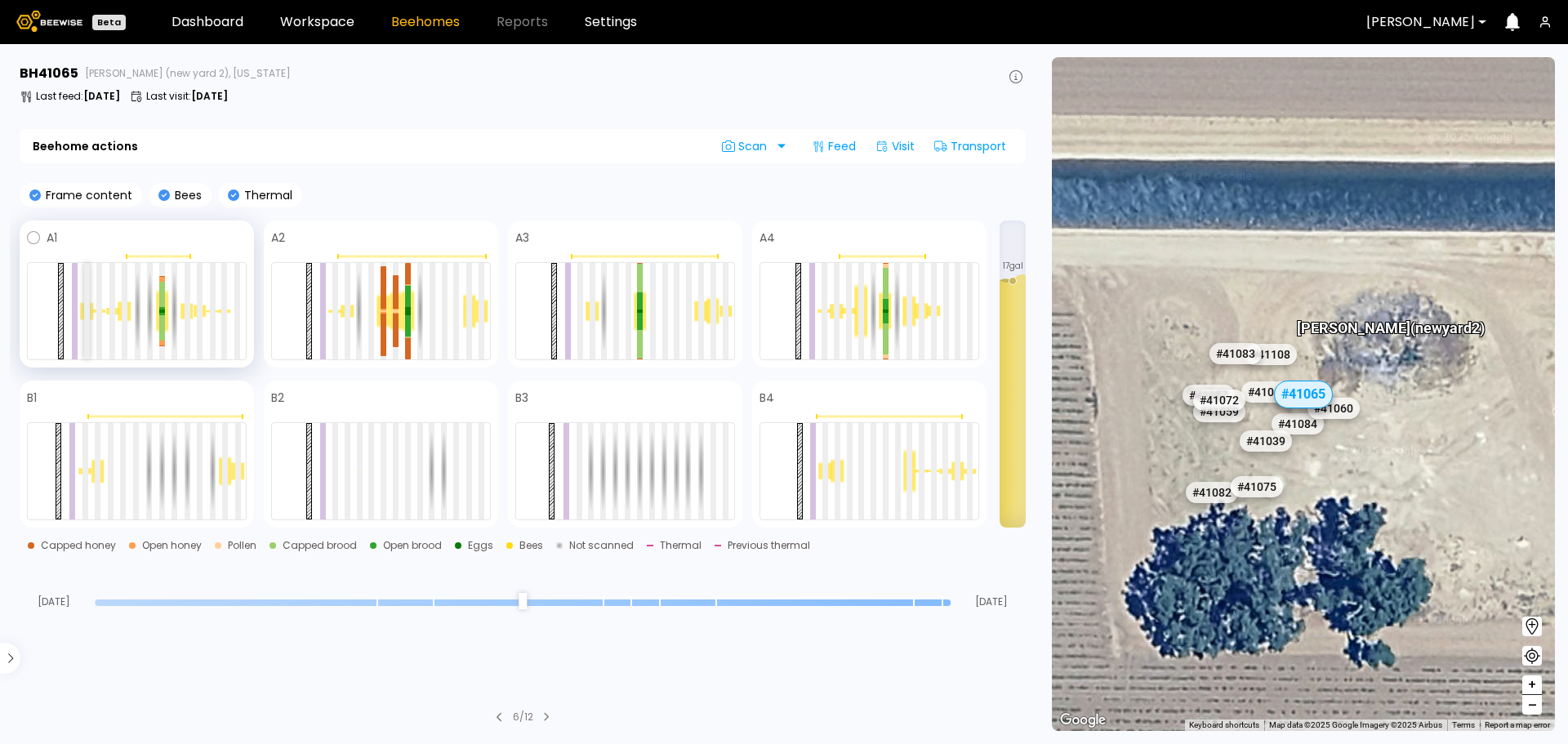
click at [84, 286] on div at bounding box center [87, 311] width 6 height 96
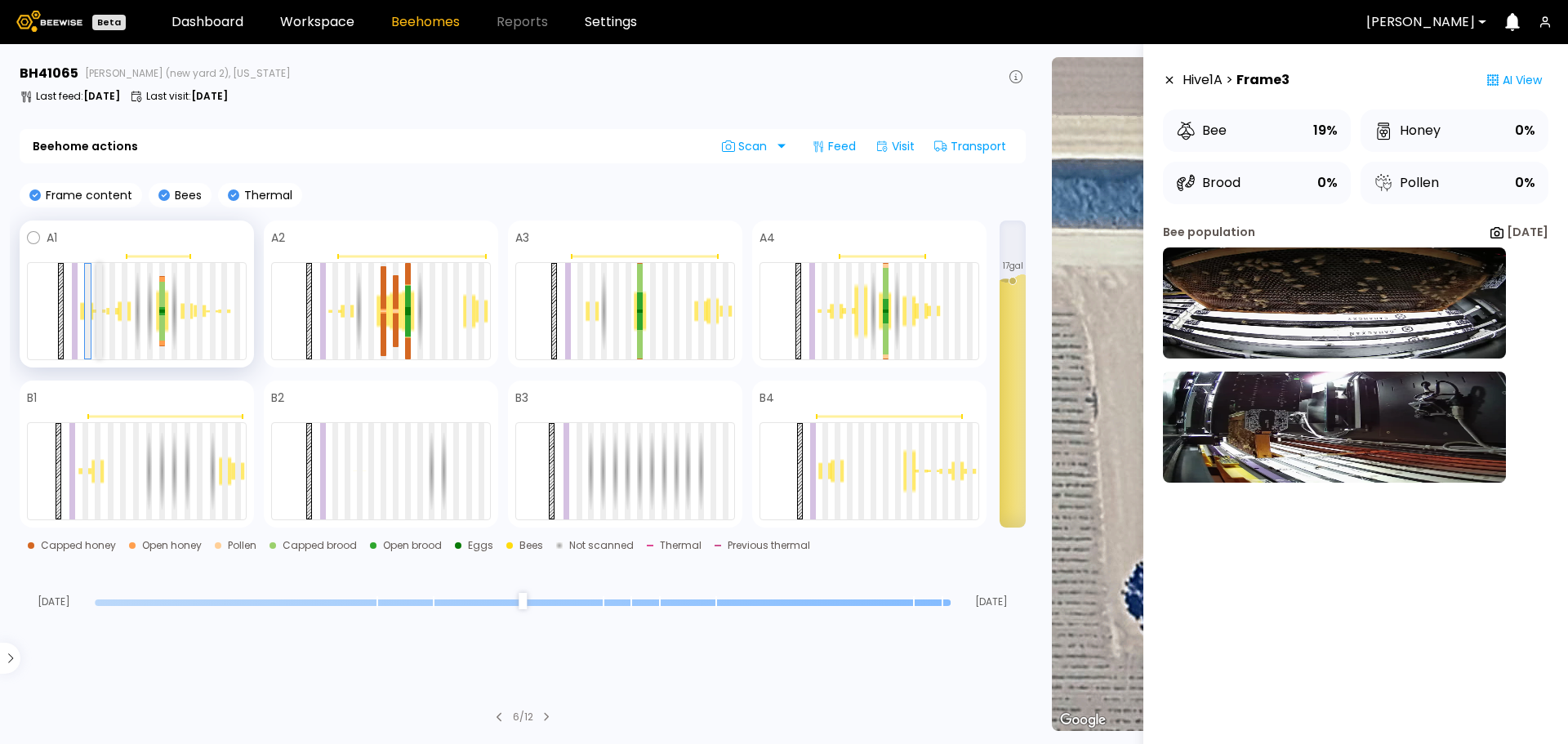
click at [98, 291] on div at bounding box center [99, 311] width 6 height 96
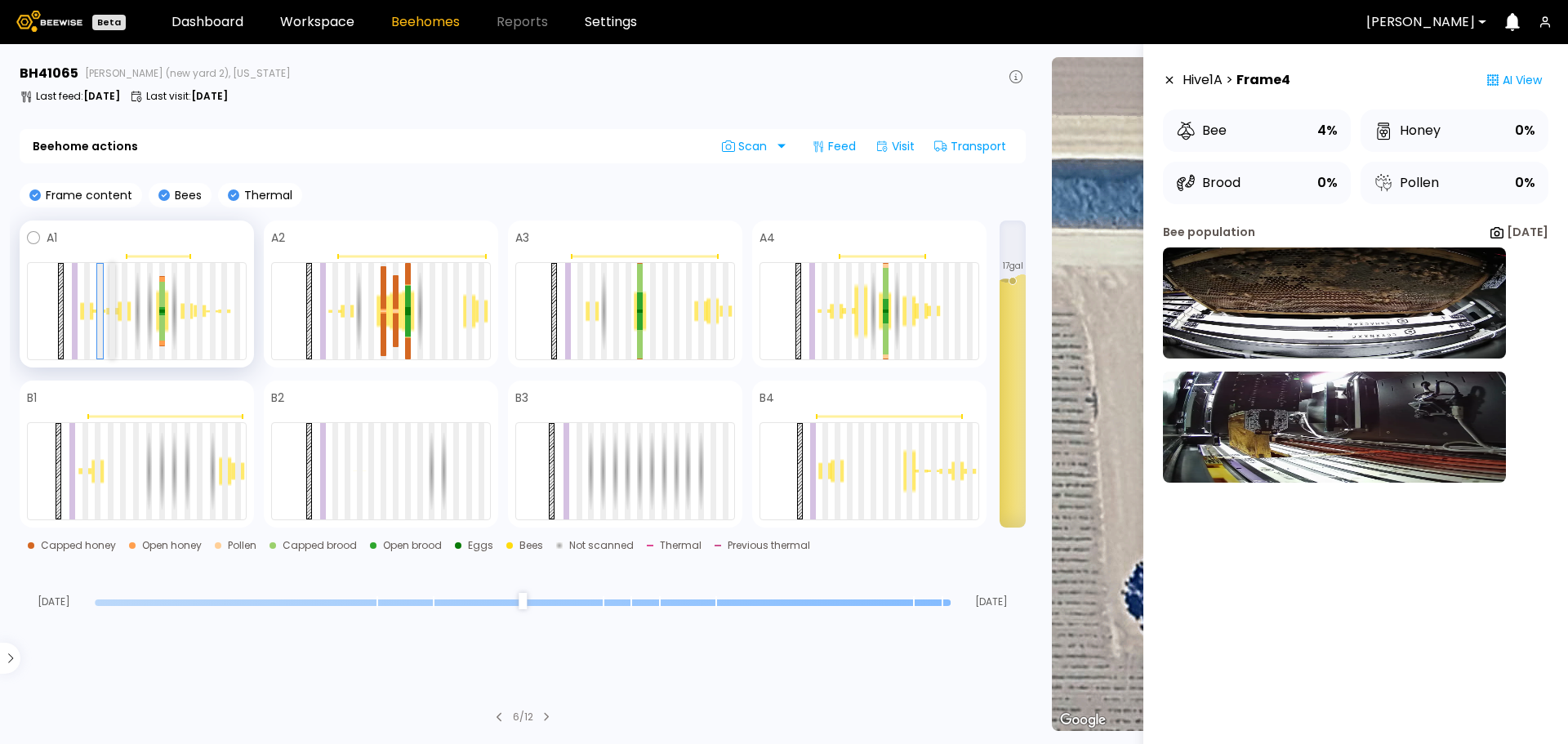
click at [110, 288] on div at bounding box center [112, 311] width 6 height 96
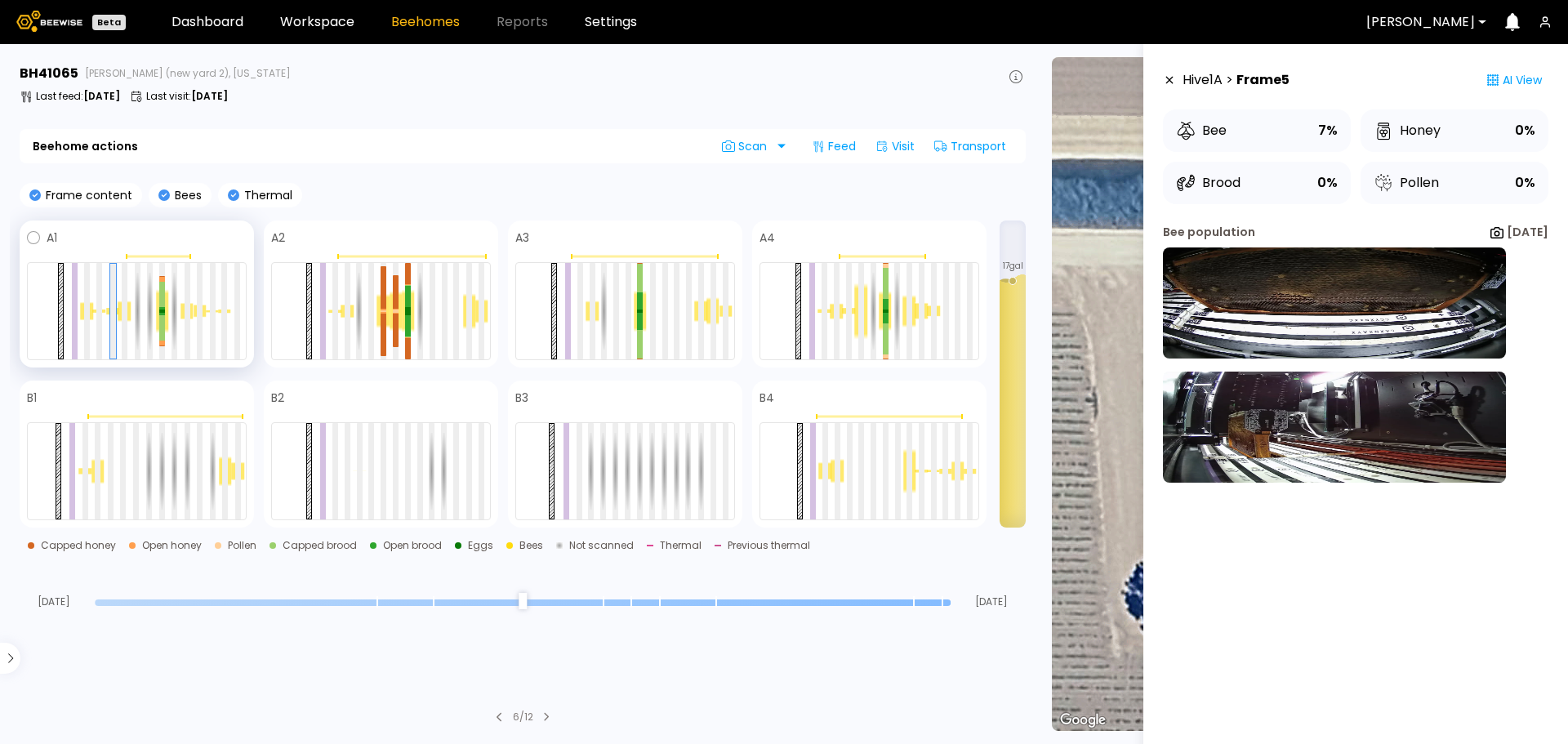
click at [121, 292] on div at bounding box center [137, 311] width 220 height 98
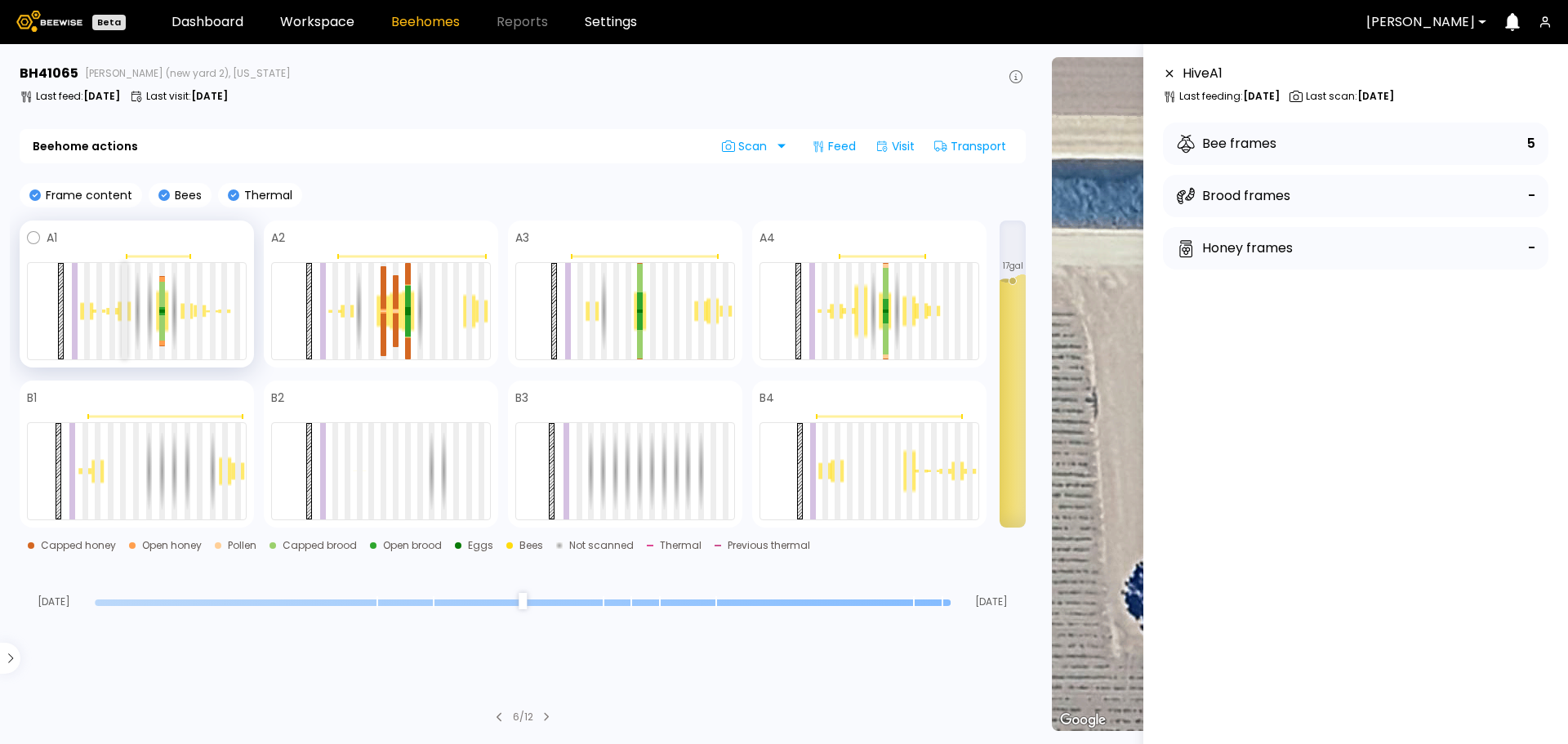
click at [123, 292] on div at bounding box center [124, 311] width 6 height 96
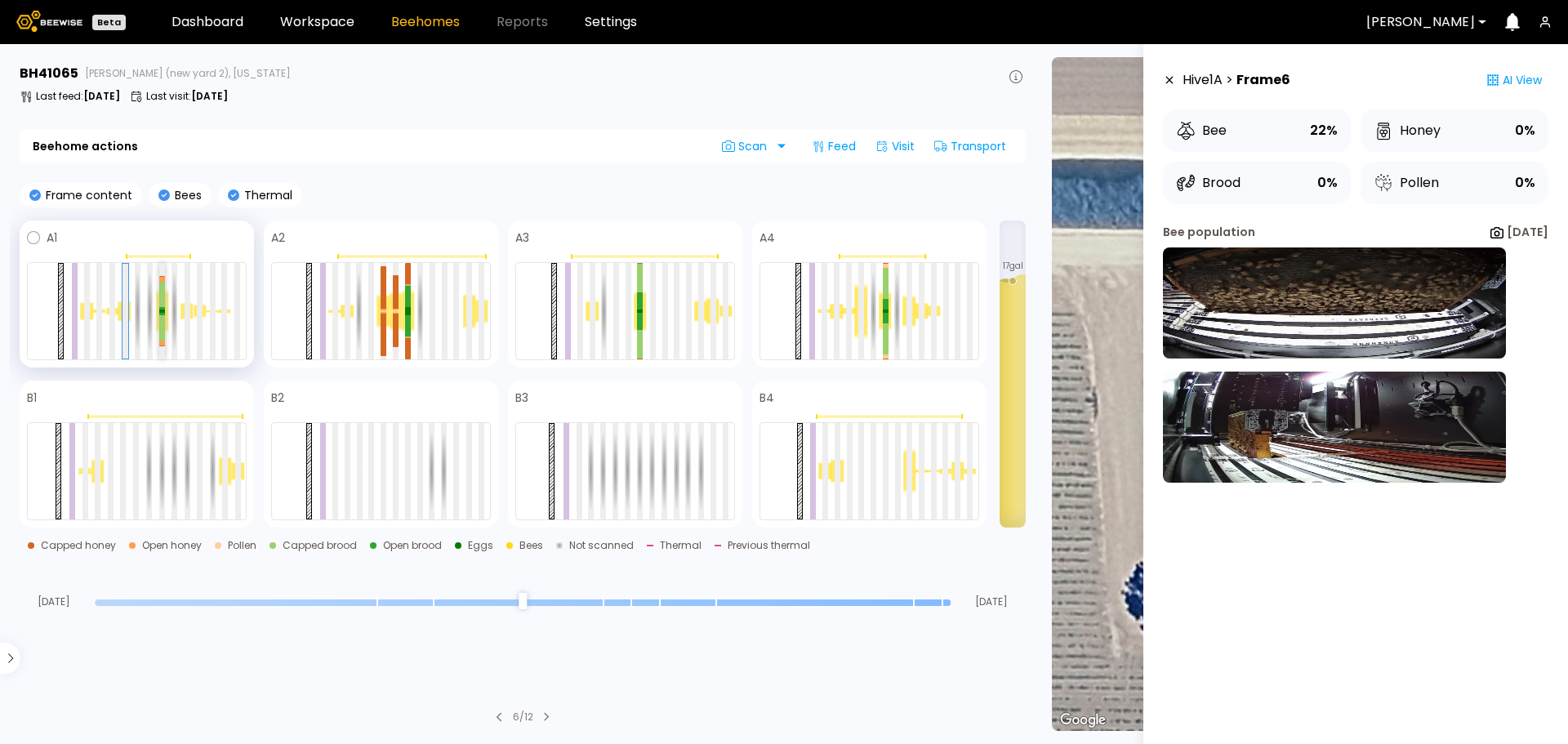
click at [163, 291] on div at bounding box center [162, 295] width 6 height 26
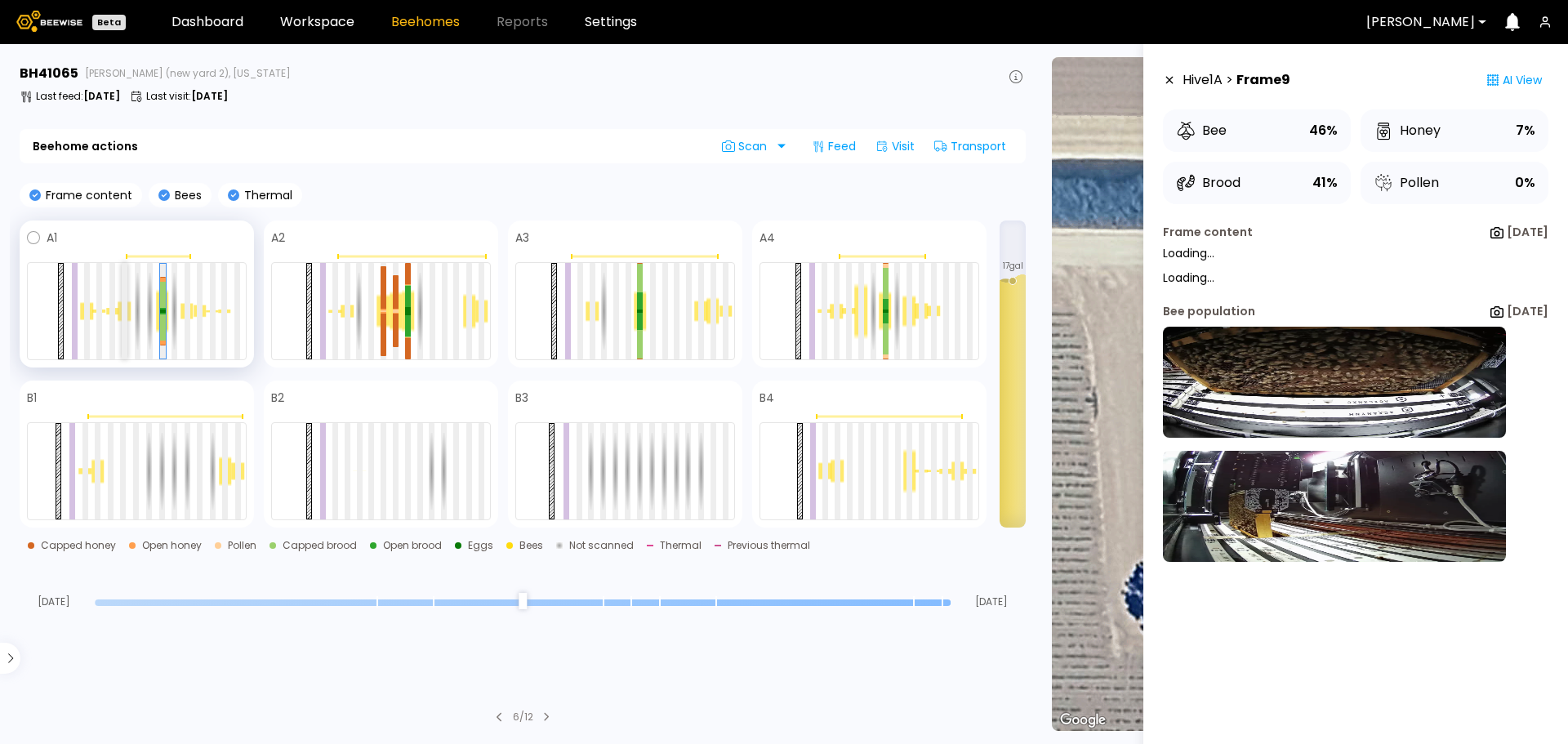
click at [123, 291] on div at bounding box center [124, 311] width 6 height 96
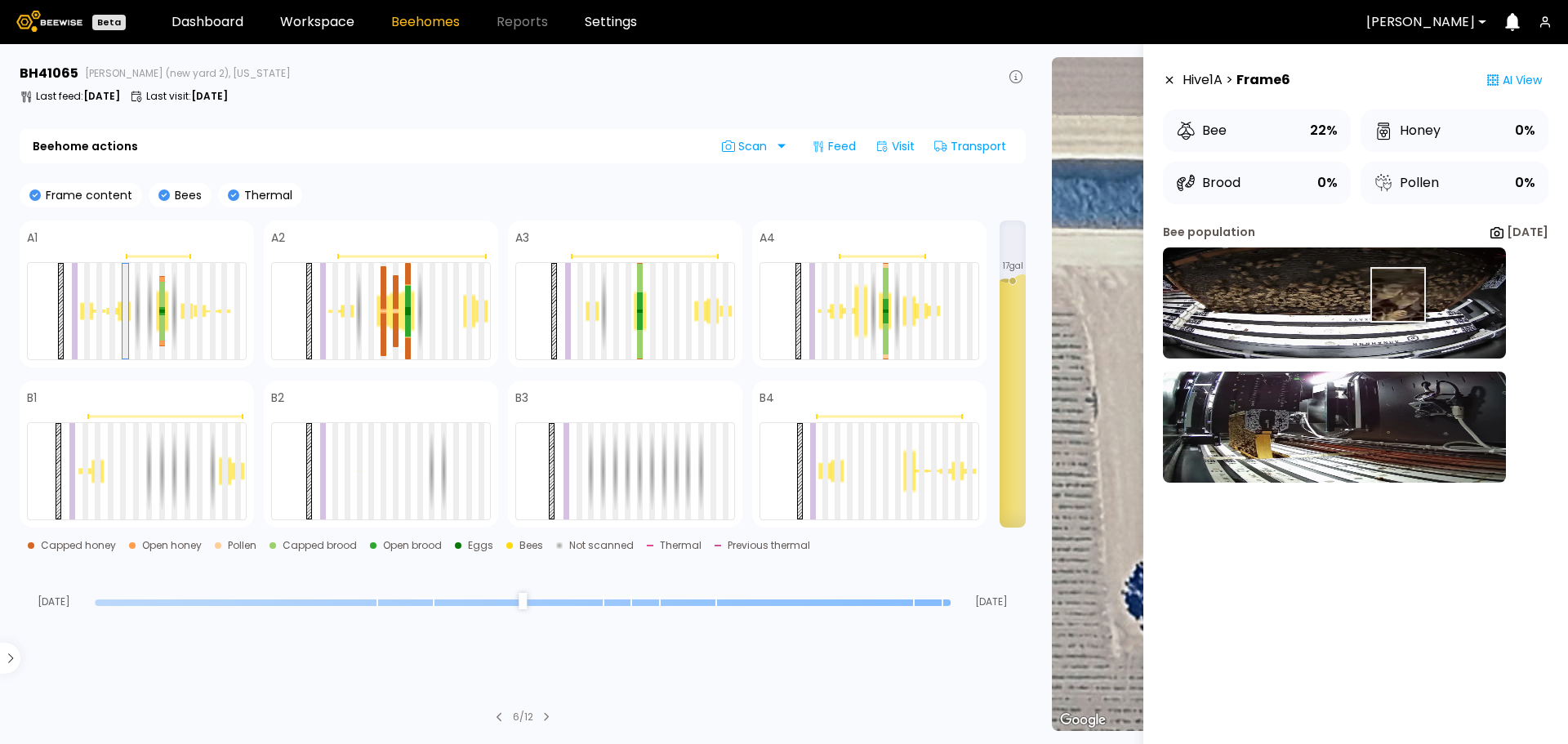
click at [1372, 292] on img at bounding box center [1334, 303] width 343 height 111
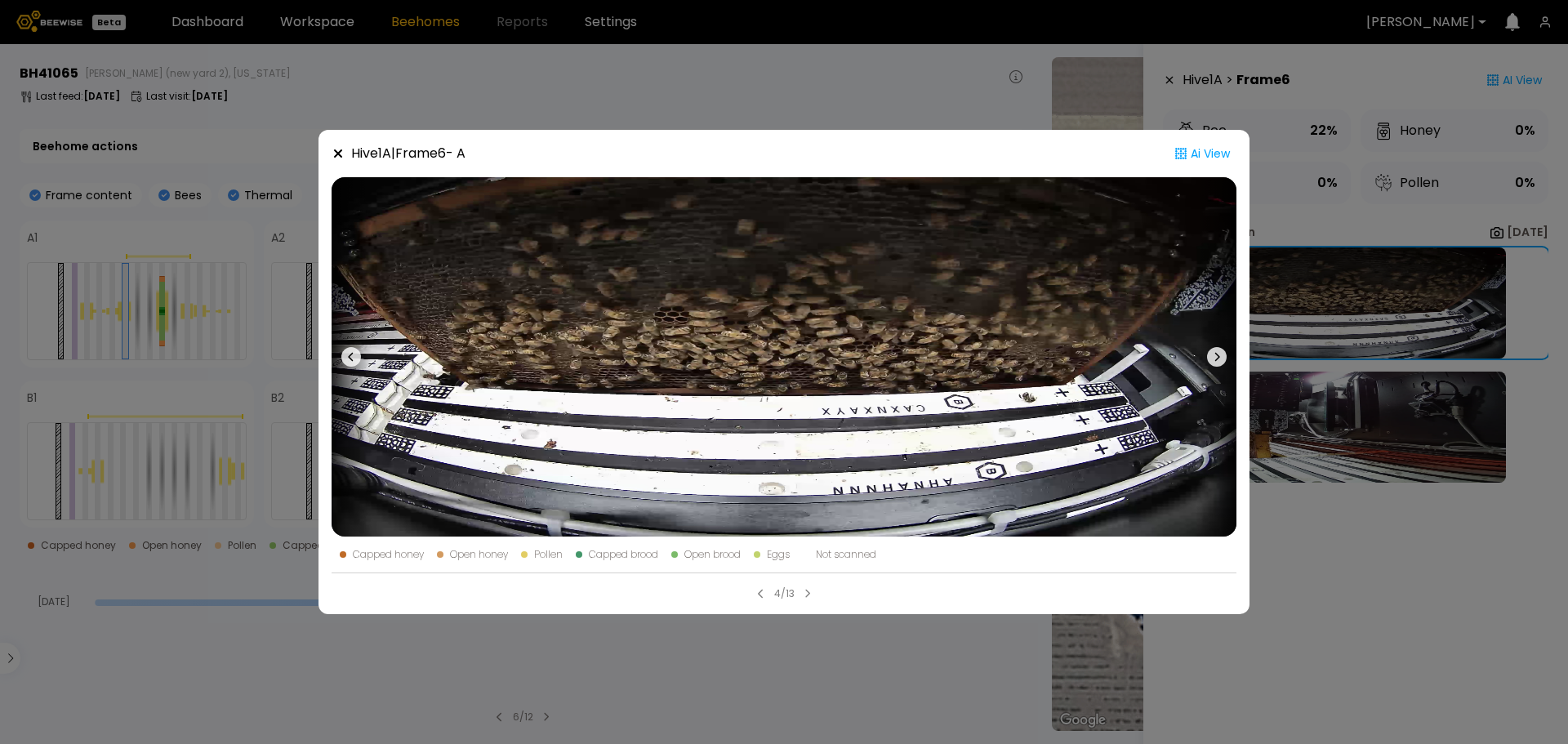
click at [765, 128] on div "Hive 1 A | Frame 6 - A Ai View Capped honey Open honey Pollen Capped brood Open…" at bounding box center [784, 372] width 1568 height 744
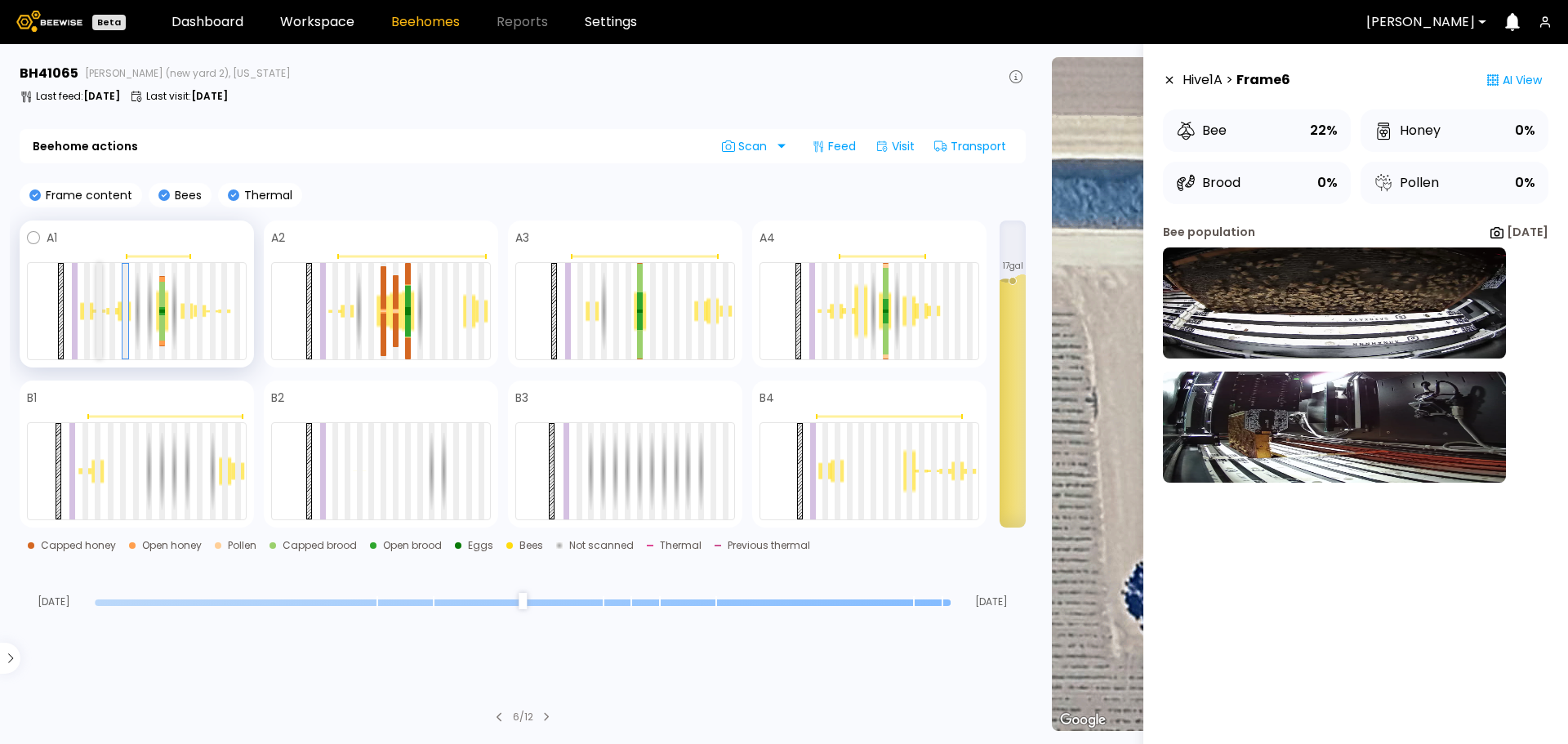
click at [102, 315] on div at bounding box center [99, 311] width 6 height 96
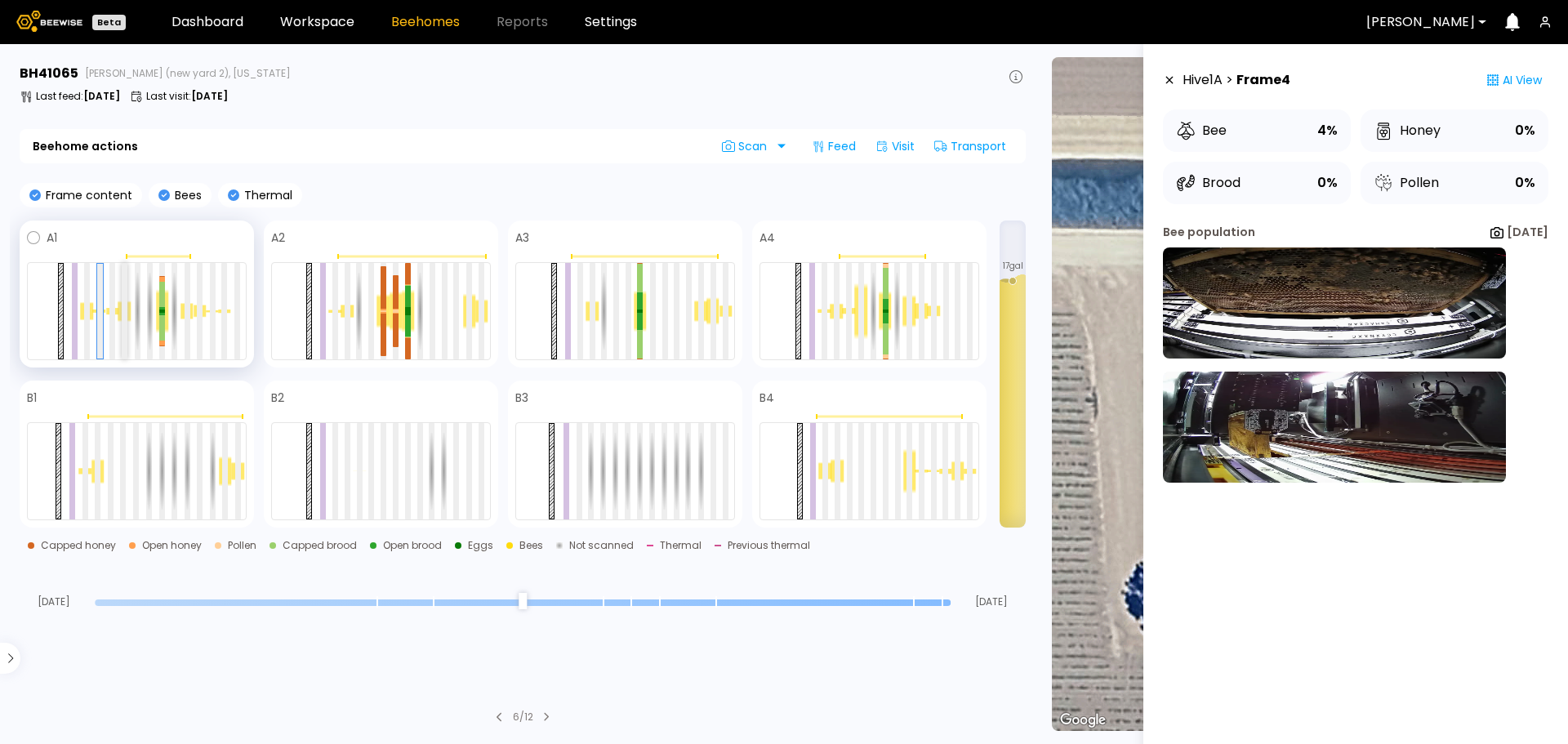
click at [123, 314] on div at bounding box center [124, 311] width 6 height 96
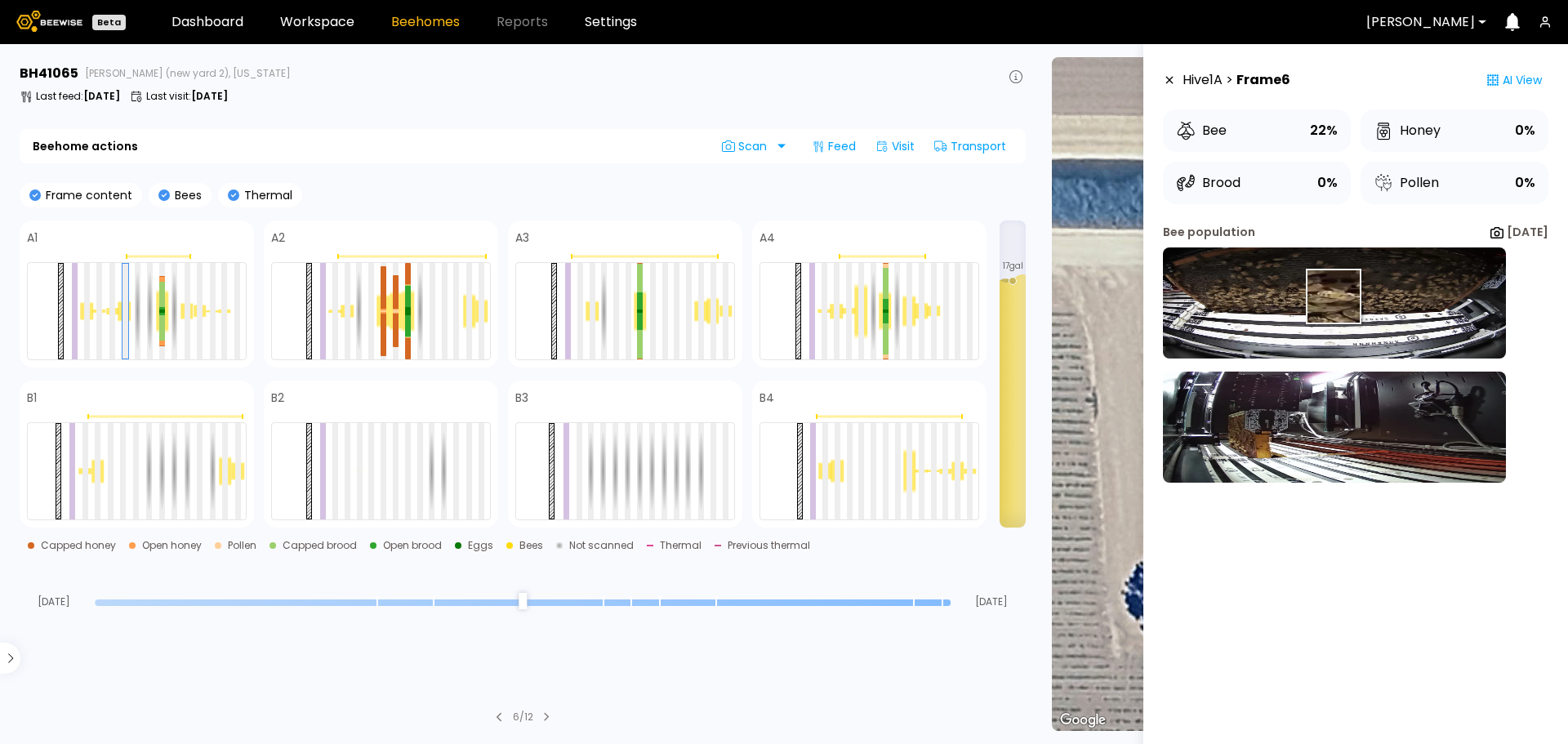
click at [1315, 297] on img at bounding box center [1334, 303] width 343 height 111
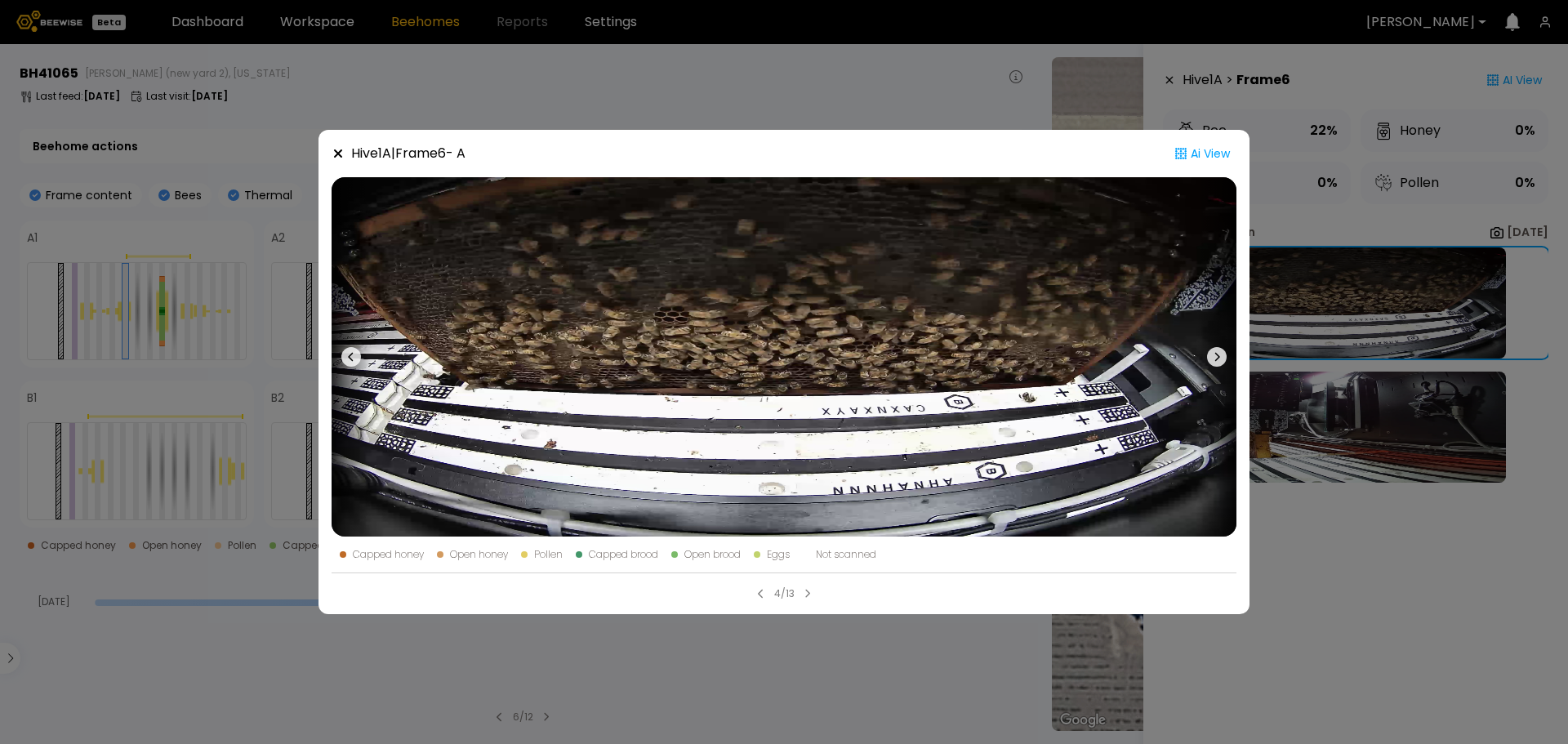
click at [791, 81] on div "Hive 1 A | Frame 6 - A Ai View Capped honey Open honey Pollen Capped brood Open…" at bounding box center [784, 372] width 1568 height 744
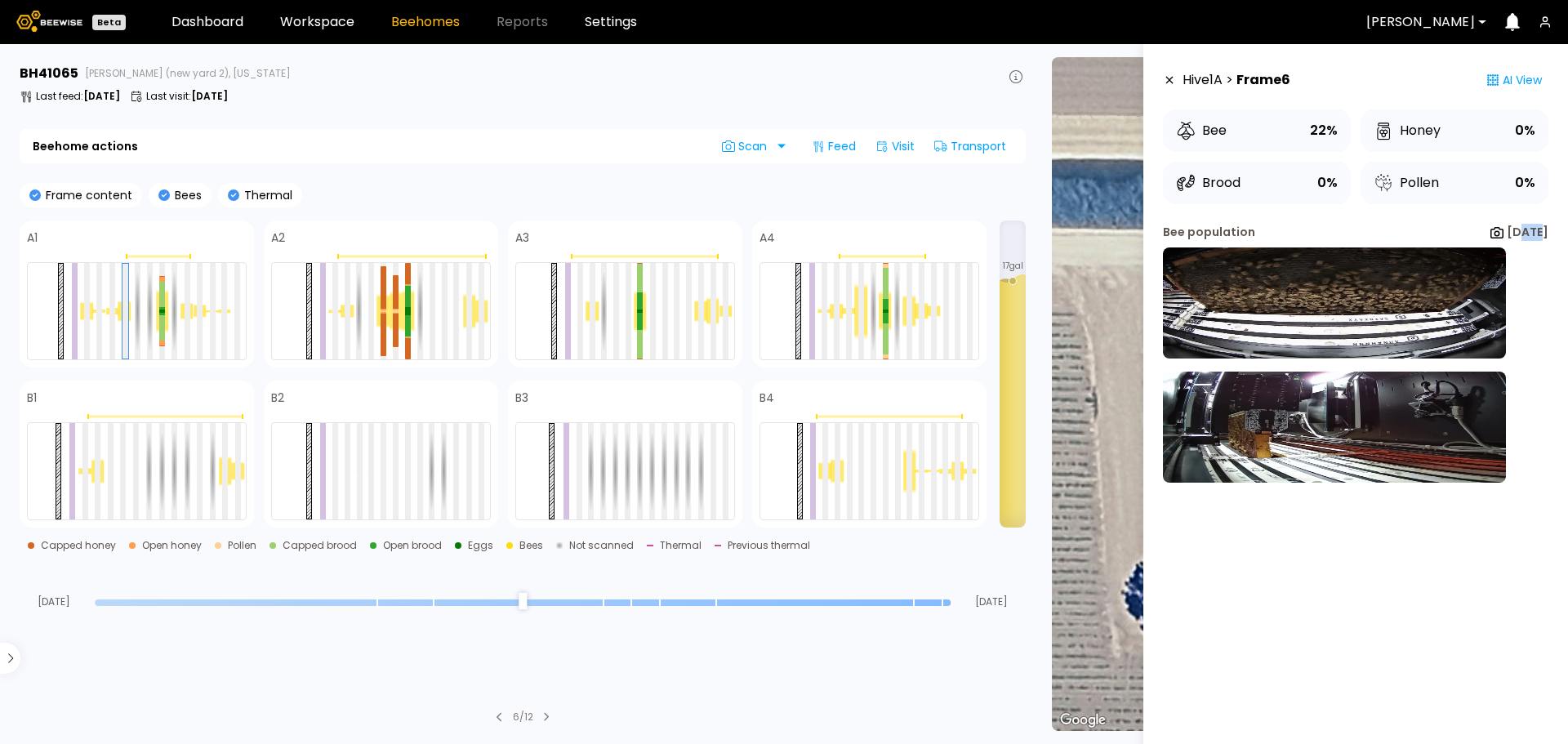
scroll to position [0, 18]
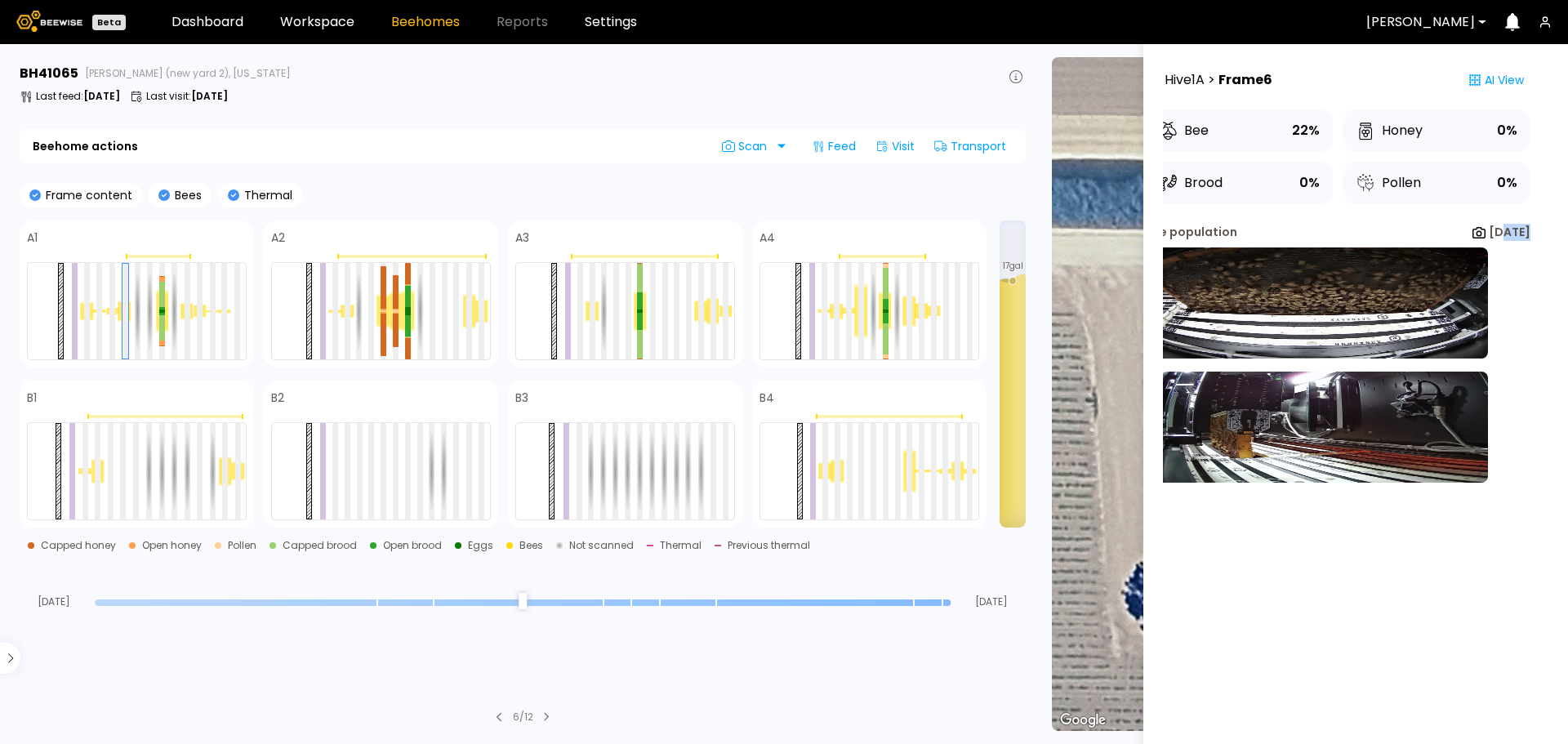
drag, startPoint x: 1527, startPoint y: 226, endPoint x: 1564, endPoint y: 230, distance: 37.2
click at [1564, 230] on aside "Hive 1 A > Frame 6 AI View Bee 22% Honey 0% Brood 0% Pollen 0% Bee population A…" at bounding box center [1355, 416] width 425 height 744
click at [1501, 224] on b "Aug 13" at bounding box center [1509, 232] width 42 height 17
click at [164, 294] on div at bounding box center [162, 295] width 6 height 26
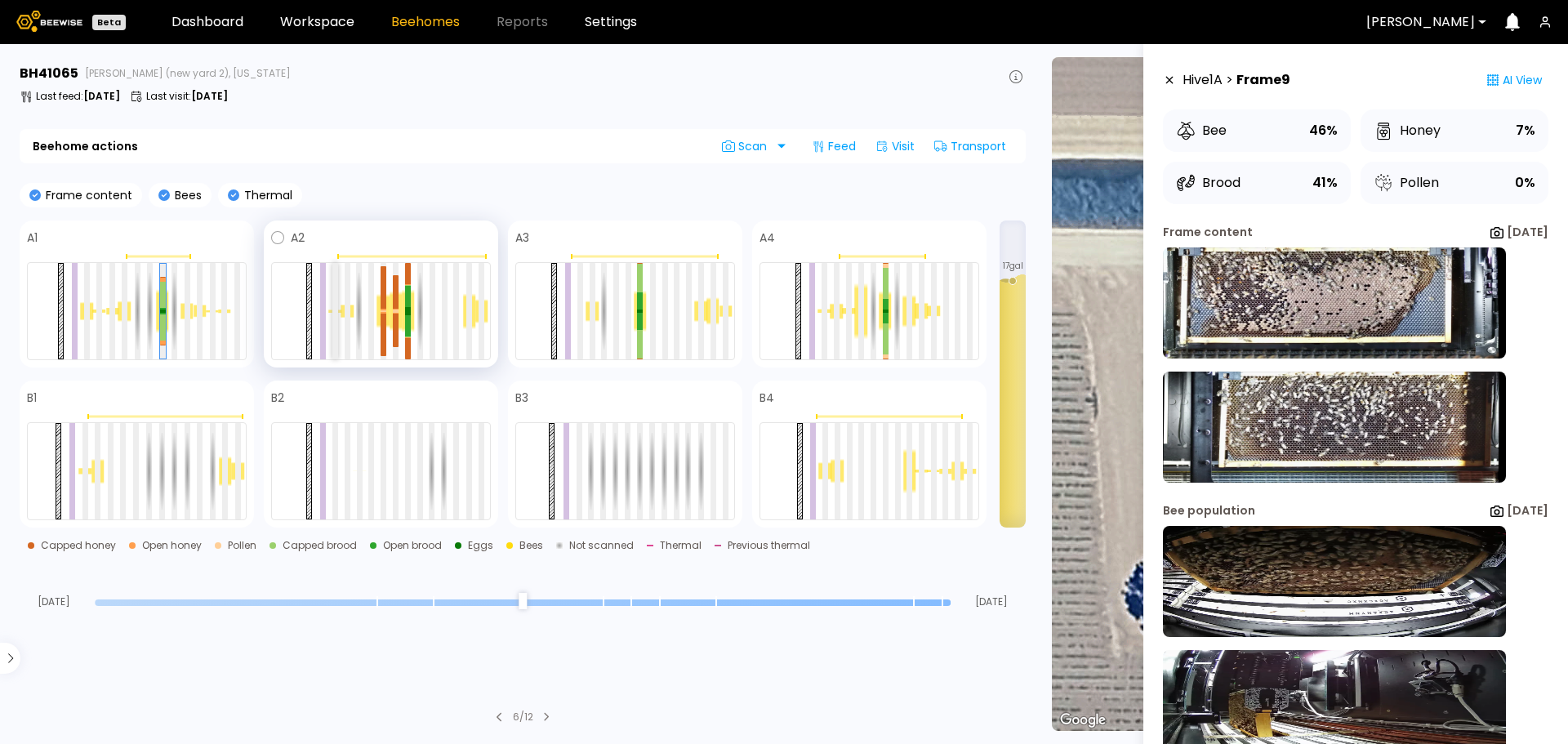
click at [334, 277] on div at bounding box center [335, 311] width 6 height 96
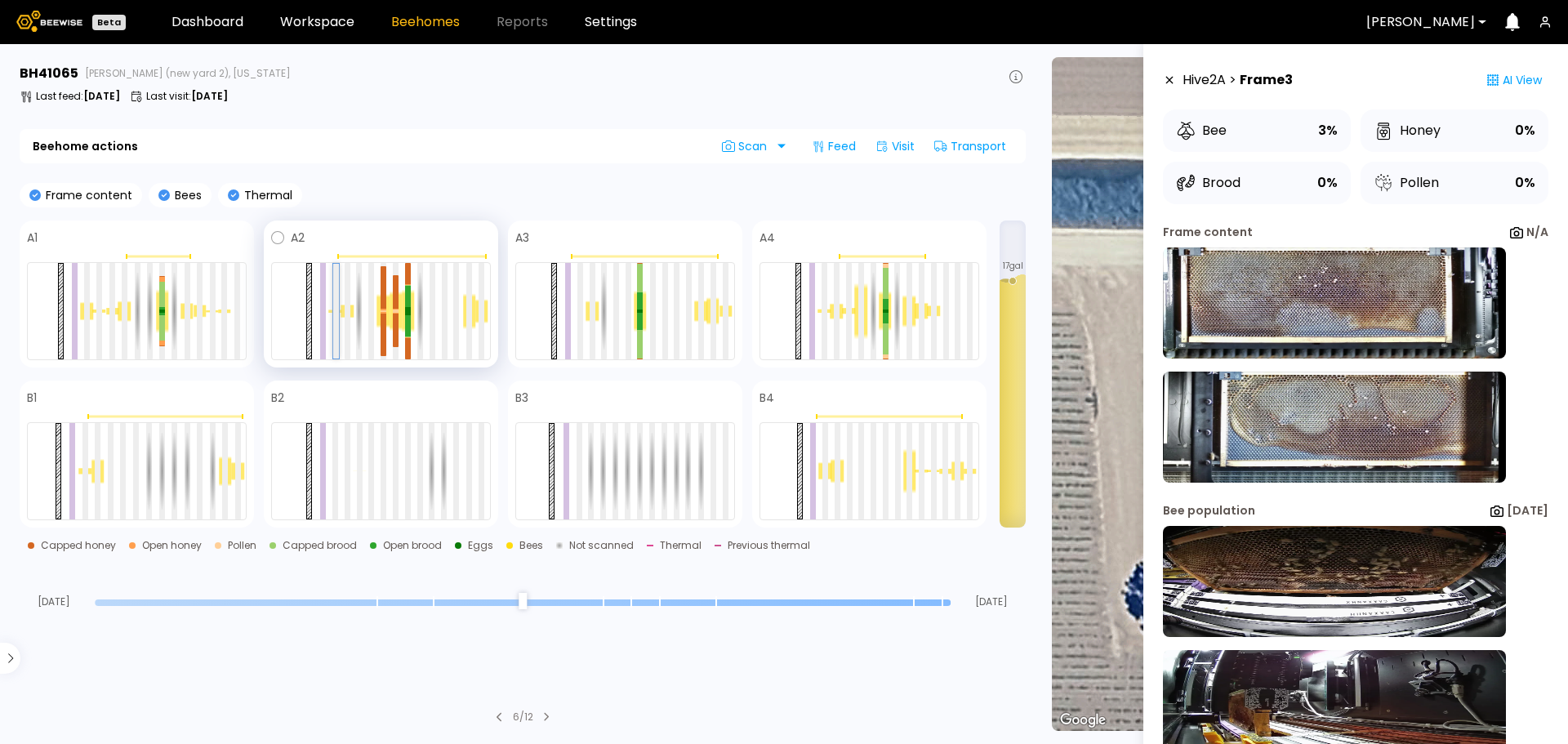
click at [334, 277] on div at bounding box center [336, 311] width 6 height 95
click at [885, 298] on div at bounding box center [885, 304] width 6 height 11
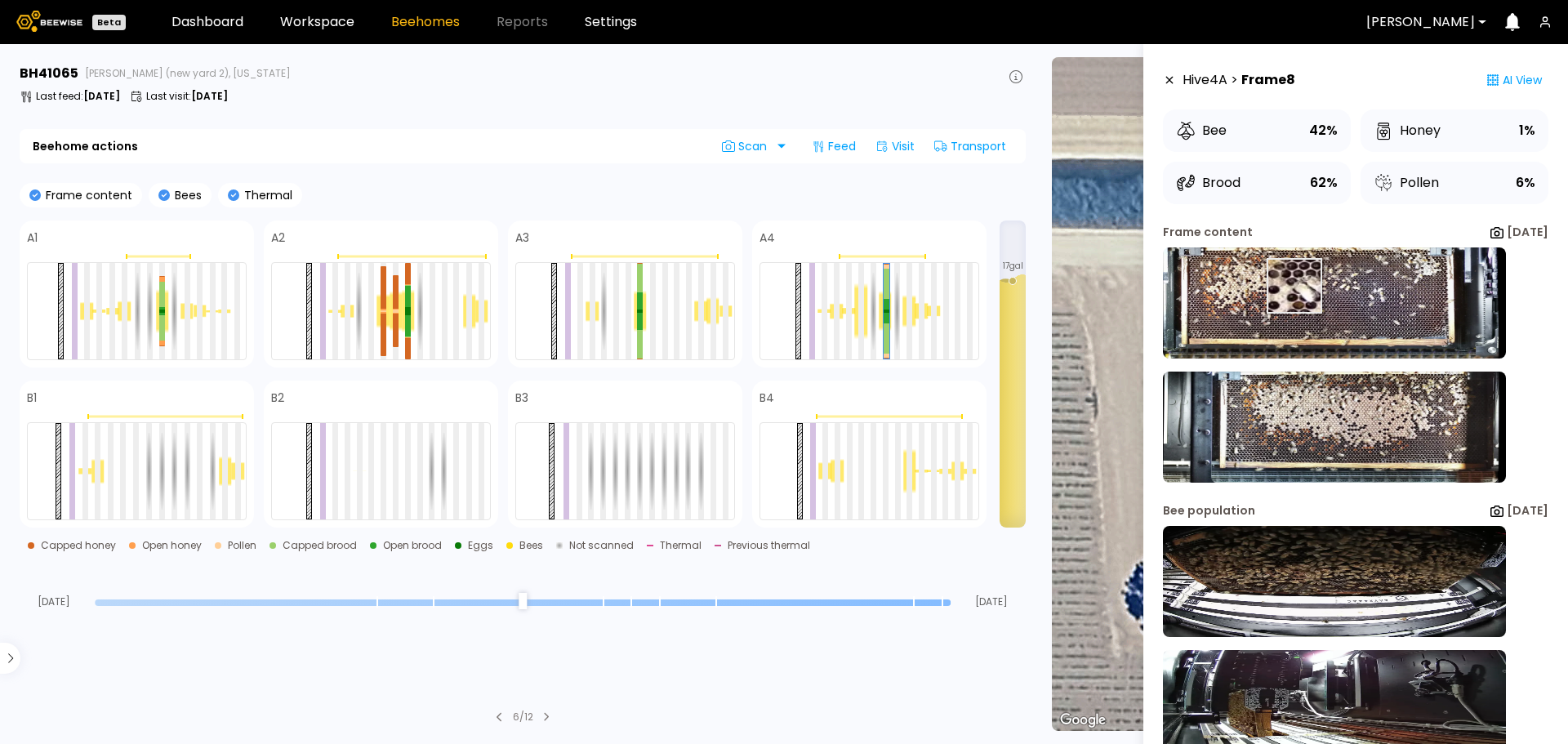
click at [1281, 283] on img at bounding box center [1334, 303] width 343 height 111
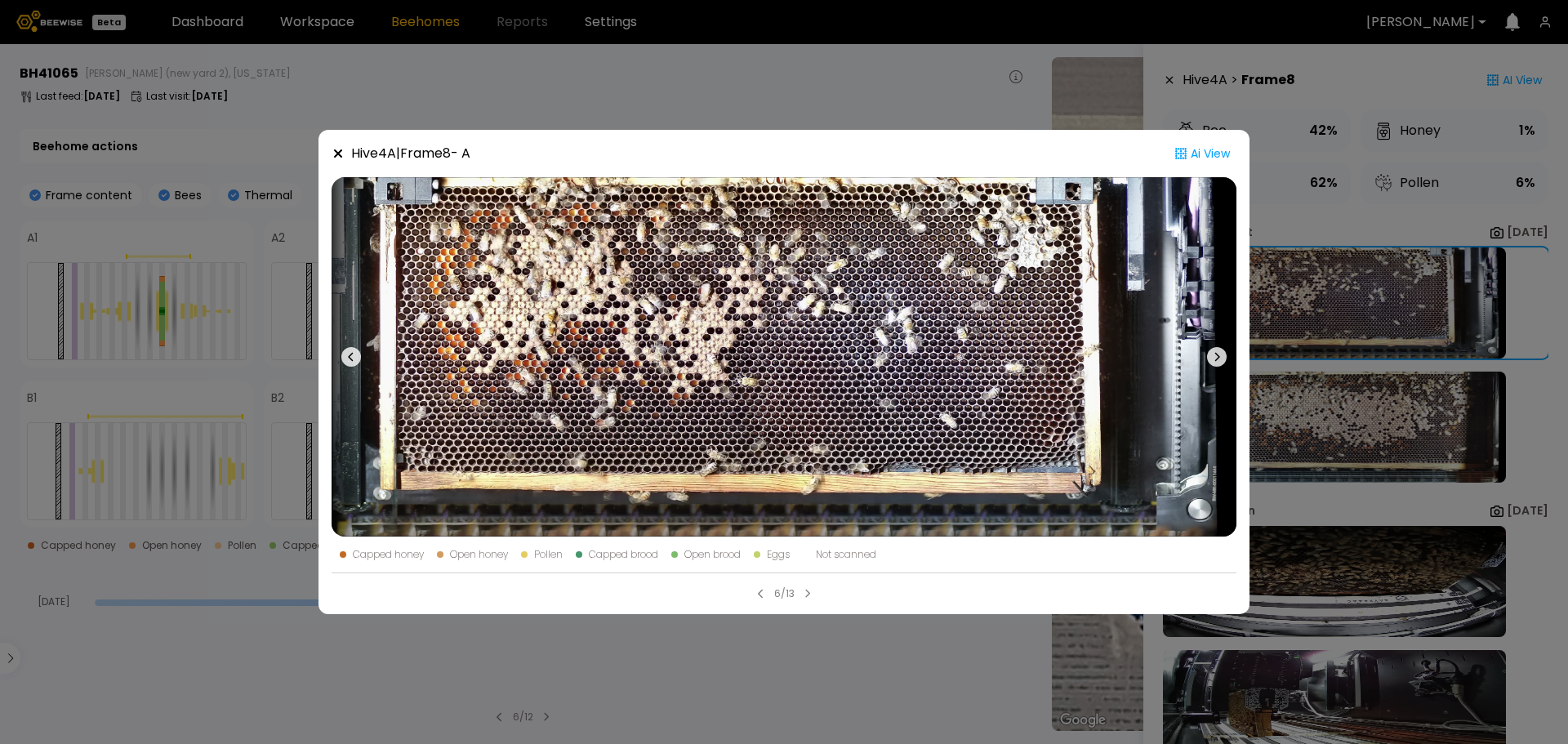
click at [1389, 413] on div "Hive 4 A | Frame 8 - A Ai View Capped honey Open honey Pollen Capped brood Open…" at bounding box center [784, 372] width 1568 height 744
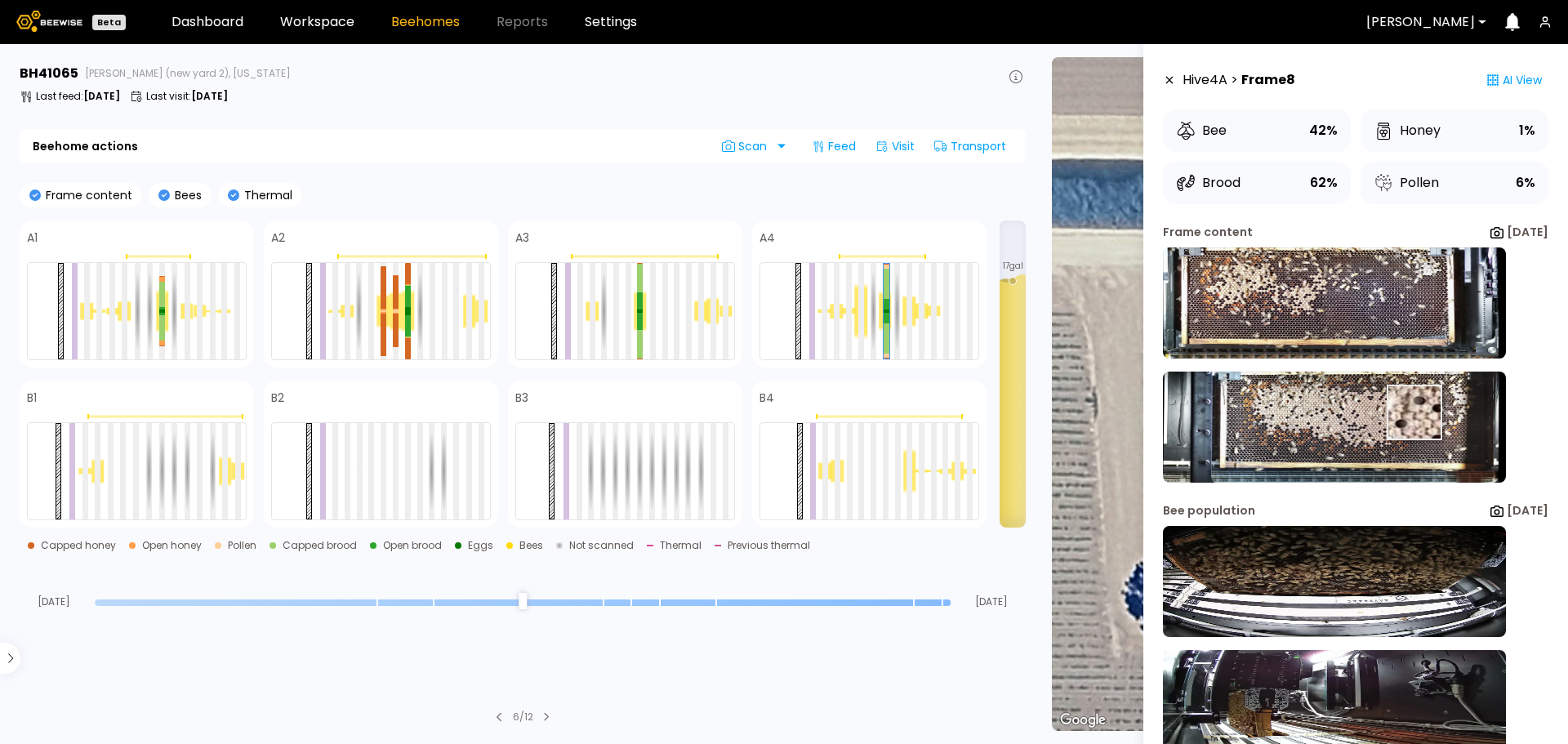
click at [1387, 412] on img at bounding box center [1334, 426] width 343 height 111
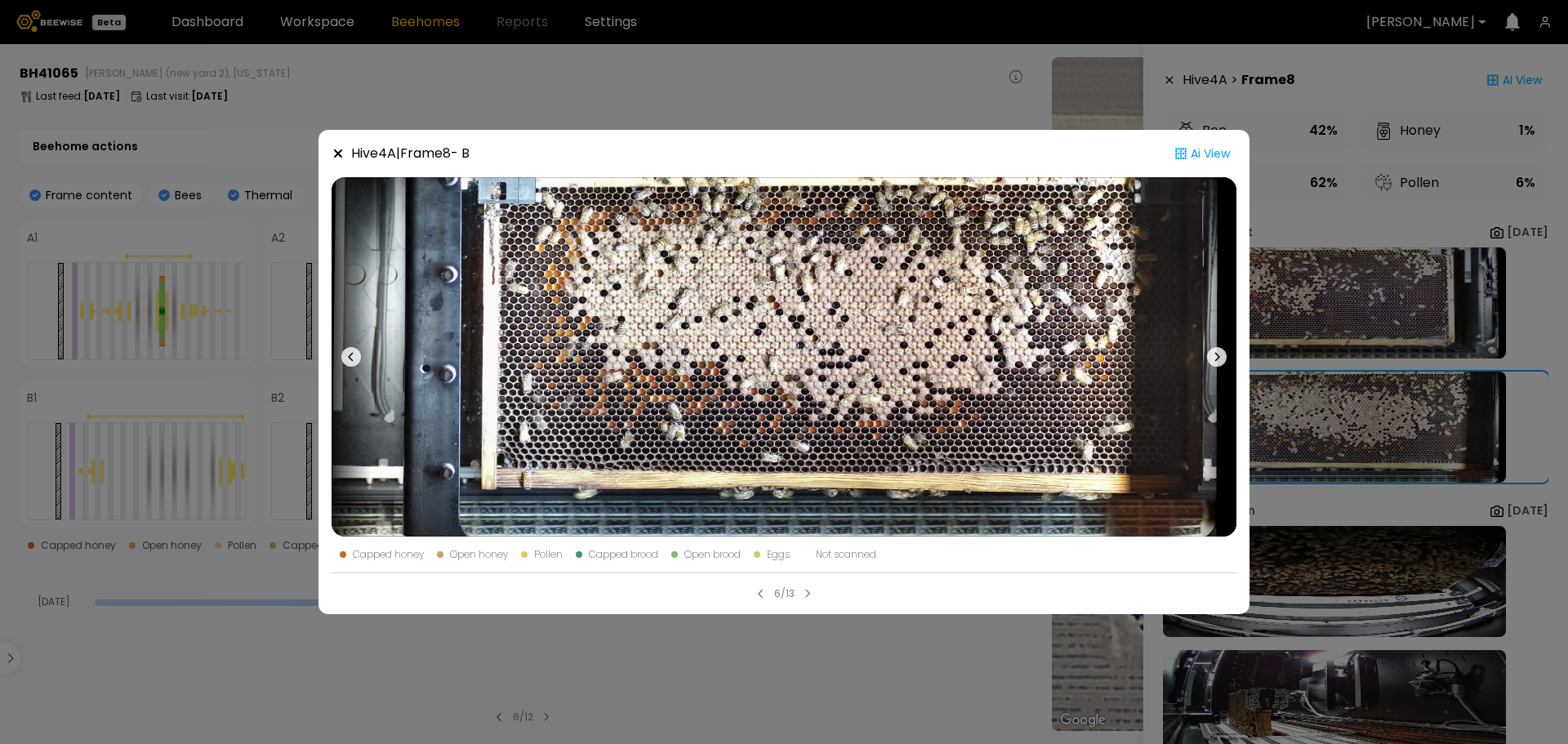
click at [924, 111] on div "Hive 4 A | Frame 8 - B Ai View Capped honey Open honey Pollen Capped brood Open…" at bounding box center [784, 372] width 1568 height 744
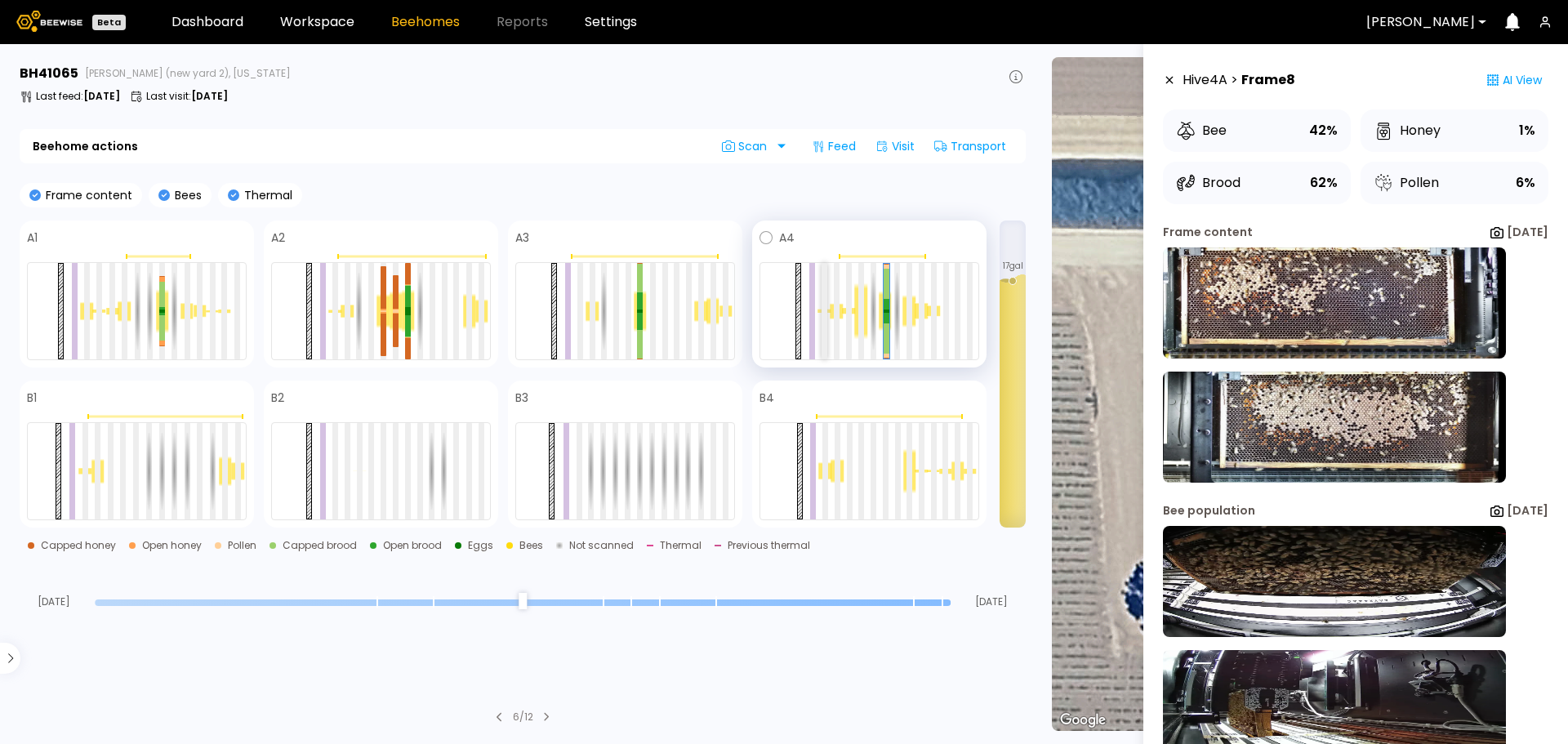
click at [826, 284] on div at bounding box center [824, 311] width 6 height 96
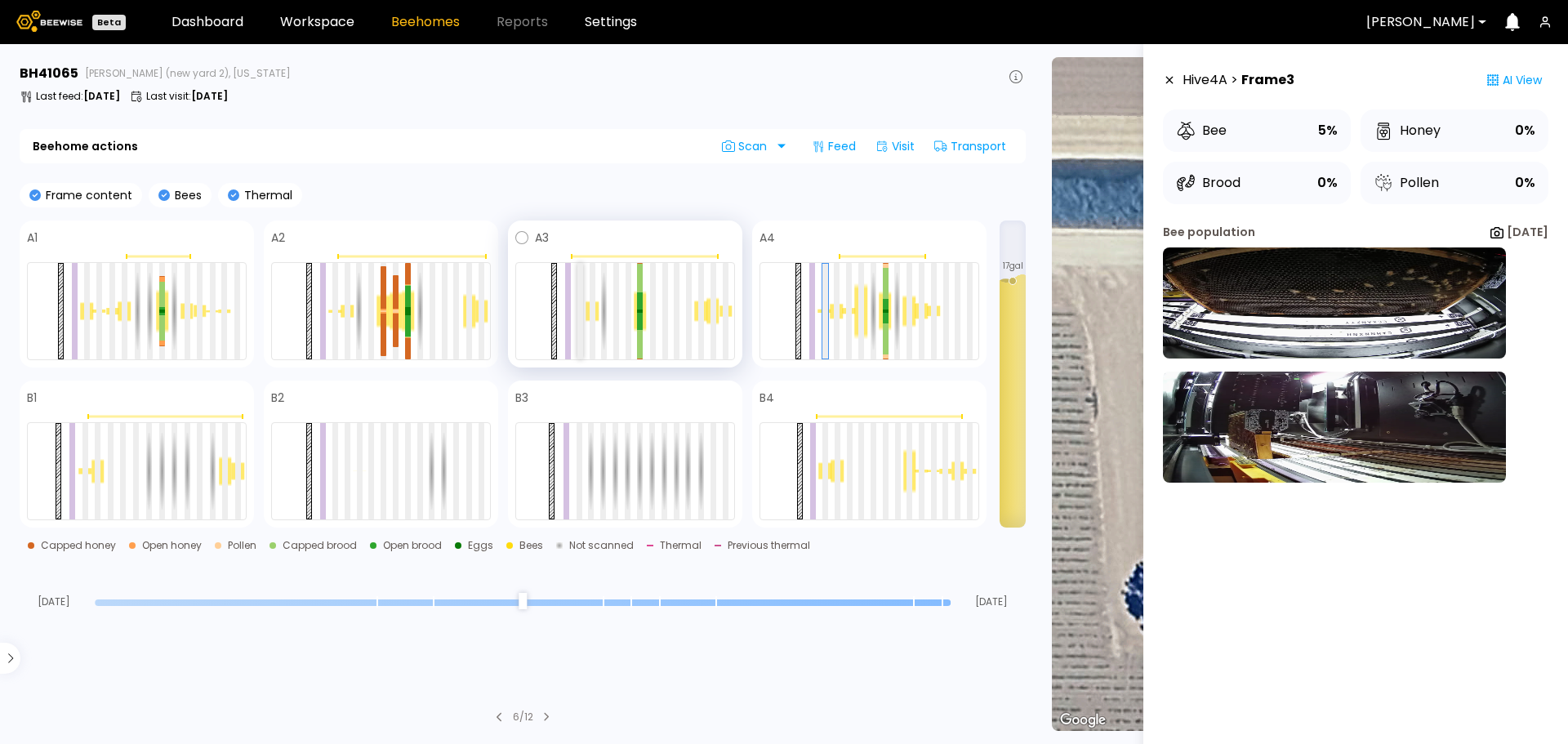
click at [580, 284] on div at bounding box center [580, 311] width 6 height 96
click at [88, 308] on div at bounding box center [87, 311] width 6 height 96
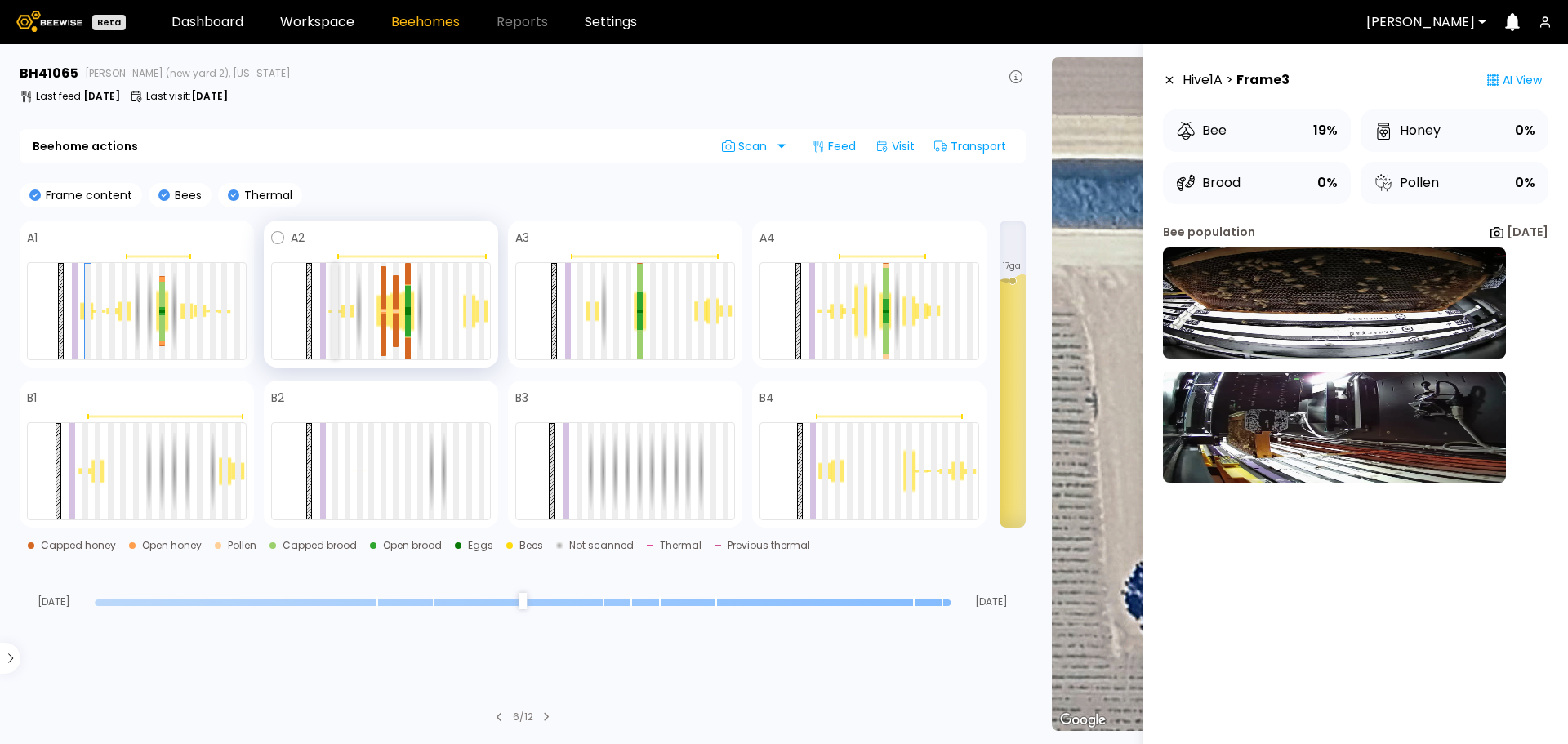
click at [334, 286] on div at bounding box center [335, 311] width 6 height 96
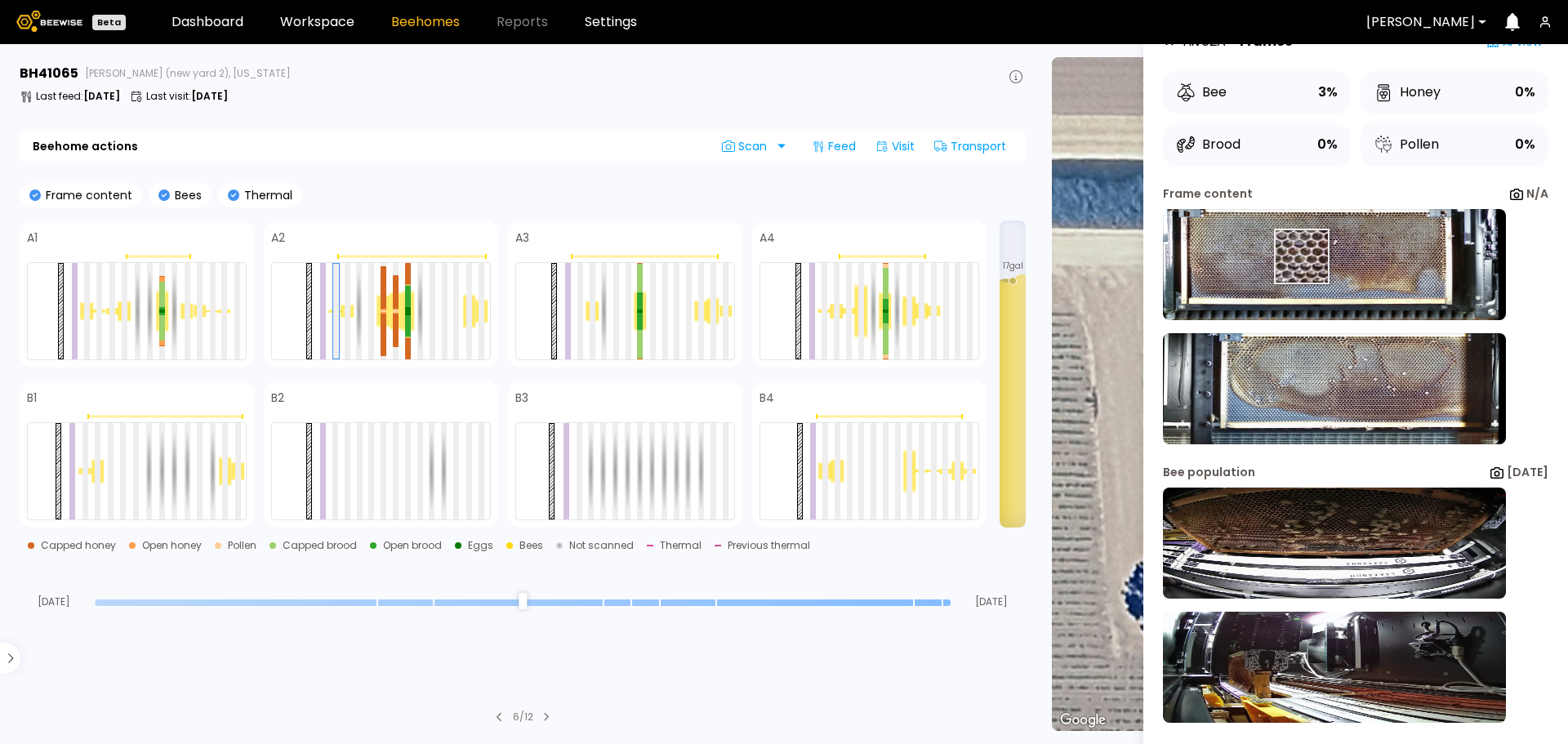
scroll to position [54, 0]
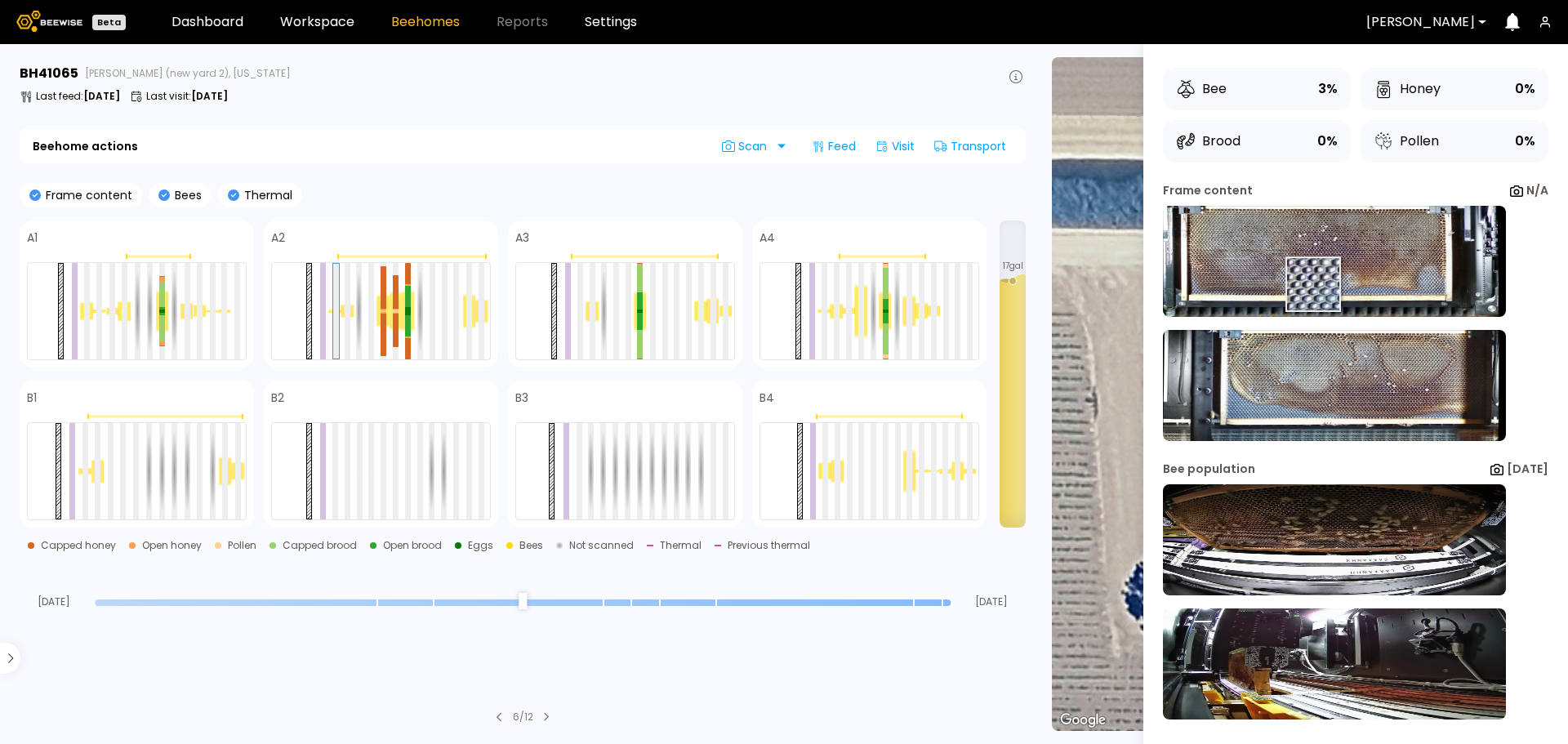
click at [1297, 272] on img at bounding box center [1334, 261] width 343 height 111
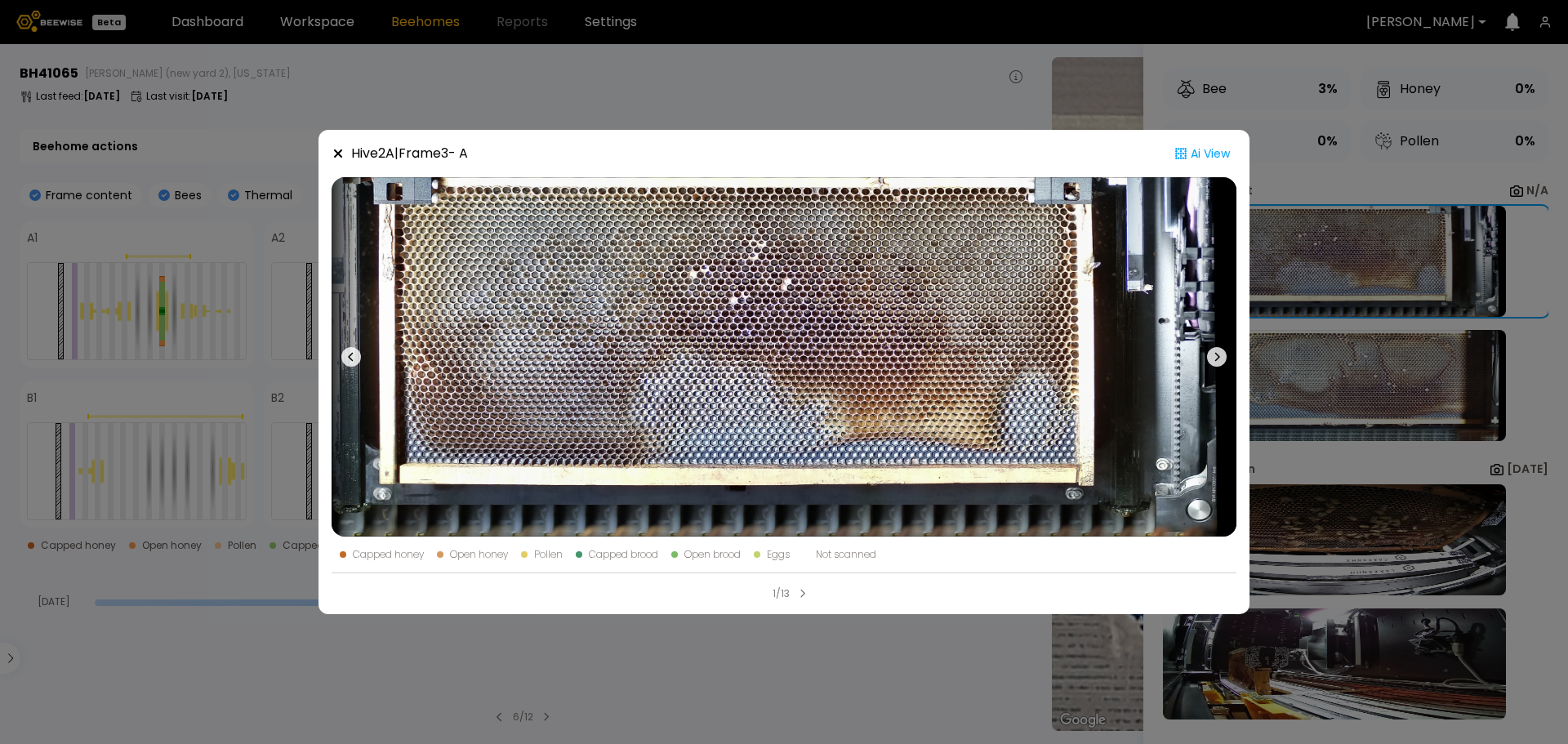
click at [926, 79] on div "Hive 2 A | Frame 3 - A Ai View Capped honey Open honey Pollen Capped brood Open…" at bounding box center [784, 372] width 1568 height 744
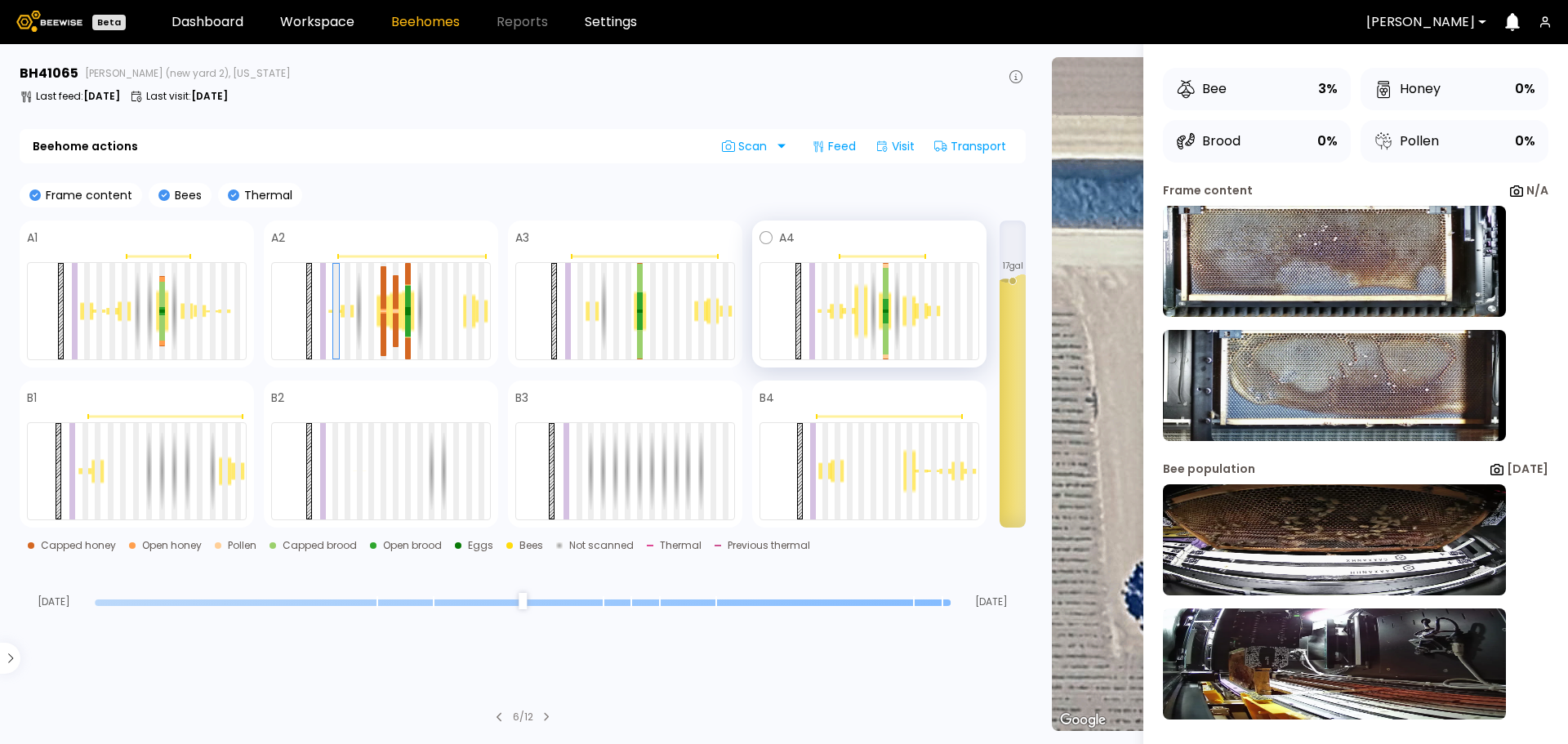
click at [864, 321] on div at bounding box center [861, 312] width 12 height 56
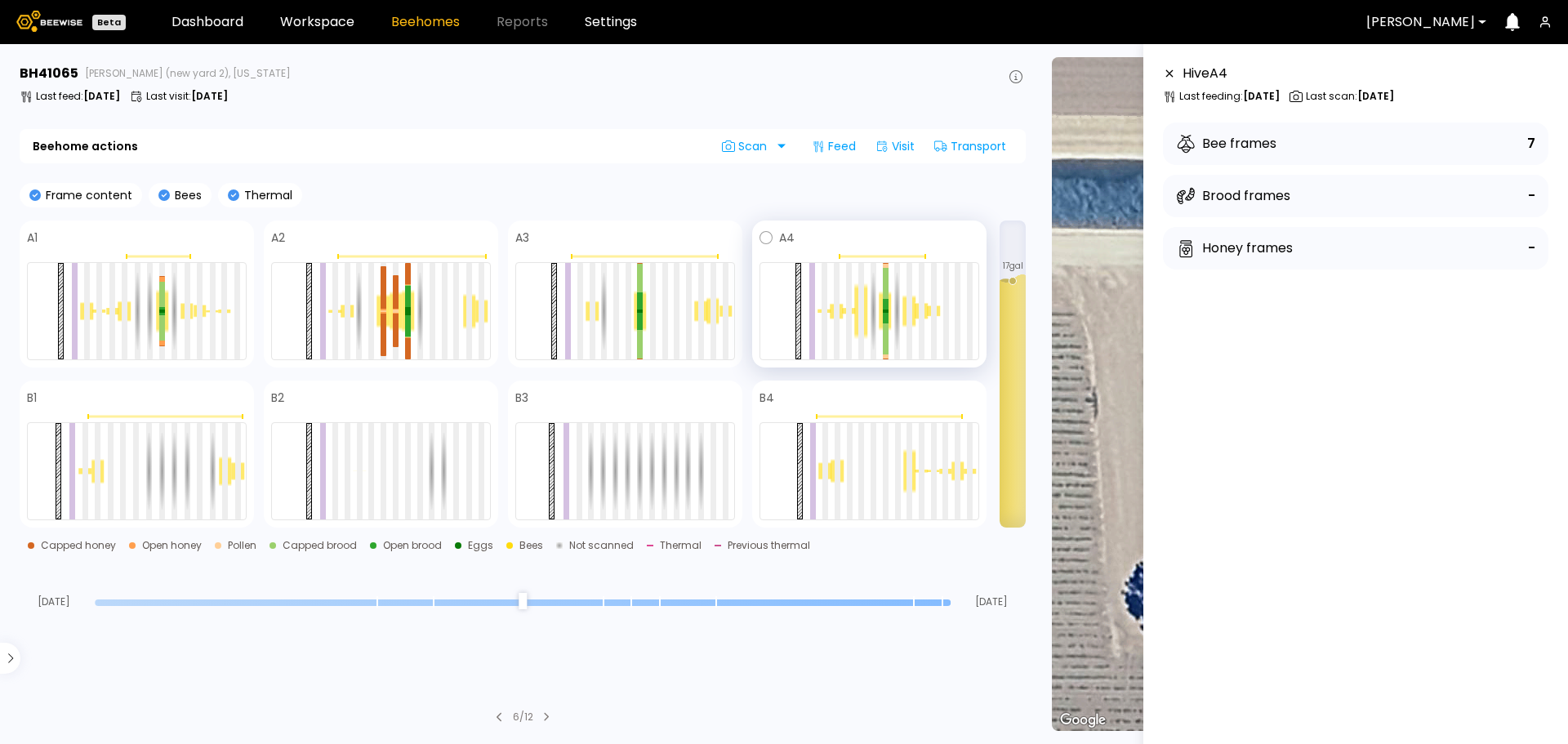
click at [865, 315] on div at bounding box center [861, 312] width 12 height 56
click at [861, 297] on div at bounding box center [861, 311] width 6 height 96
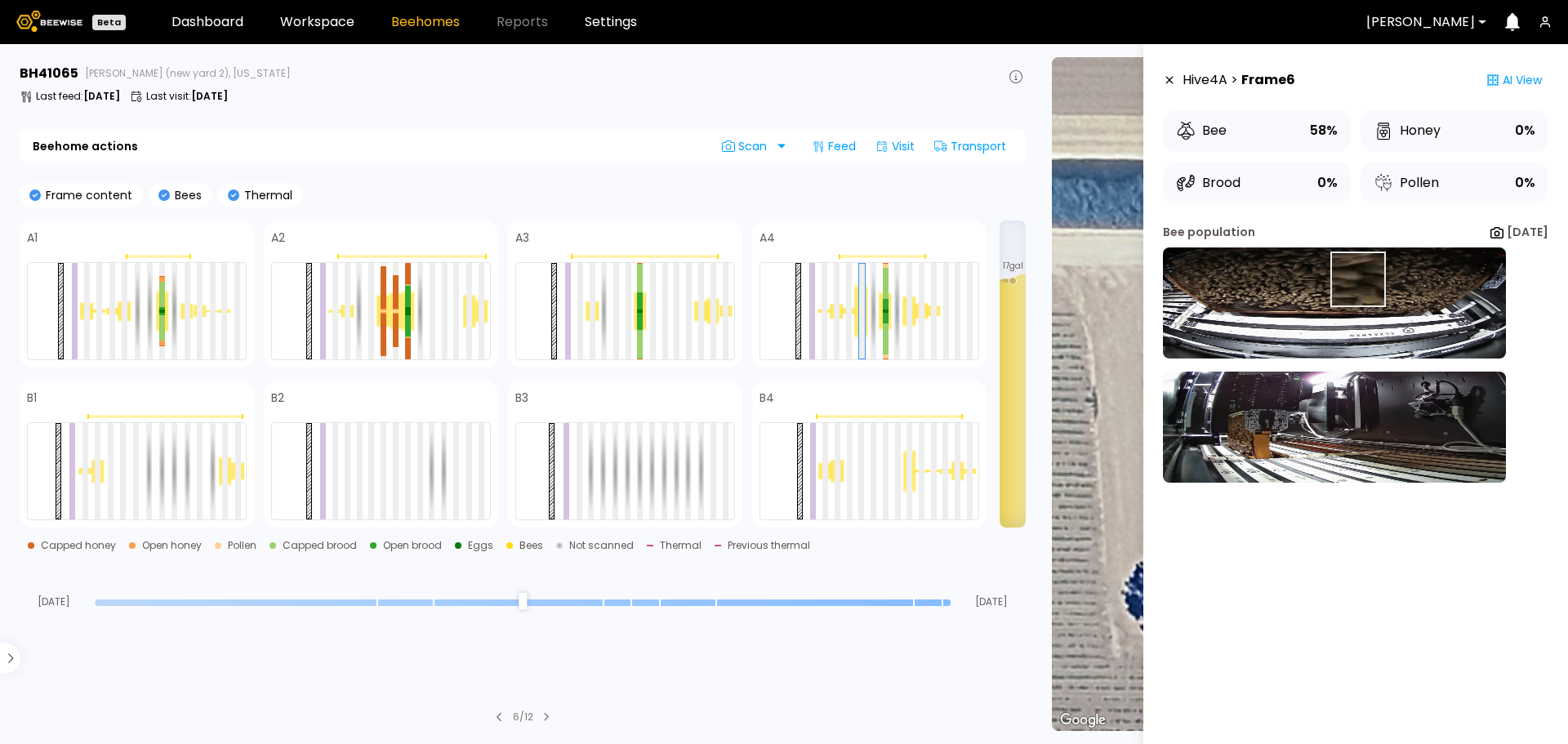
click at [1337, 279] on img at bounding box center [1334, 303] width 343 height 111
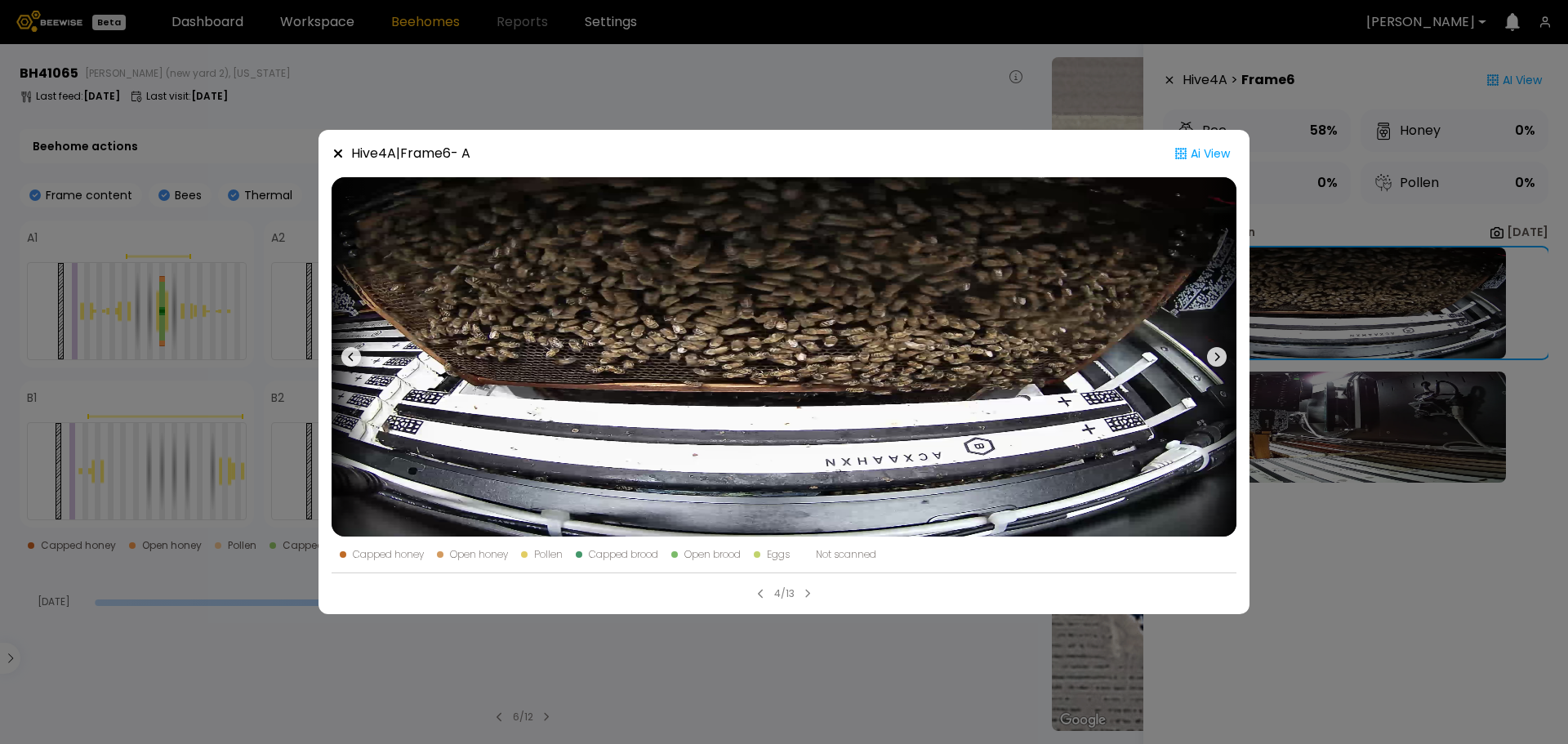
click at [806, 79] on div "Hive 4 A | Frame 6 - A Ai View Capped honey Open honey Pollen Capped brood Open…" at bounding box center [784, 372] width 1568 height 744
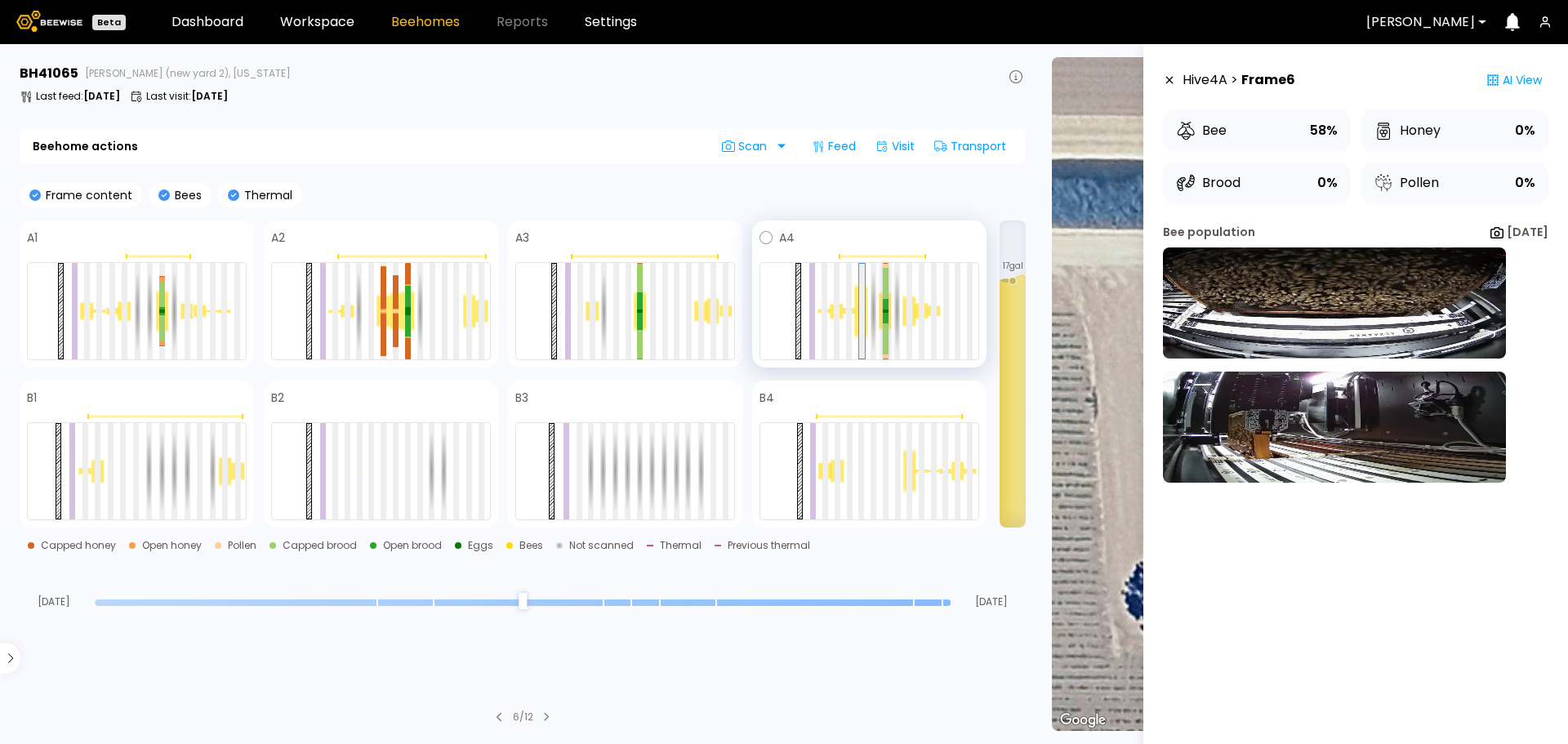
click at [886, 300] on div at bounding box center [885, 304] width 6 height 11
